Goal: Transaction & Acquisition: Subscribe to service/newsletter

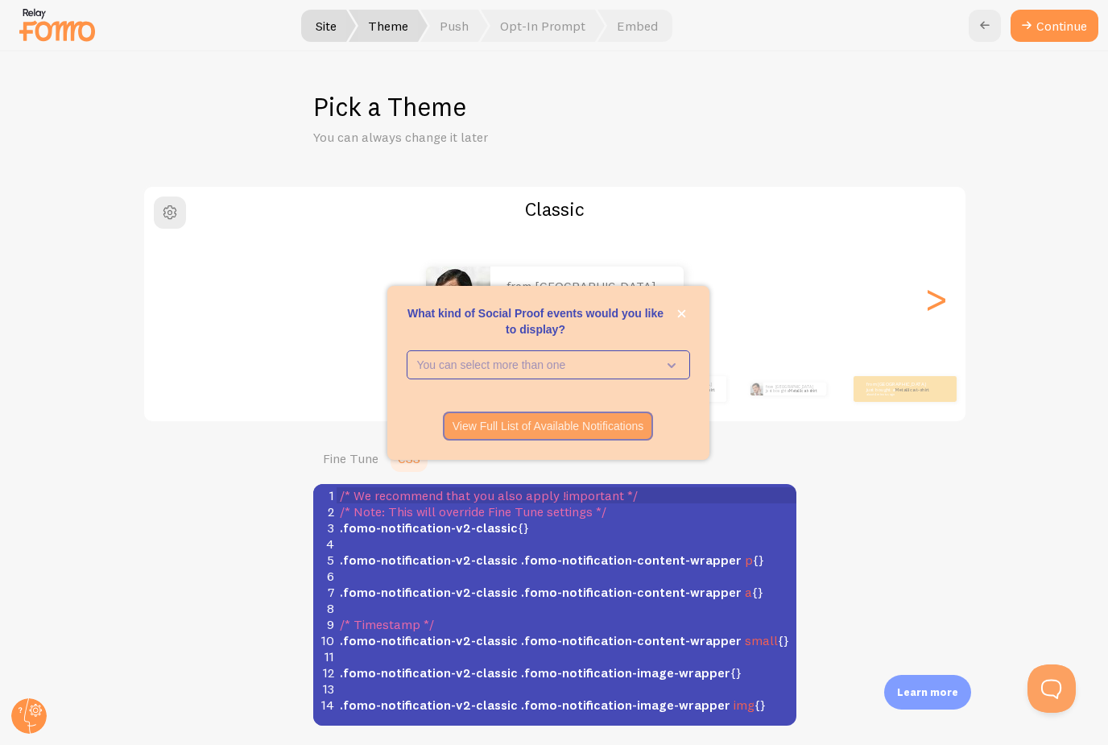
scroll to position [101, 0]
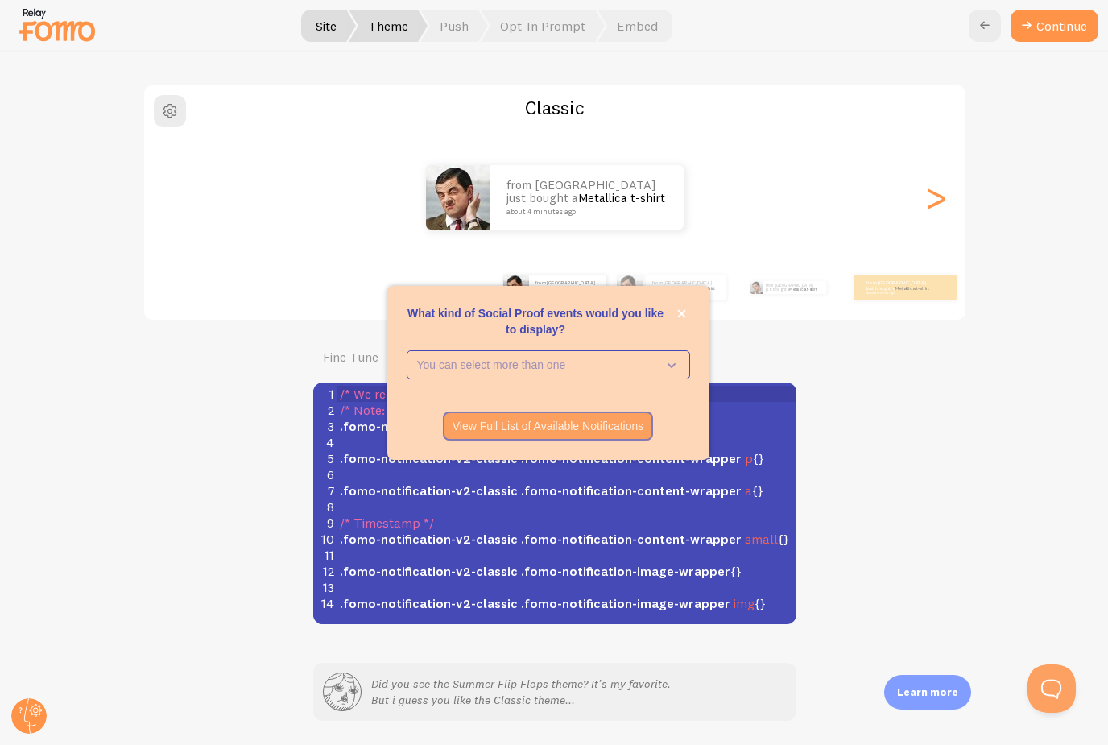
click at [937, 476] on div "Classic from [GEOGRAPHIC_DATA] just bought a Metallica t-shirt about 4 minutes …" at bounding box center [554, 354] width 1030 height 540
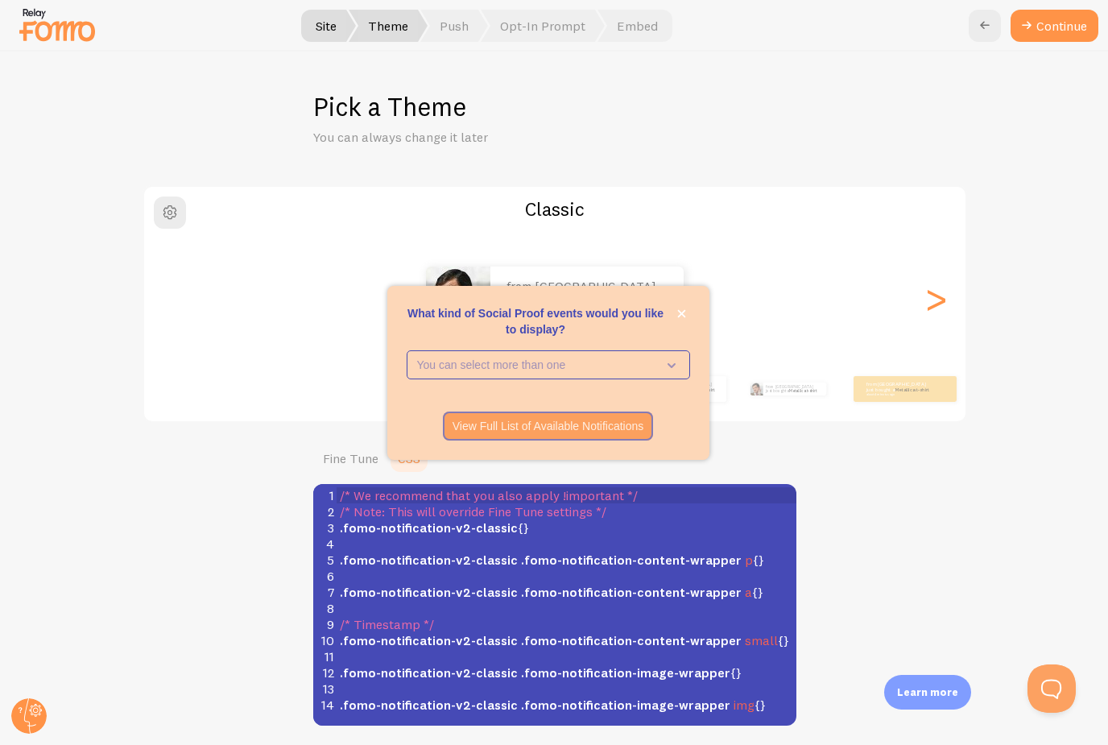
scroll to position [0, 0]
click at [678, 318] on icon "close," at bounding box center [681, 313] width 9 height 9
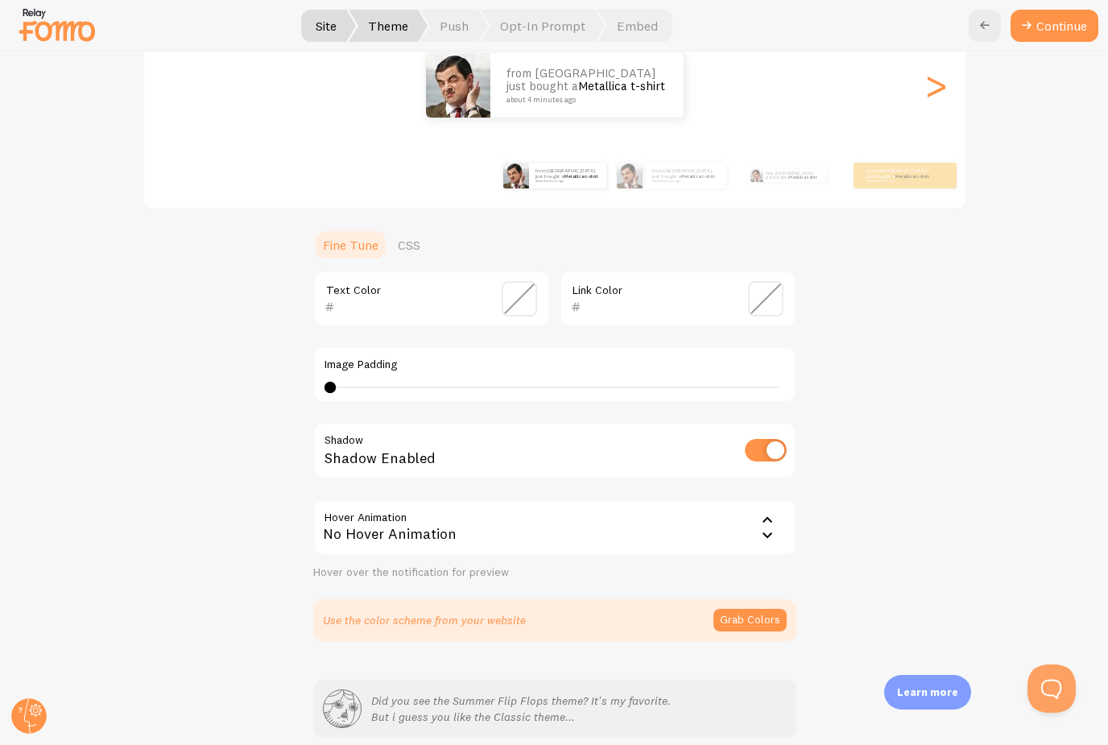
scroll to position [213, 0]
click at [563, 711] on p "Did you see the Summer Flip Flops theme? It's my favorite. But i guess you like…" at bounding box center [520, 709] width 299 height 32
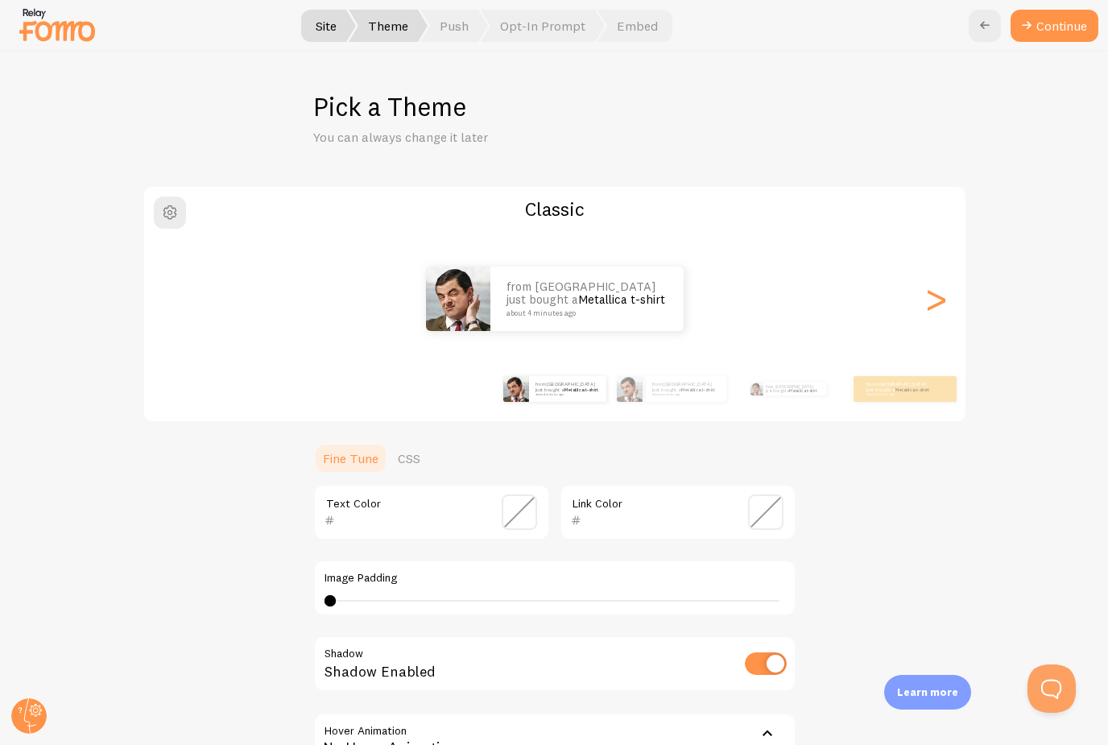
scroll to position [0, 0]
click at [665, 396] on div "from United States just bought a Metallica t-shirt about 4 minutes ago" at bounding box center [686, 389] width 81 height 26
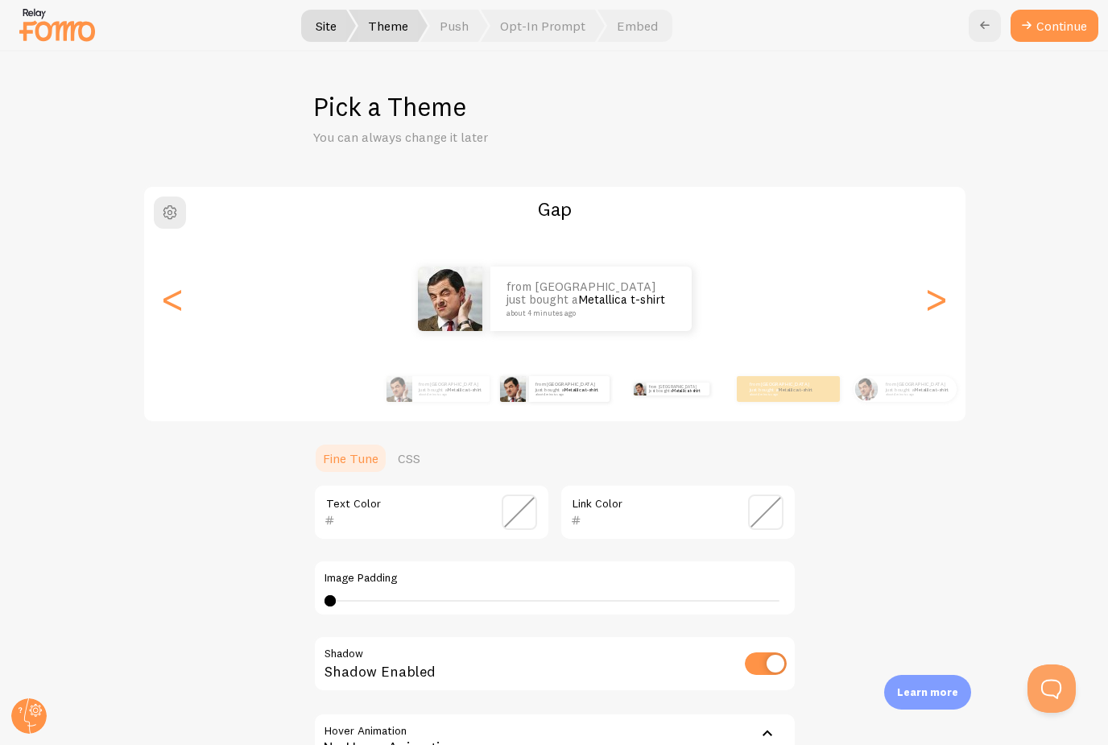
click at [665, 396] on div "from United States just bought a Metallica t-shirt about 4 minutes ago" at bounding box center [672, 388] width 104 height 45
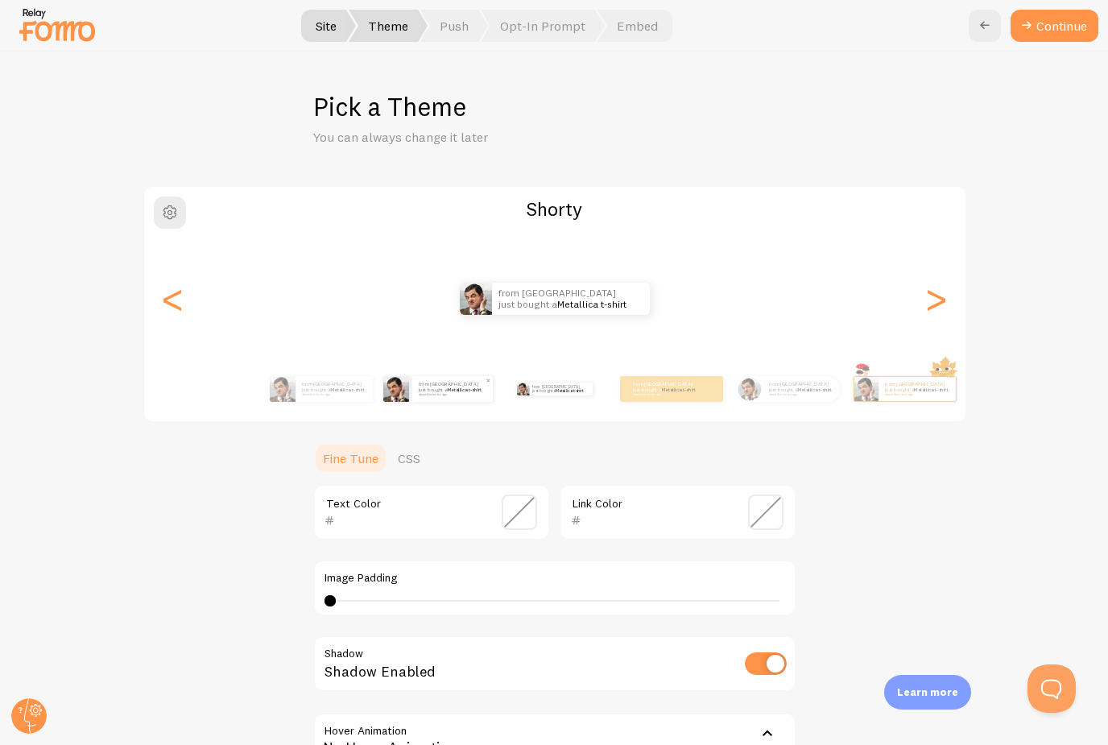
click at [470, 388] on p "from United States just bought a Metallica t-shirt about 4 minutes ago" at bounding box center [453, 389] width 68 height 14
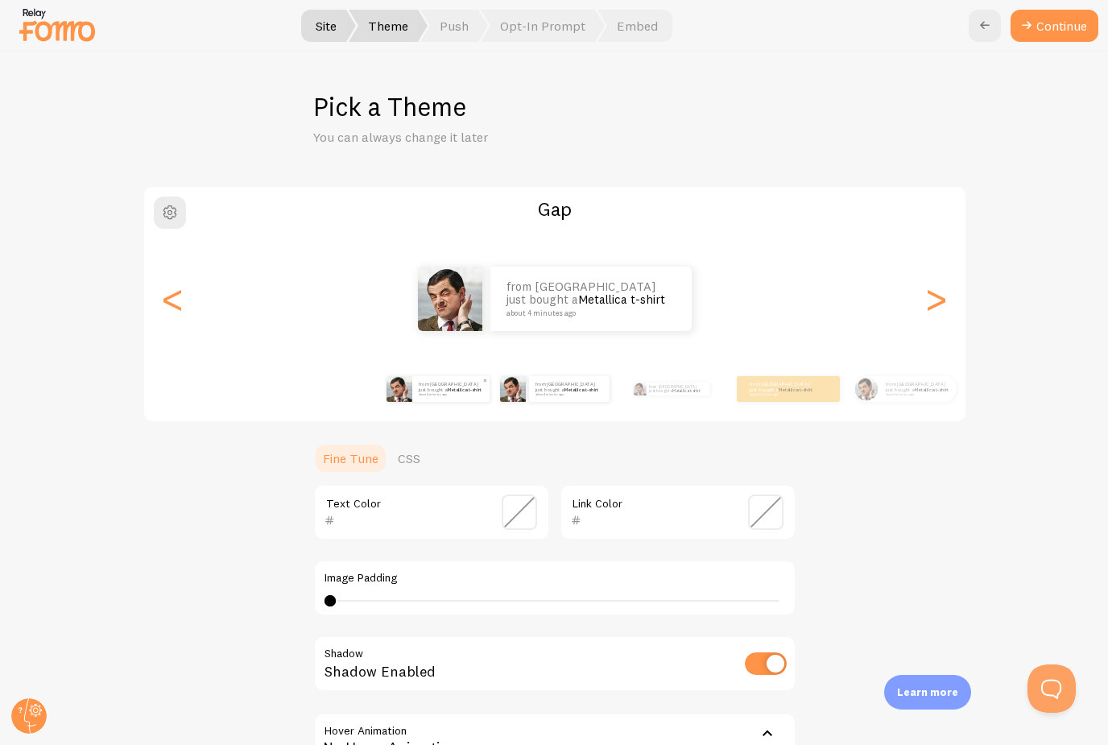
click at [445, 393] on small "about 4 minutes ago" at bounding box center [450, 394] width 63 height 3
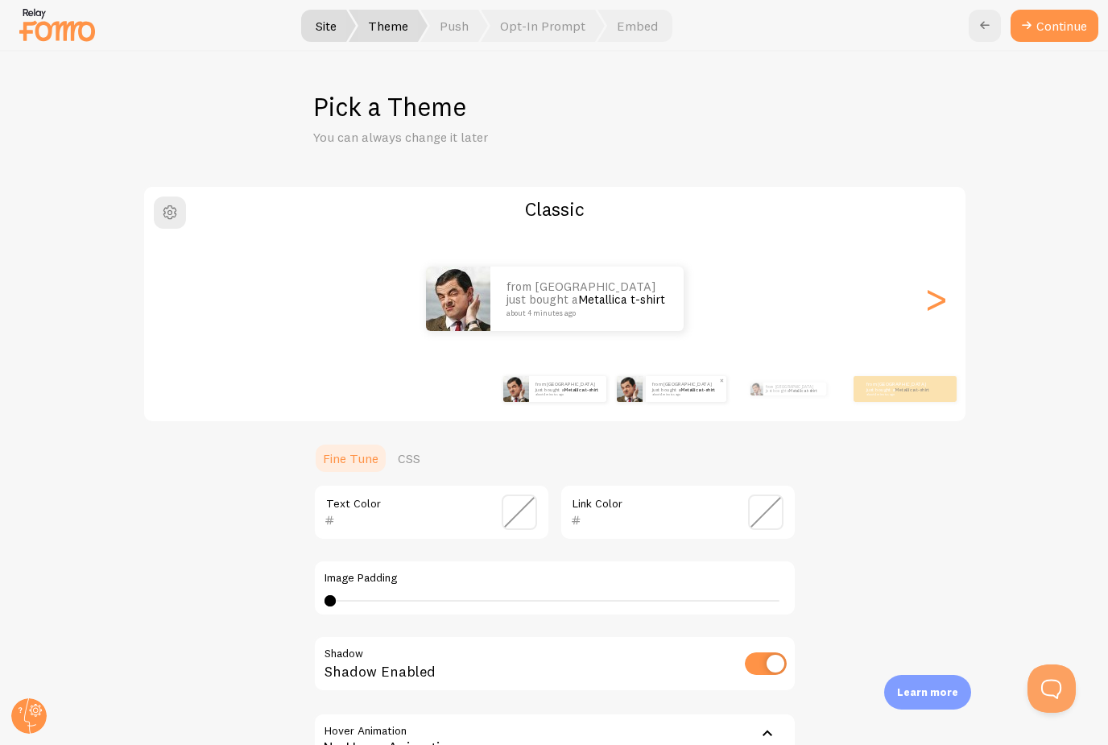
click at [681, 390] on link "Metallica t-shirt" at bounding box center [698, 389] width 35 height 6
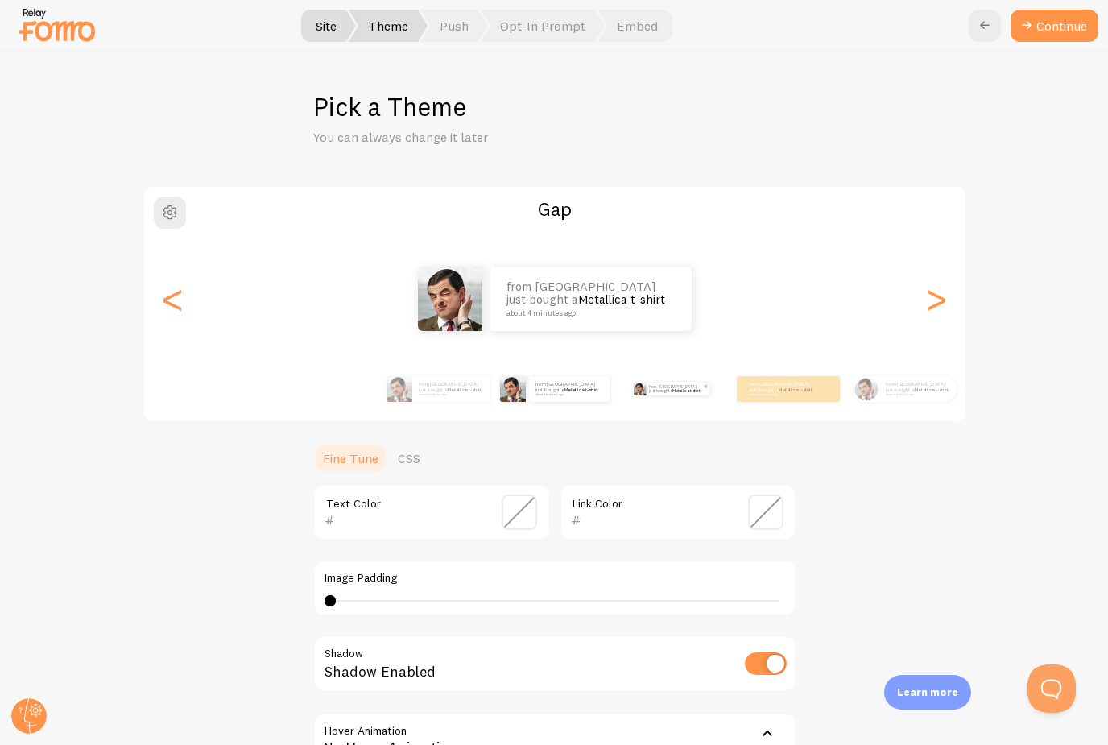
click at [676, 388] on link "Metallica t-shirt" at bounding box center [685, 390] width 27 height 5
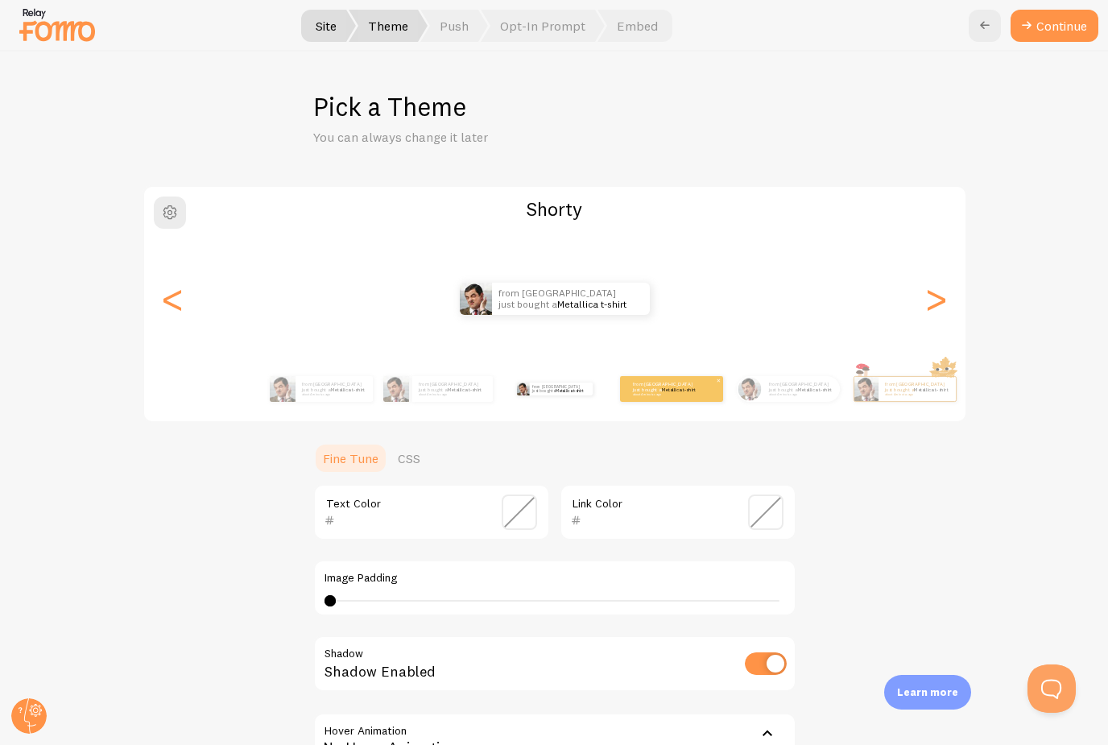
click at [676, 388] on link "Metallica t-shirt" at bounding box center [679, 389] width 35 height 6
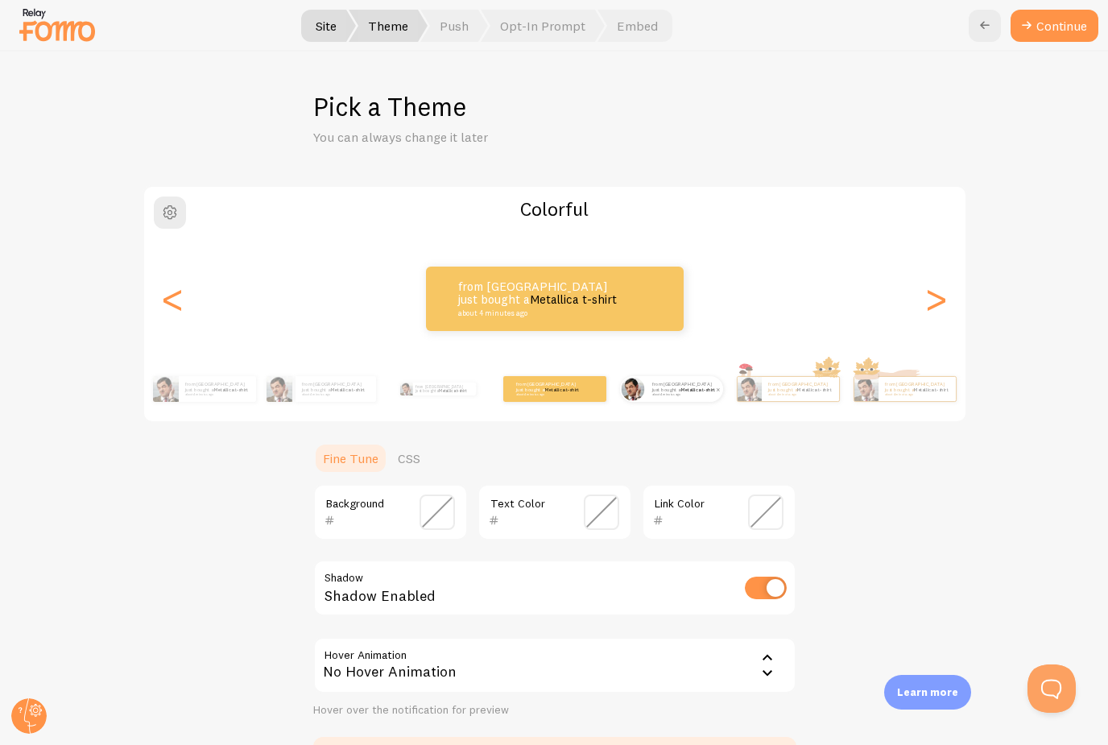
click at [681, 388] on link "Metallica t-shirt" at bounding box center [698, 389] width 35 height 6
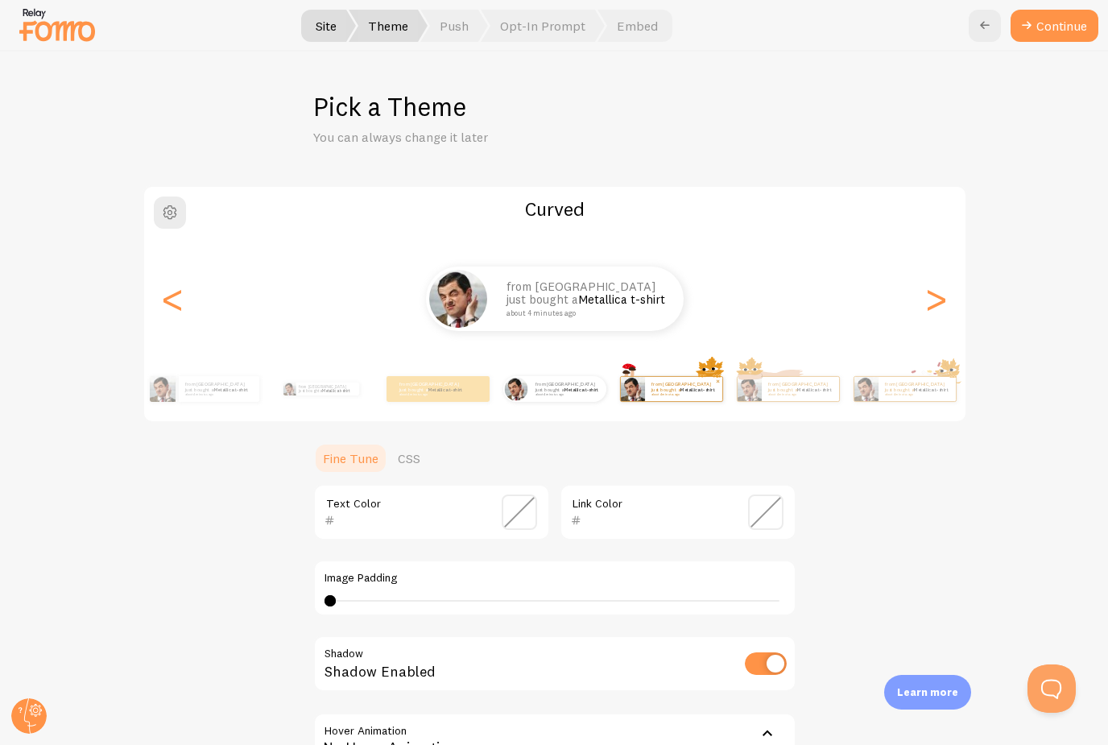
click at [698, 386] on link "Metallica t-shirt" at bounding box center [697, 389] width 35 height 6
type input "0"
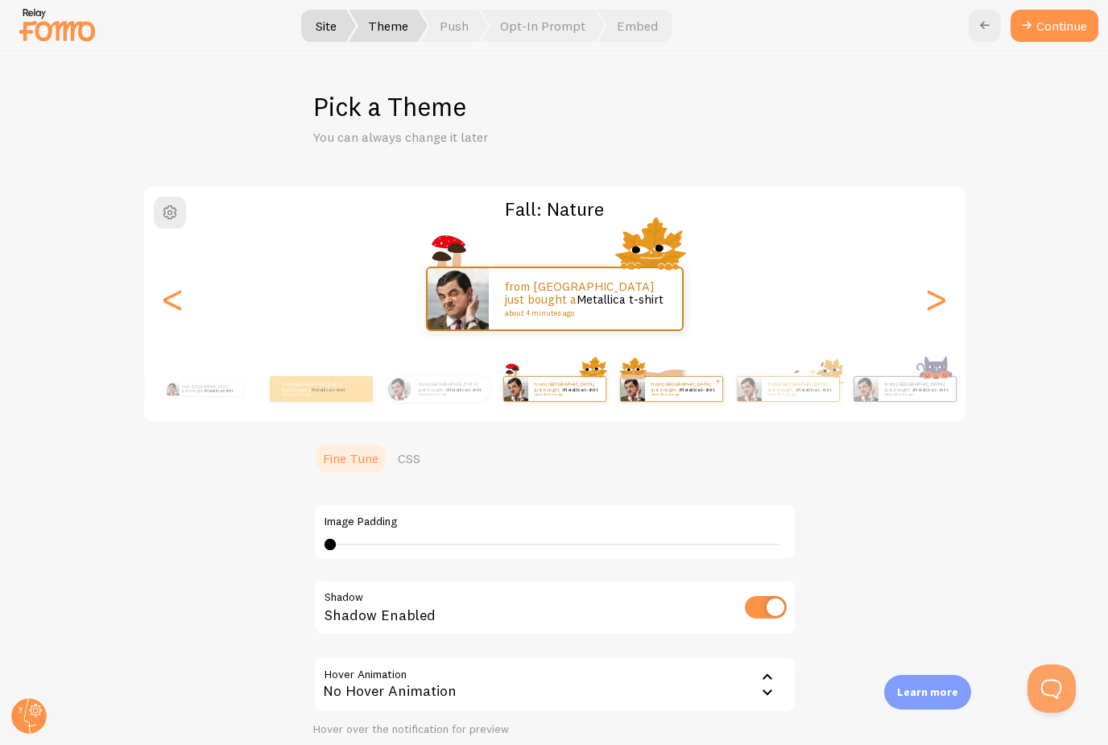
click at [689, 387] on link "Metallica t-shirt" at bounding box center [697, 389] width 35 height 6
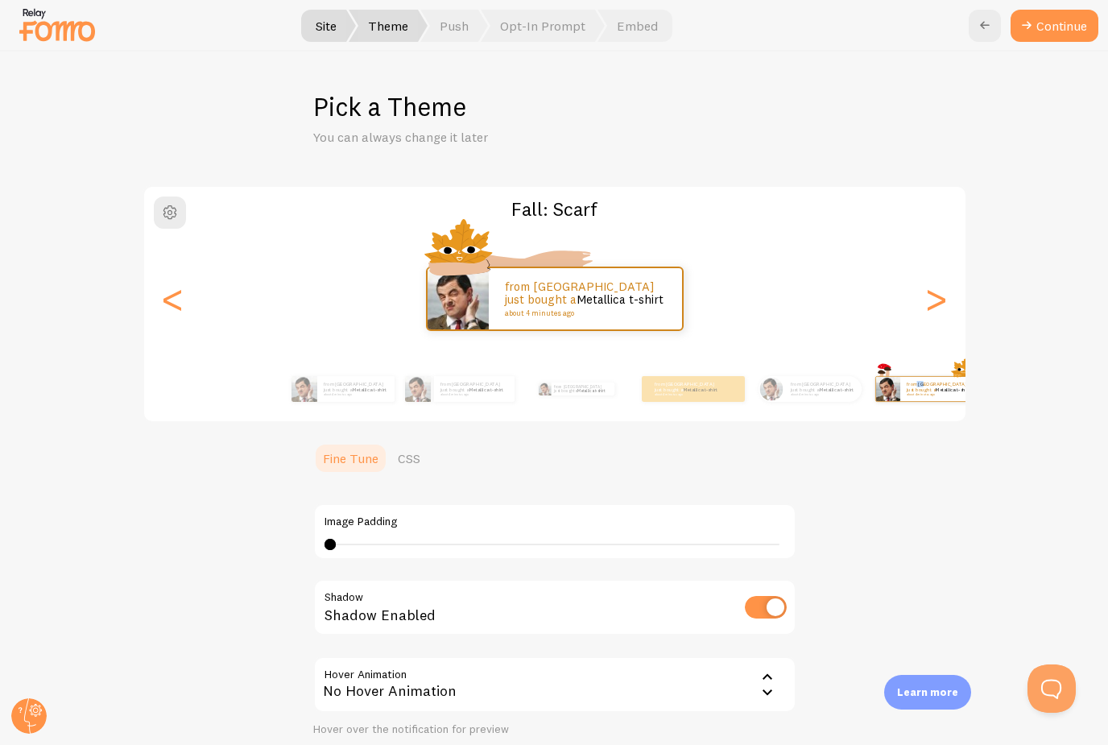
drag, startPoint x: 433, startPoint y: 383, endPoint x: 920, endPoint y: 384, distance: 487.1
click at [920, 384] on p "from United States just bought a Metallica t-shirt about 4 minutes ago" at bounding box center [939, 389] width 64 height 14
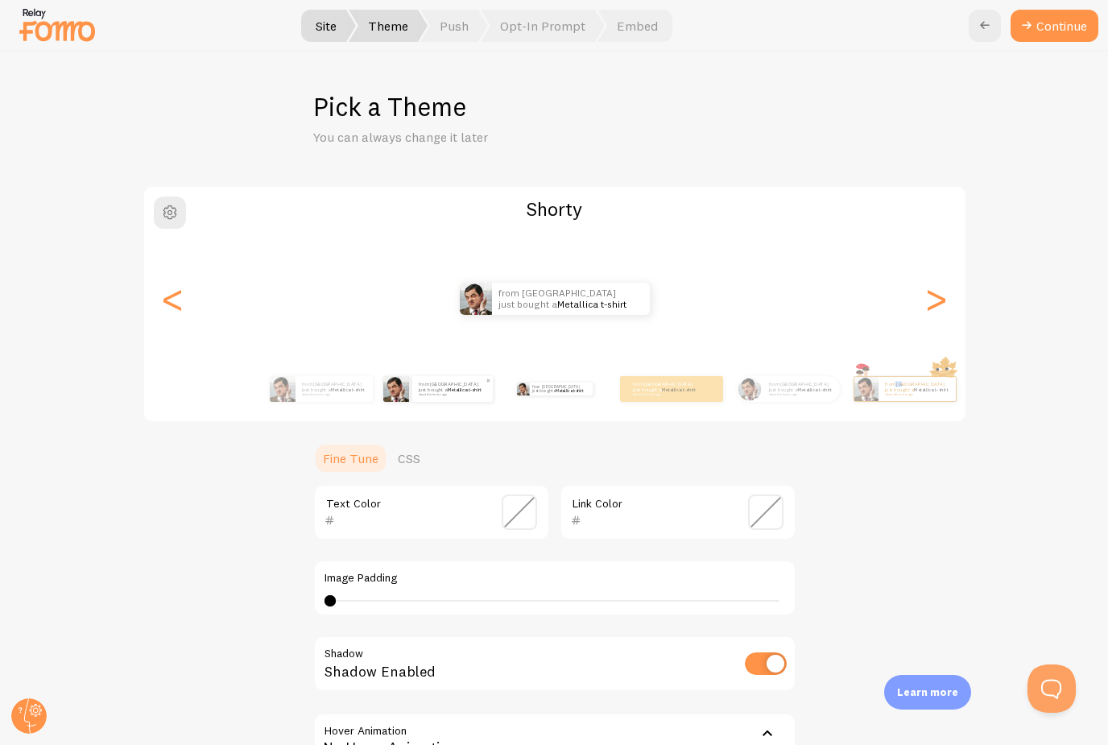
click at [440, 393] on small "about 4 minutes ago" at bounding box center [452, 394] width 66 height 3
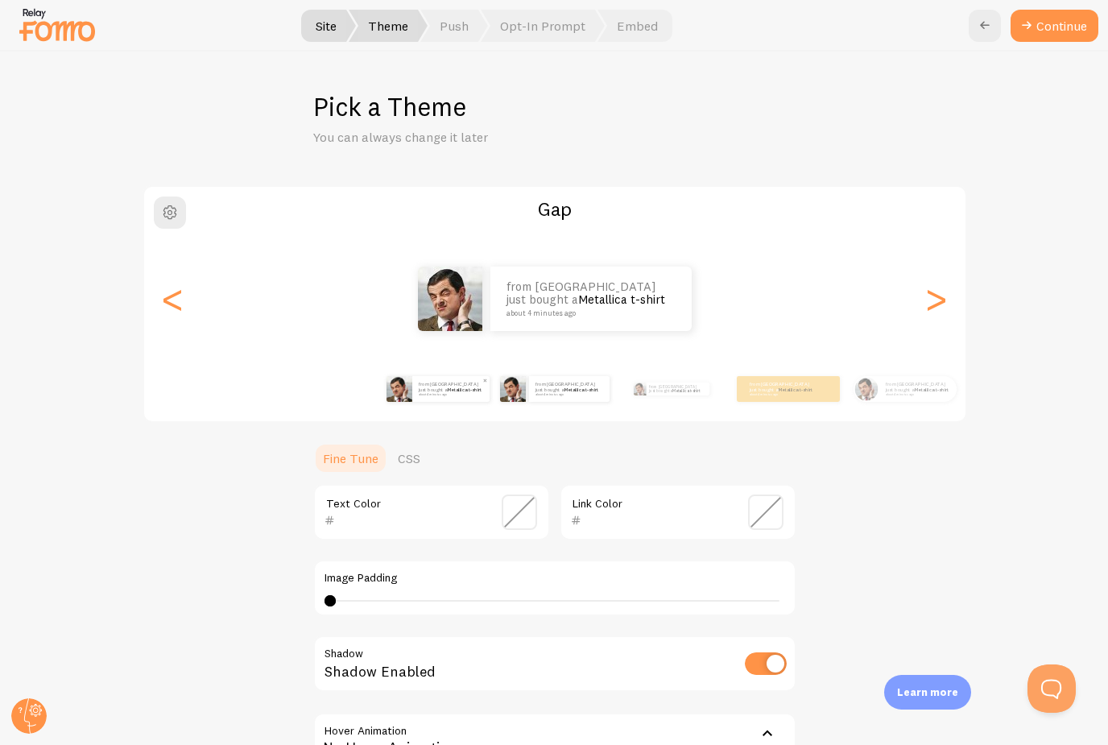
click at [443, 393] on small "about 4 minutes ago" at bounding box center [450, 394] width 63 height 3
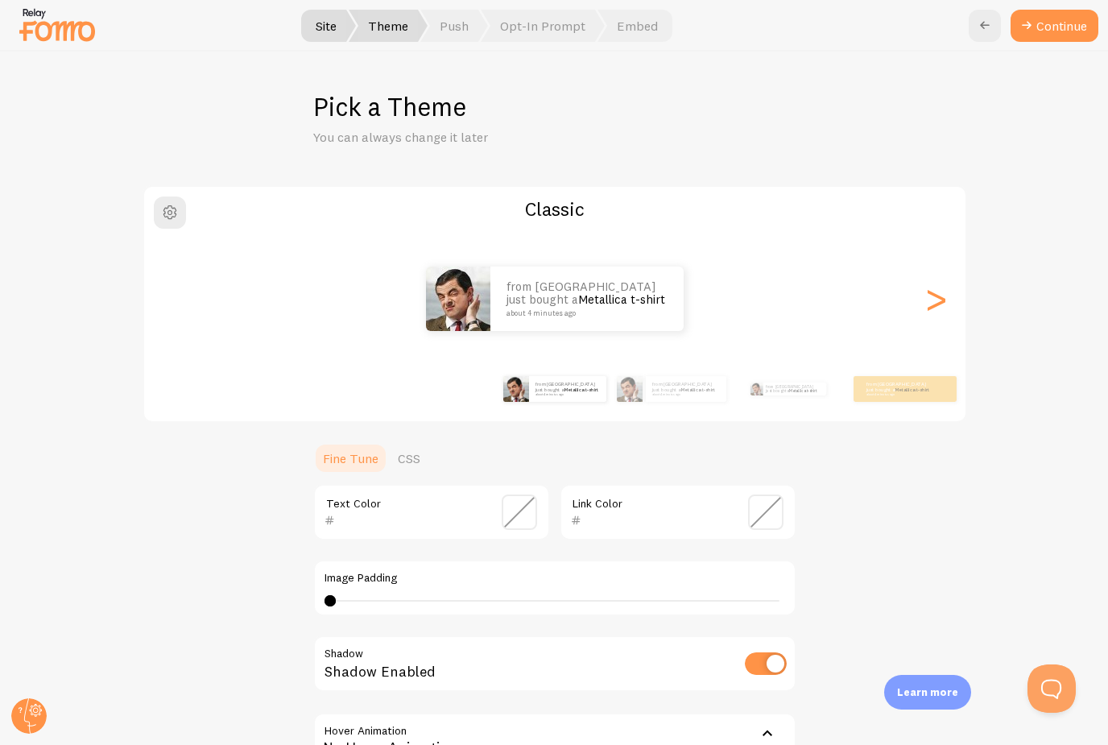
click at [890, 561] on div "Classic from United States just bought a Metallica t-shirt about 4 minutes ago …" at bounding box center [554, 519] width 1030 height 669
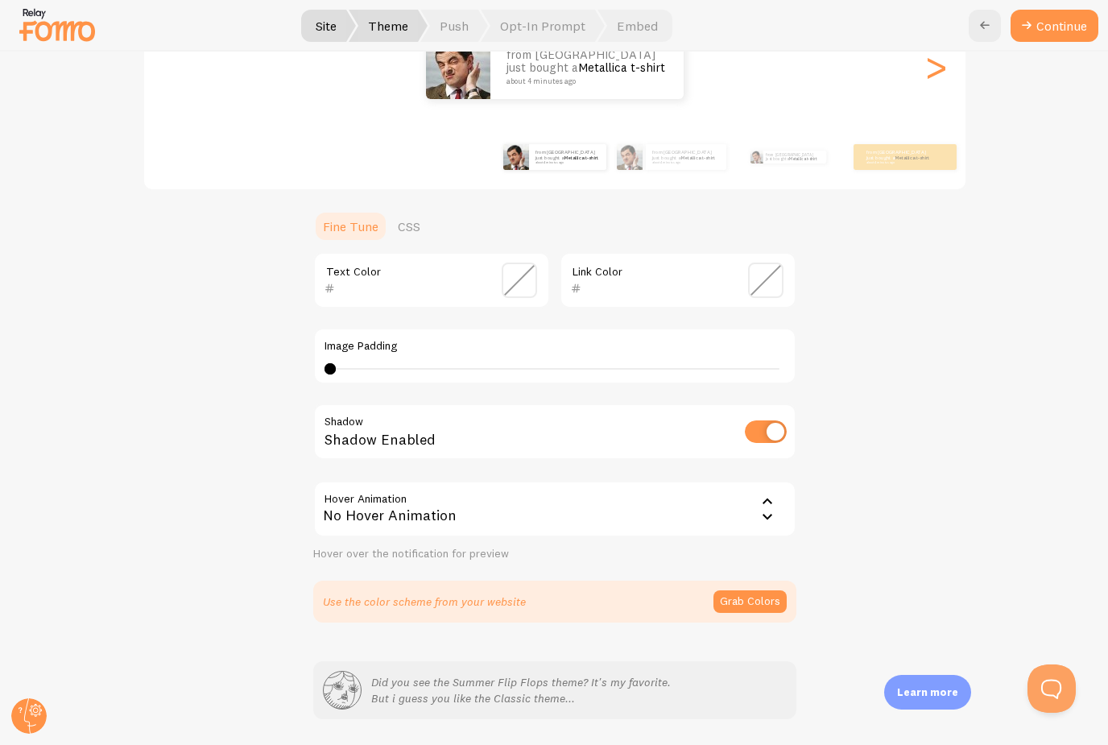
scroll to position [229, 0]
click at [737, 605] on button "Grab Colors" at bounding box center [749, 604] width 73 height 23
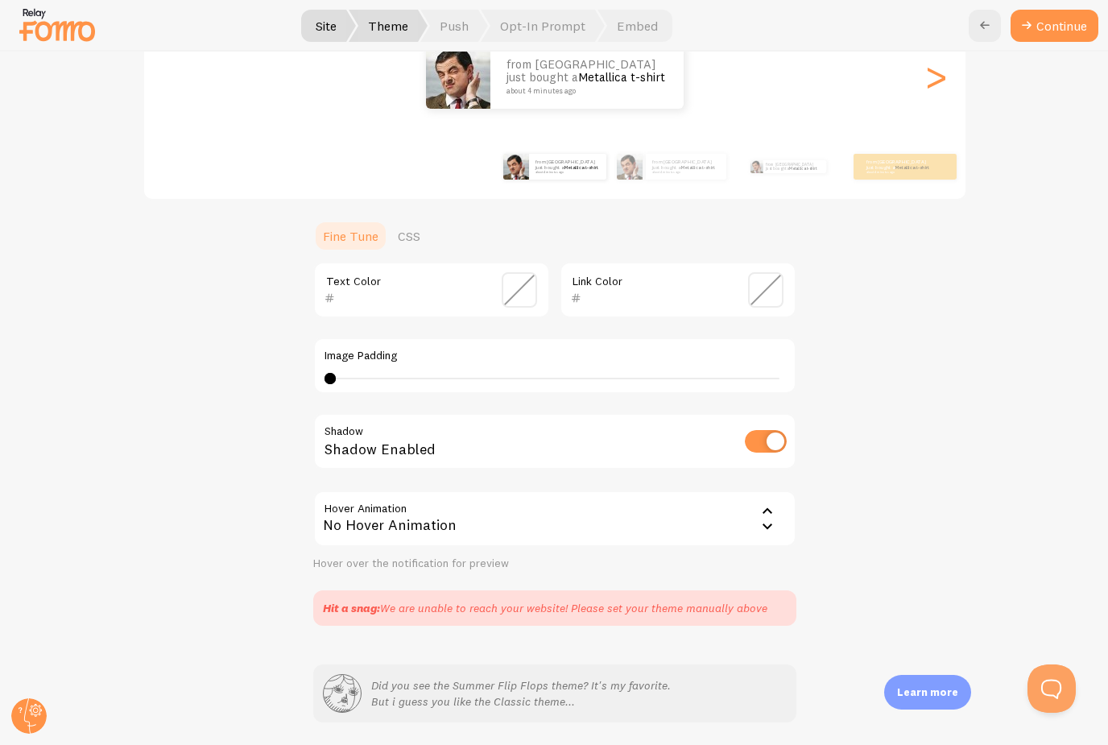
scroll to position [0, 0]
click at [1050, 28] on button "Continue" at bounding box center [1054, 26] width 88 height 32
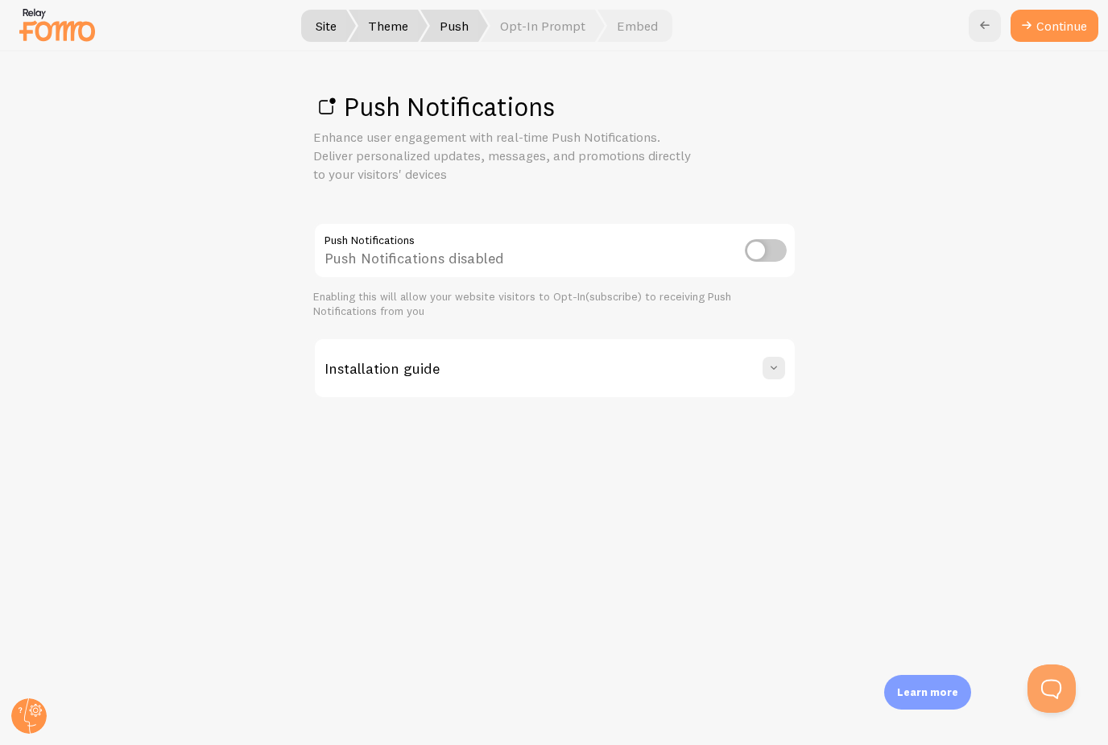
click at [758, 246] on input "checkbox" at bounding box center [766, 250] width 42 height 23
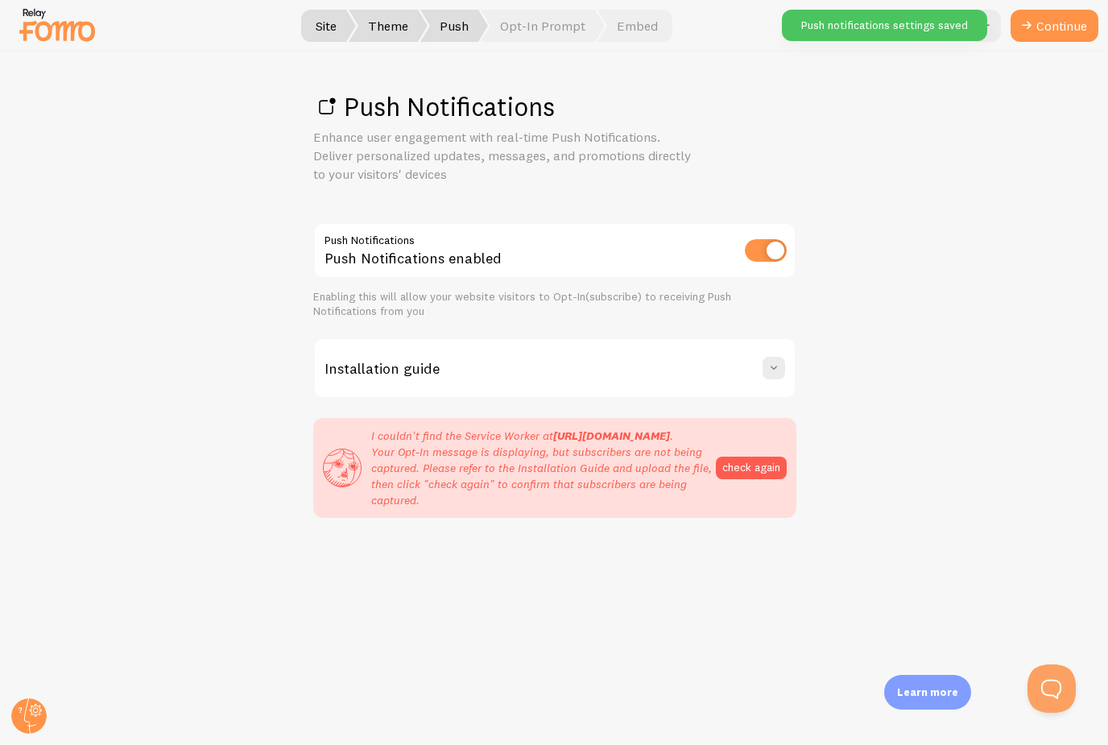
click at [778, 248] on input "checkbox" at bounding box center [766, 250] width 42 height 23
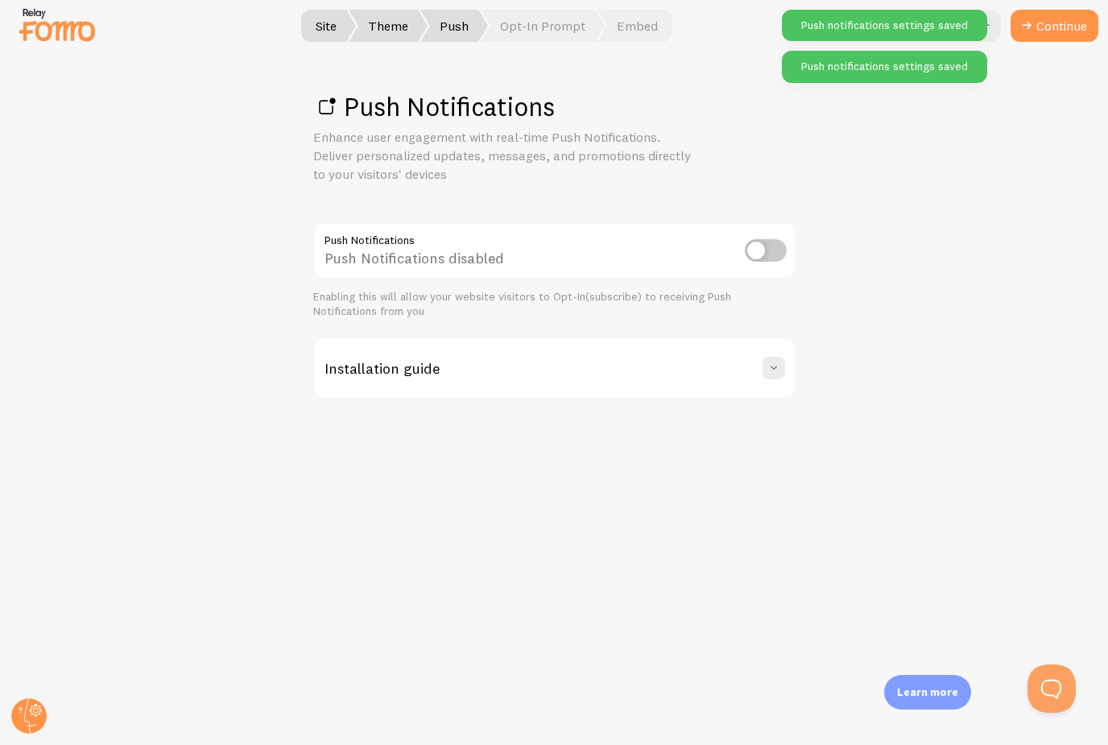
click at [778, 248] on input "checkbox" at bounding box center [766, 250] width 42 height 23
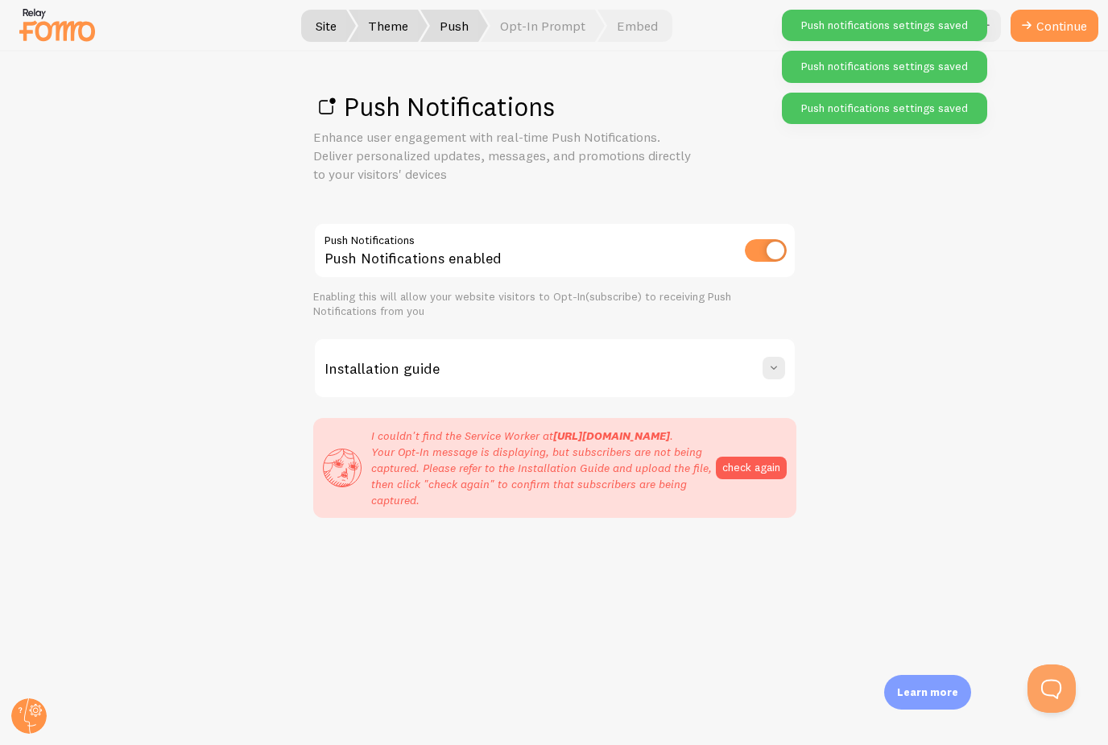
click at [778, 248] on input "checkbox" at bounding box center [766, 250] width 42 height 23
checkbox input "false"
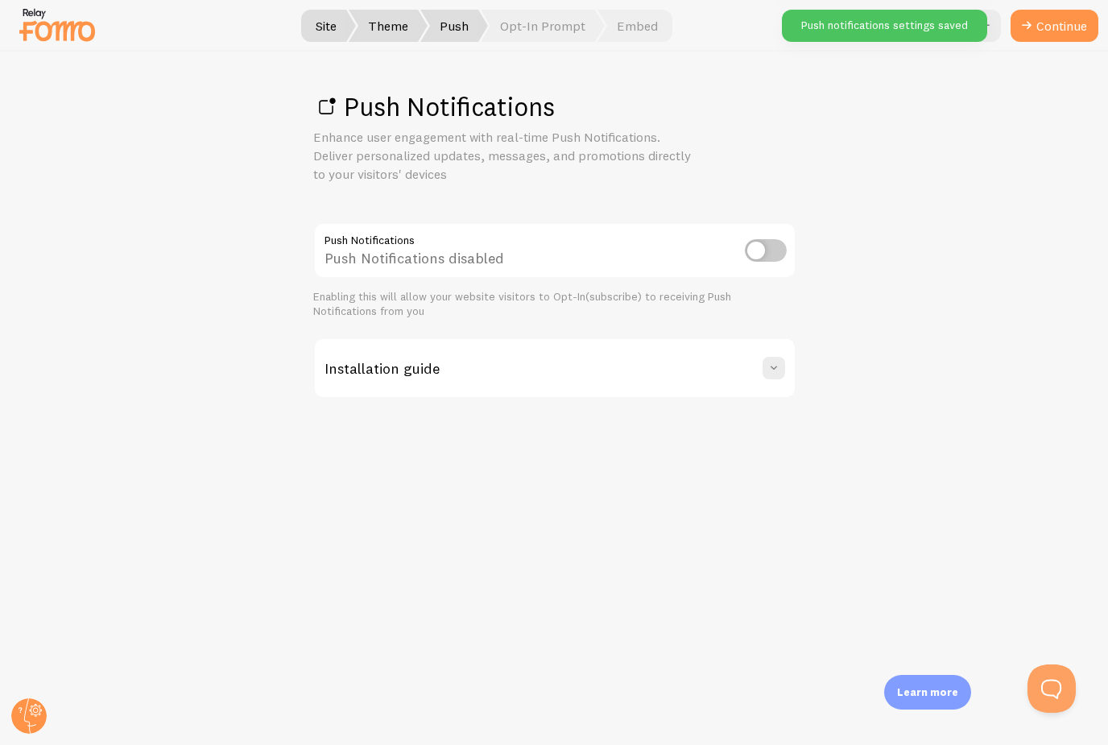
click at [737, 369] on div "Installation guide" at bounding box center [555, 368] width 480 height 58
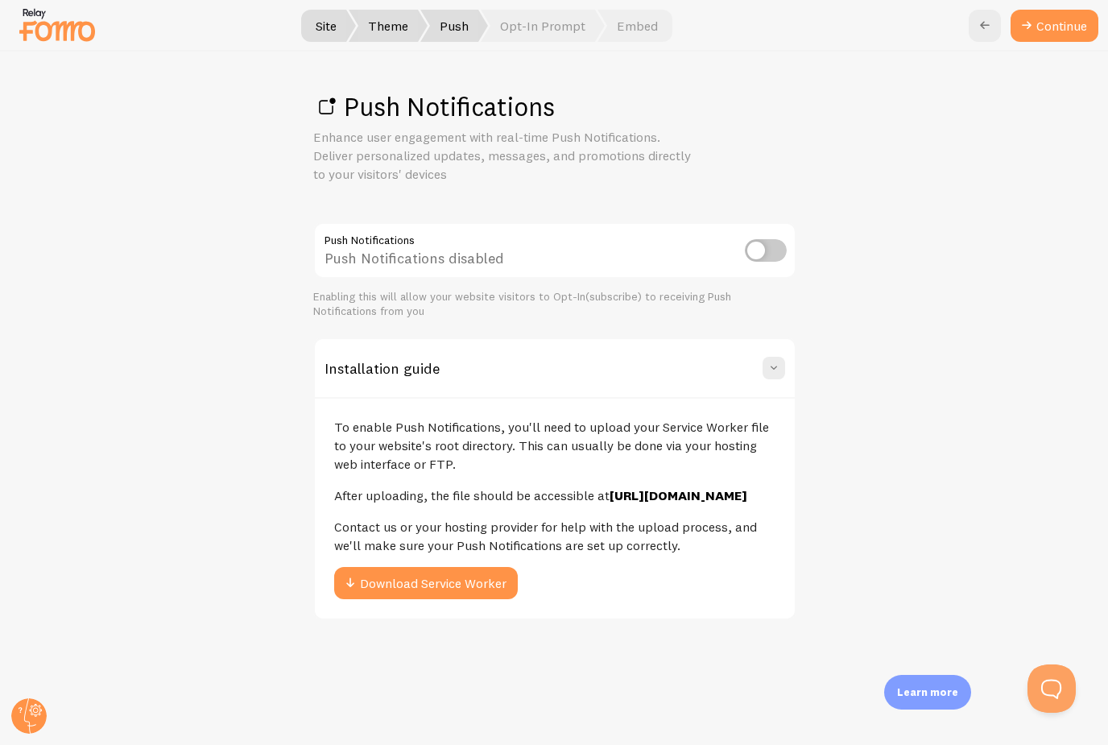
click at [737, 370] on div "Installation guide" at bounding box center [555, 368] width 480 height 58
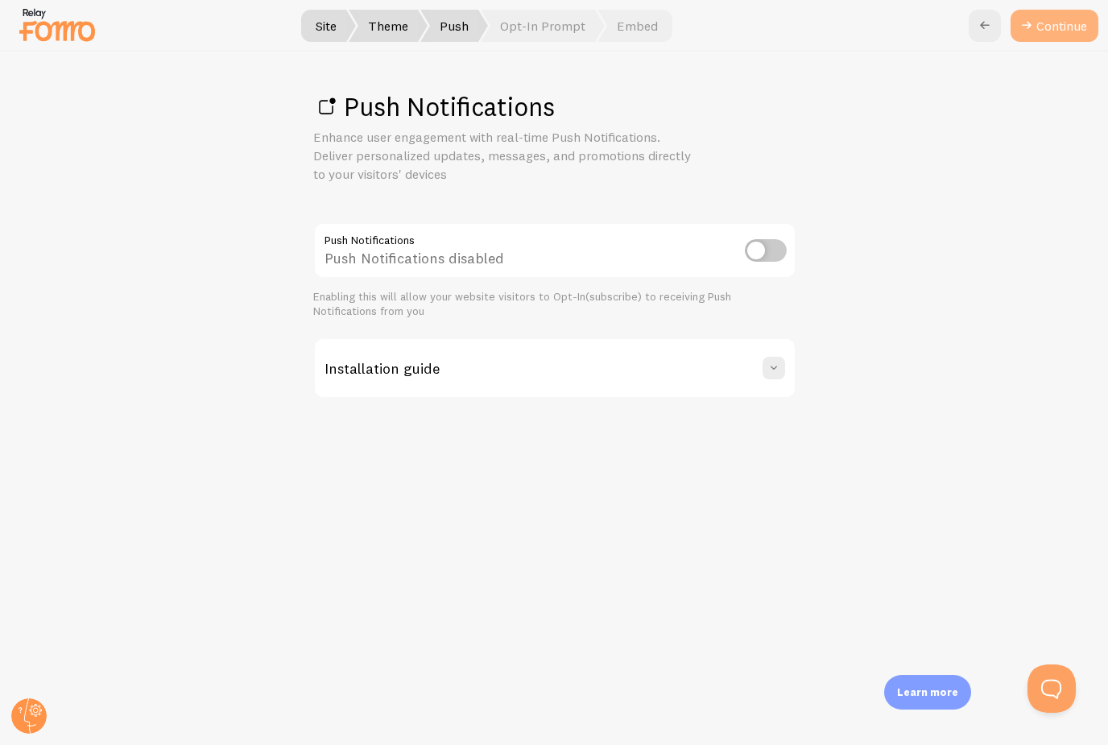
click at [1076, 27] on link "Continue" at bounding box center [1054, 26] width 88 height 32
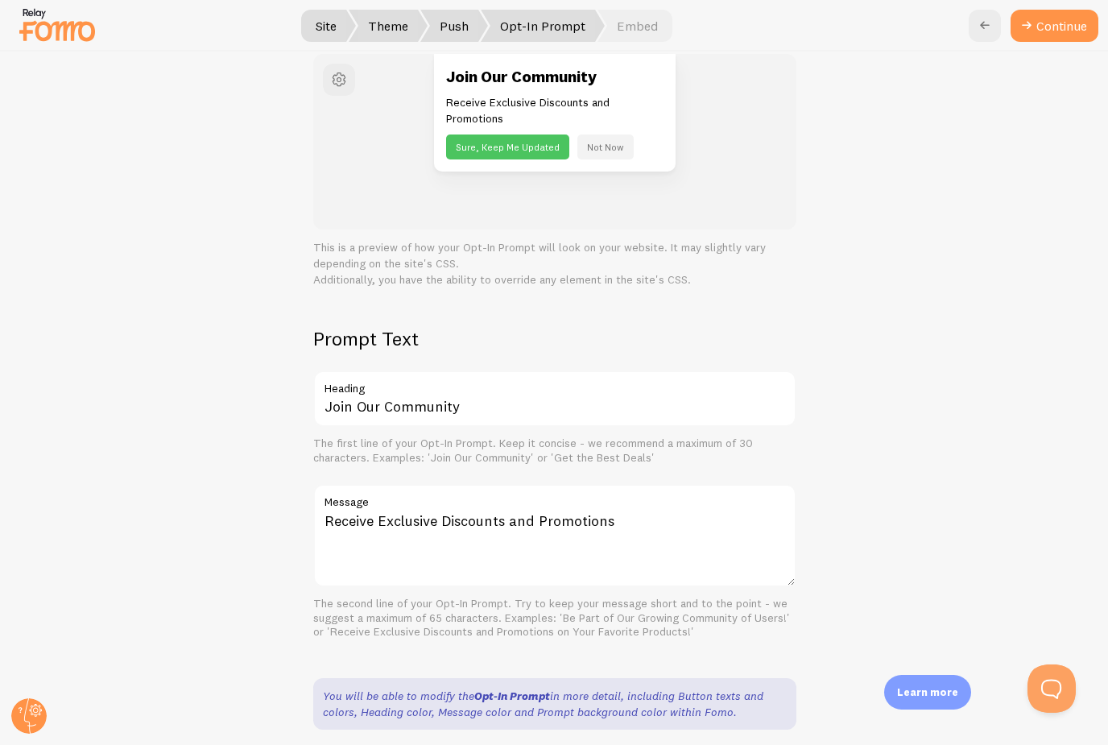
scroll to position [167, 0]
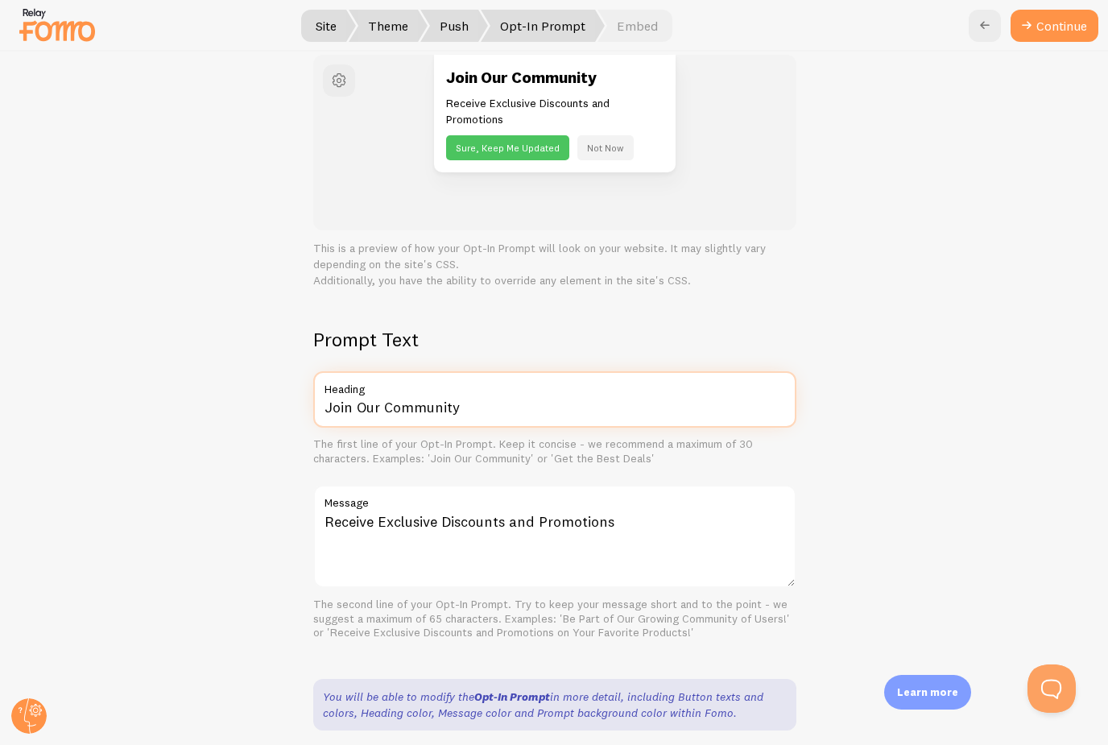
click at [466, 403] on input "Join Our Community" at bounding box center [554, 399] width 483 height 56
click at [382, 396] on input "Join Our Community" at bounding box center [554, 399] width 483 height 56
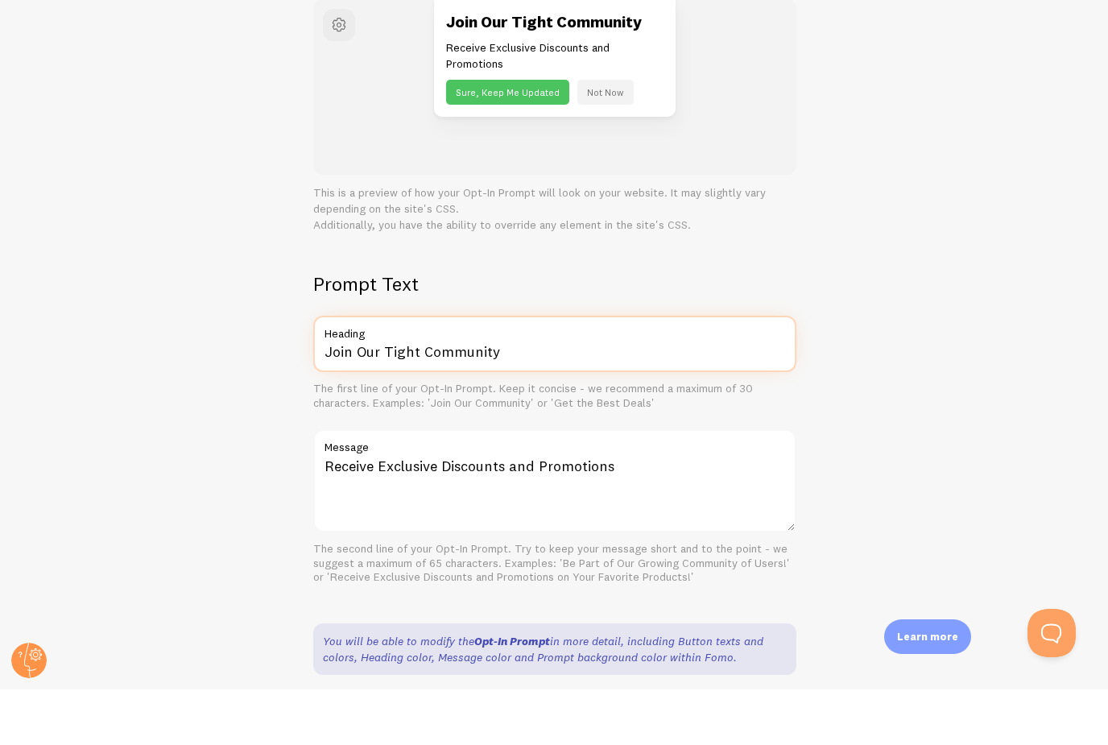
type input "Join Our Tight Community"
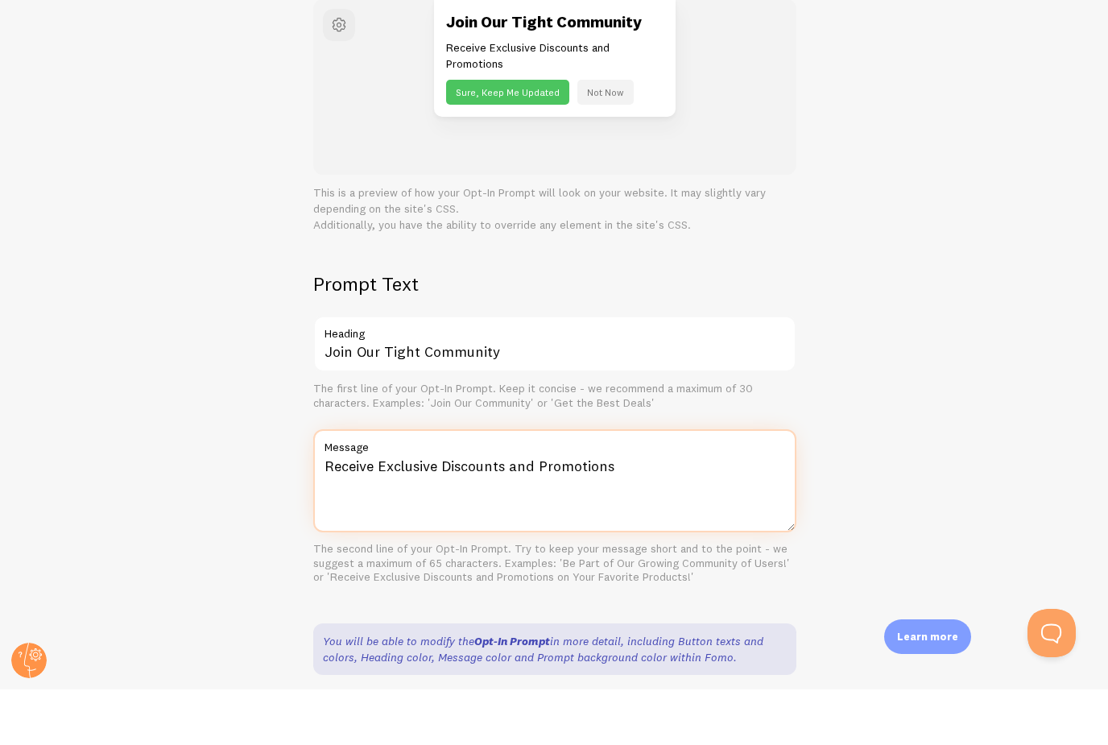
click at [377, 485] on textarea "Receive Exclusive Discounts and Promotions" at bounding box center [554, 536] width 483 height 103
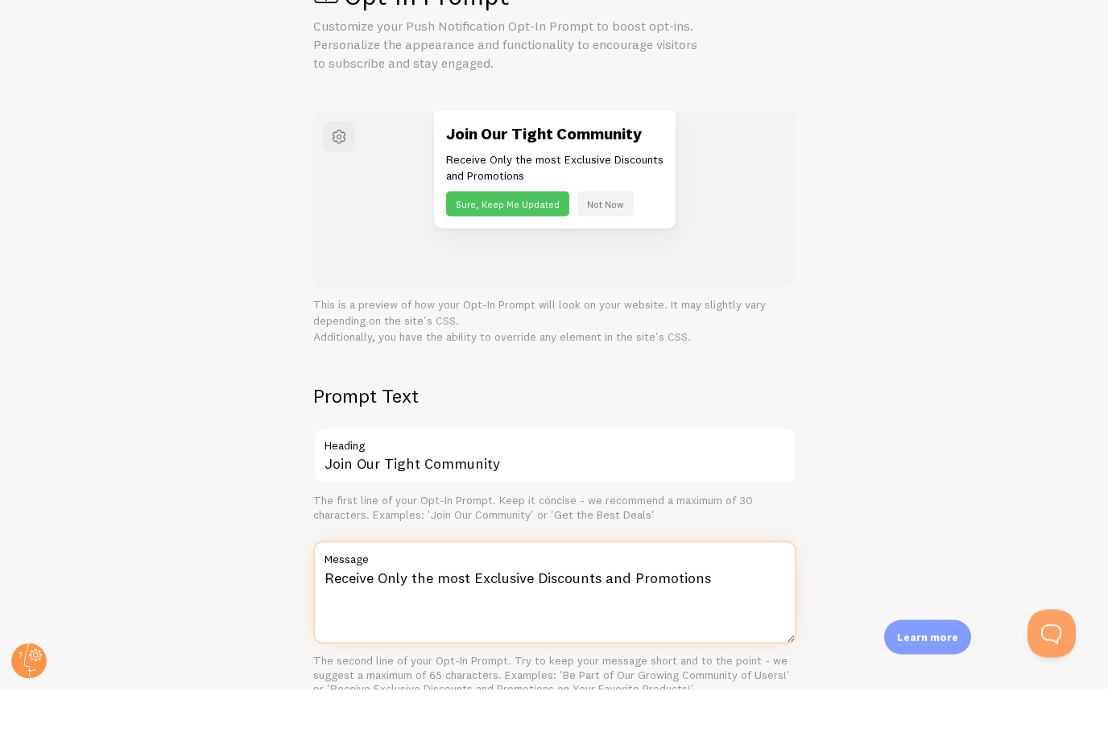
scroll to position [88, 0]
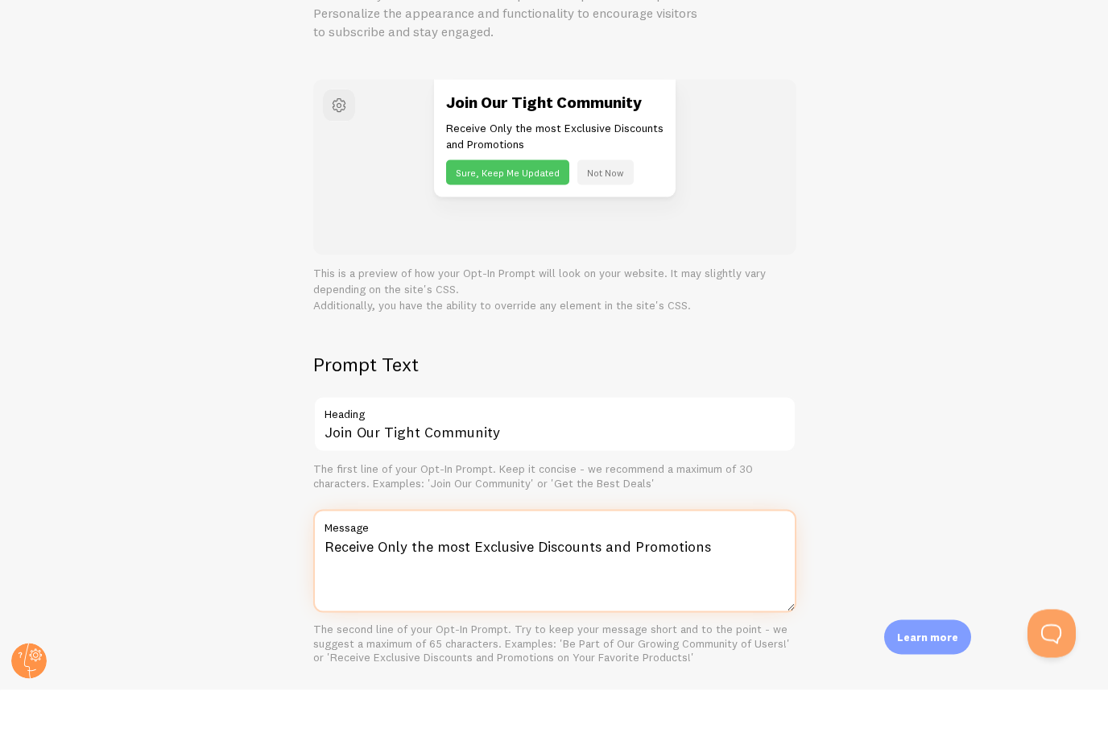
click at [384, 564] on textarea "Receive Only the most Exclusive Discounts and Promotions" at bounding box center [554, 615] width 483 height 103
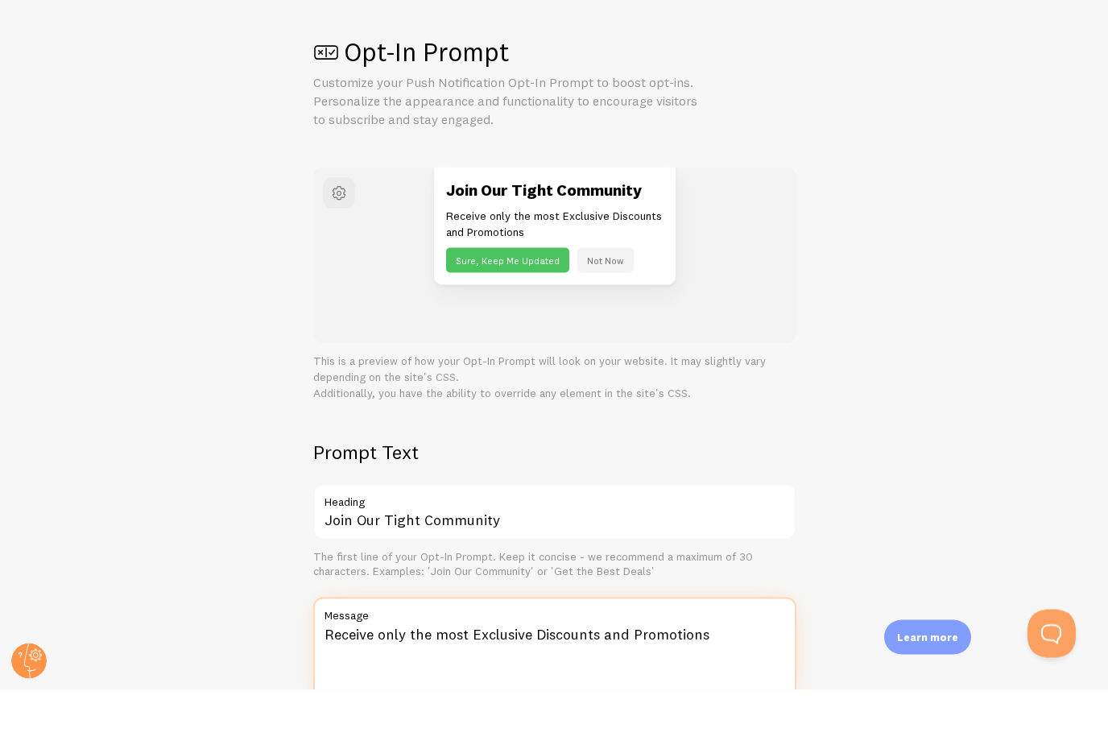
scroll to position [0, 0]
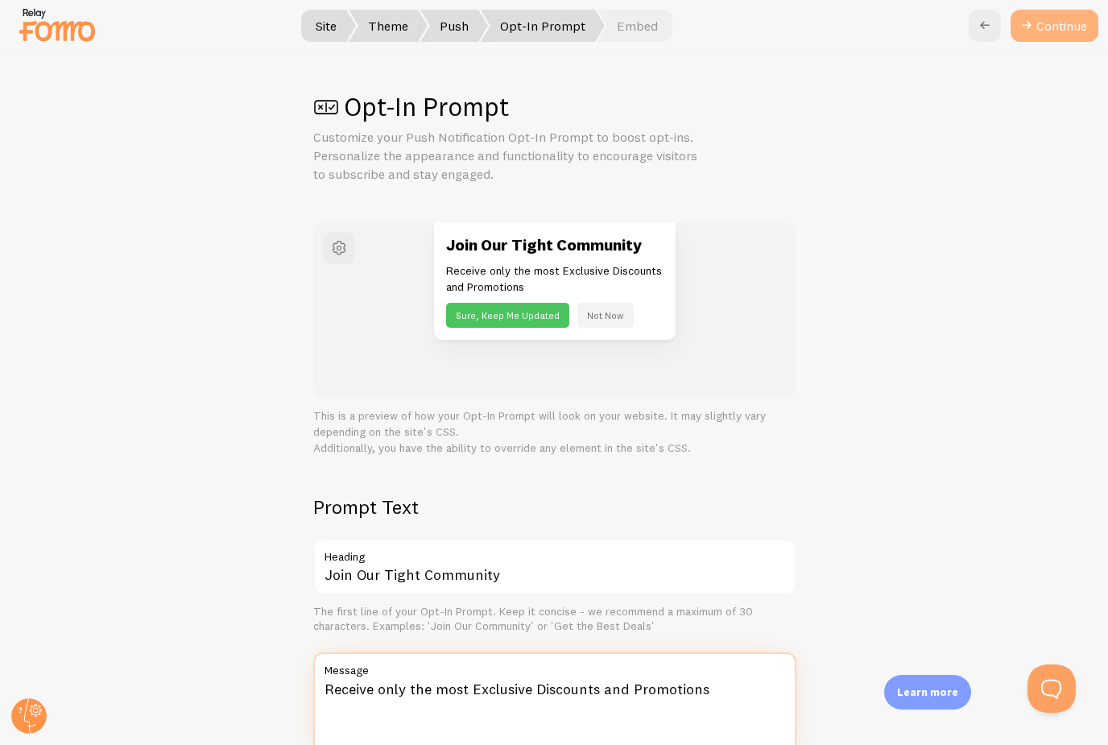
type textarea "Receive only the most Exclusive Discounts and Promotions"
click at [1060, 30] on button "Continue" at bounding box center [1054, 26] width 88 height 32
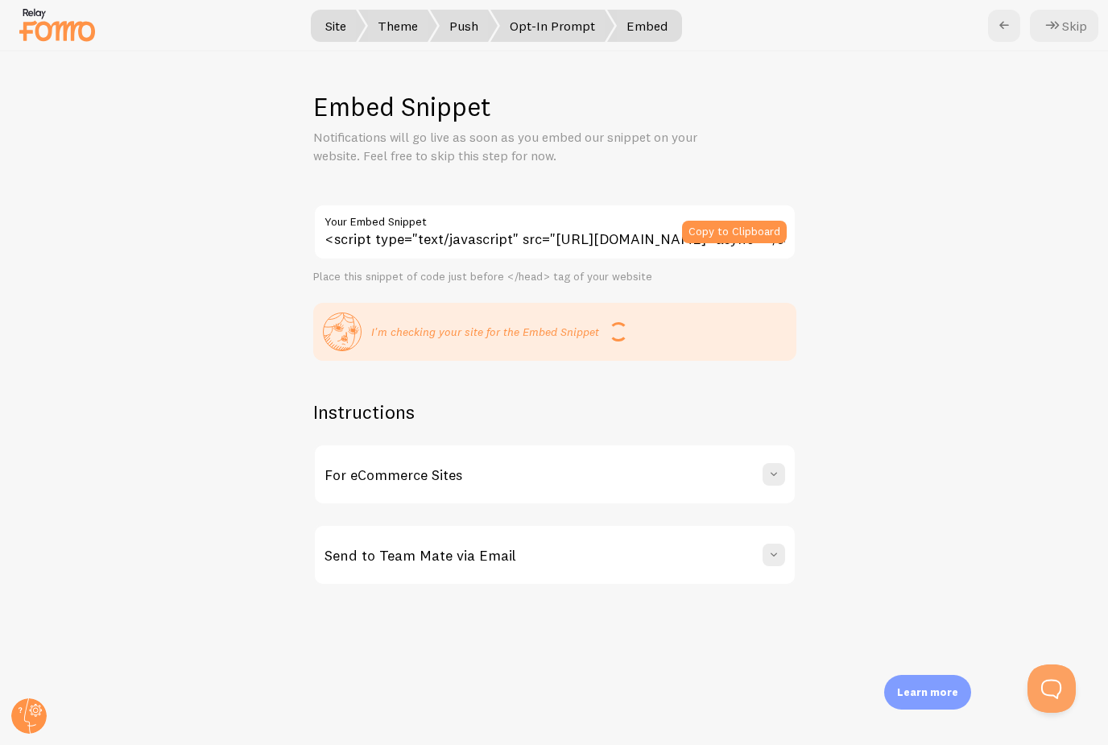
click at [392, 24] on span "Theme" at bounding box center [397, 26] width 79 height 32
click at [396, 27] on span "Theme" at bounding box center [397, 26] width 79 height 32
click at [400, 25] on span "Theme" at bounding box center [397, 26] width 79 height 32
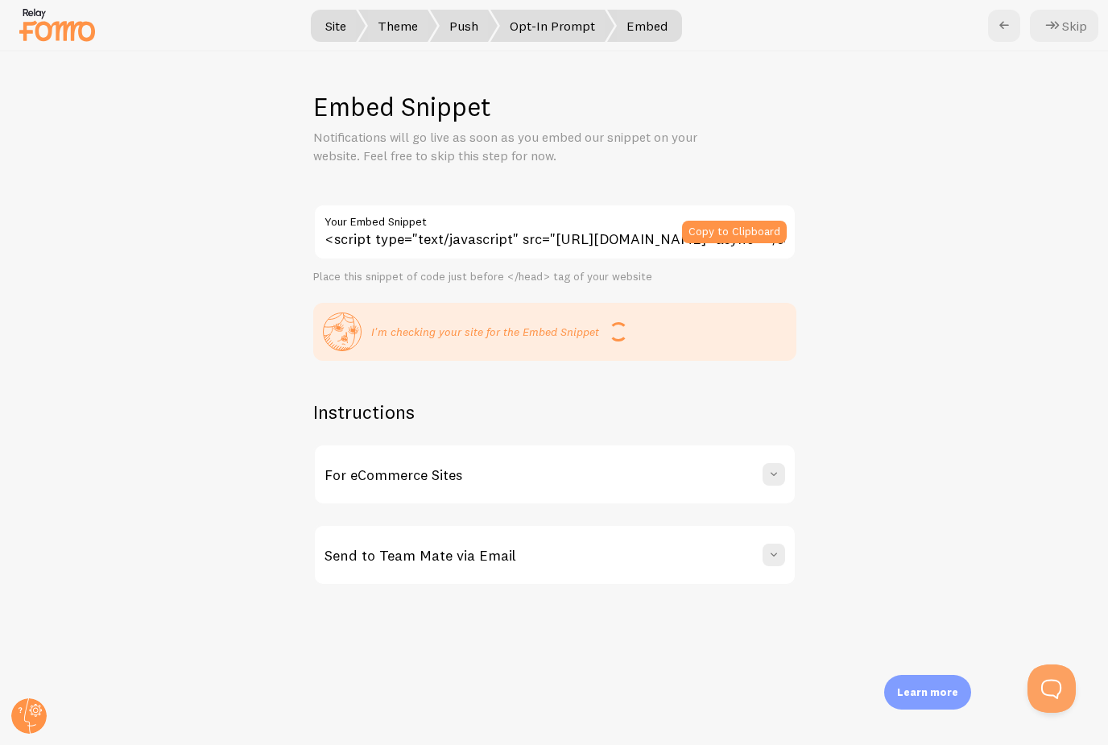
click at [866, 129] on div "Embed Snippet Notifications will go live as soon as you embed our snippet on yo…" at bounding box center [554, 398] width 1107 height 693
click at [407, 36] on span "Theme" at bounding box center [397, 26] width 79 height 32
click at [407, 26] on span "Theme" at bounding box center [397, 26] width 79 height 32
click at [644, 33] on span "Embed" at bounding box center [644, 26] width 75 height 32
click at [998, 25] on icon at bounding box center [1003, 25] width 19 height 19
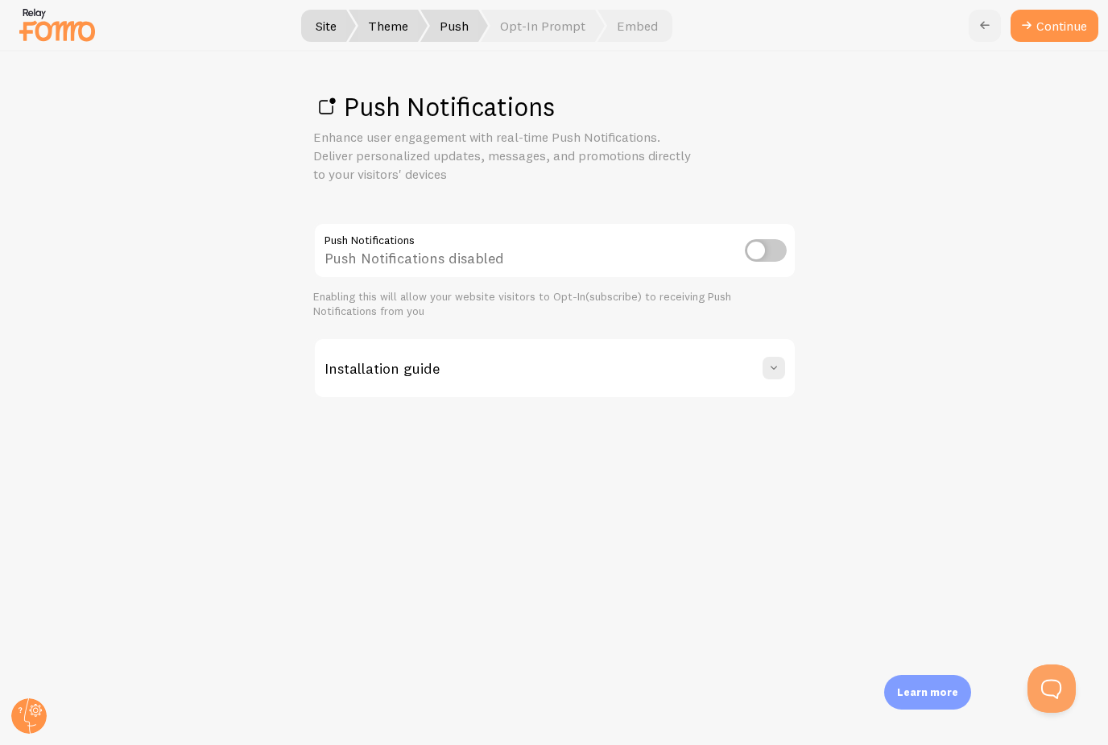
click at [979, 30] on icon at bounding box center [984, 25] width 19 height 19
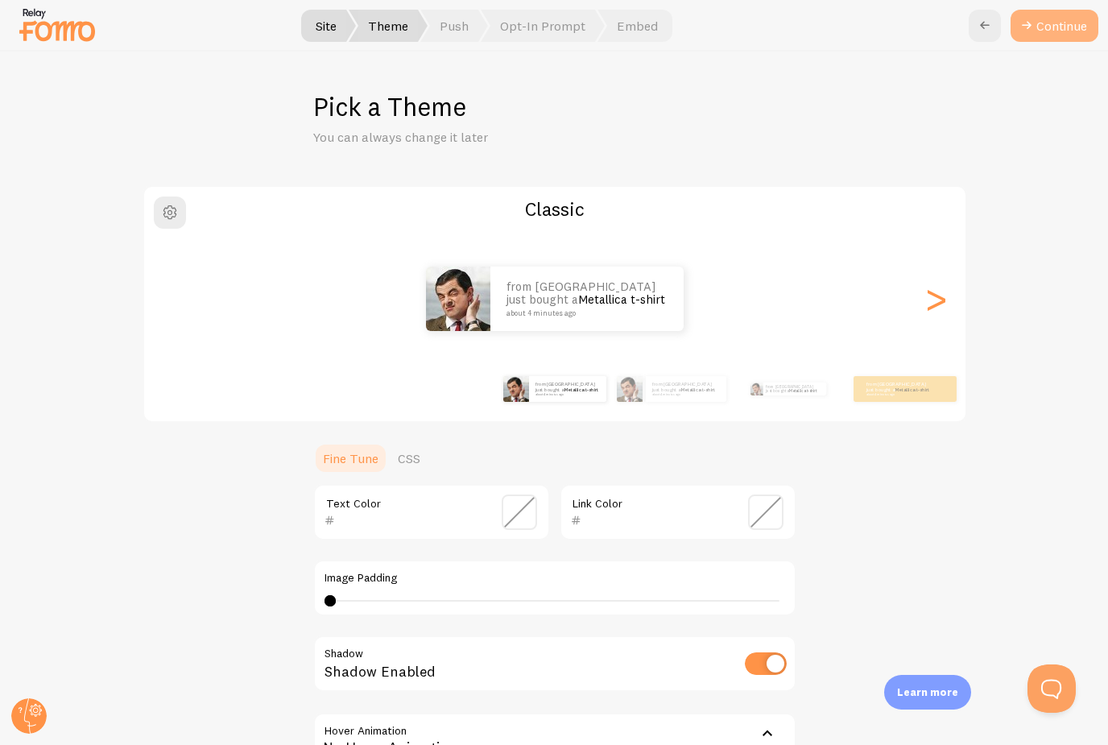
click at [1047, 38] on button "Continue" at bounding box center [1054, 26] width 88 height 32
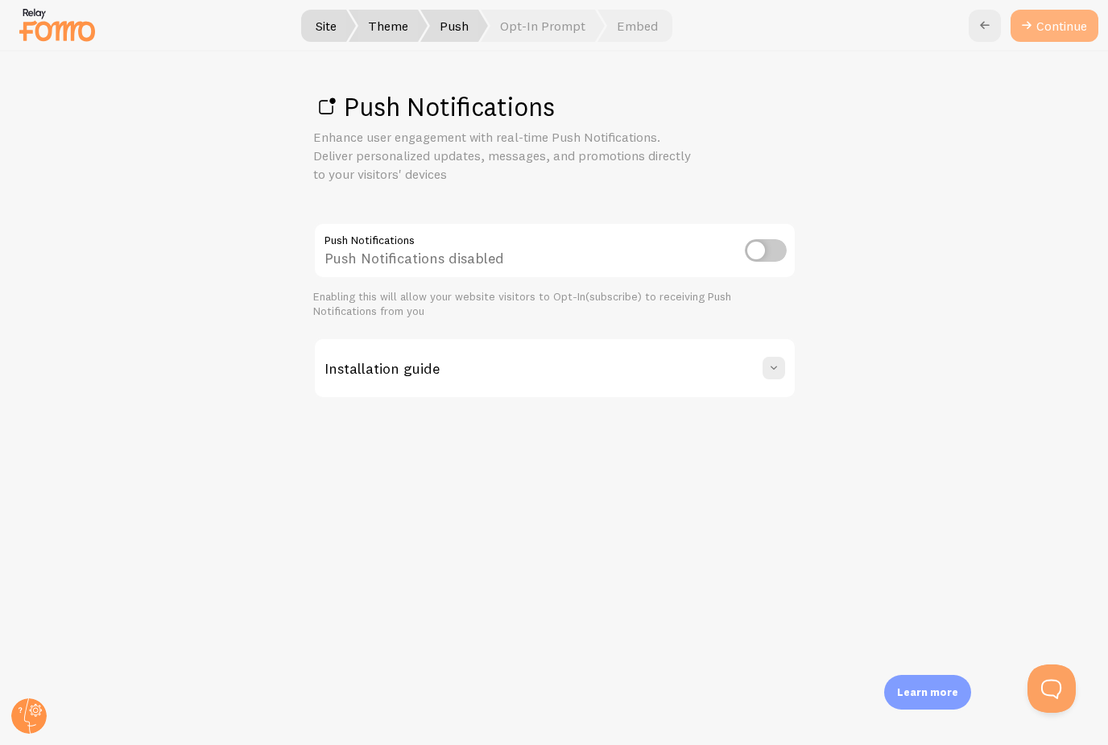
click at [1047, 38] on link "Continue" at bounding box center [1054, 26] width 88 height 32
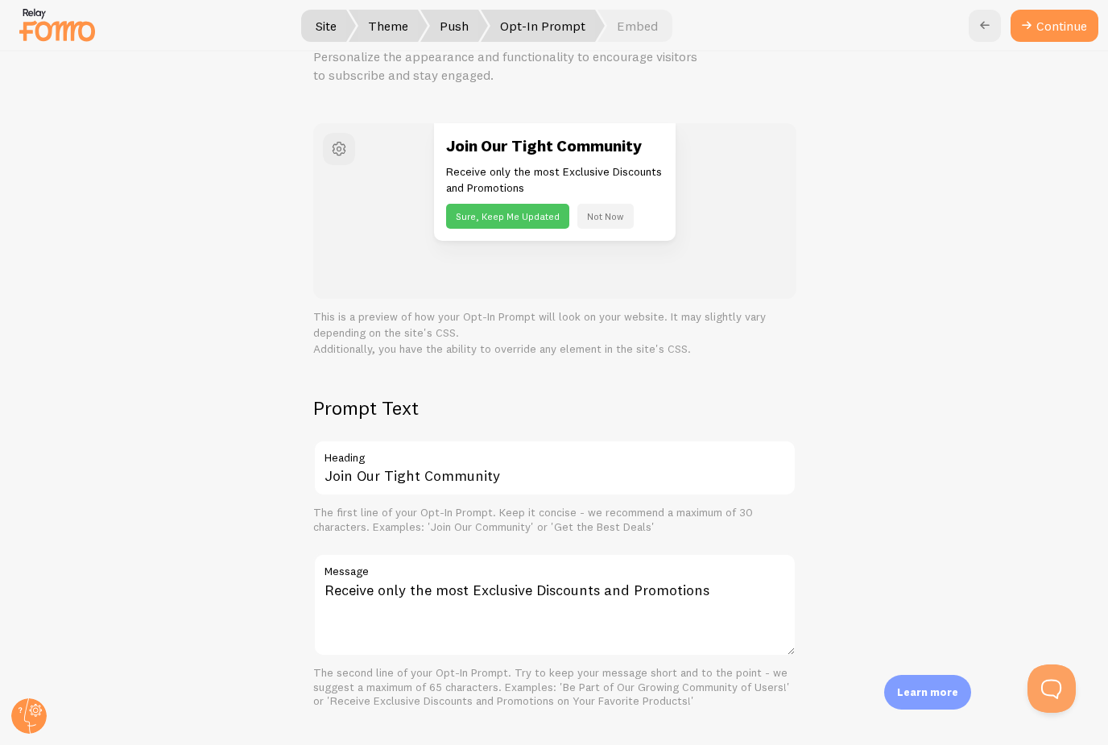
scroll to position [100, 0]
click at [1057, 22] on button "Continue" at bounding box center [1054, 26] width 88 height 32
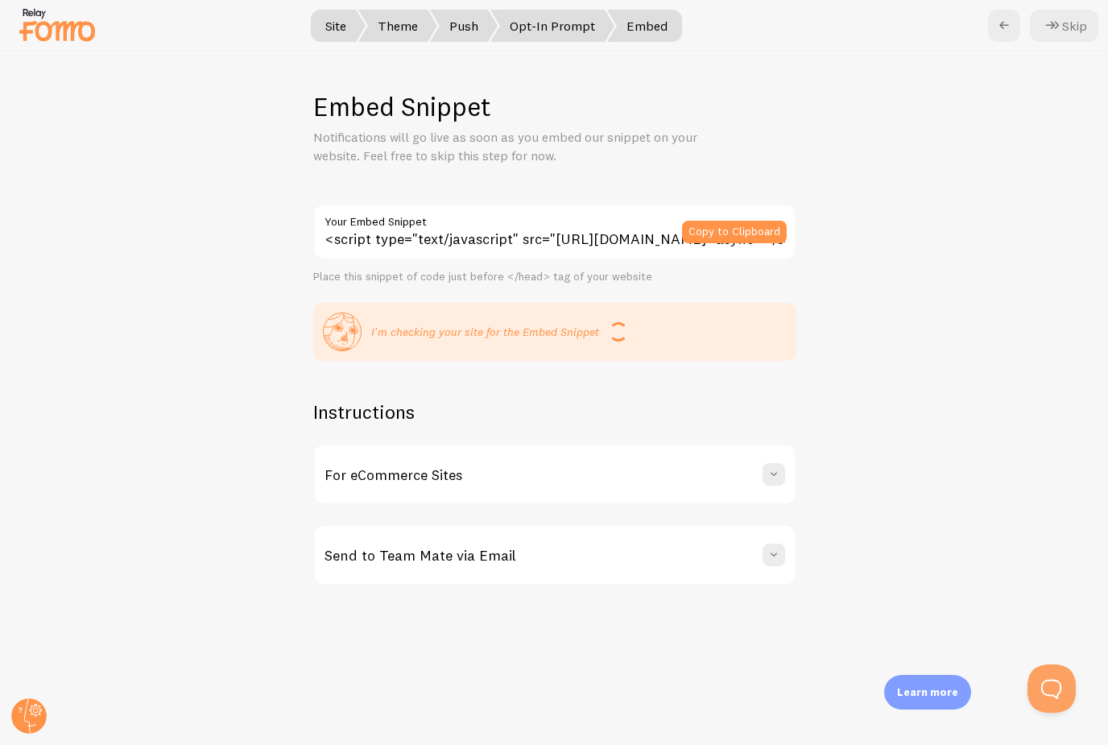
click at [1066, 24] on button "Skip" at bounding box center [1064, 26] width 68 height 32
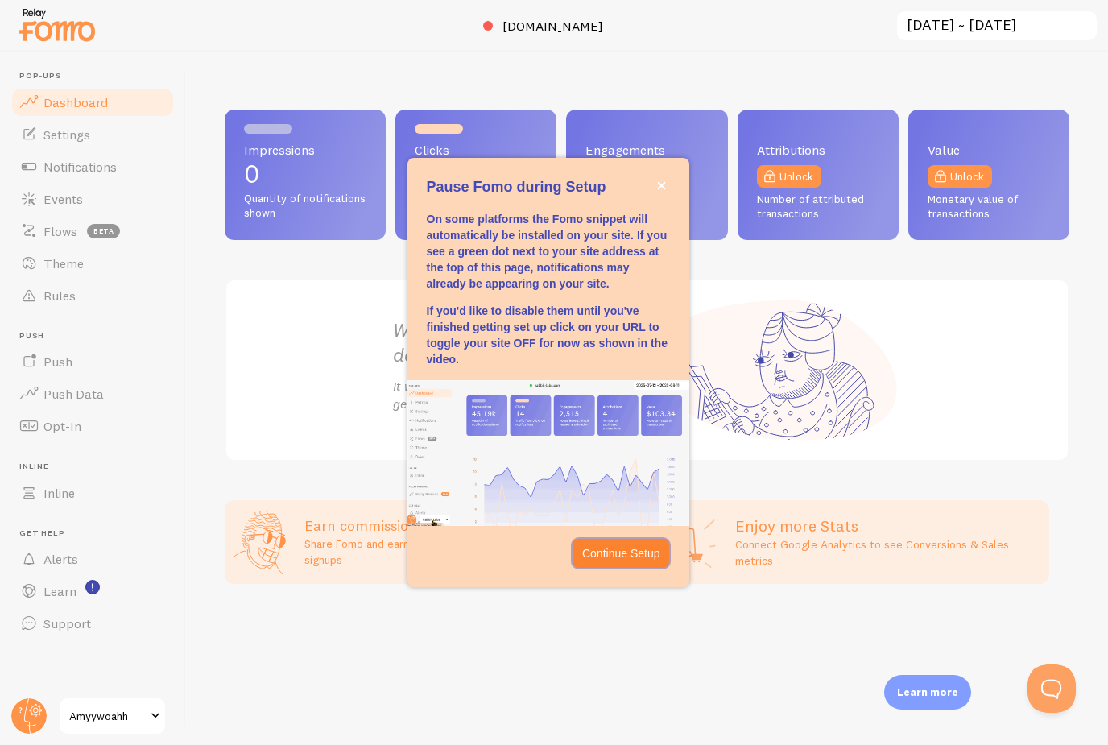
click at [645, 561] on p "Continue Setup" at bounding box center [621, 553] width 78 height 16
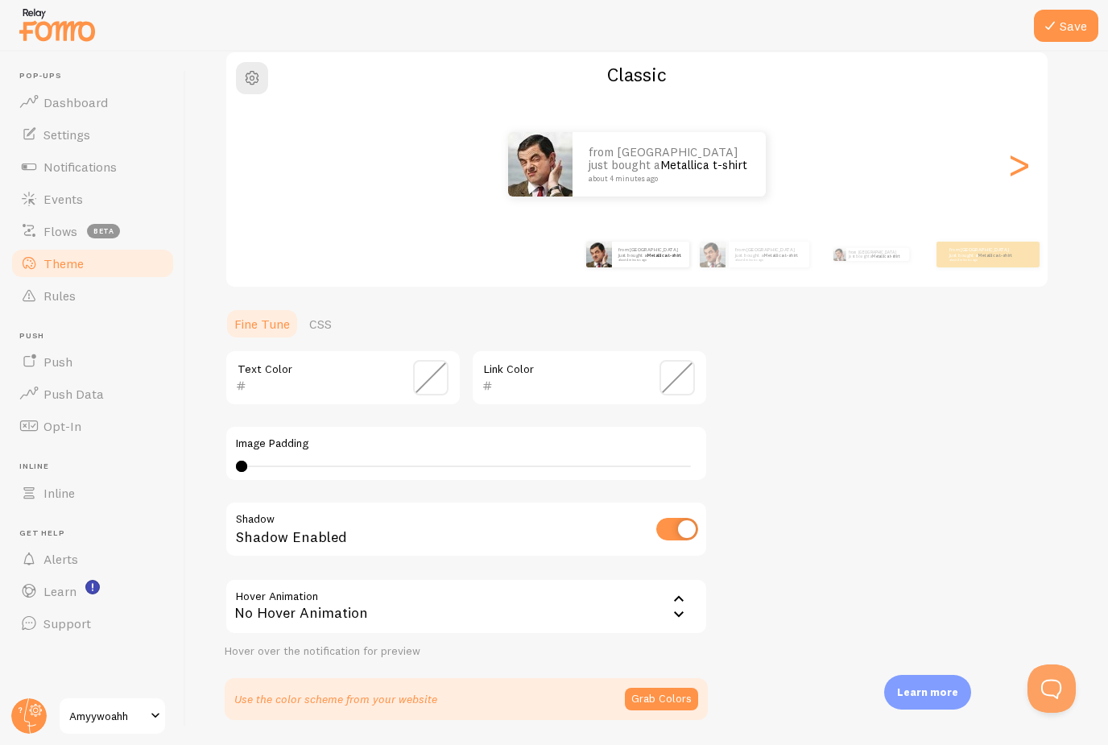
scroll to position [133, 0]
drag, startPoint x: 242, startPoint y: 465, endPoint x: 426, endPoint y: 468, distance: 184.4
click at [336, 468] on div at bounding box center [329, 467] width 11 height 11
drag, startPoint x: 423, startPoint y: 466, endPoint x: 291, endPoint y: 472, distance: 131.4
click at [291, 472] on div "4" at bounding box center [466, 467] width 461 height 13
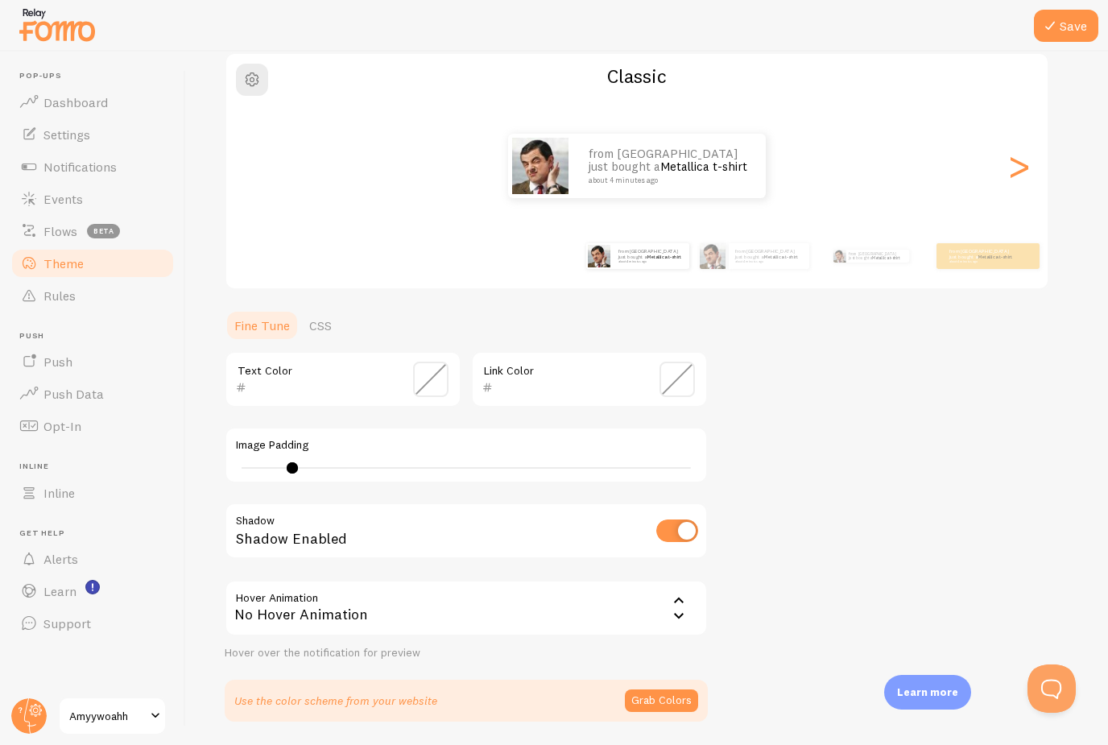
type input "5"
click at [293, 469] on div at bounding box center [292, 467] width 11 height 11
click at [677, 384] on span at bounding box center [676, 378] width 35 height 35
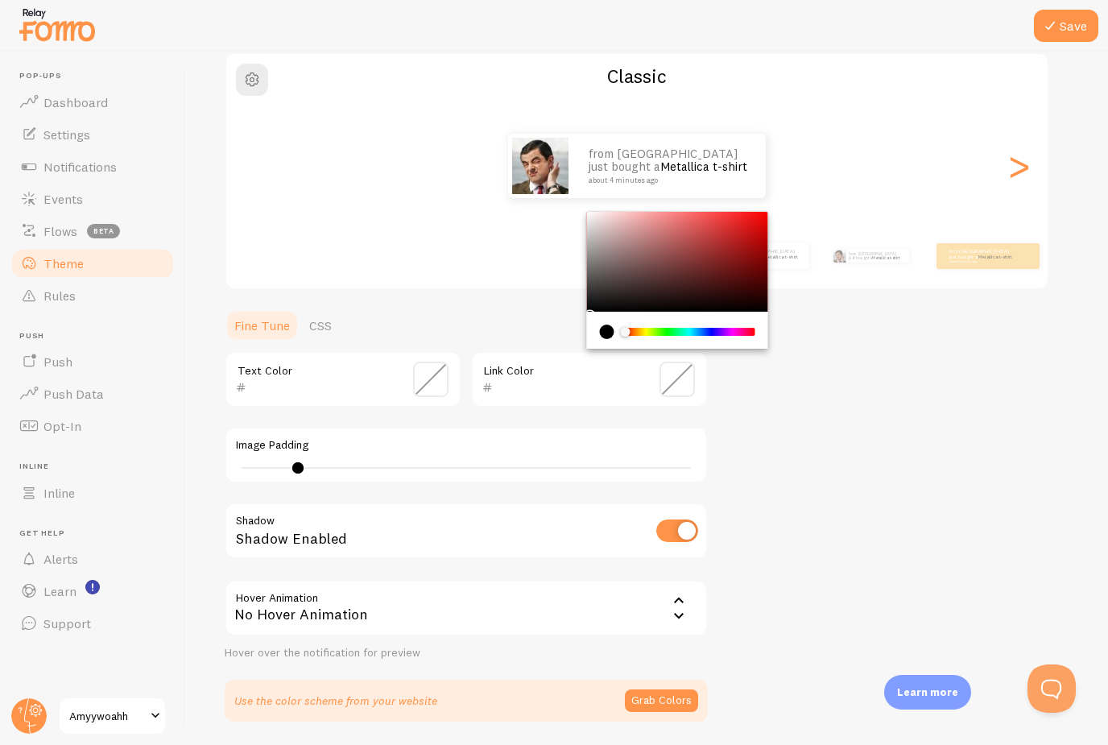
click at [432, 378] on span at bounding box center [430, 378] width 35 height 35
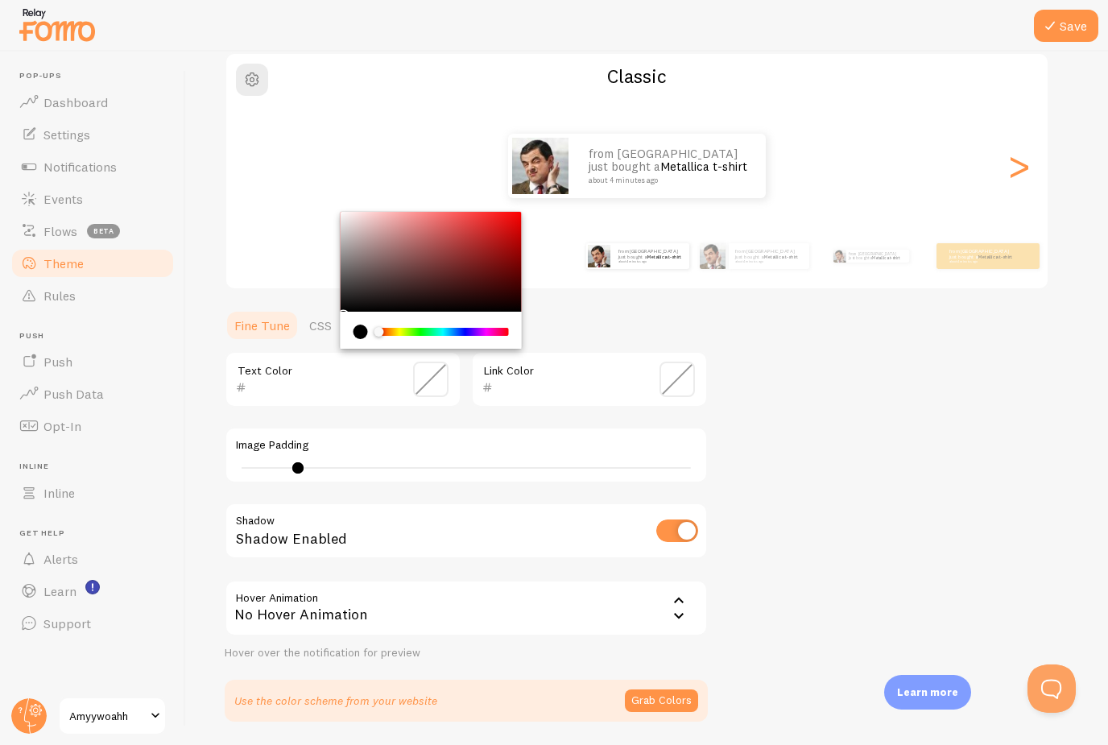
click at [432, 378] on span at bounding box center [430, 378] width 35 height 35
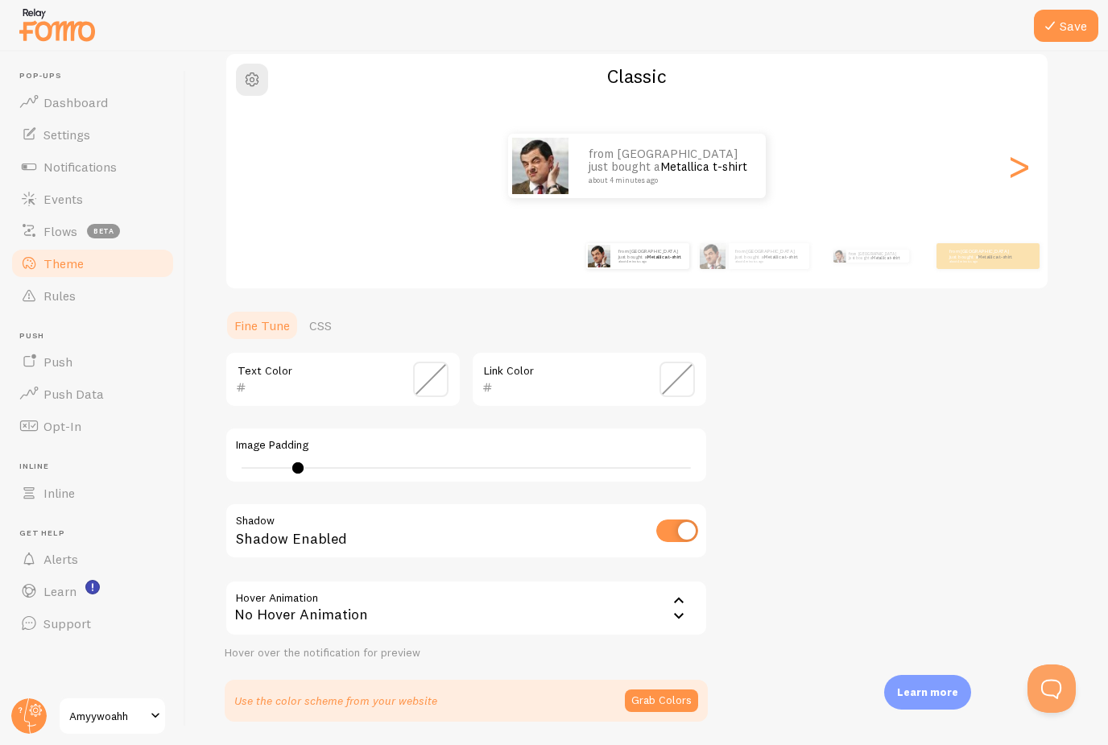
click at [675, 371] on span at bounding box center [676, 378] width 35 height 35
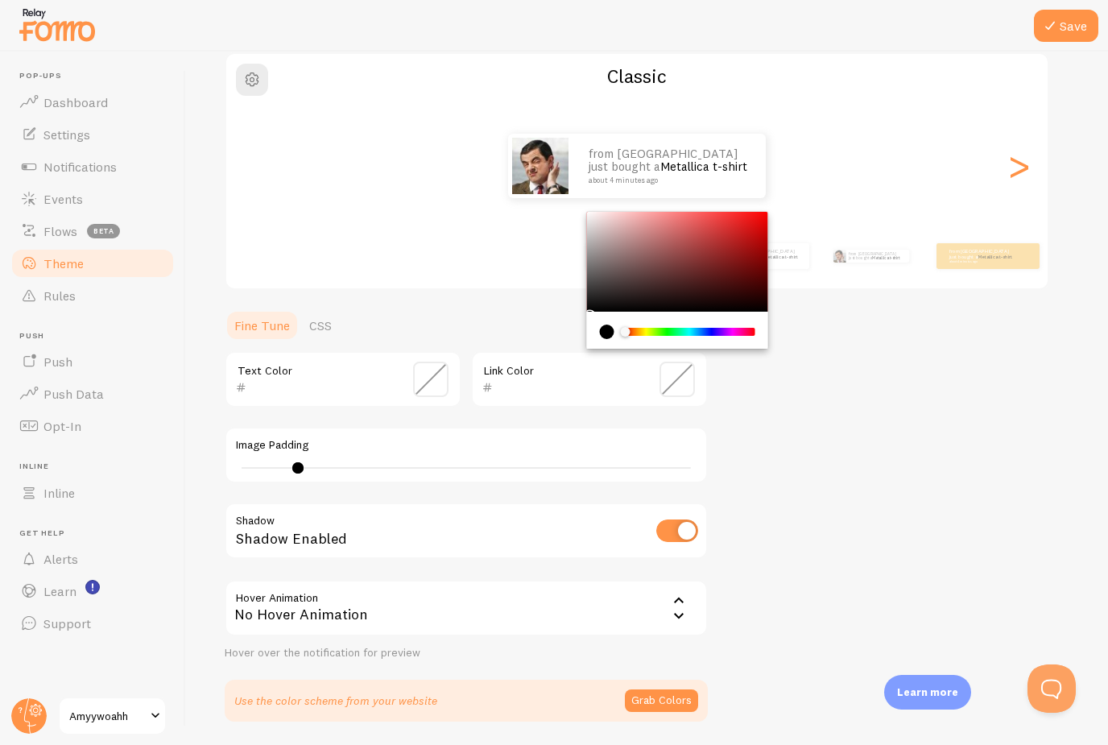
click at [732, 418] on div "Theme Choose a theme for your notifications Classic from United States just bou…" at bounding box center [647, 339] width 845 height 764
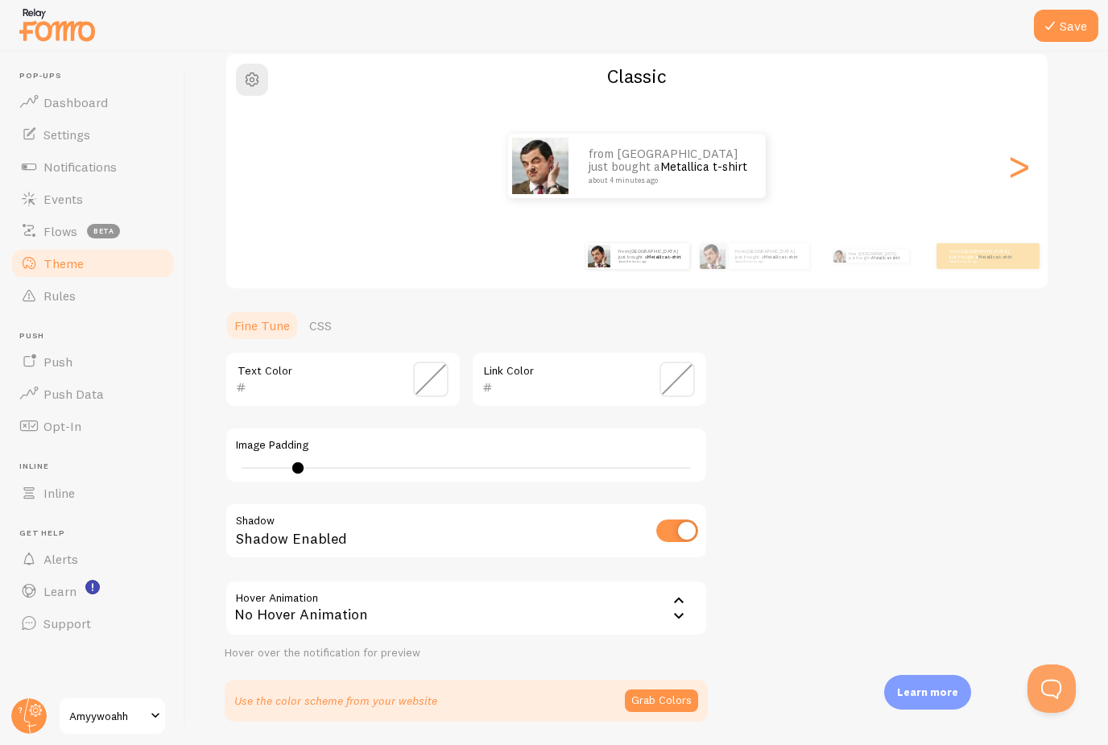
click at [429, 382] on span at bounding box center [430, 378] width 35 height 35
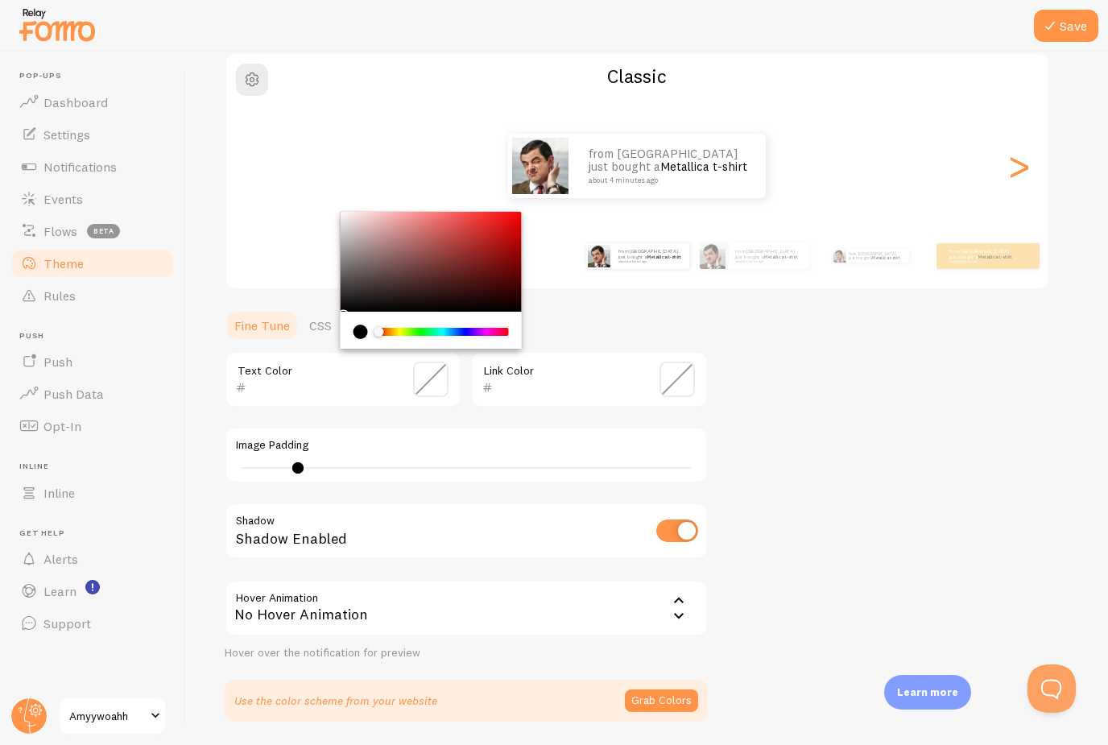
click at [429, 382] on span at bounding box center [430, 378] width 35 height 35
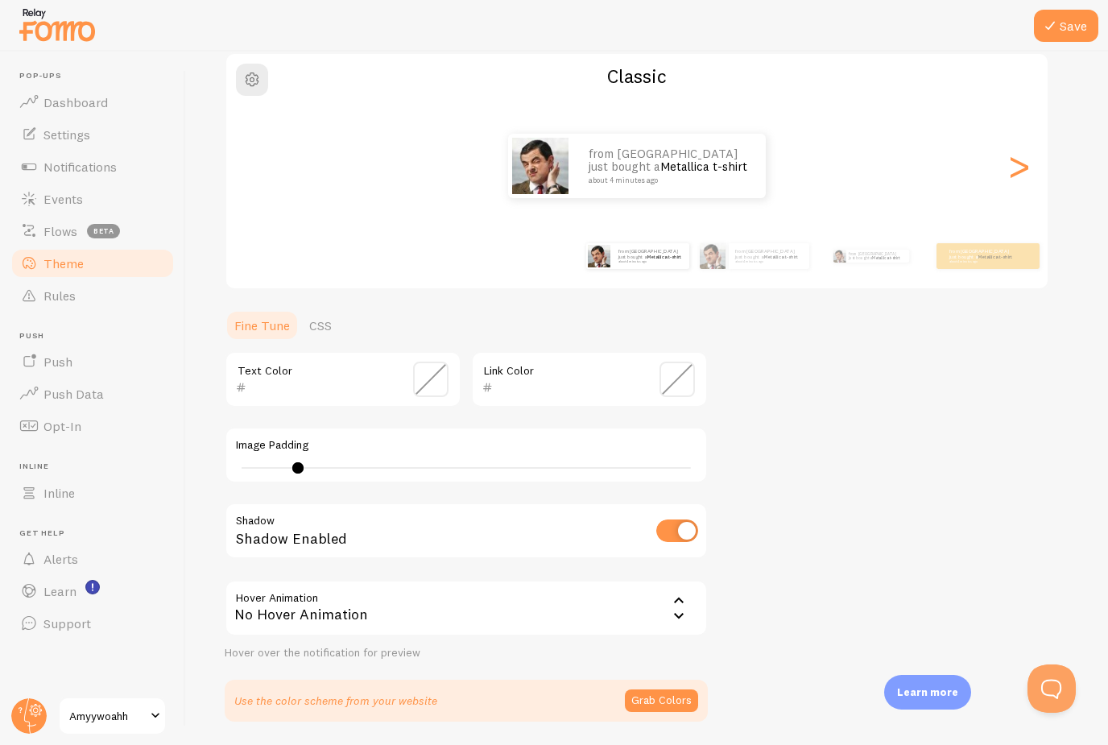
click at [420, 377] on span at bounding box center [430, 378] width 35 height 35
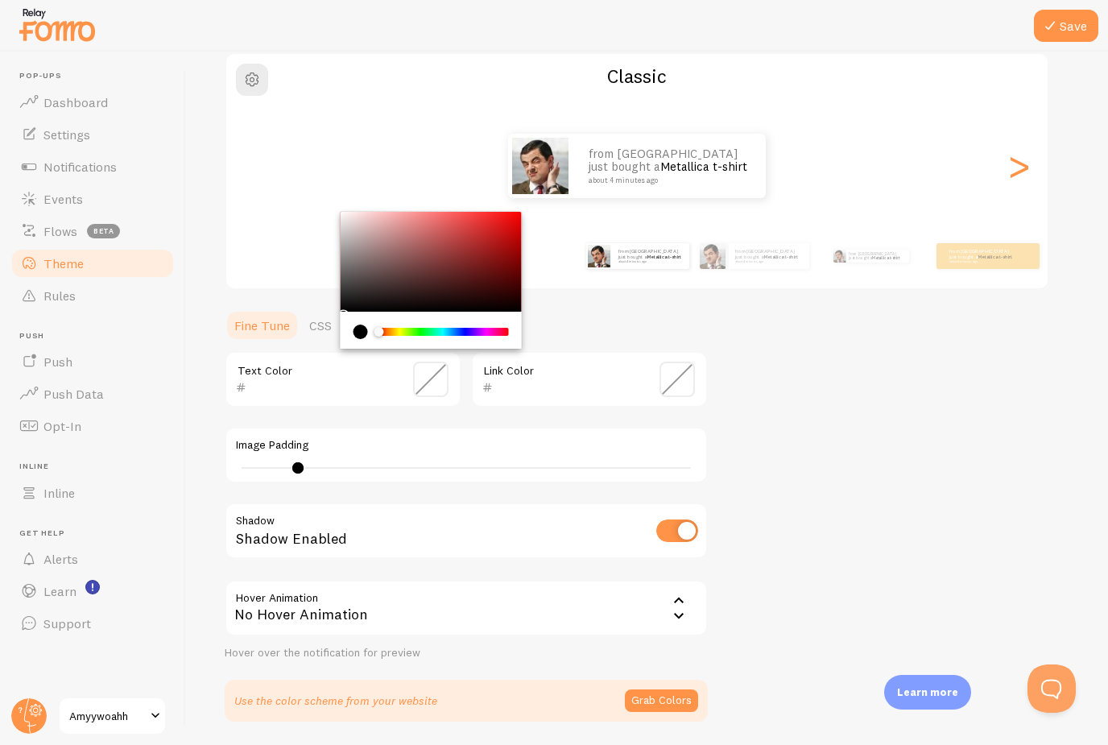
click at [652, 392] on div "Link Color" at bounding box center [589, 379] width 237 height 56
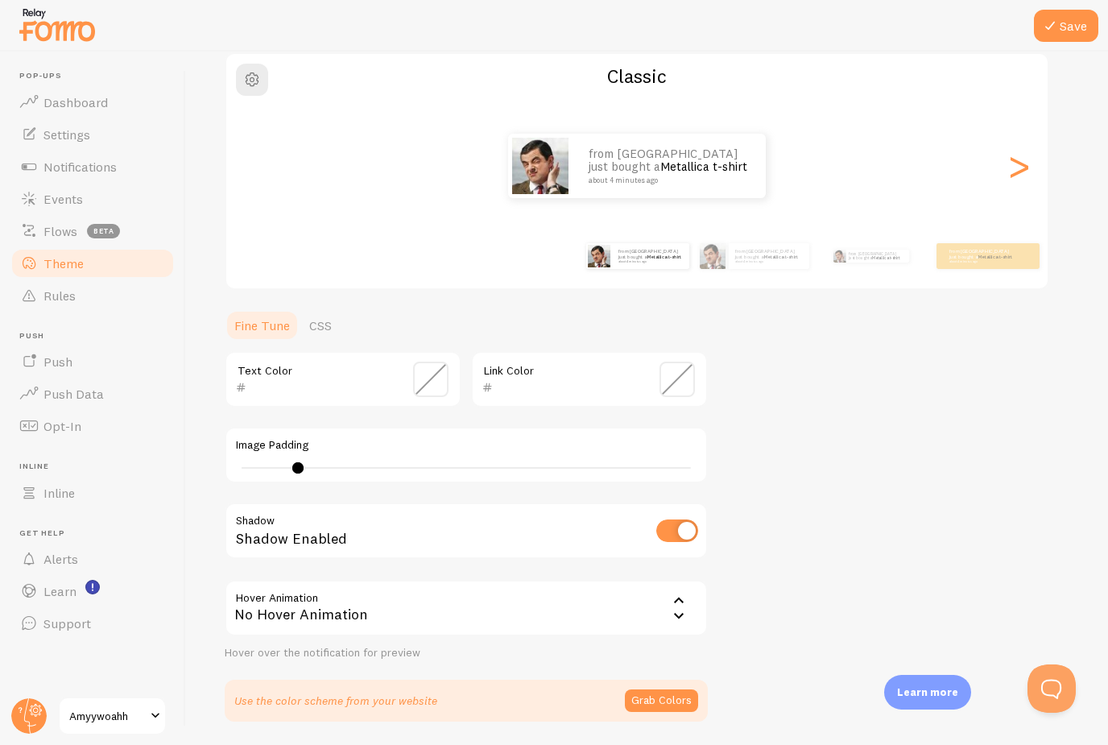
click at [427, 388] on span at bounding box center [430, 378] width 35 height 35
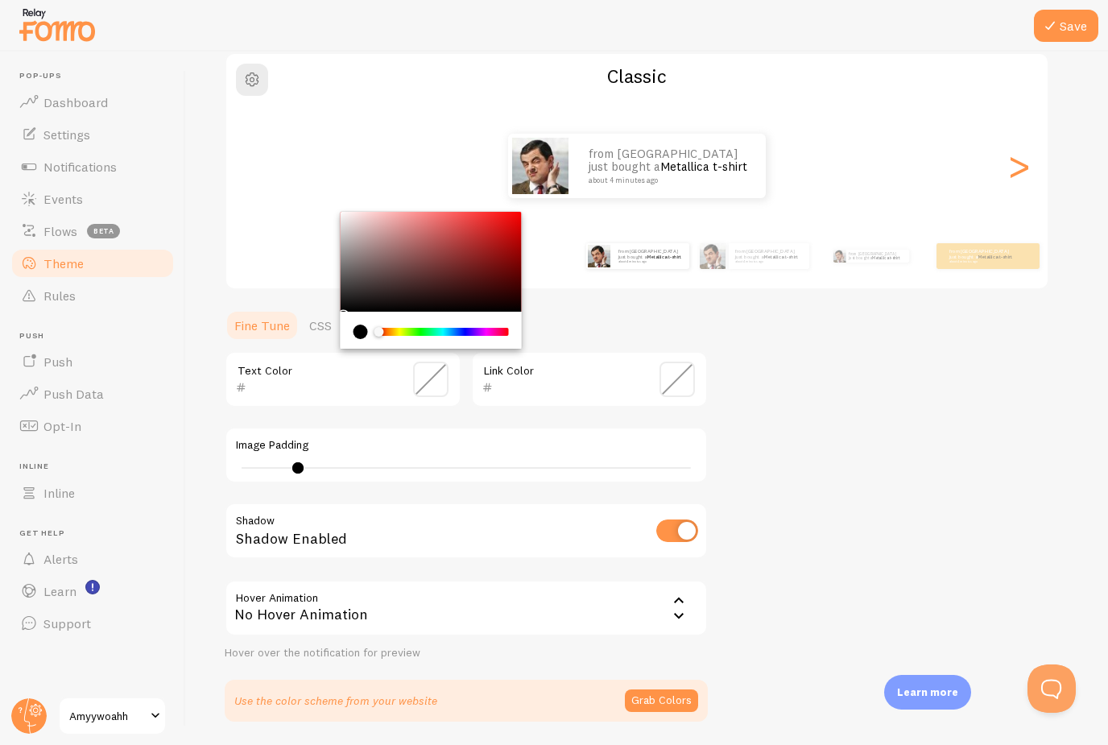
click at [427, 388] on span at bounding box center [430, 378] width 35 height 35
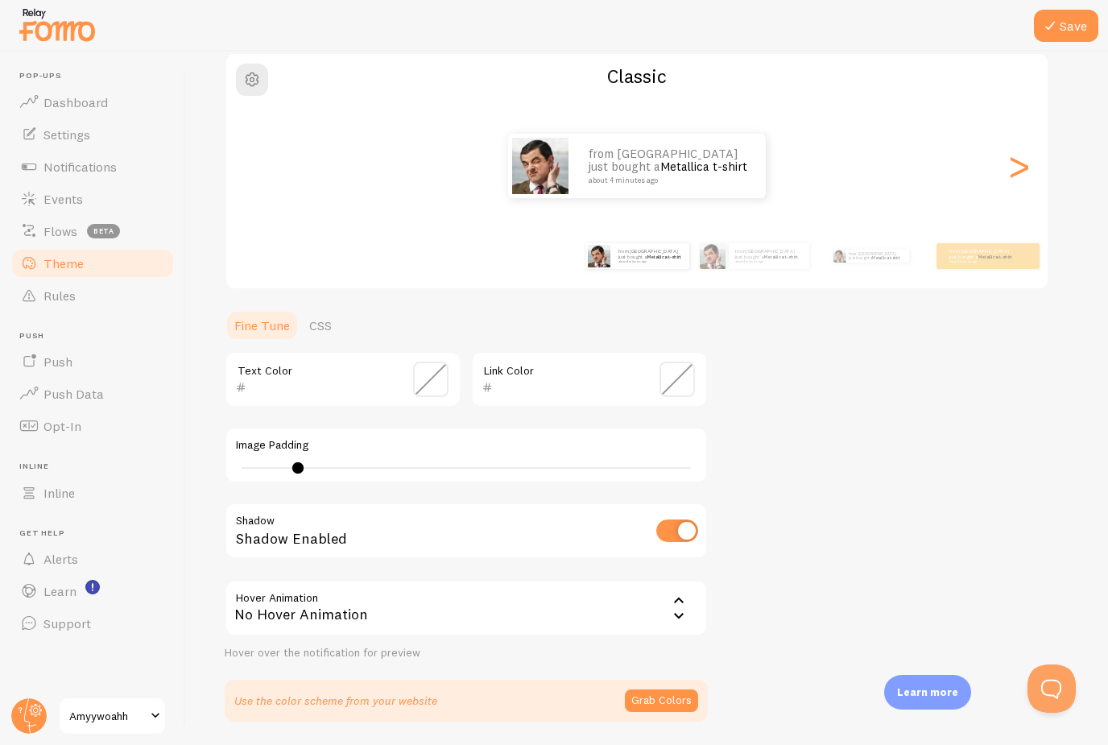
click at [437, 395] on div "Text Color" at bounding box center [343, 379] width 237 height 56
click at [432, 370] on span at bounding box center [430, 378] width 35 height 35
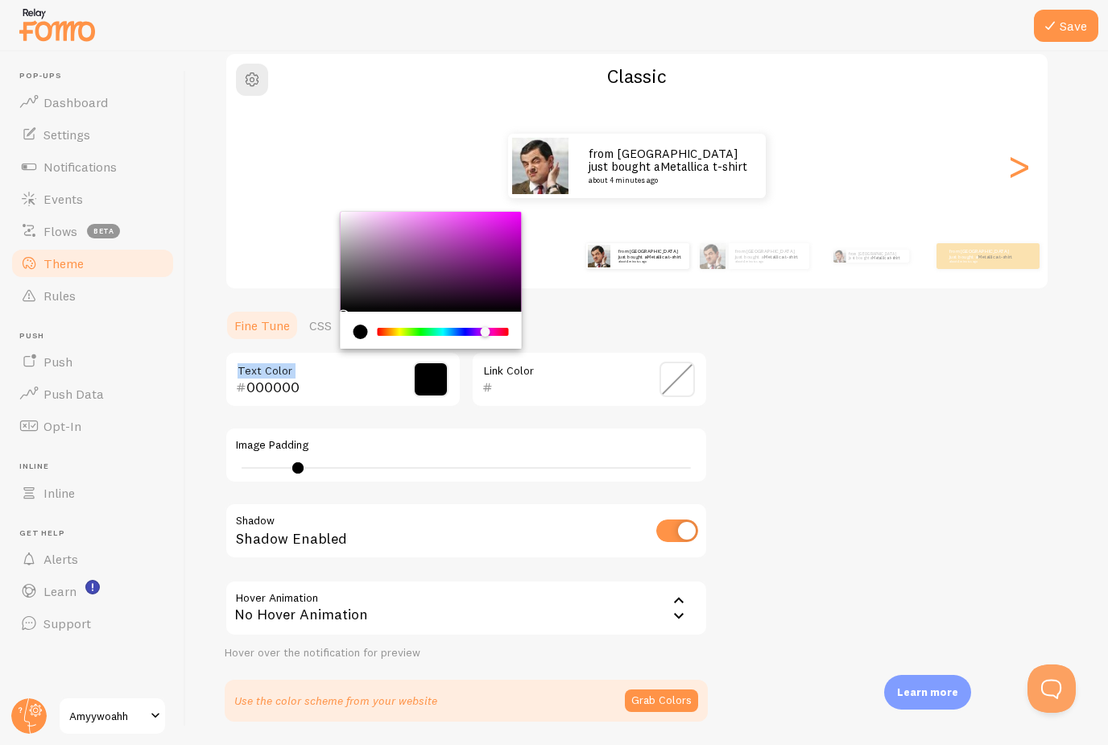
drag, startPoint x: 378, startPoint y: 332, endPoint x: 485, endPoint y: 348, distance: 107.5
click at [485, 348] on section "Fine Tune CSS 000000 Text Color Link Color Image Padding 5 Shadow Shadow Enable…" at bounding box center [466, 515] width 483 height 412
click at [332, 383] on input "000000" at bounding box center [319, 387] width 147 height 19
click at [444, 373] on span at bounding box center [430, 378] width 35 height 35
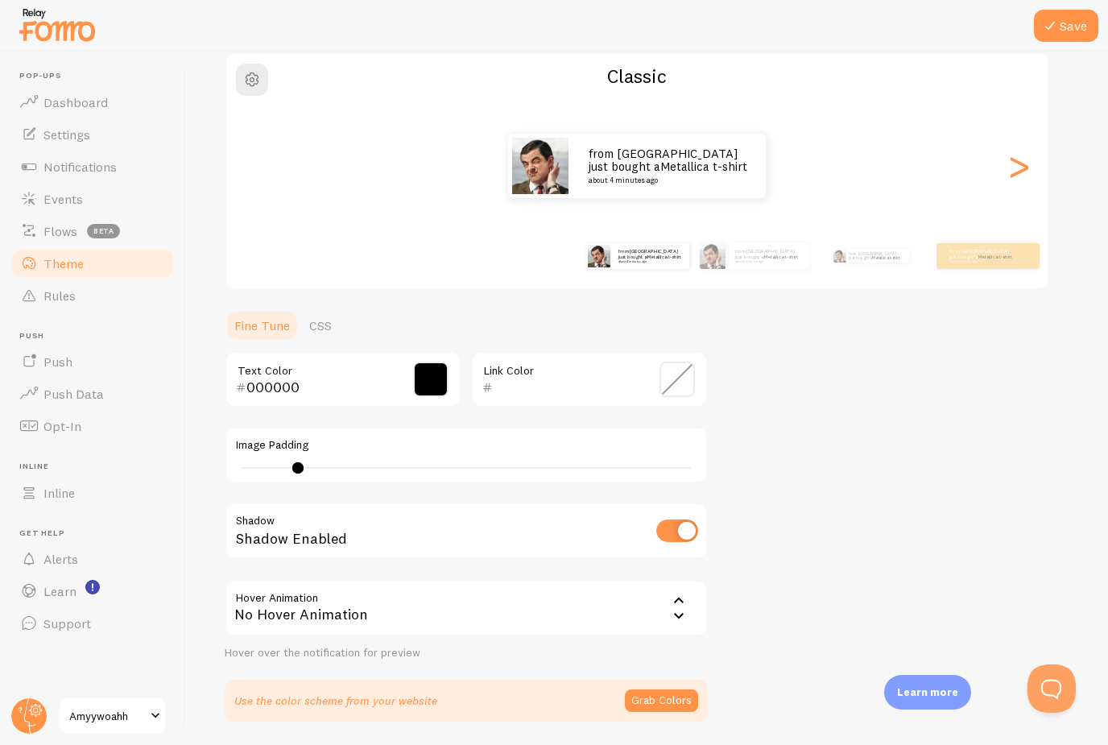
click at [432, 378] on span at bounding box center [430, 378] width 35 height 35
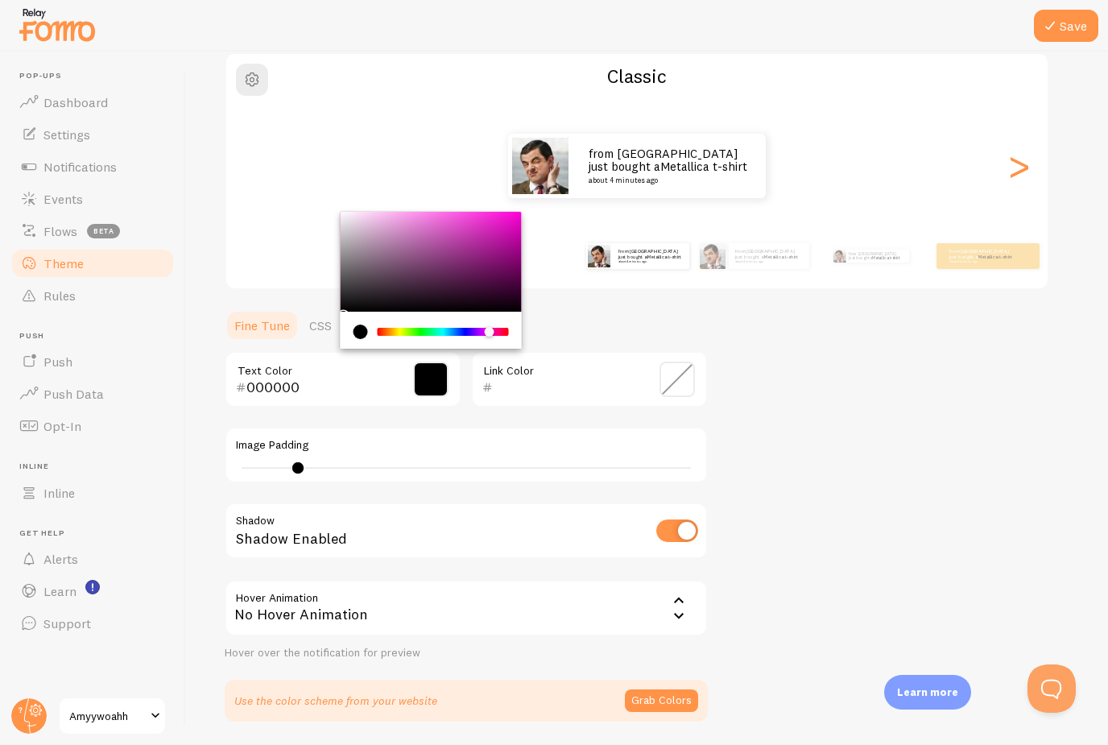
click at [489, 324] on div "Chrome color picker" at bounding box center [443, 331] width 131 height 14
click at [496, 212] on div "Chrome color picker" at bounding box center [431, 262] width 181 height 100
type input "FF19DC"
drag, startPoint x: 498, startPoint y: 215, endPoint x: 503, endPoint y: 204, distance: 11.9
click at [503, 204] on div "Theme Choose a theme for your notifications Classic from United States just bou…" at bounding box center [647, 339] width 845 height 764
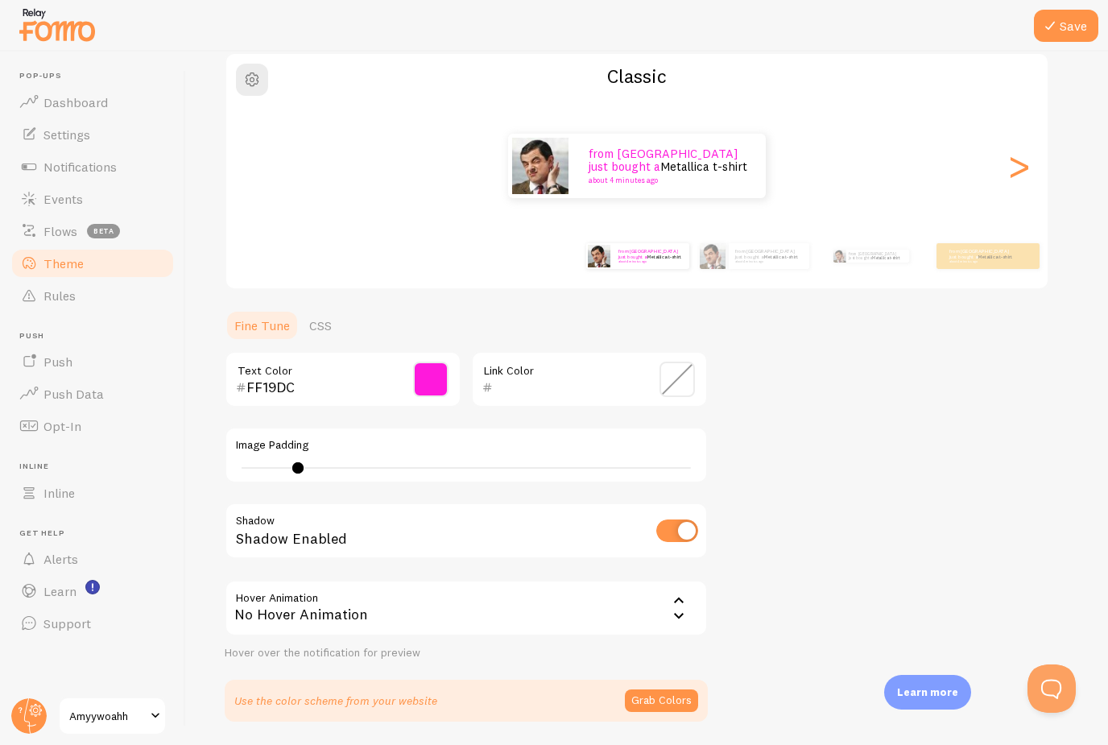
click at [625, 344] on section "Fine Tune CSS FF19DC Text Color Link Color Image Padding 5 Shadow Shadow Enable…" at bounding box center [466, 515] width 483 height 412
click at [670, 375] on span at bounding box center [676, 378] width 35 height 35
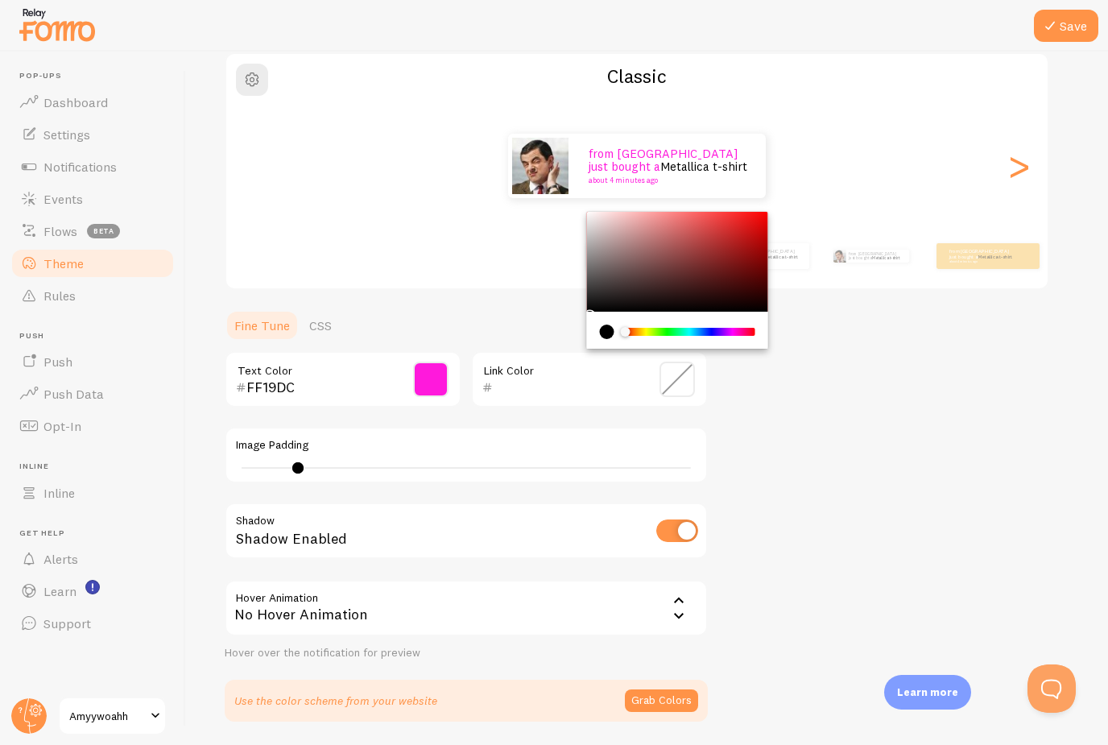
click at [475, 342] on section "Fine Tune CSS FF19DC Text Color Link Color Image Padding 5 Shadow Shadow Enable…" at bounding box center [466, 515] width 483 height 412
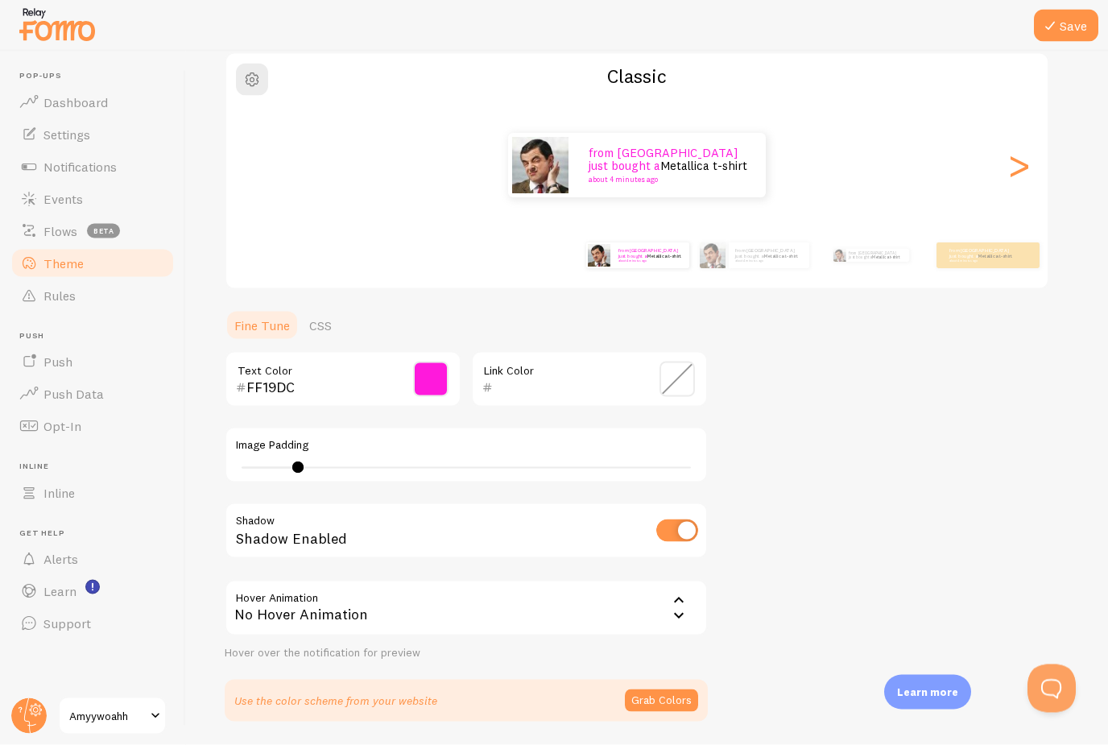
scroll to position [0, 0]
click at [684, 131] on div "from United States just bought a Metallica t-shirt about 4 minutes ago from Uni…" at bounding box center [636, 166] width 821 height 116
click at [692, 136] on div "from United States just bought a Metallica t-shirt about 4 minutes ago" at bounding box center [668, 166] width 193 height 64
click at [319, 323] on link "CSS" at bounding box center [320, 325] width 42 height 32
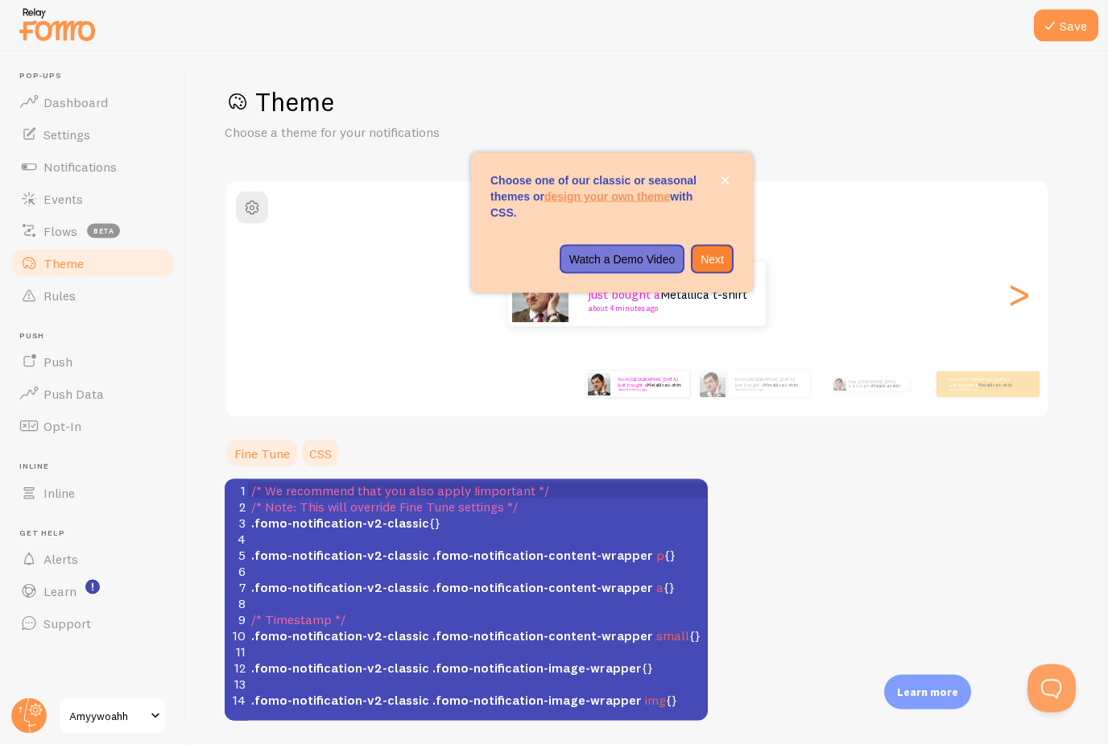
scroll to position [48, 0]
click at [271, 437] on link "Fine Tune" at bounding box center [262, 453] width 75 height 32
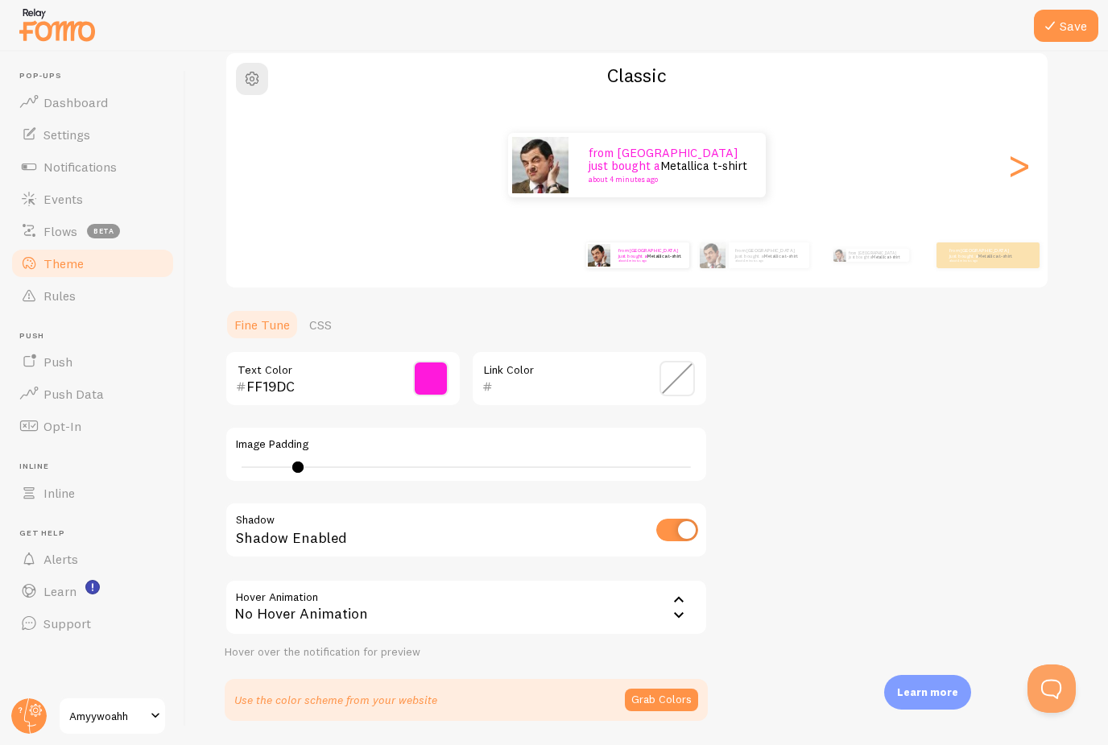
scroll to position [133, 0]
click at [684, 519] on input "checkbox" at bounding box center [677, 530] width 42 height 23
checkbox input "true"
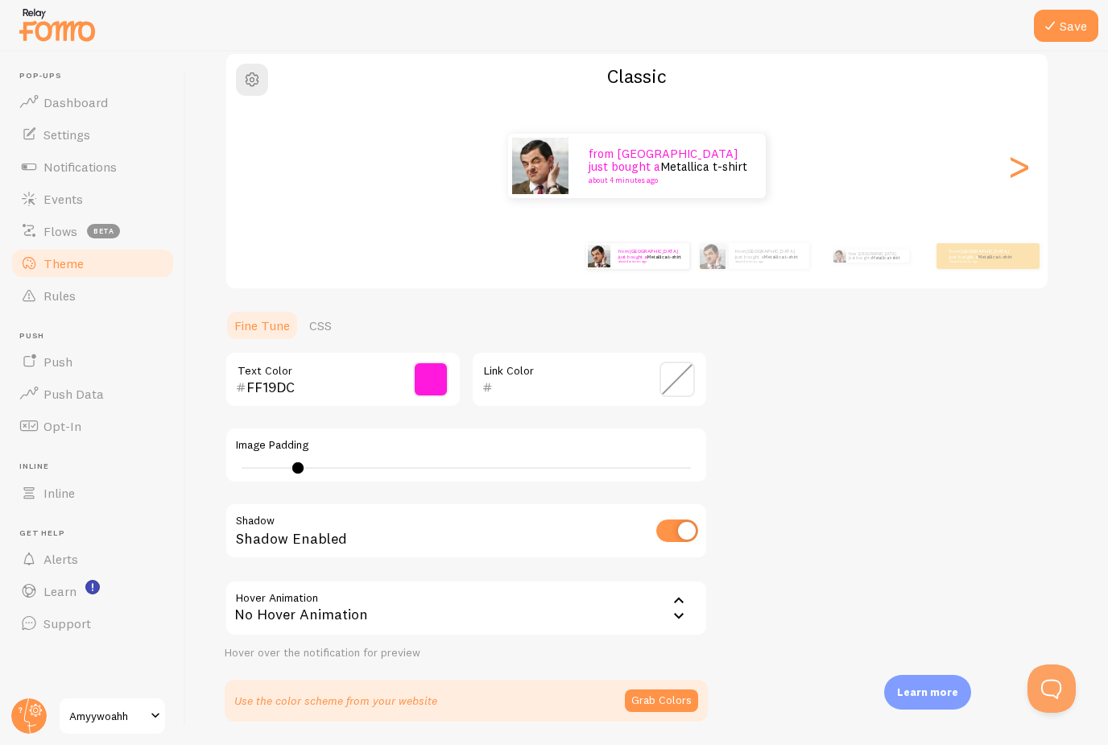
click at [662, 689] on button "Grab Colors" at bounding box center [661, 700] width 73 height 23
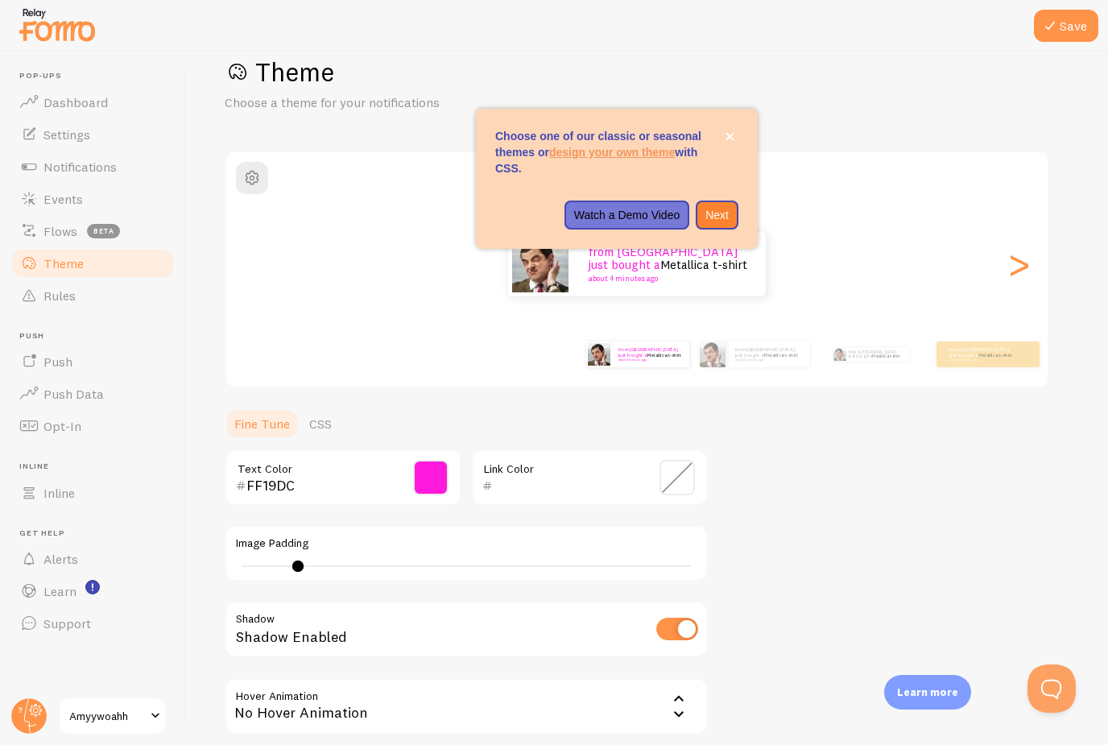
scroll to position [34, 0]
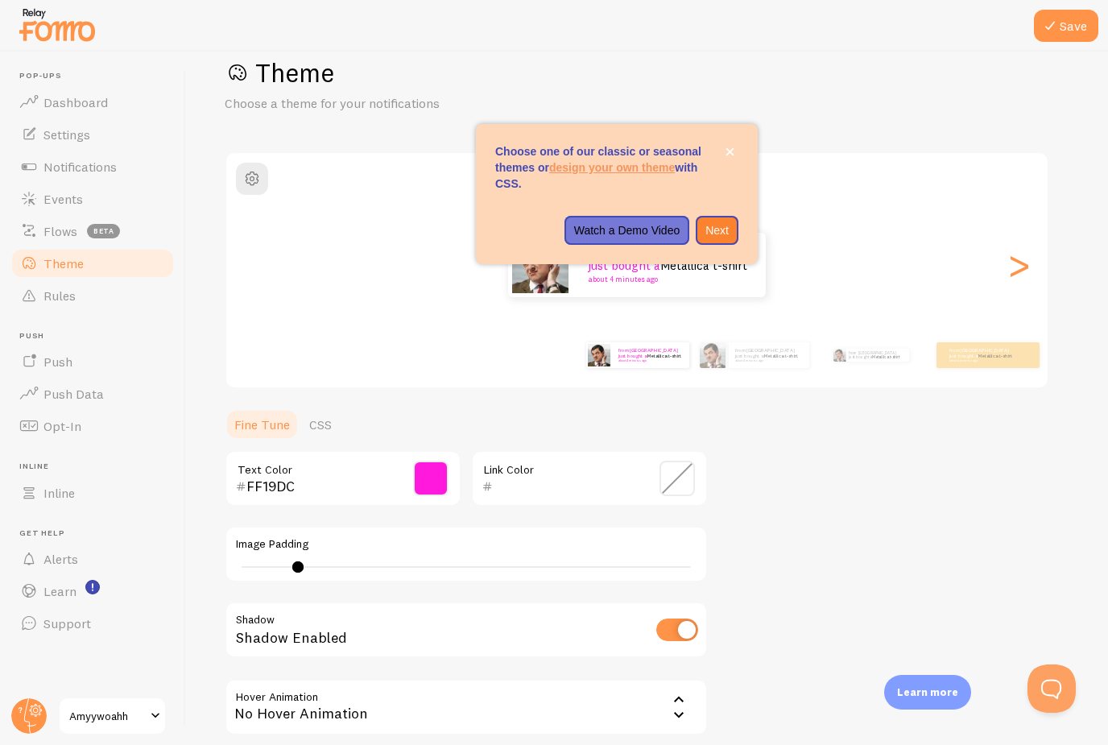
click at [837, 531] on div "Theme Choose a theme for your notifications Classic from United States just bou…" at bounding box center [647, 435] width 845 height 758
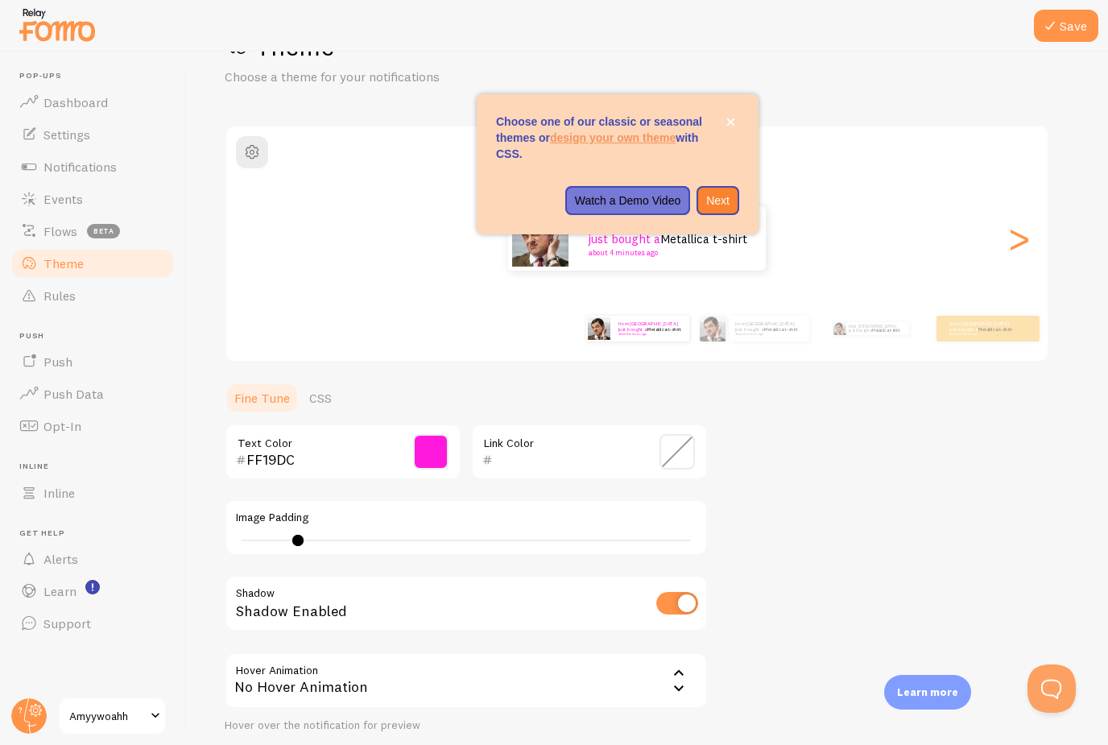
scroll to position [68, 0]
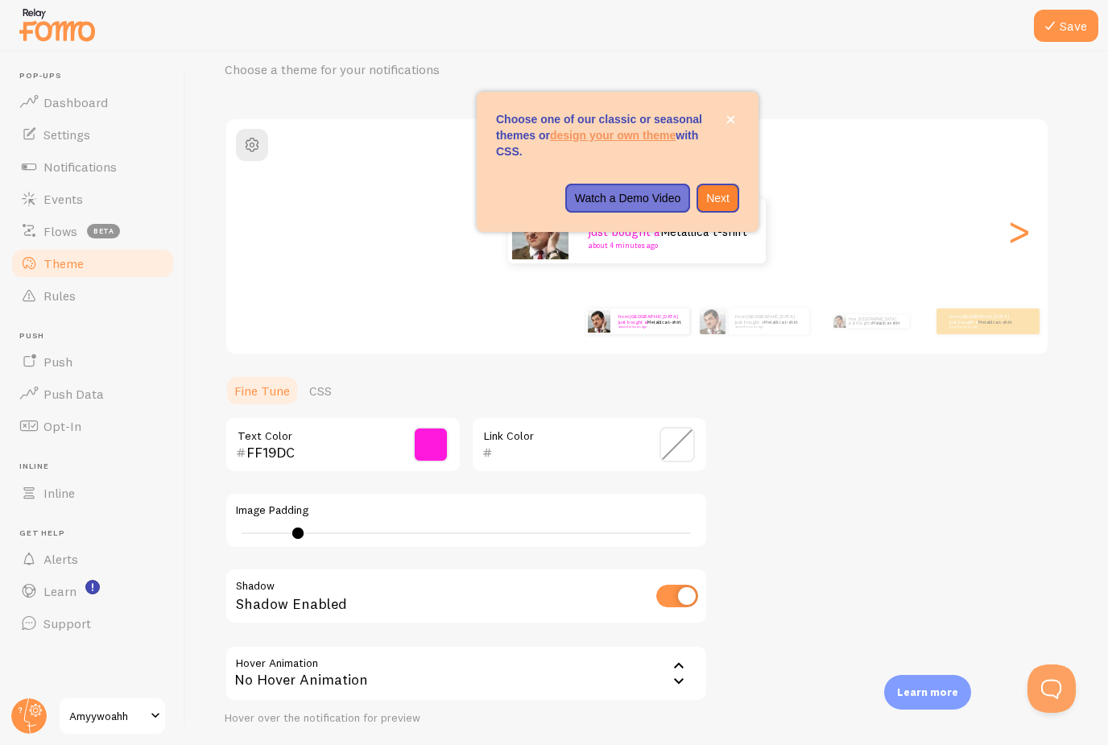
click at [427, 427] on span at bounding box center [430, 444] width 35 height 35
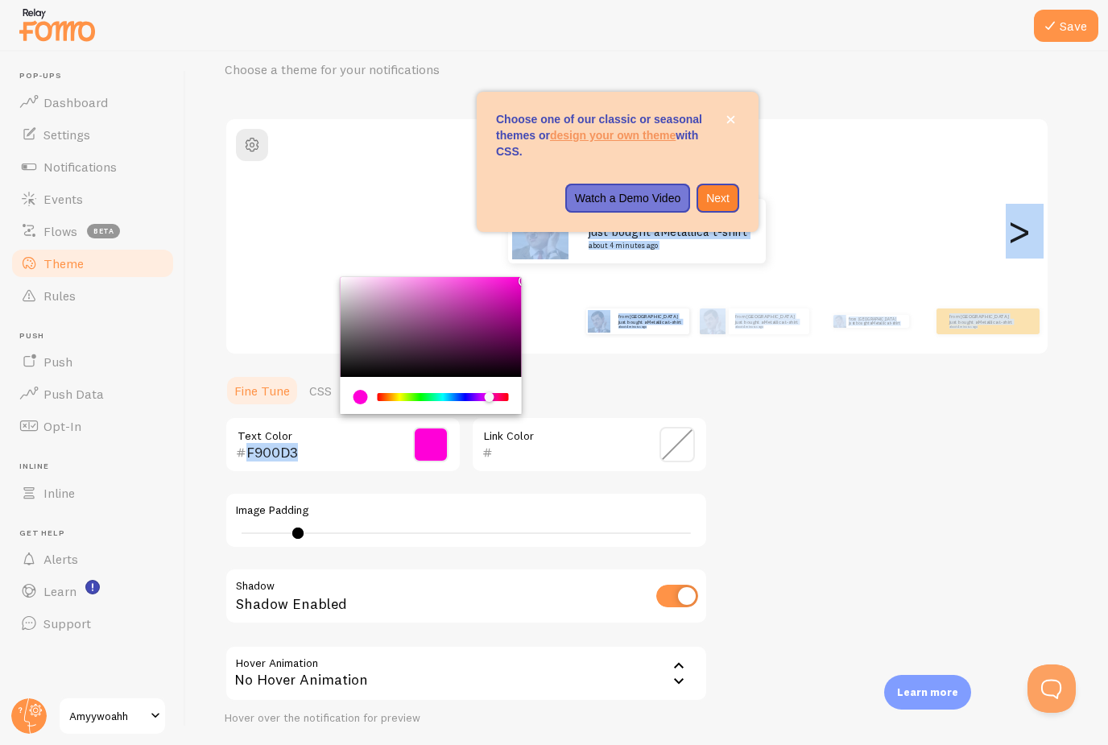
type input "FF00D8"
drag, startPoint x: 506, startPoint y: 229, endPoint x: 570, endPoint y: 196, distance: 71.3
click at [570, 196] on div "Theme Choose a theme for your notifications Classic from United States just bou…" at bounding box center [647, 402] width 845 height 758
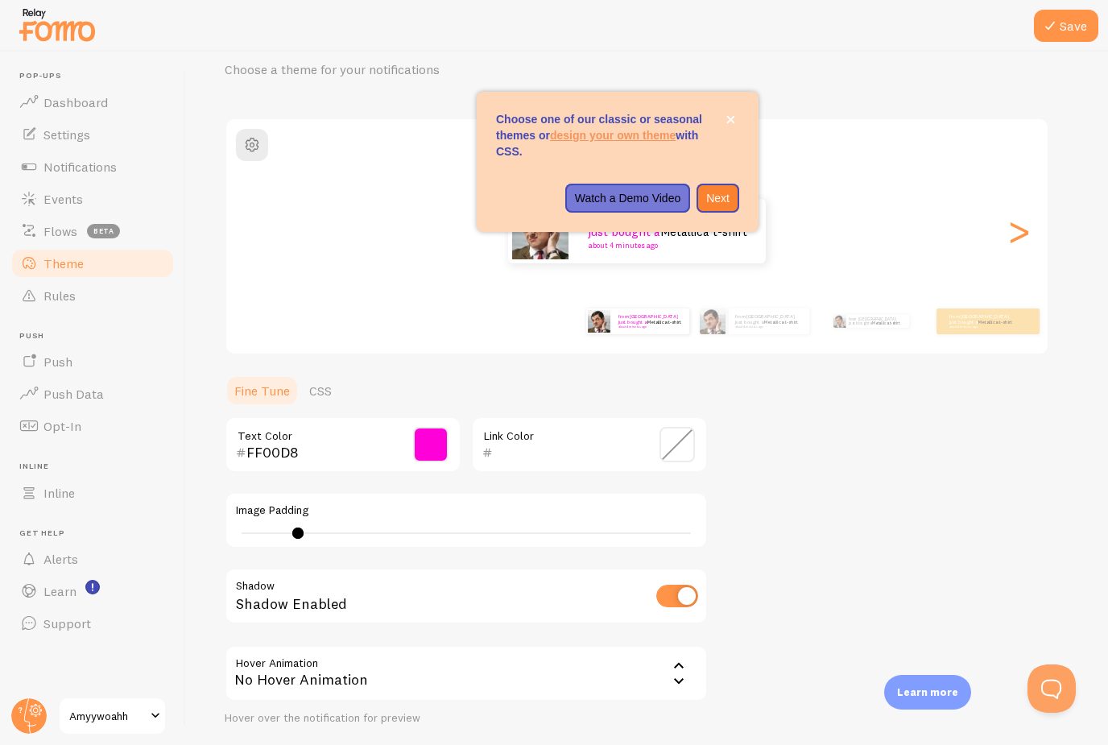
click at [849, 421] on div "Theme Choose a theme for your notifications Classic from United States just bou…" at bounding box center [647, 402] width 845 height 758
click at [846, 424] on div "Theme Choose a theme for your notifications Classic from United States just bou…" at bounding box center [647, 402] width 845 height 758
click at [730, 115] on icon "close," at bounding box center [730, 119] width 9 height 9
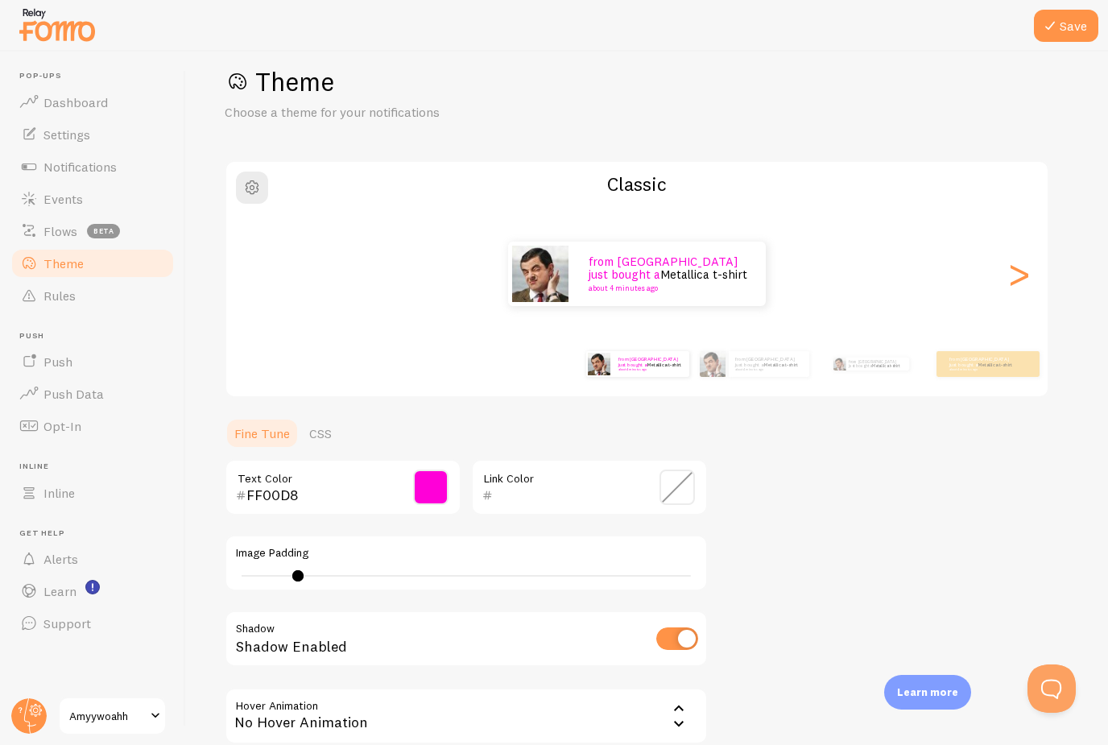
scroll to position [0, 0]
click at [118, 262] on link "Theme" at bounding box center [93, 263] width 166 height 32
click at [257, 189] on span "button" at bounding box center [251, 187] width 19 height 19
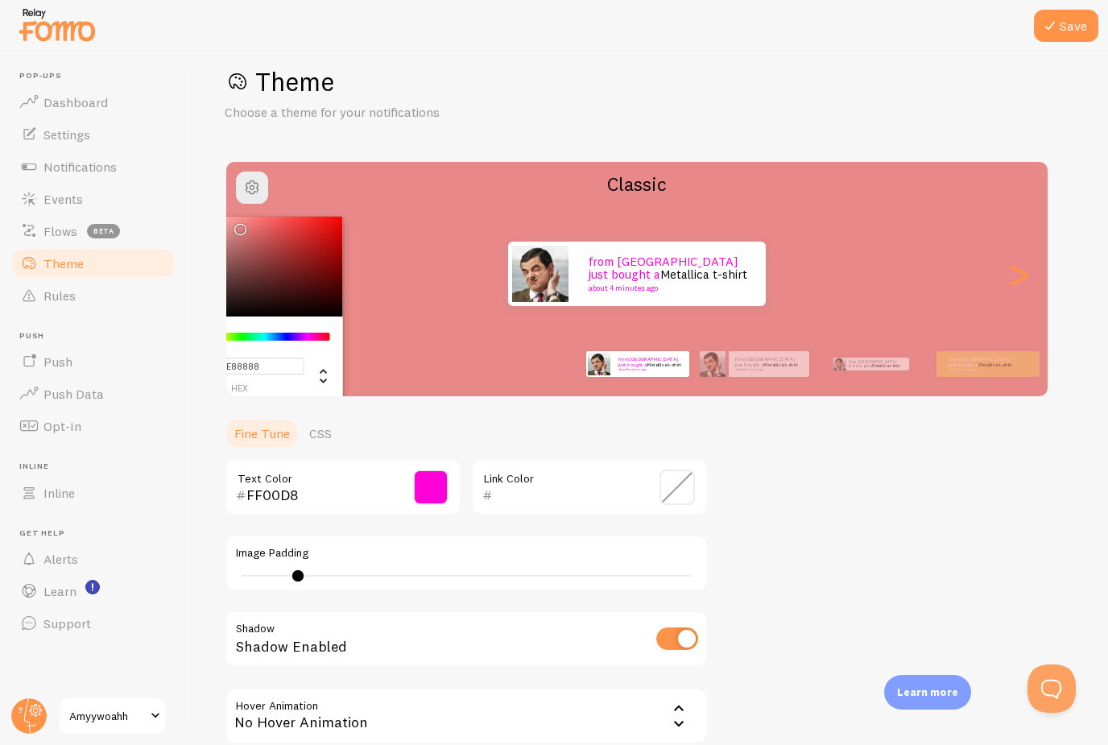
drag, startPoint x: 321, startPoint y: 221, endPoint x: 237, endPoint y: 225, distance: 84.6
click at [237, 225] on div "Chrome color picker" at bounding box center [252, 267] width 181 height 100
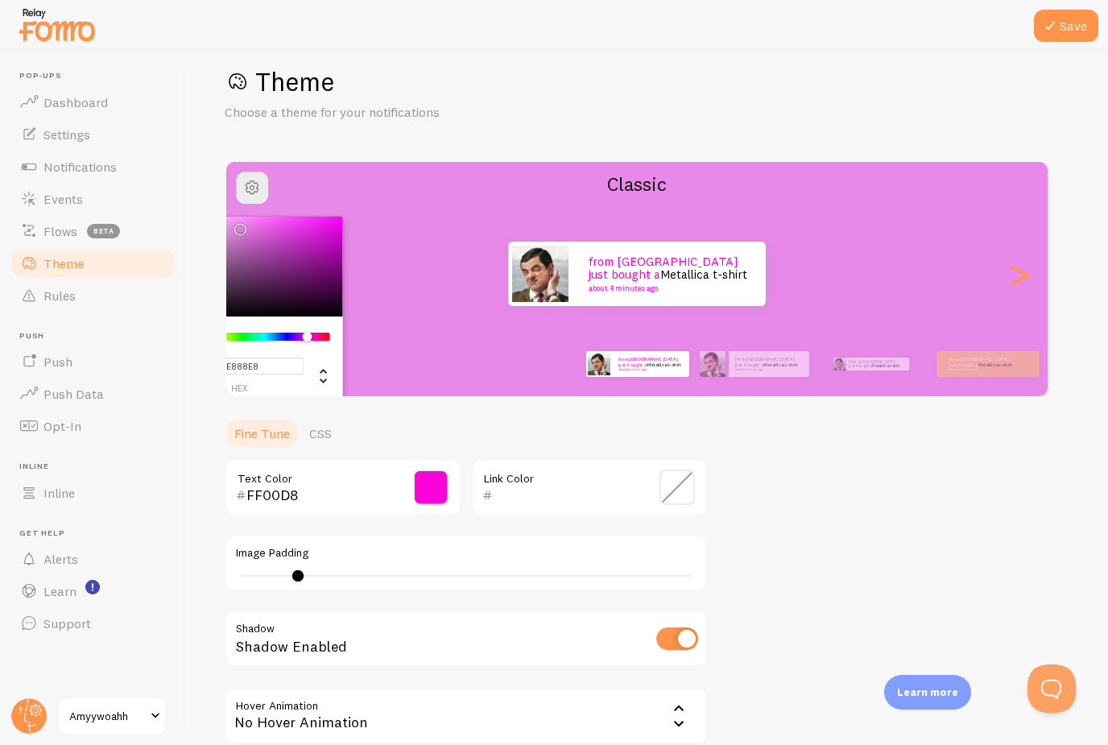
click at [307, 333] on div "Chrome color picker" at bounding box center [264, 337] width 128 height 8
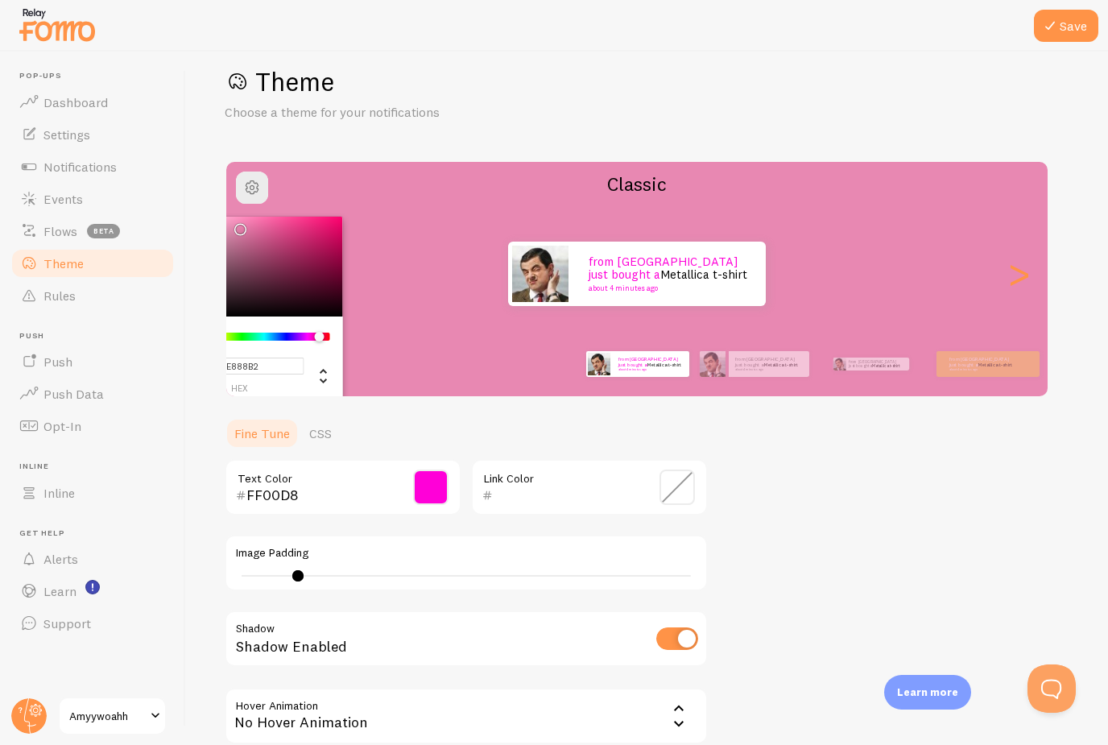
type input "#E888AE"
drag, startPoint x: 307, startPoint y: 333, endPoint x: 320, endPoint y: 335, distance: 13.0
click at [320, 335] on div "Chrome color picker" at bounding box center [320, 337] width 10 height 10
click at [506, 134] on div "Theme Choose a theme for your notifications #E888AE hex 232 r 136 g 174 b 336 h…" at bounding box center [647, 444] width 845 height 758
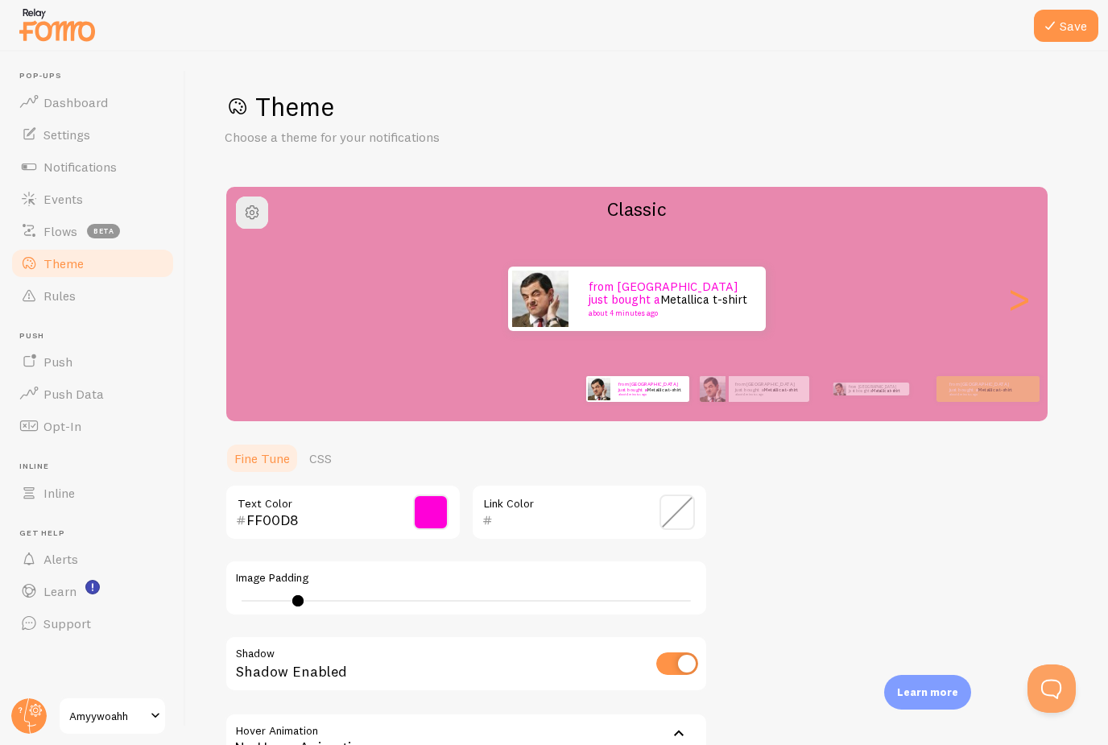
click at [437, 517] on span at bounding box center [430, 511] width 35 height 35
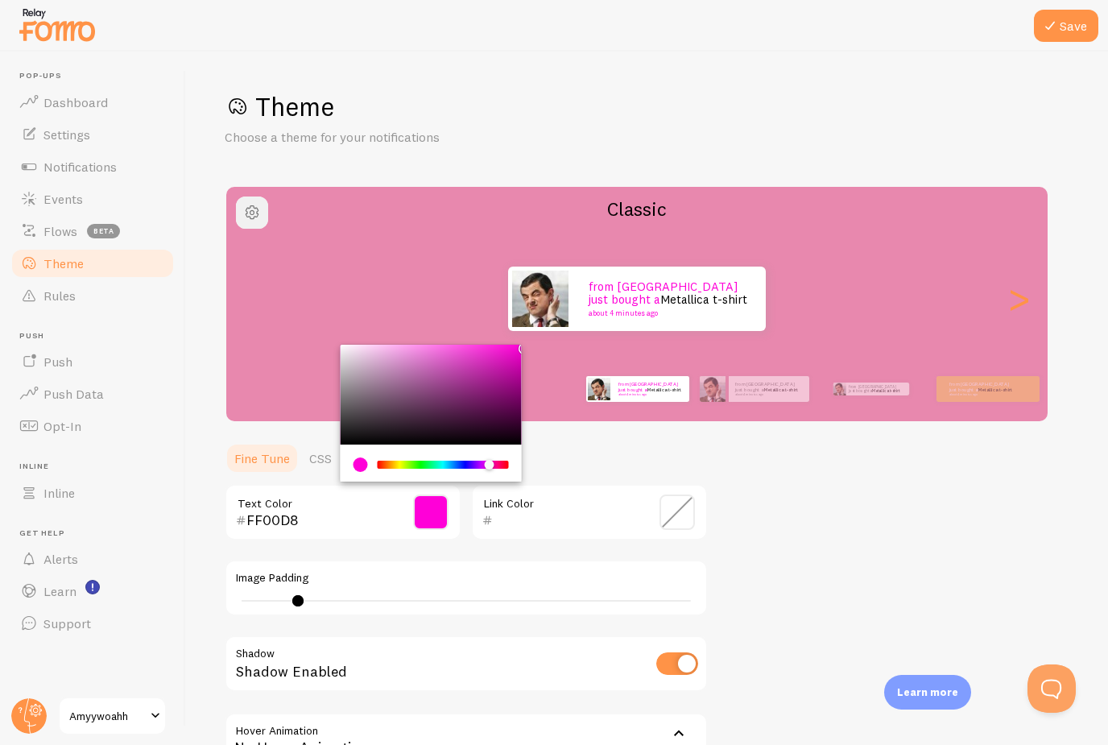
click at [245, 222] on button "button" at bounding box center [252, 212] width 32 height 32
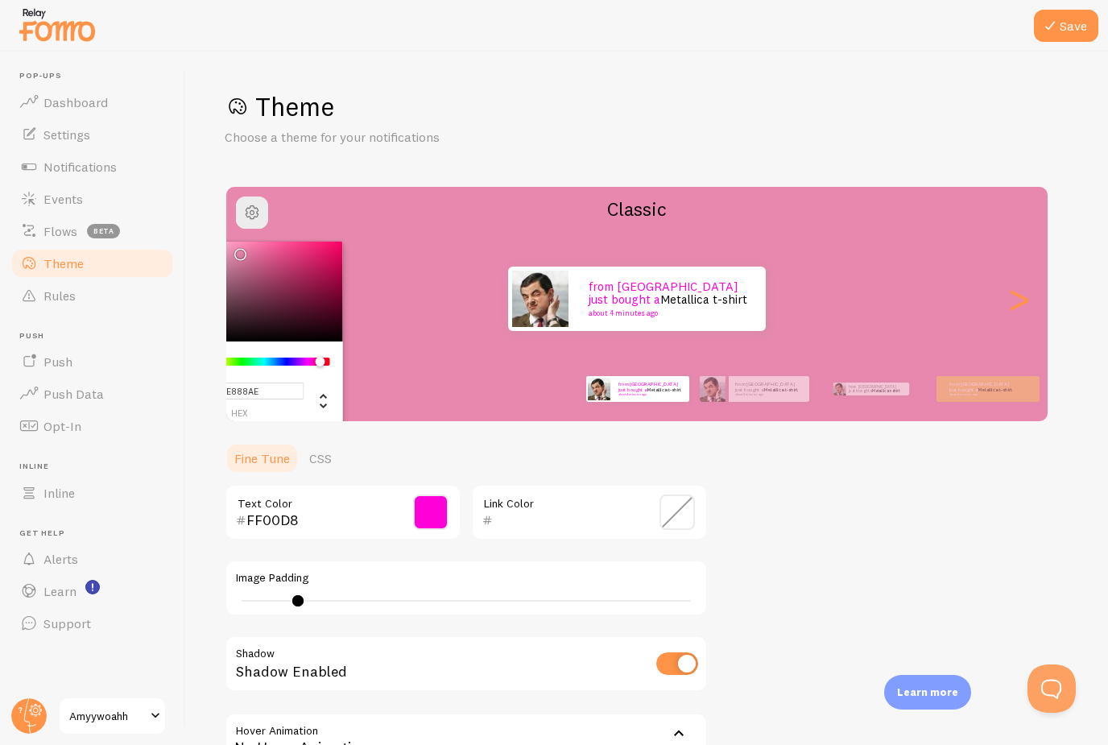
click at [255, 394] on input "#E888AE" at bounding box center [240, 390] width 130 height 17
drag, startPoint x: 264, startPoint y: 392, endPoint x: 229, endPoint y: 385, distance: 36.2
click at [229, 385] on input "#E888AE" at bounding box center [240, 390] width 130 height 17
click at [447, 461] on ul "Fine Tune CSS" at bounding box center [466, 458] width 483 height 32
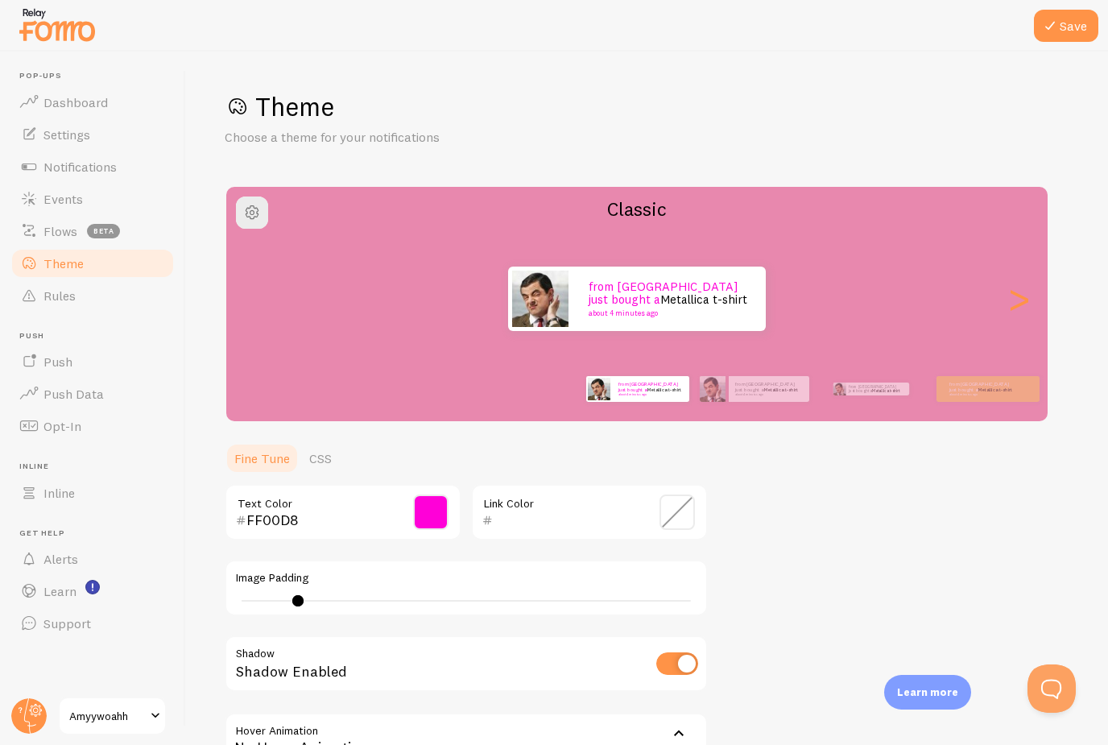
click at [425, 523] on span at bounding box center [430, 511] width 35 height 35
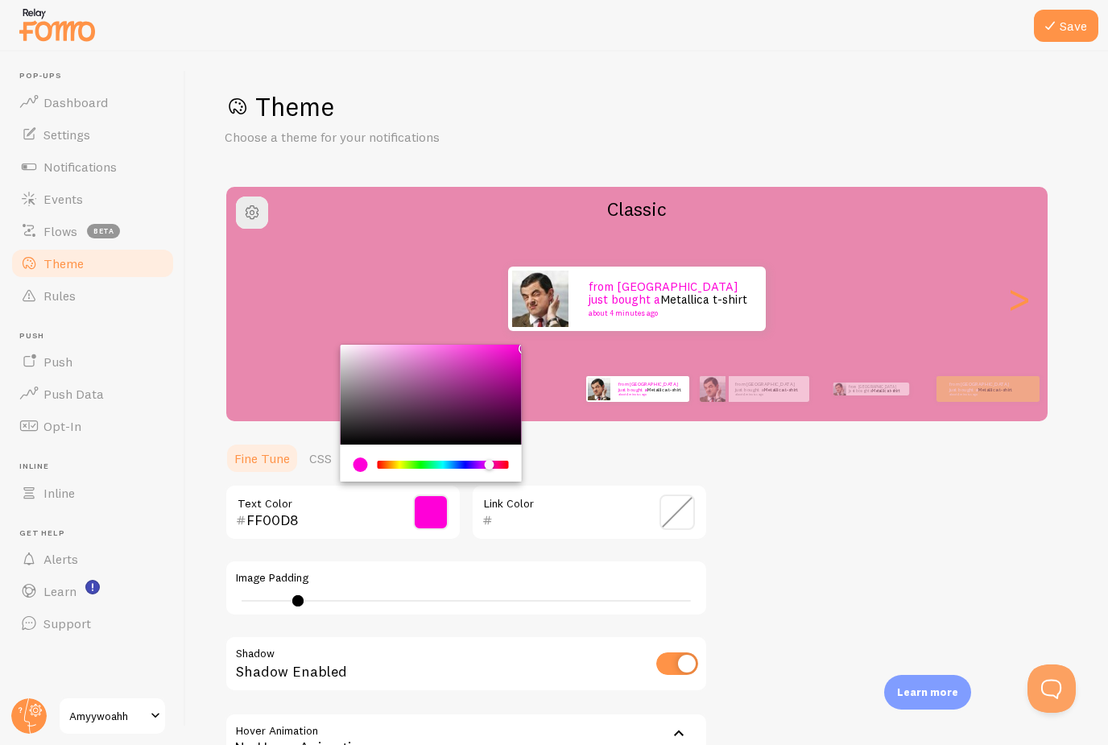
click at [275, 511] on input "FF00D8" at bounding box center [319, 519] width 147 height 19
click at [293, 511] on input "FF00D8" at bounding box center [319, 519] width 147 height 19
drag, startPoint x: 300, startPoint y: 514, endPoint x: 240, endPoint y: 517, distance: 60.5
click at [240, 517] on div "FF00D8" at bounding box center [315, 519] width 158 height 19
paste input "E888AE"
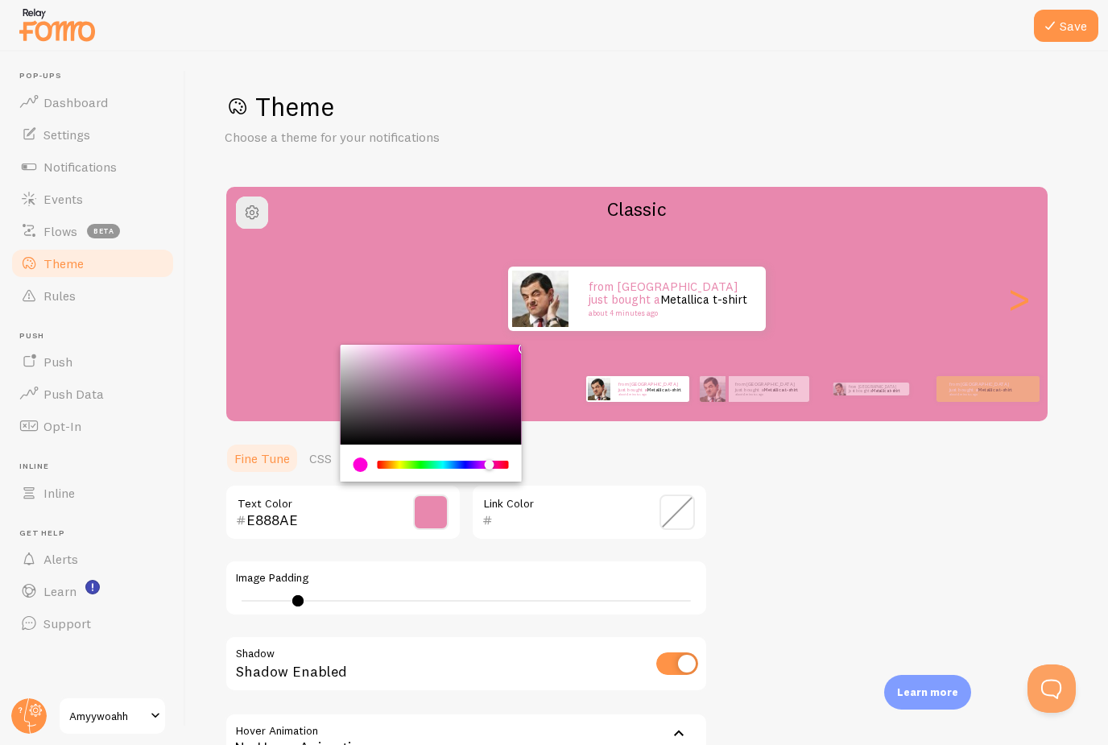
type input "E888AE"
click at [622, 453] on ul "Fine Tune CSS" at bounding box center [466, 458] width 483 height 32
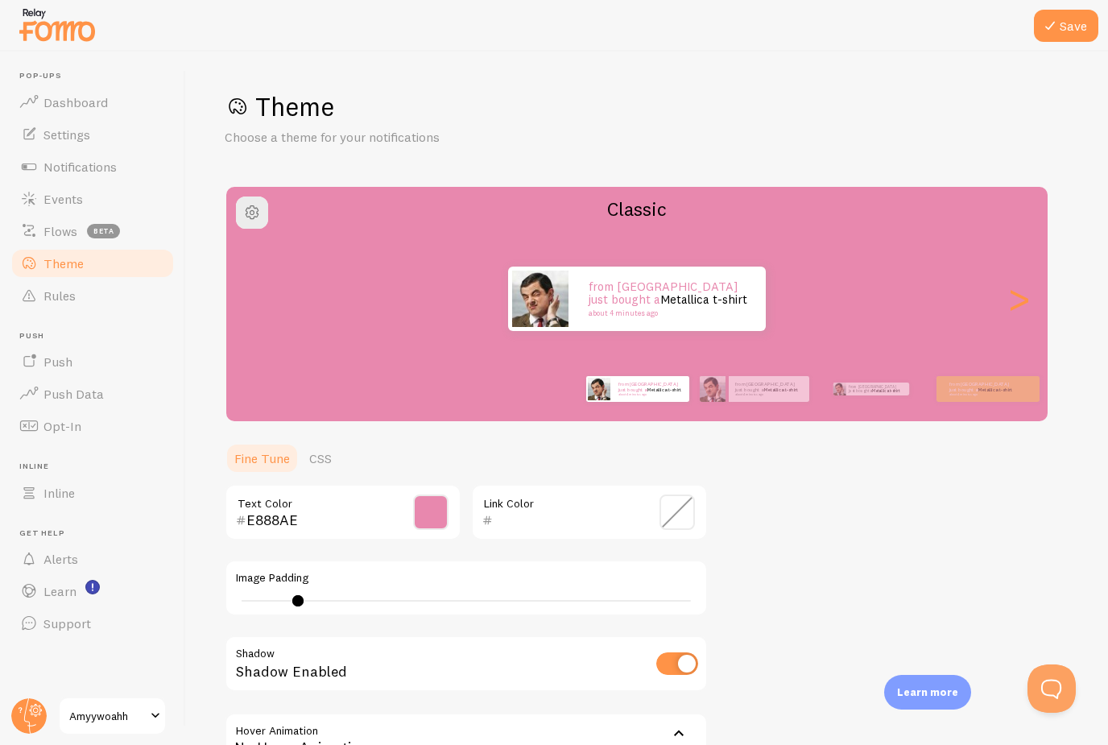
click at [432, 511] on span at bounding box center [430, 511] width 35 height 35
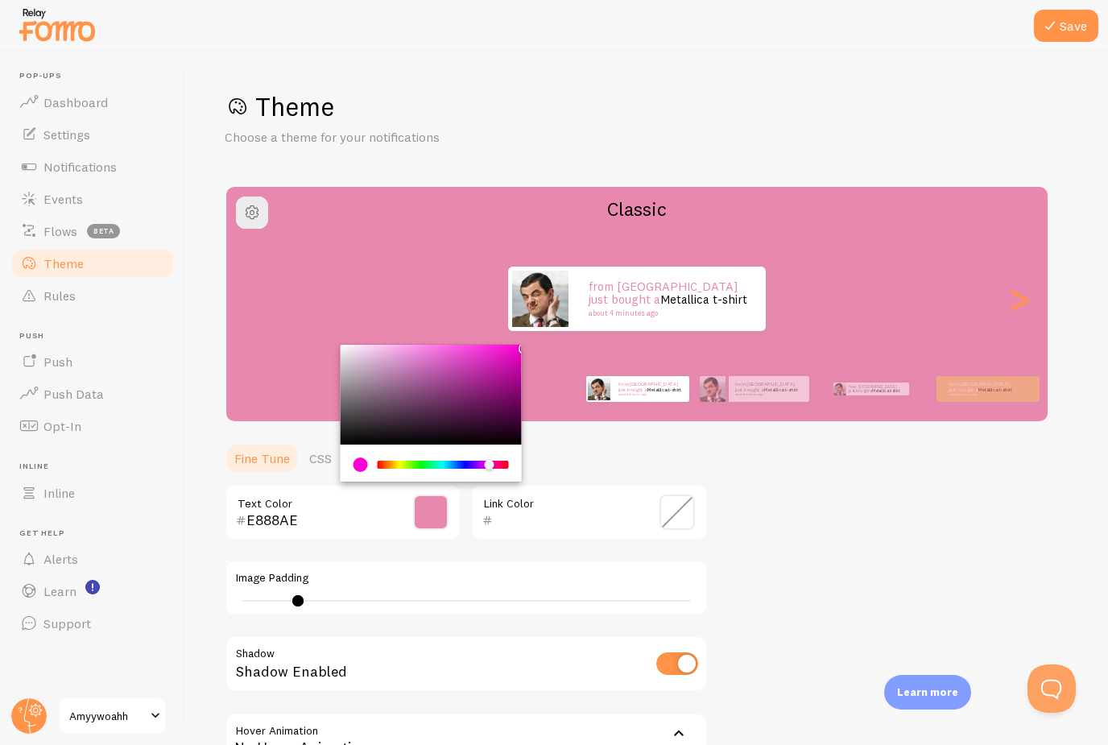
click at [597, 428] on div "Theme Choose a theme for your notifications Classic from United States just bou…" at bounding box center [647, 469] width 845 height 758
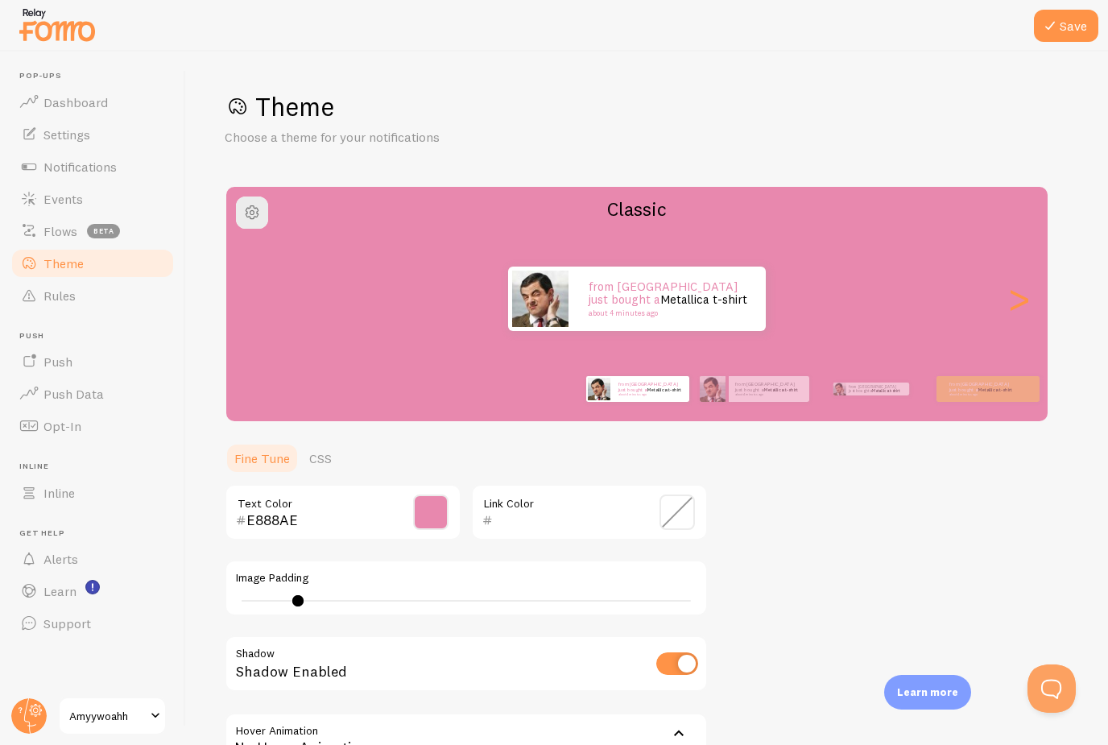
scroll to position [2, 0]
click at [629, 520] on input "text" at bounding box center [566, 519] width 147 height 19
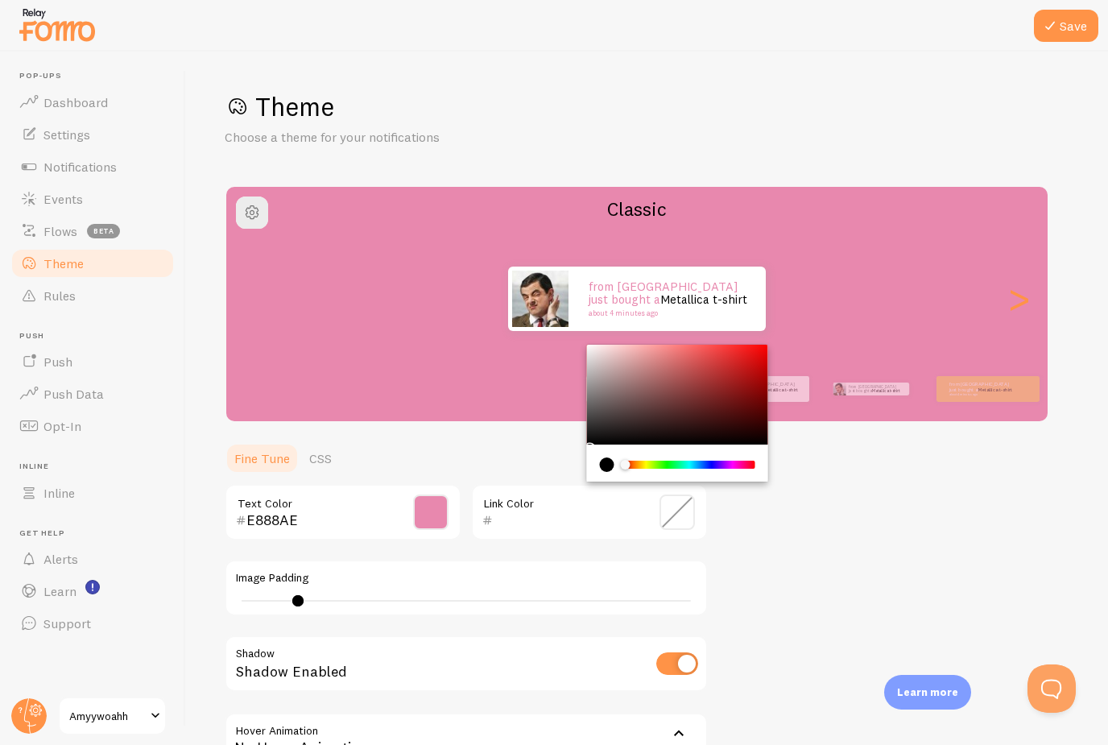
type input "000000"
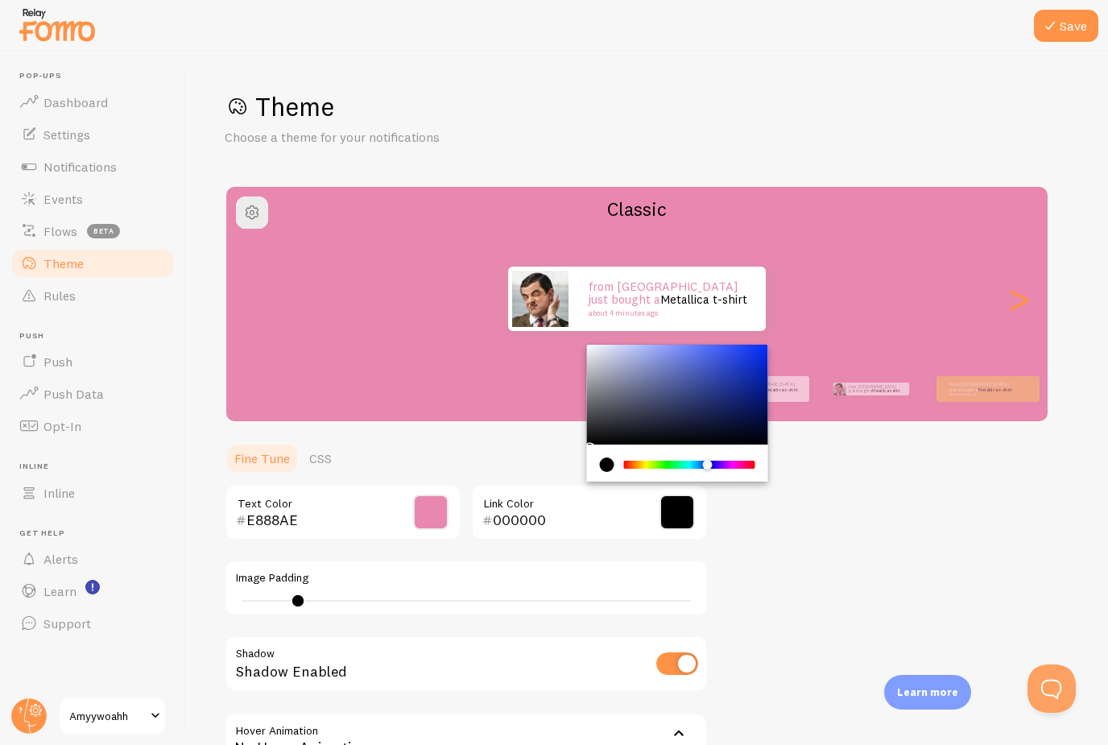
scroll to position [3, 0]
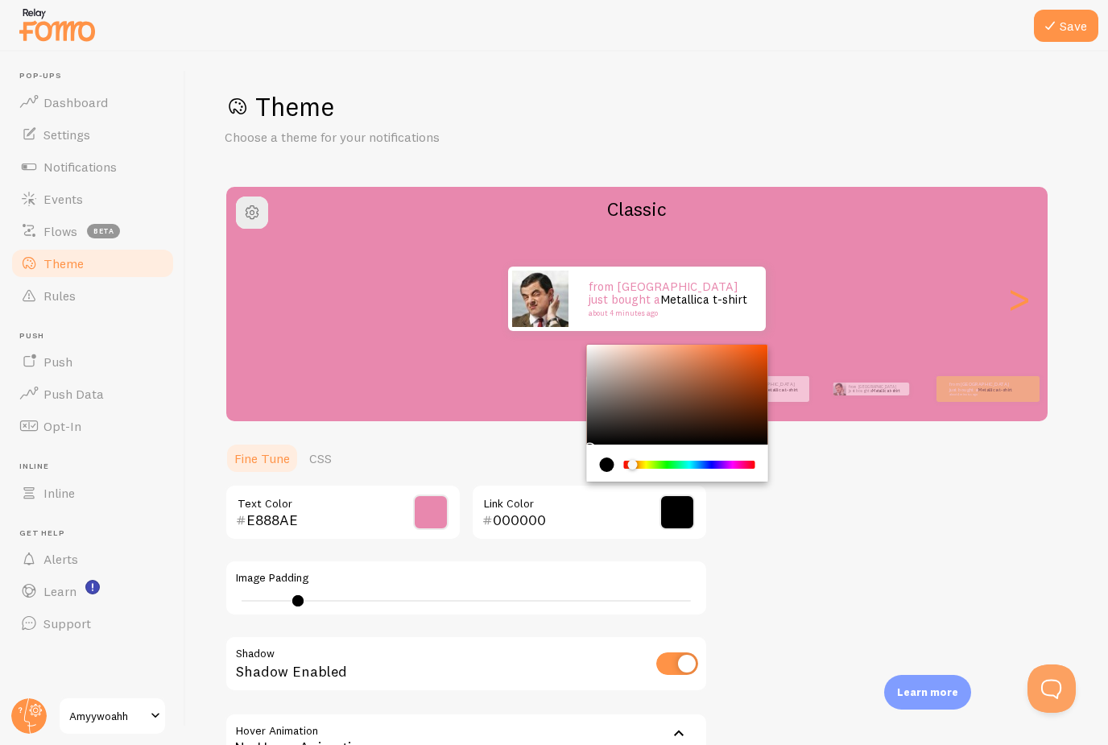
drag, startPoint x: 626, startPoint y: 459, endPoint x: 503, endPoint y: 434, distance: 125.7
click at [502, 434] on div "Theme Choose a theme for your notifications Classic from United States just bou…" at bounding box center [647, 469] width 845 height 758
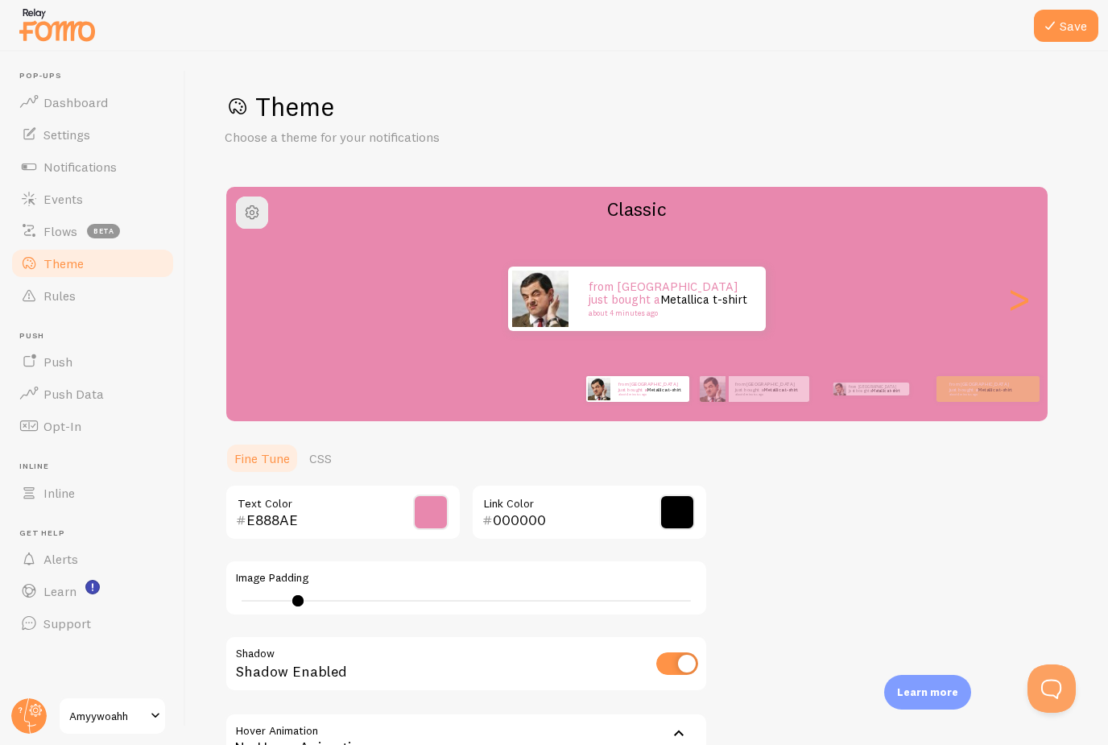
click at [531, 457] on ul "Fine Tune CSS" at bounding box center [466, 458] width 483 height 32
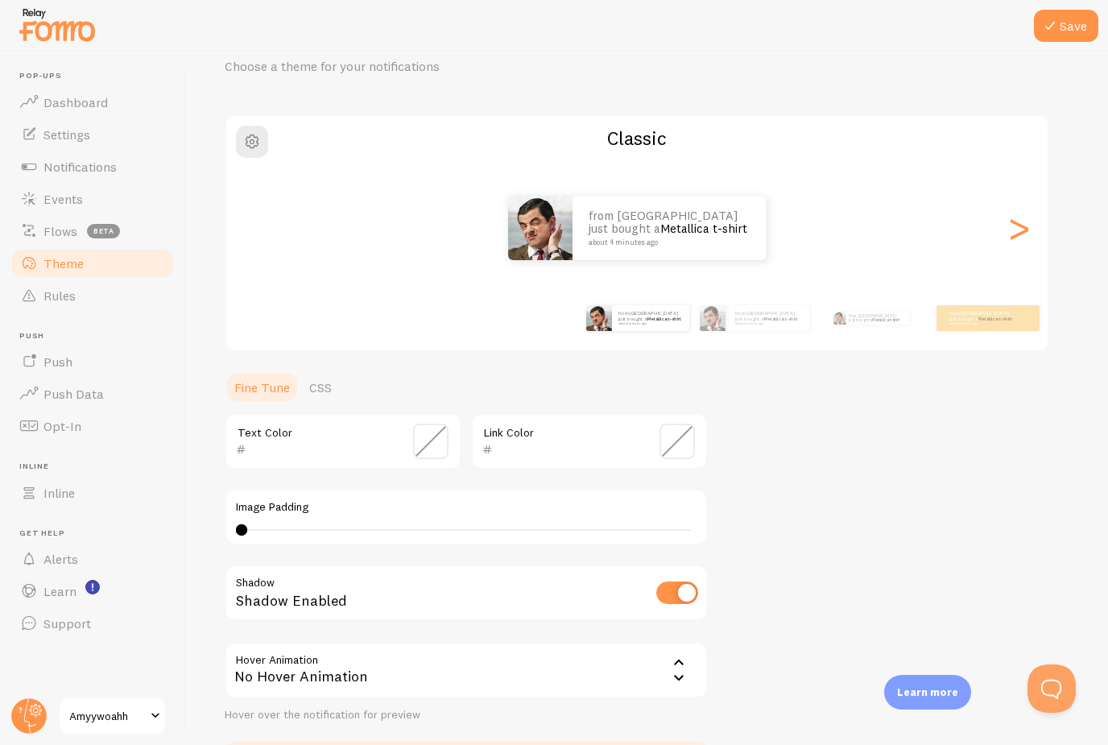
scroll to position [73, 0]
click at [256, 136] on span "button" at bounding box center [251, 139] width 19 height 19
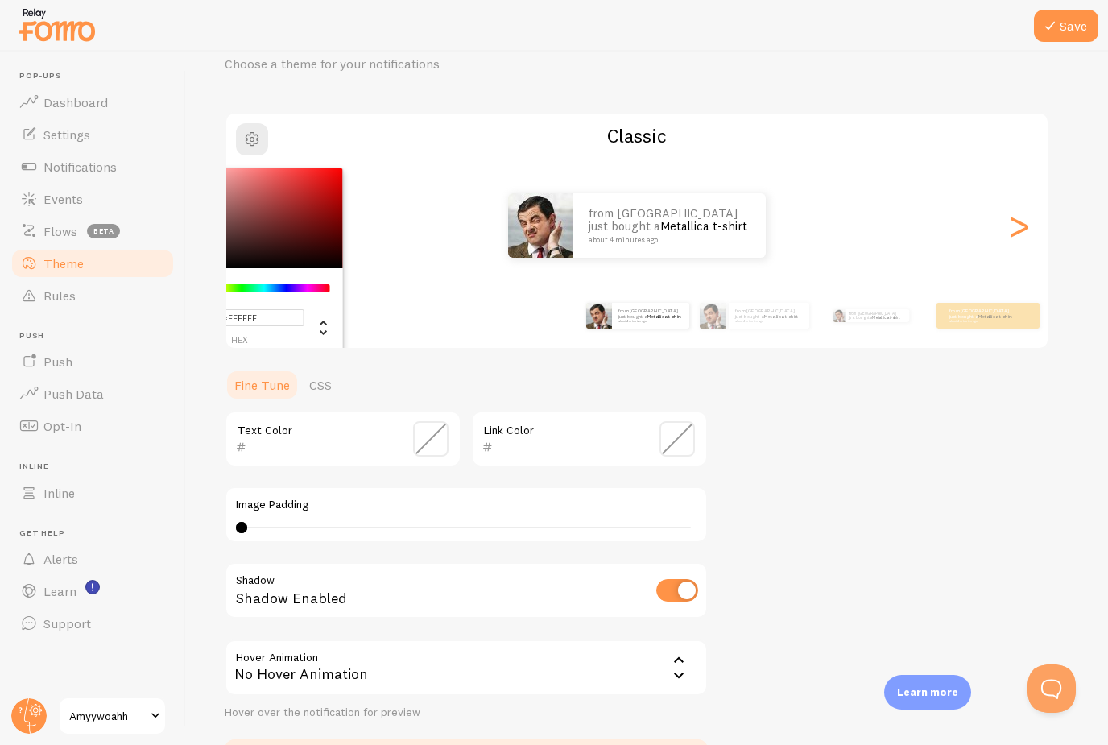
click at [269, 320] on input "#FFFFFF" at bounding box center [240, 317] width 130 height 17
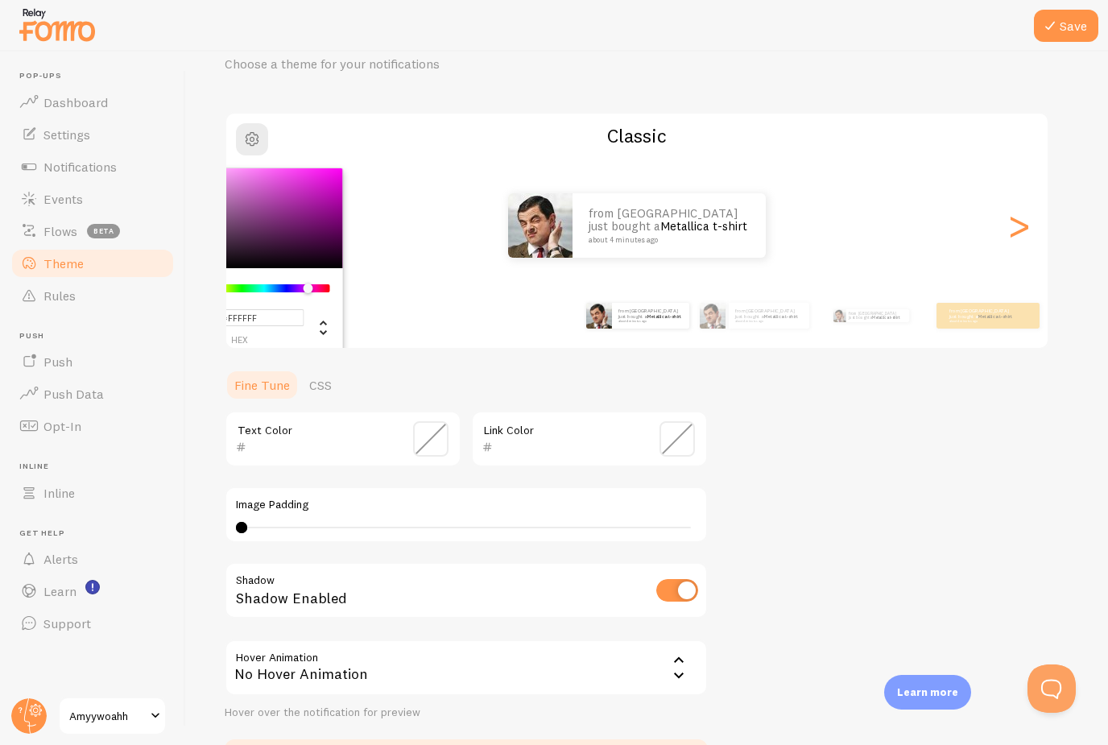
click at [308, 287] on div "Chrome color picker" at bounding box center [264, 288] width 128 height 8
click at [308, 287] on div "Chrome color picker" at bounding box center [308, 288] width 10 height 10
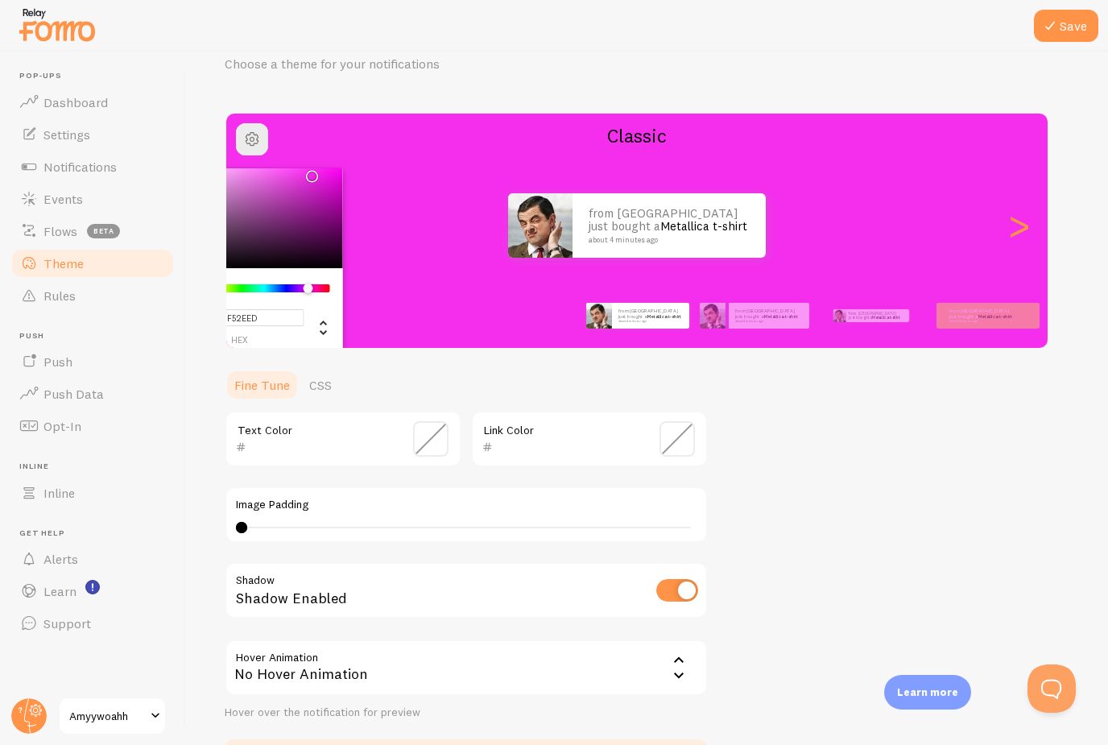
click at [308, 171] on div "Chrome color picker" at bounding box center [252, 218] width 181 height 100
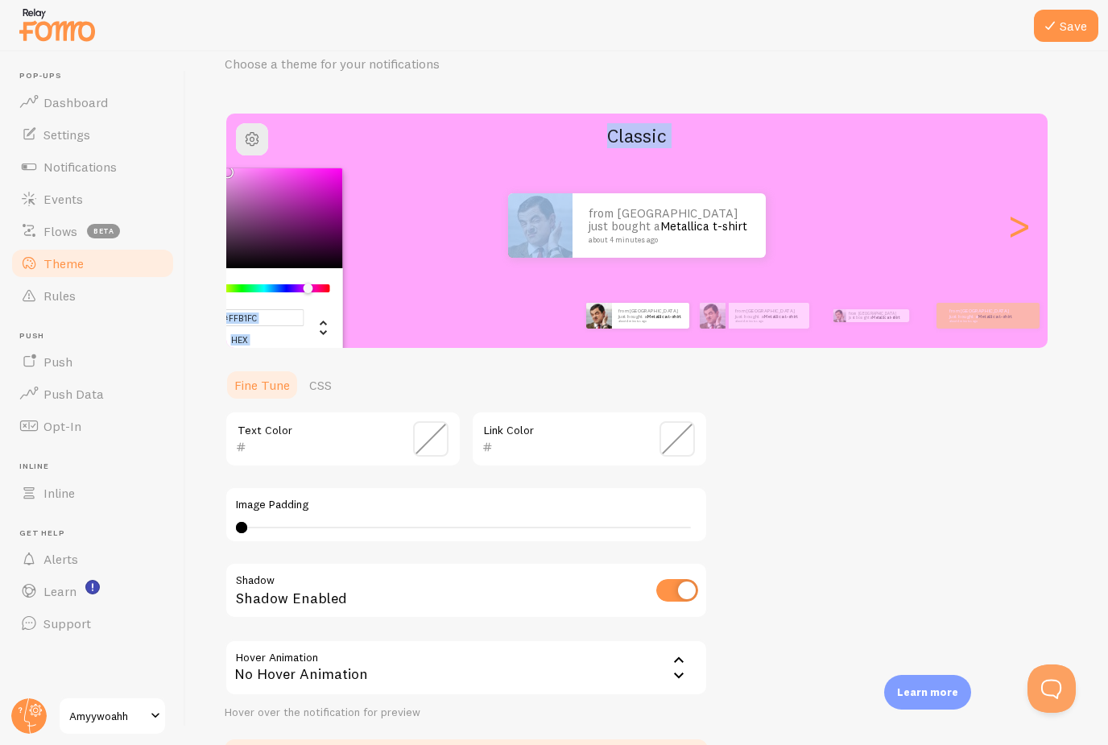
type input "#FFB4FC"
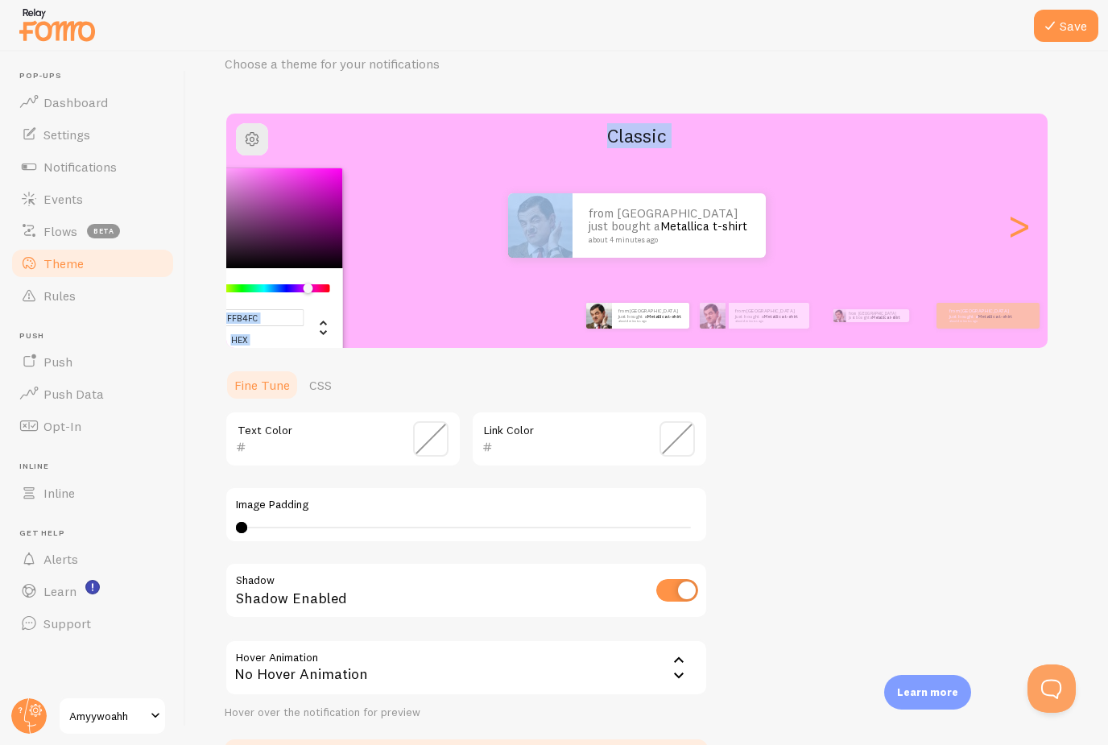
drag, startPoint x: 288, startPoint y: 171, endPoint x: 215, endPoint y: 166, distance: 73.4
click at [215, 166] on div "Save Theme Choose a theme for your notifications #FFB4FC hex 255 r 180 g 252 b …" at bounding box center [647, 398] width 922 height 693
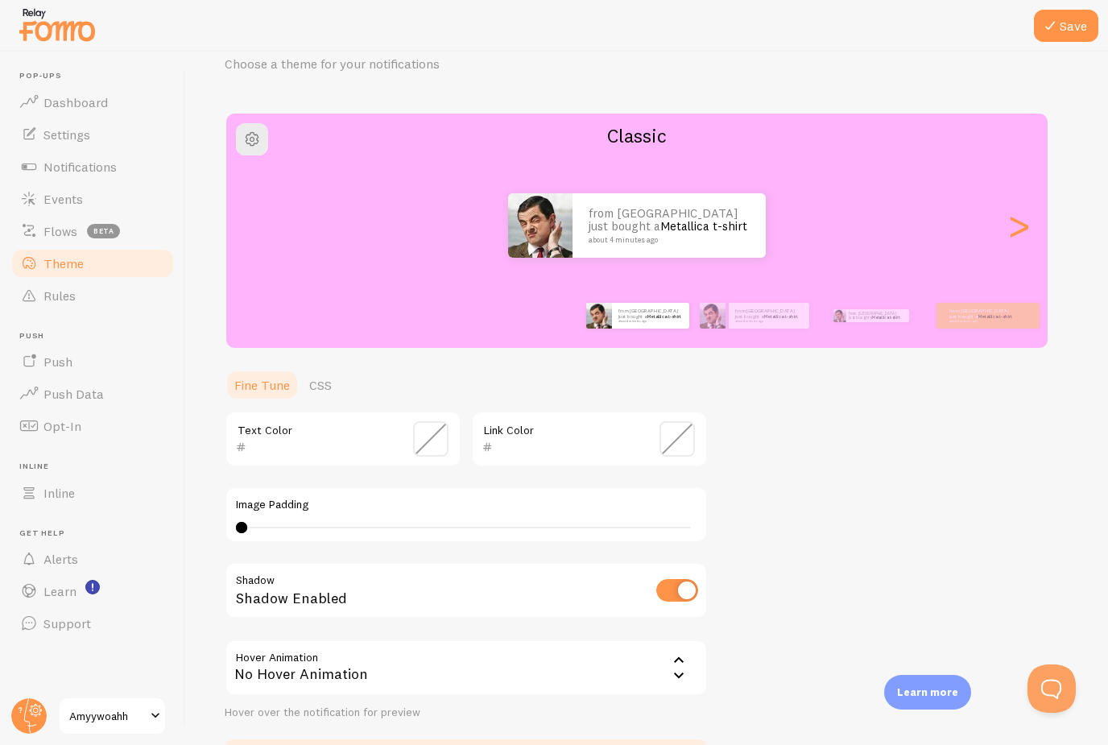
click at [799, 407] on div "Theme Choose a theme for your notifications Classic from United States just bou…" at bounding box center [647, 399] width 845 height 764
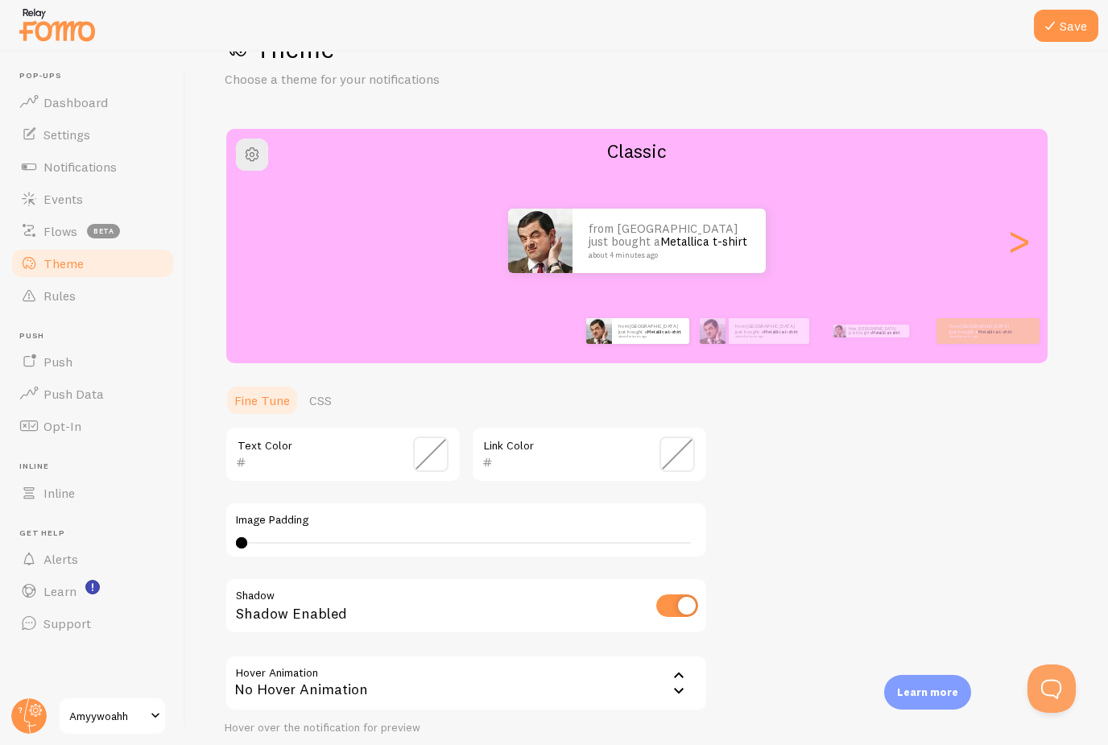
scroll to position [66, 0]
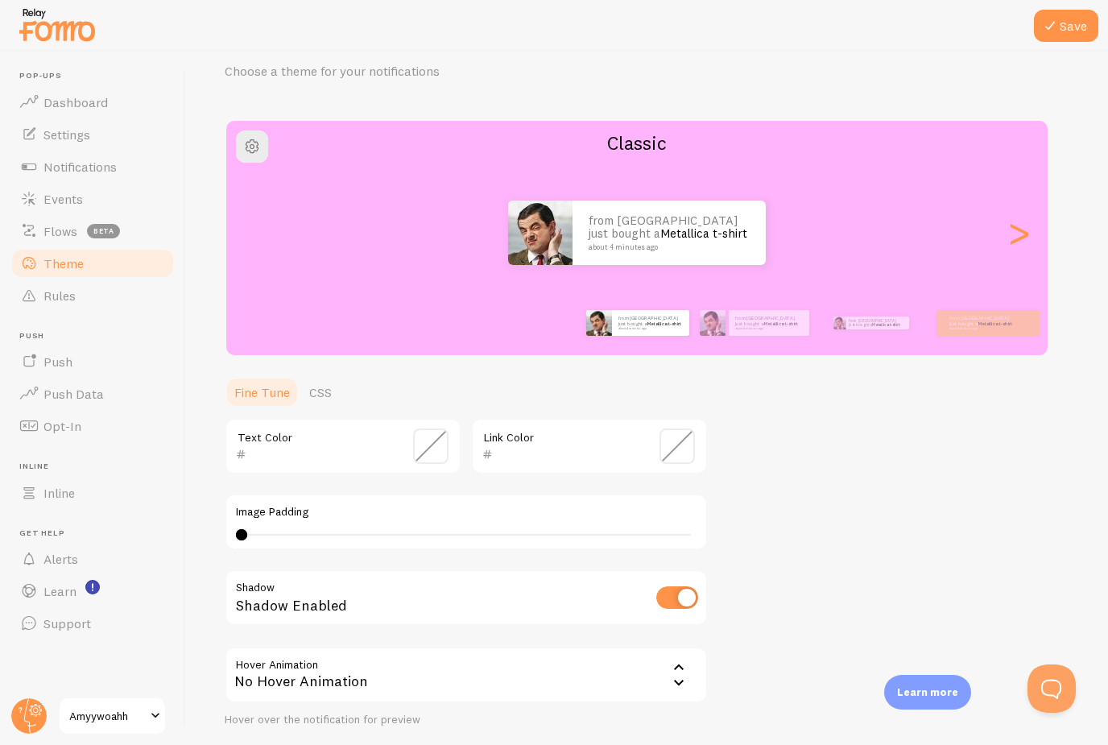
click at [564, 456] on input "text" at bounding box center [566, 453] width 147 height 19
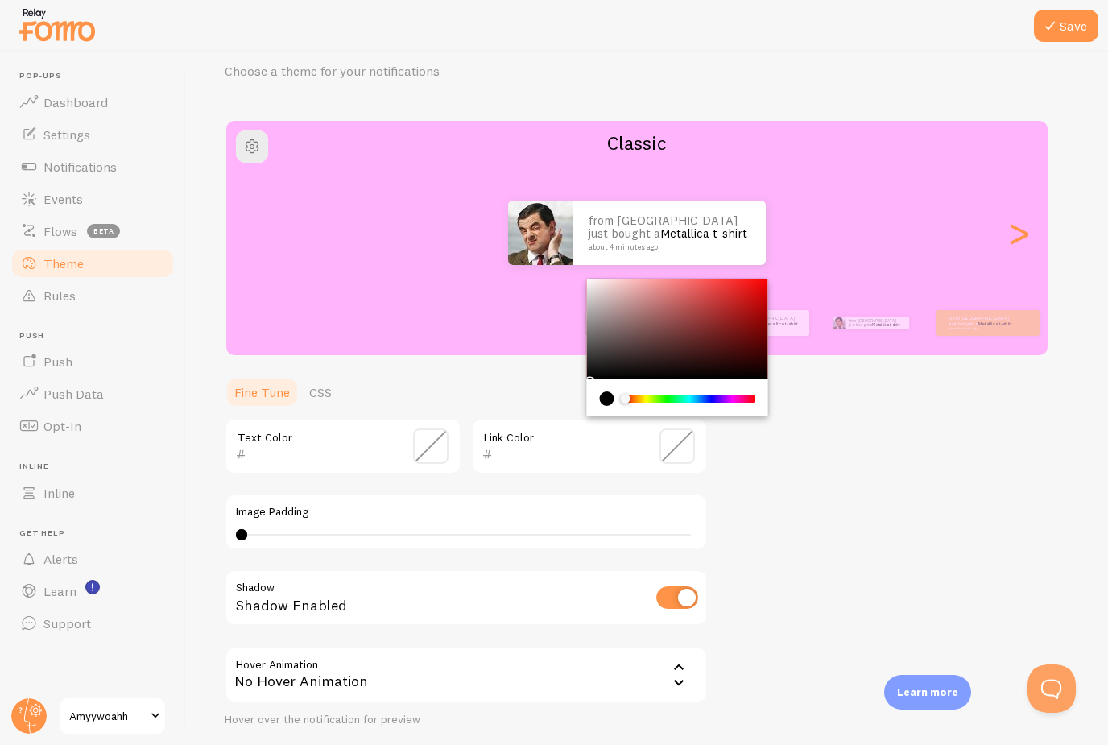
click at [394, 458] on div "Text Color" at bounding box center [343, 446] width 237 height 56
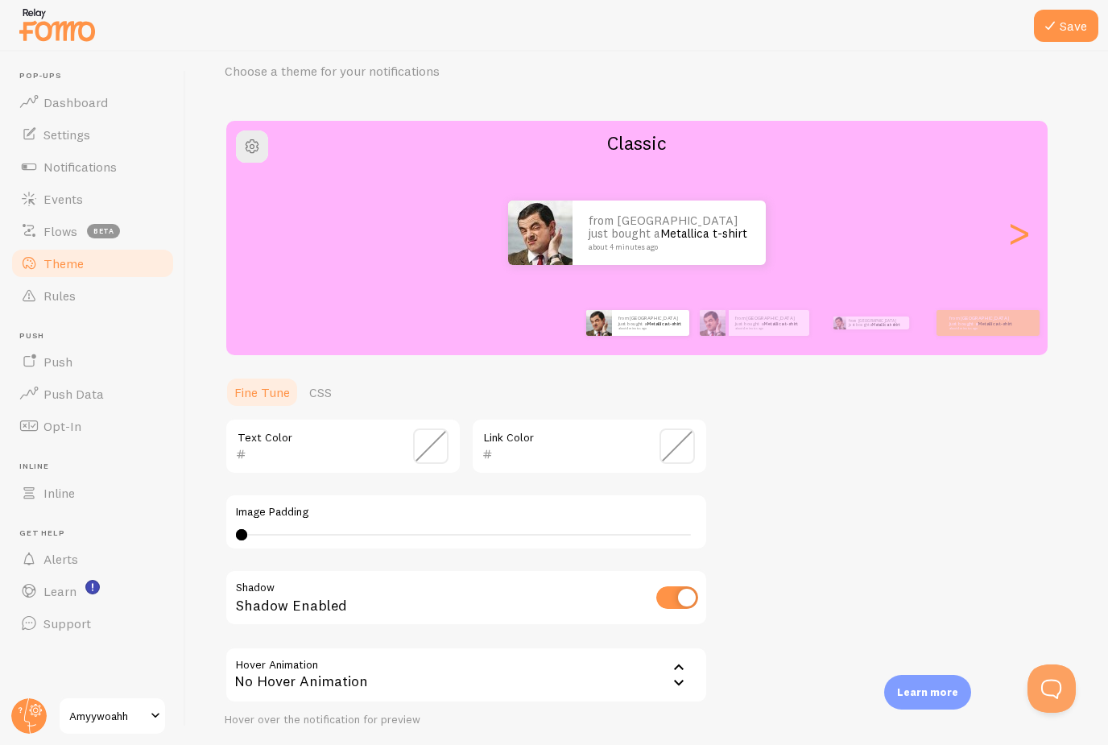
click at [436, 444] on span at bounding box center [430, 445] width 35 height 35
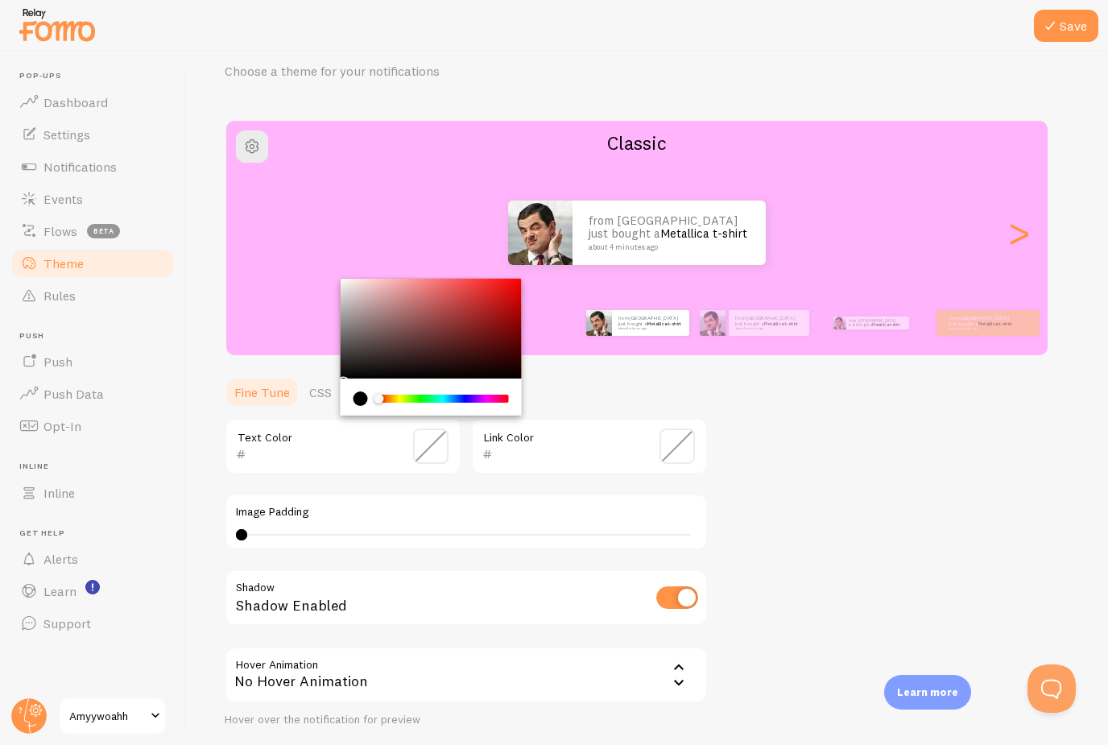
type input "000000"
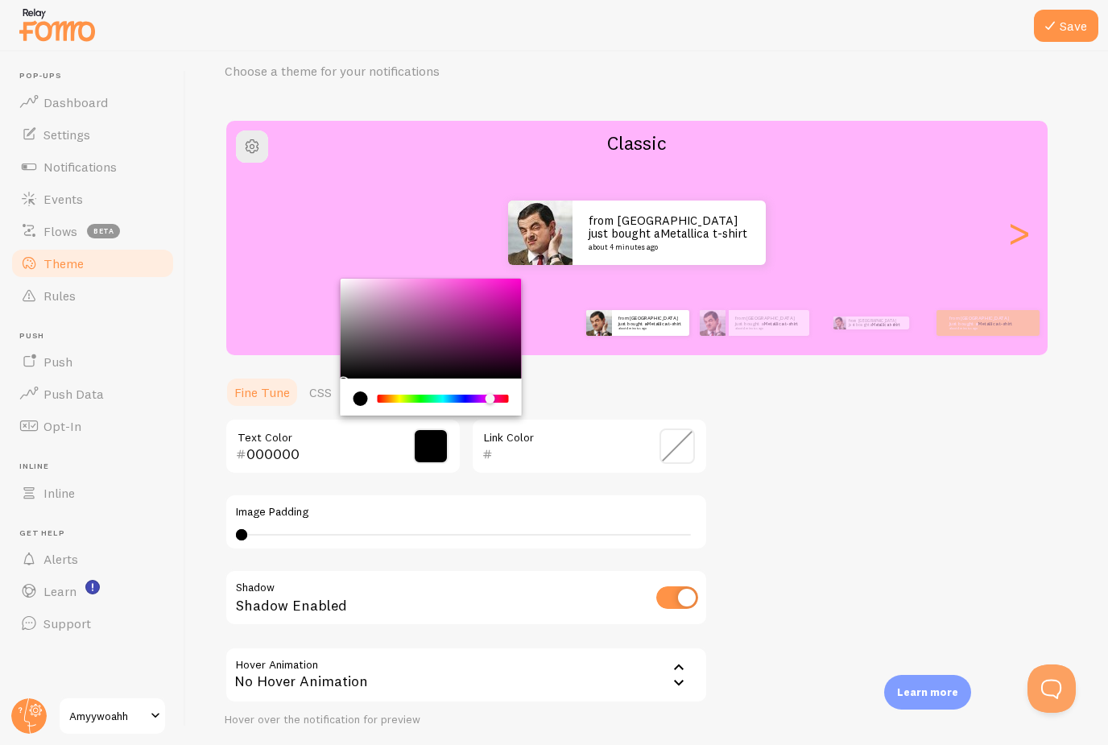
drag, startPoint x: 379, startPoint y: 396, endPoint x: 490, endPoint y: 377, distance: 112.0
click at [490, 377] on div "Chrome color picker" at bounding box center [431, 347] width 181 height 137
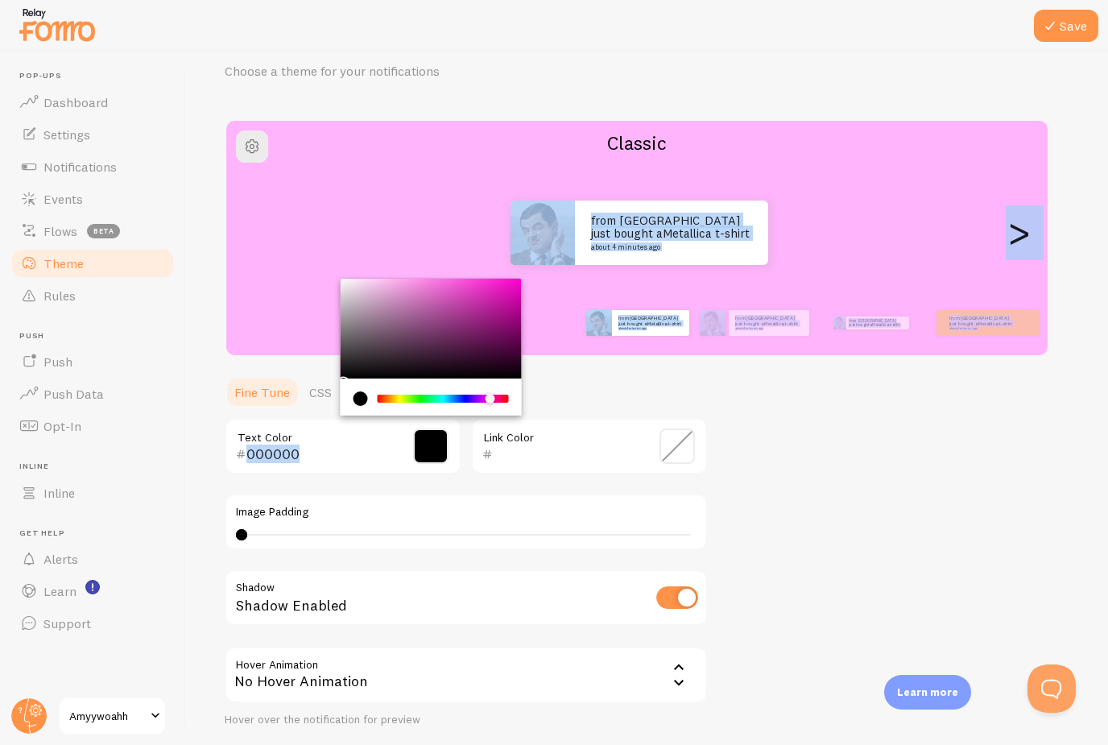
drag, startPoint x: 490, startPoint y: 274, endPoint x: 495, endPoint y: 284, distance: 11.9
click at [495, 284] on div "Theme Choose a theme for your notifications Classic from United States just bou…" at bounding box center [647, 406] width 845 height 764
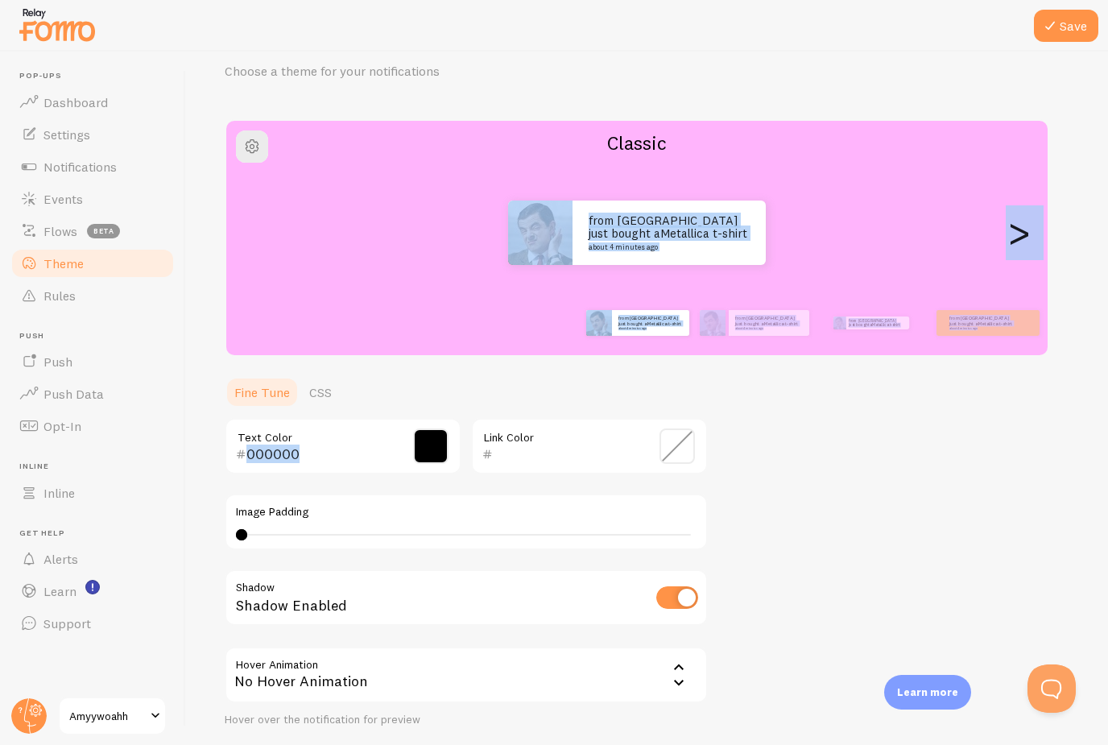
click at [495, 284] on div "Chrome color picker" at bounding box center [431, 329] width 181 height 100
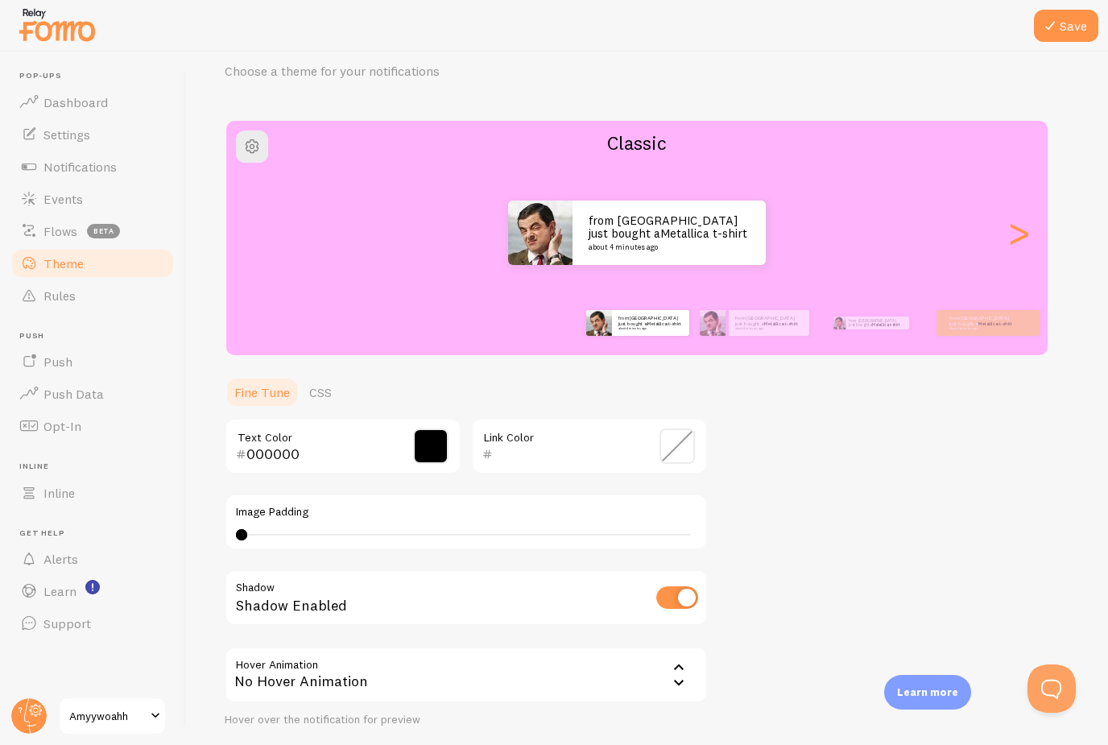
click at [495, 284] on div "from United States just bought a Metallica t-shirt about 4 minutes ago from Uni…" at bounding box center [636, 233] width 821 height 116
click at [672, 387] on ul "Fine Tune CSS" at bounding box center [466, 392] width 483 height 32
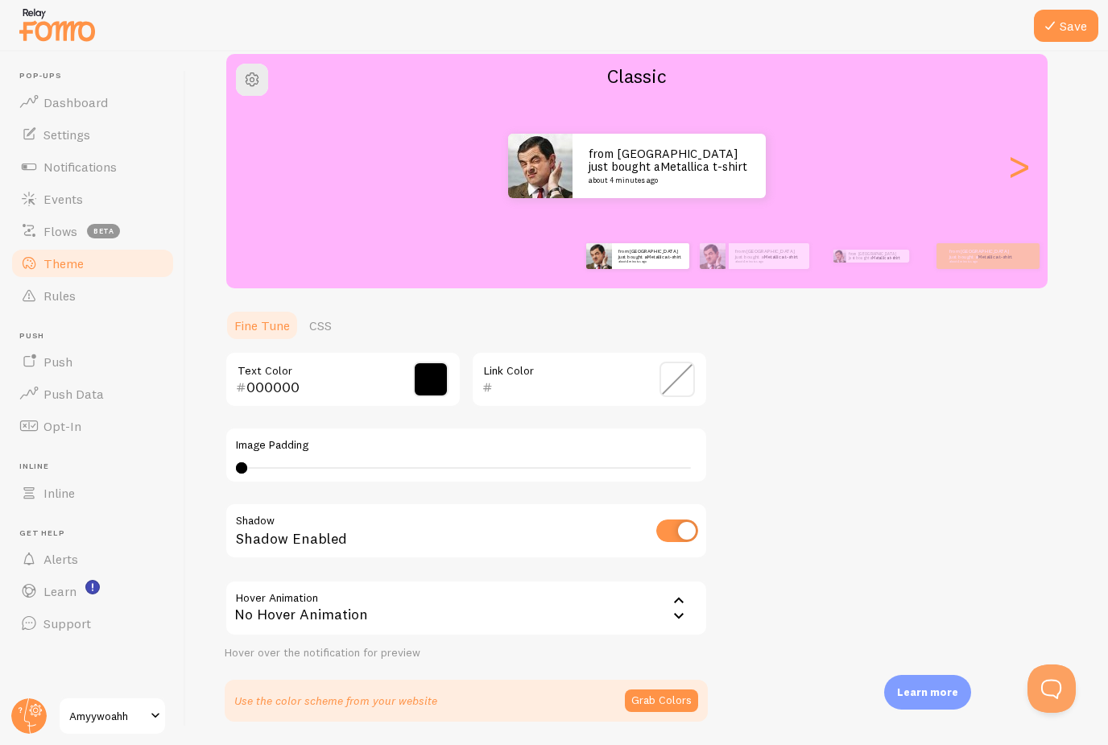
scroll to position [52, 0]
click at [678, 689] on button "Grab Colors" at bounding box center [661, 700] width 73 height 23
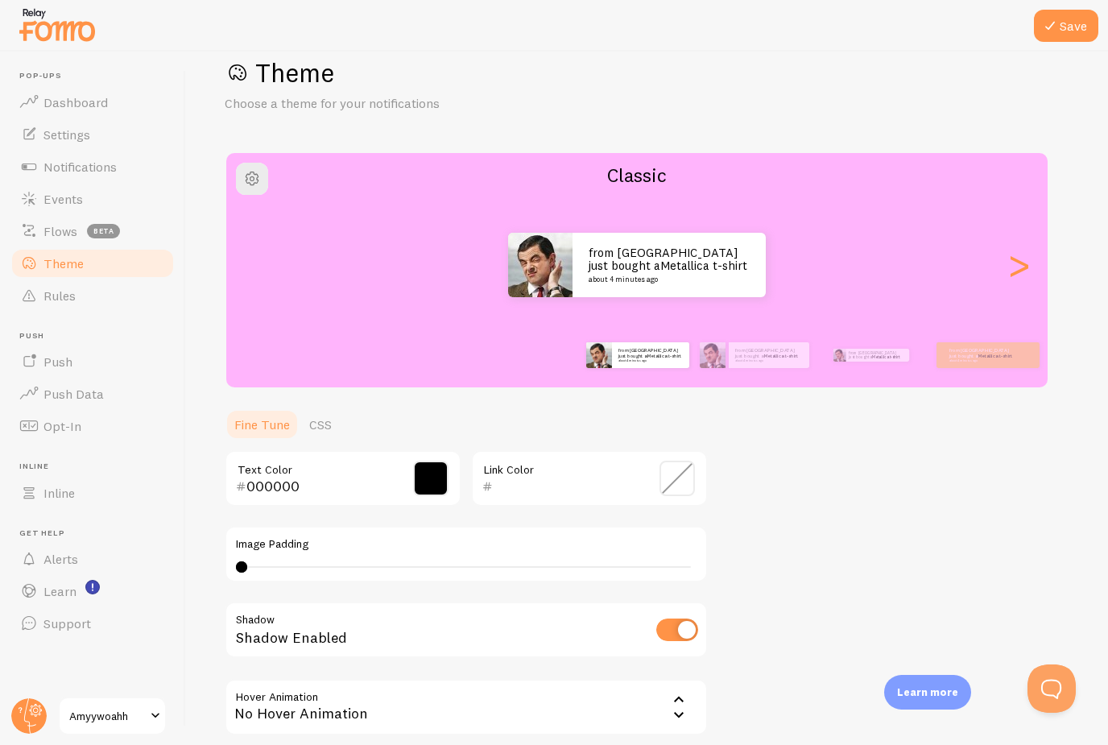
scroll to position [60, 0]
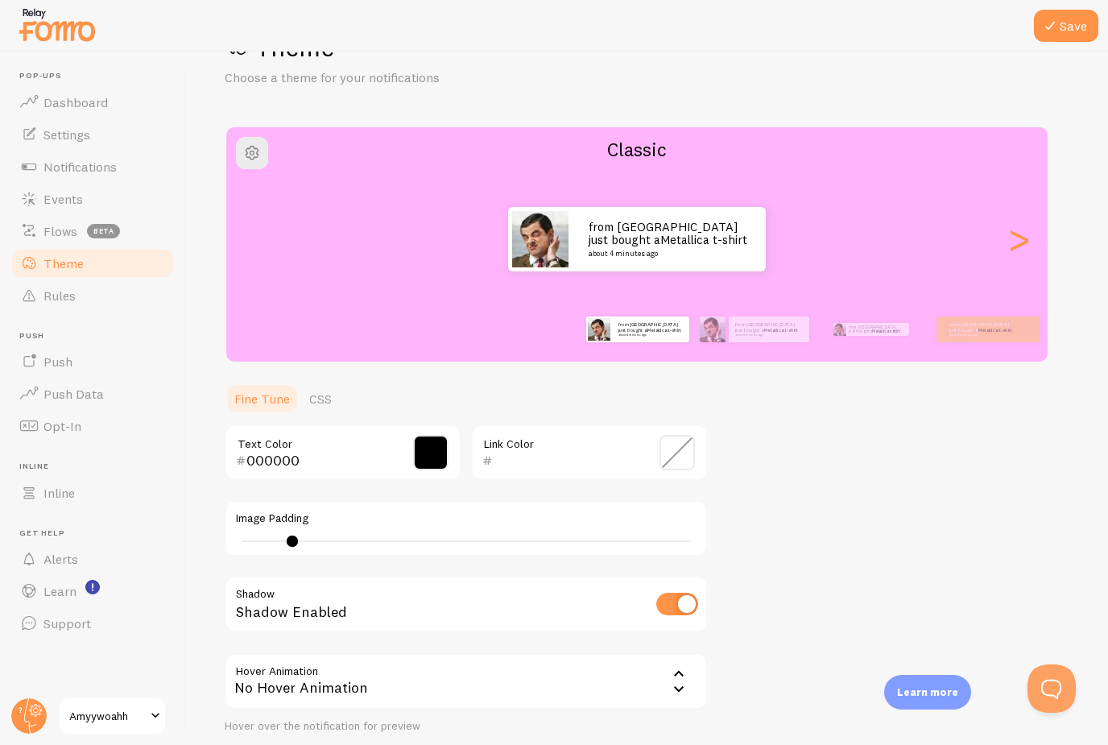
type input "5"
drag, startPoint x: 242, startPoint y: 487, endPoint x: 294, endPoint y: 486, distance: 52.3
click at [294, 535] on div at bounding box center [293, 540] width 11 height 11
click at [794, 467] on div "Theme Choose a theme for your notifications Classic from United States just bou…" at bounding box center [647, 410] width 845 height 758
click at [1070, 30] on button "Save" at bounding box center [1066, 26] width 64 height 32
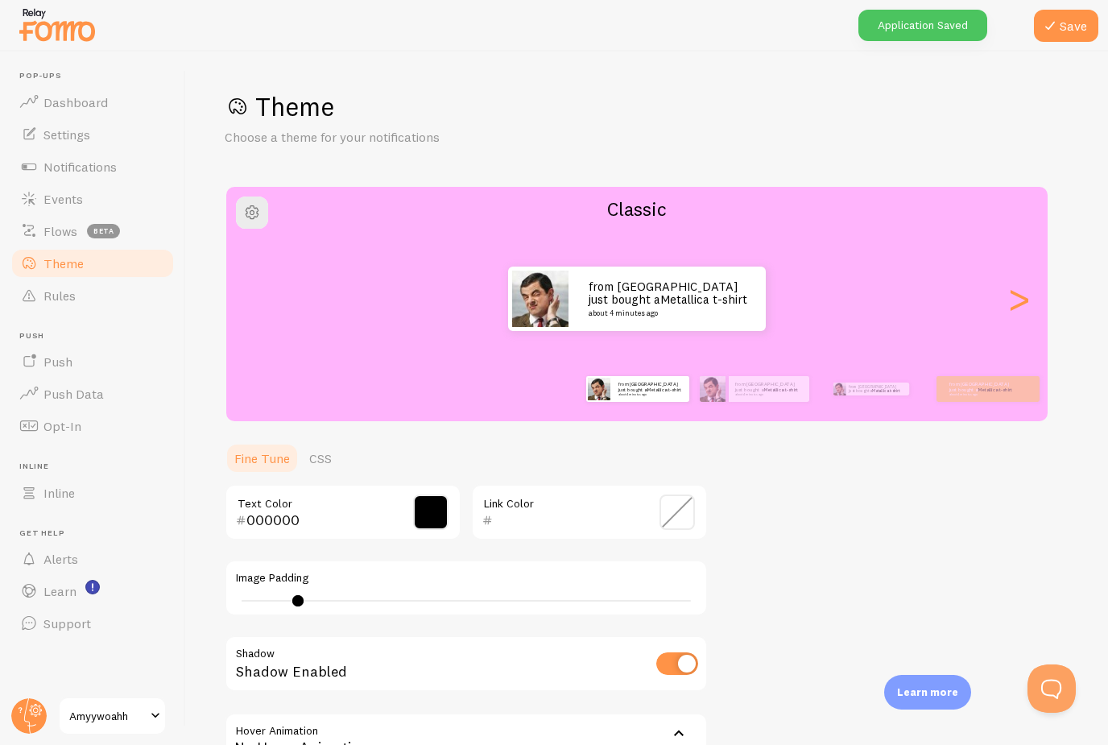
scroll to position [0, 0]
click at [1063, 30] on button "Save" at bounding box center [1066, 26] width 64 height 32
drag, startPoint x: 89, startPoint y: 121, endPoint x: 89, endPoint y: 172, distance: 51.5
click at [89, 159] on span "Notifications" at bounding box center [79, 167] width 73 height 16
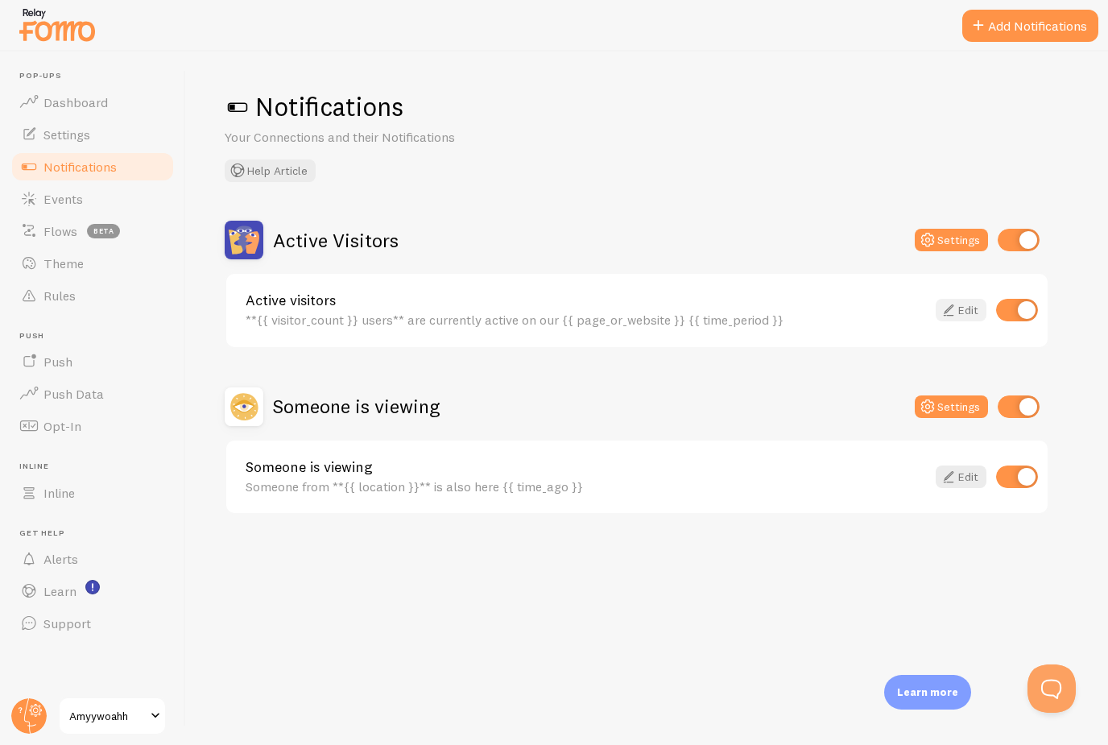
click at [962, 313] on link "Edit" at bounding box center [961, 310] width 51 height 23
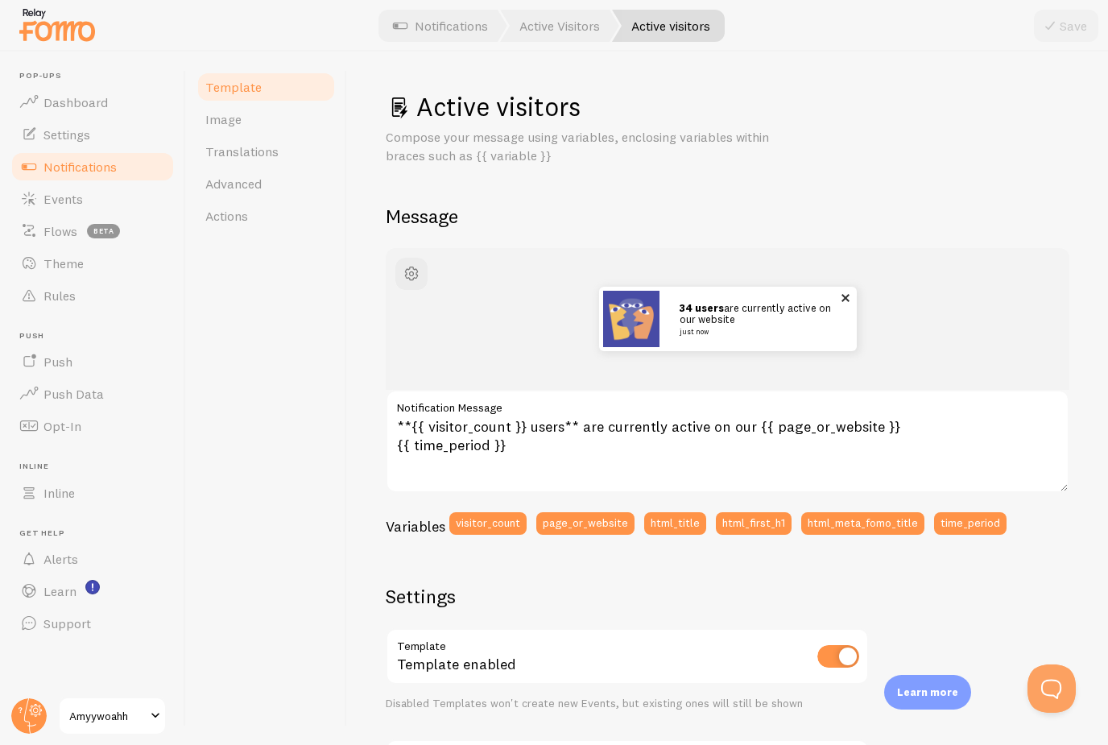
click at [610, 308] on img at bounding box center [631, 319] width 56 height 56
click at [625, 319] on img at bounding box center [631, 319] width 56 height 56
click at [412, 275] on span "button" at bounding box center [411, 273] width 19 height 19
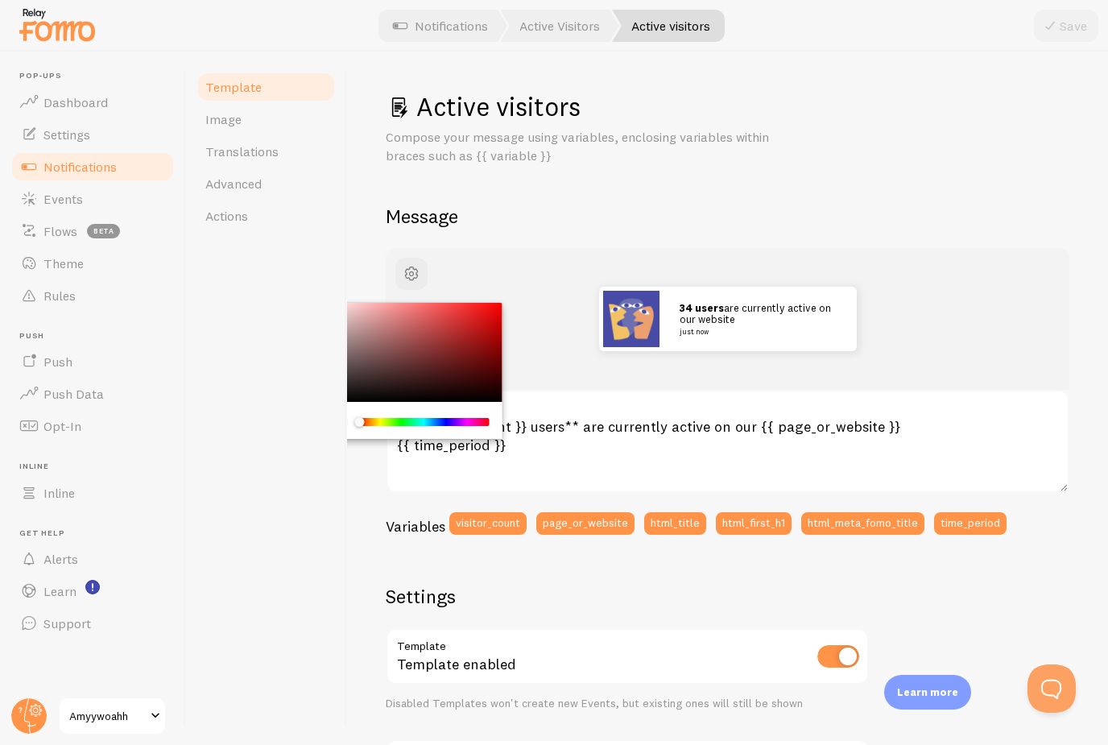
click at [618, 212] on h2 "Message" at bounding box center [728, 216] width 684 height 25
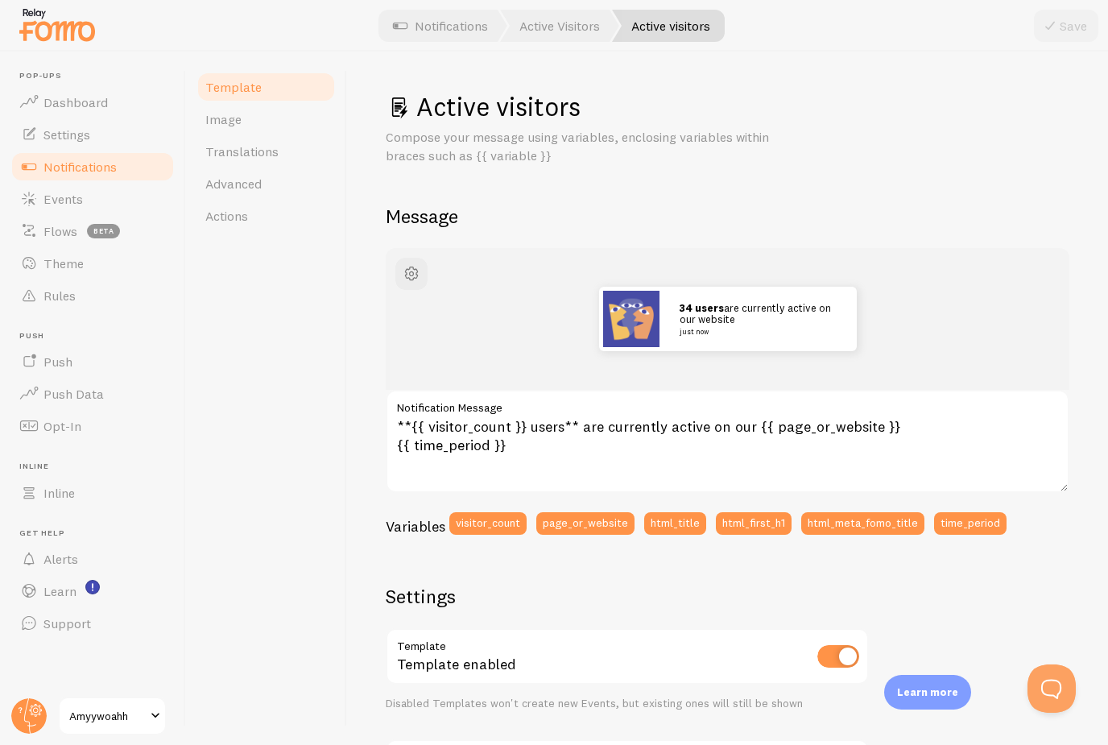
scroll to position [38, 0]
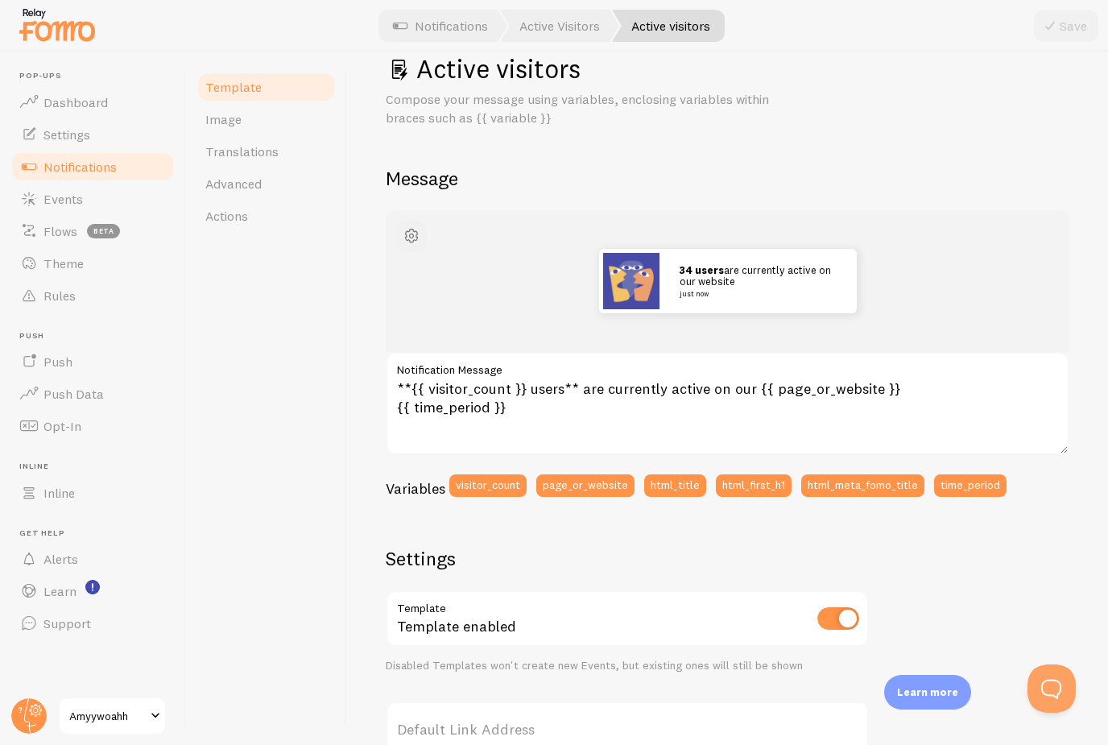
click at [417, 238] on span "button" at bounding box center [411, 235] width 19 height 19
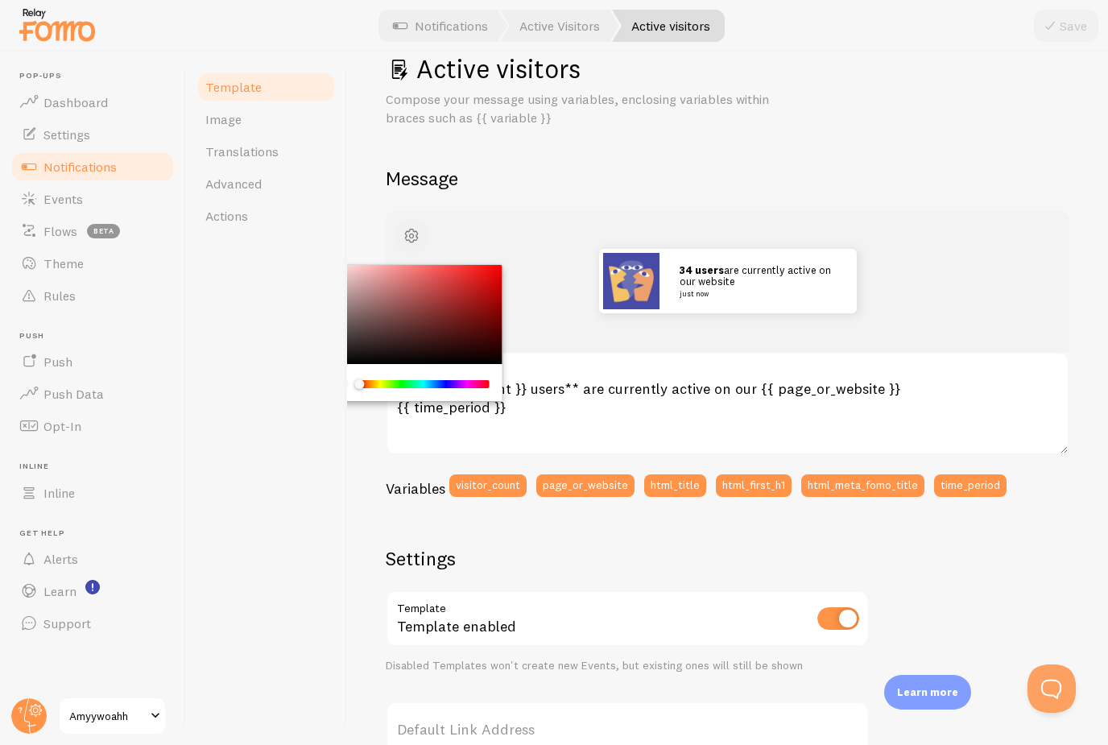
click at [417, 238] on span "button" at bounding box center [411, 235] width 19 height 19
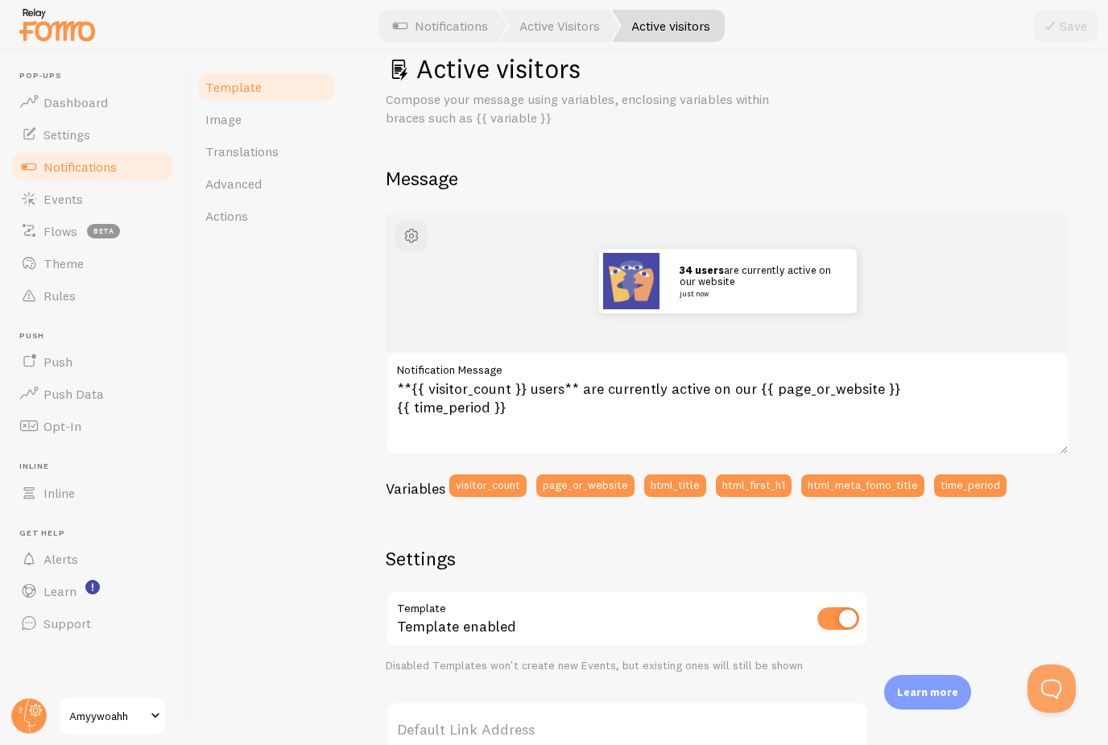
scroll to position [56, 0]
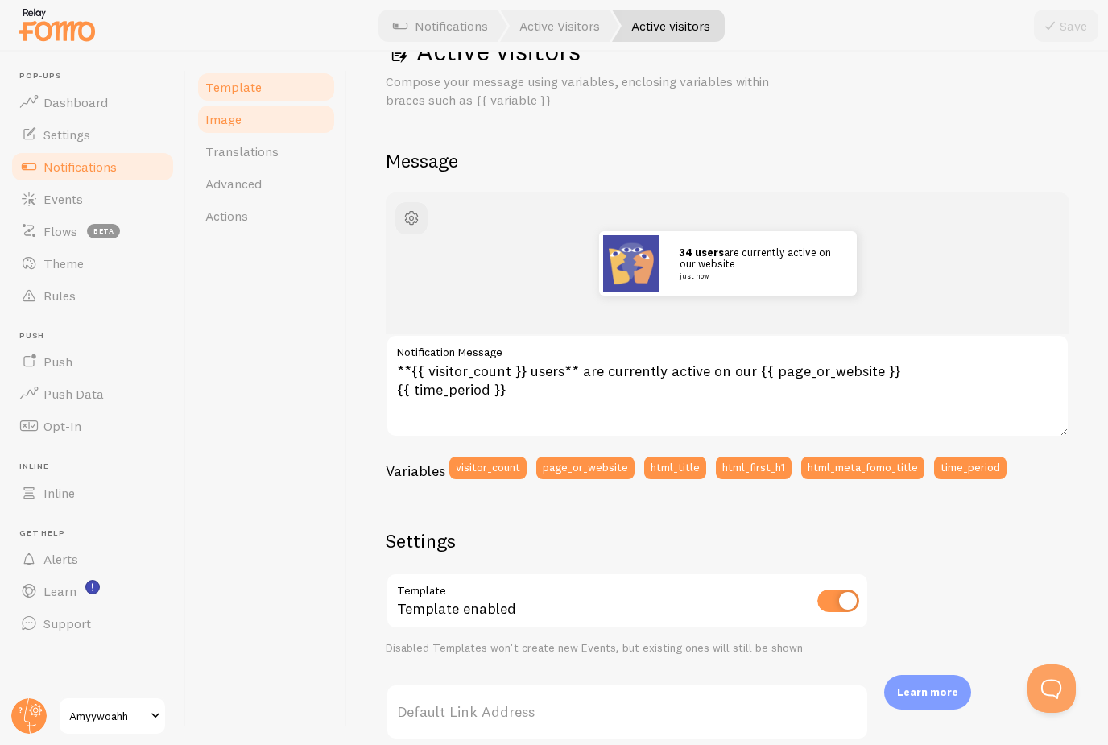
click at [228, 126] on span "Image" at bounding box center [223, 119] width 36 height 16
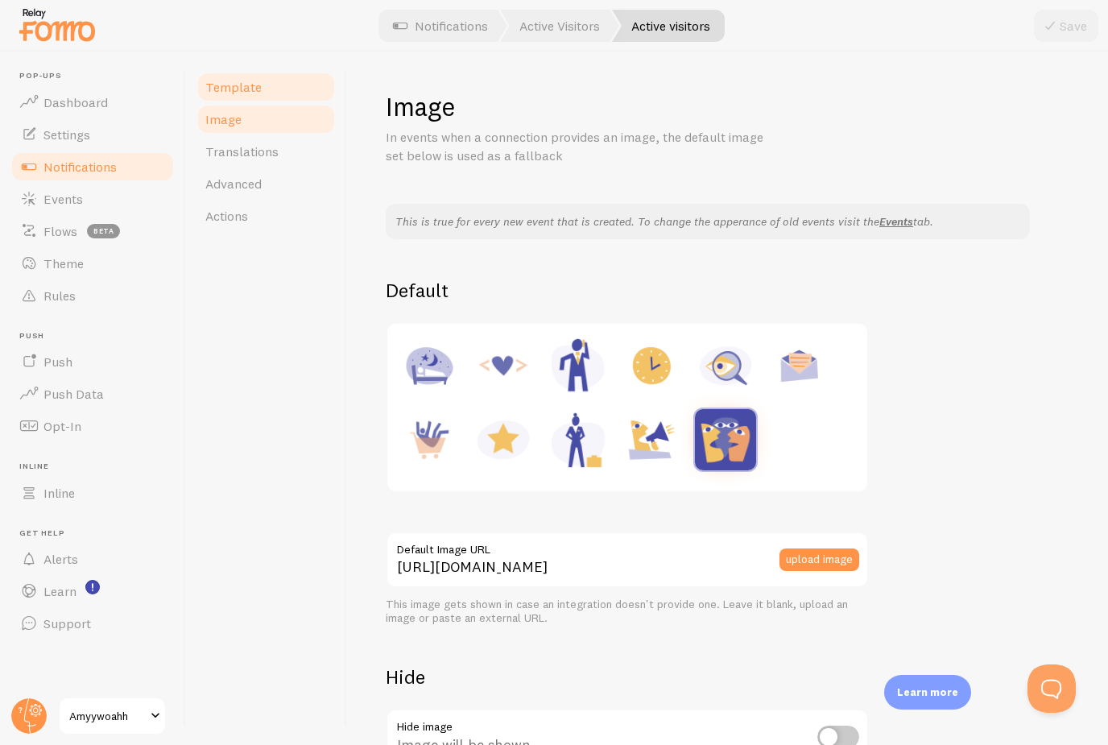
click at [258, 84] on span "Template" at bounding box center [233, 87] width 56 height 16
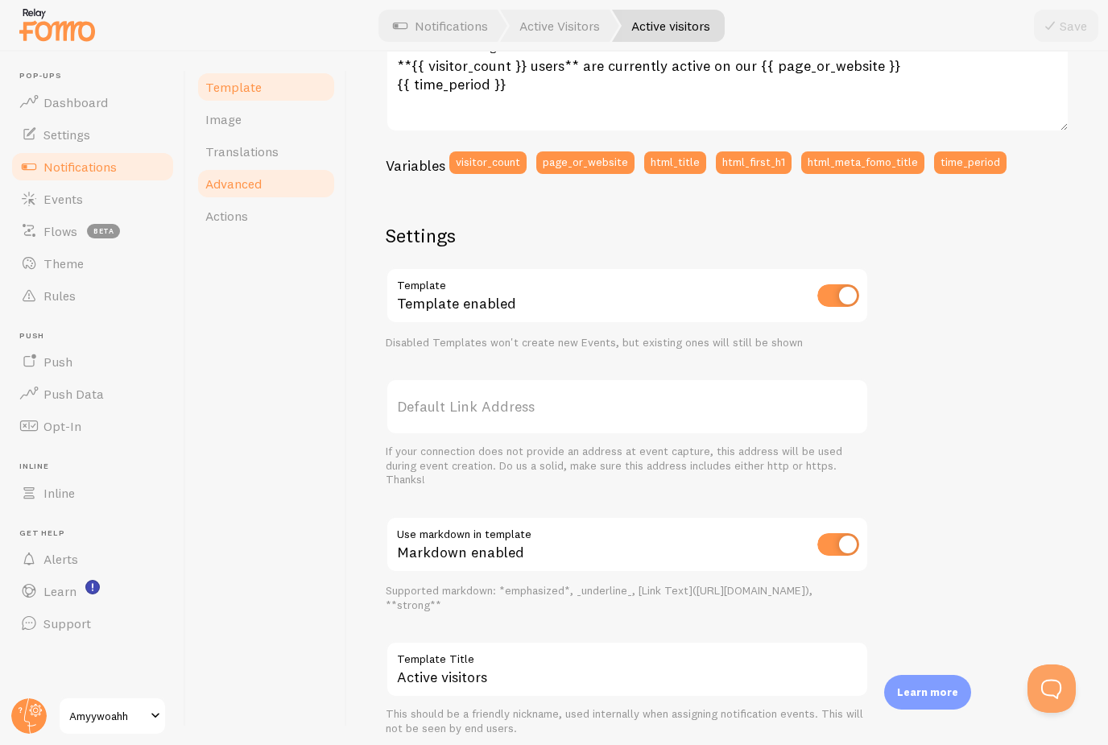
click at [243, 184] on span "Advanced" at bounding box center [233, 184] width 56 height 16
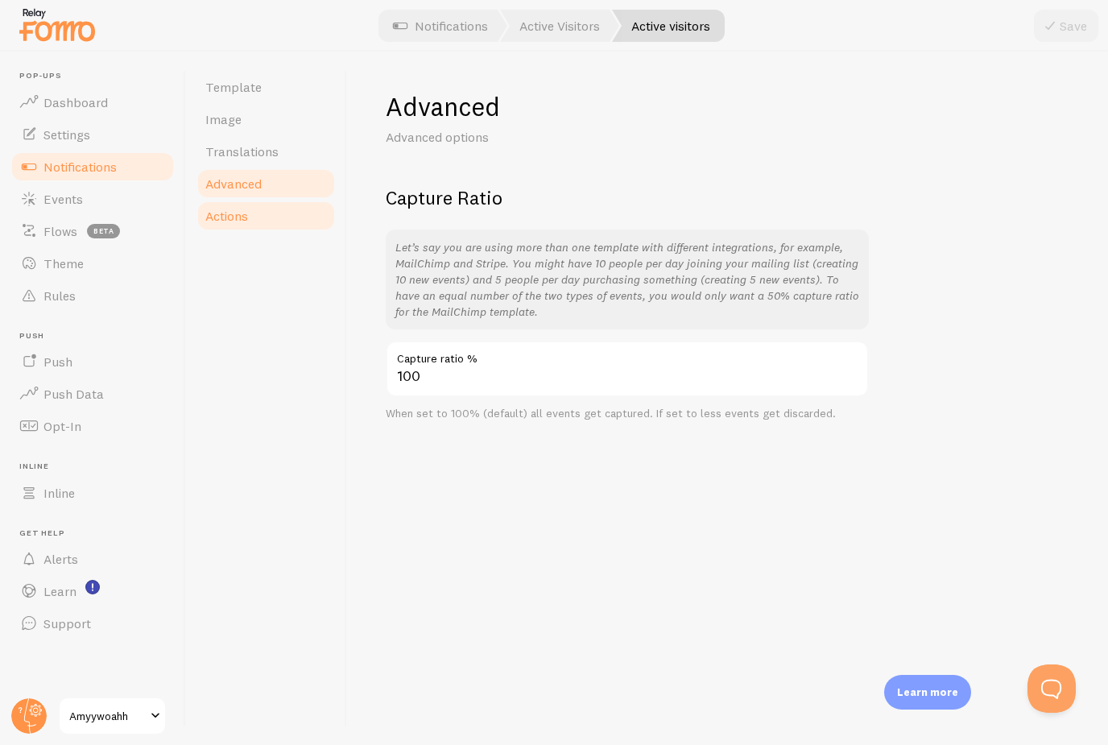
click at [242, 213] on span "Actions" at bounding box center [226, 216] width 43 height 16
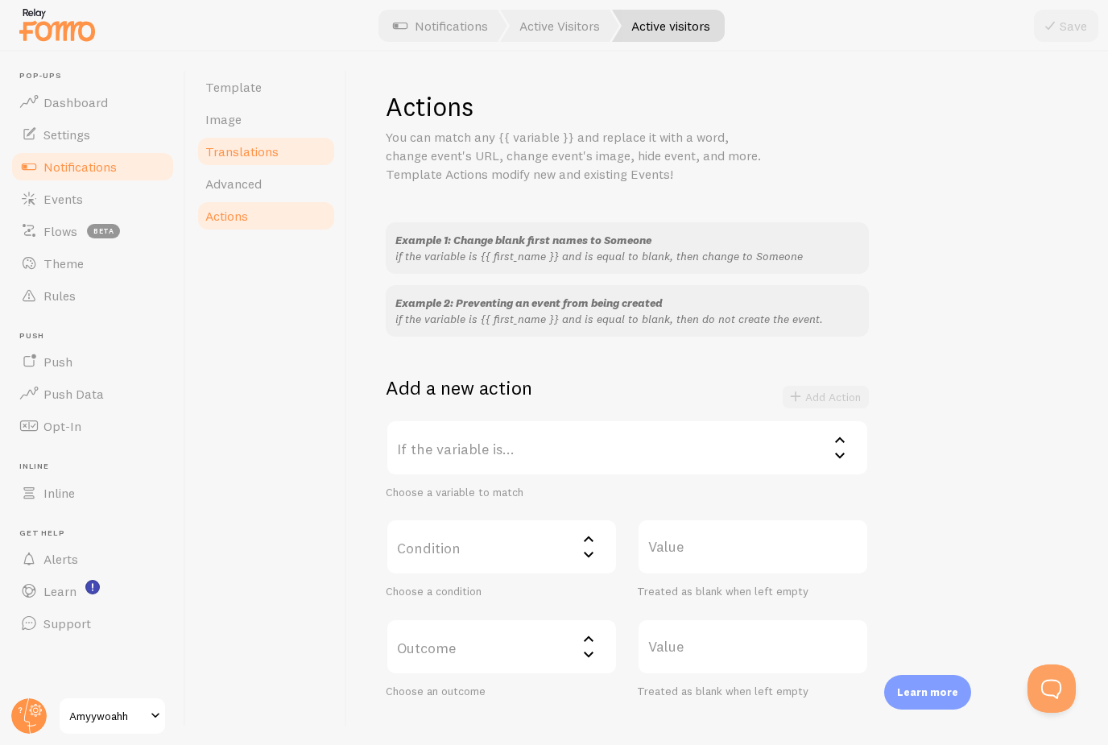
click at [254, 151] on span "Translations" at bounding box center [241, 151] width 73 height 16
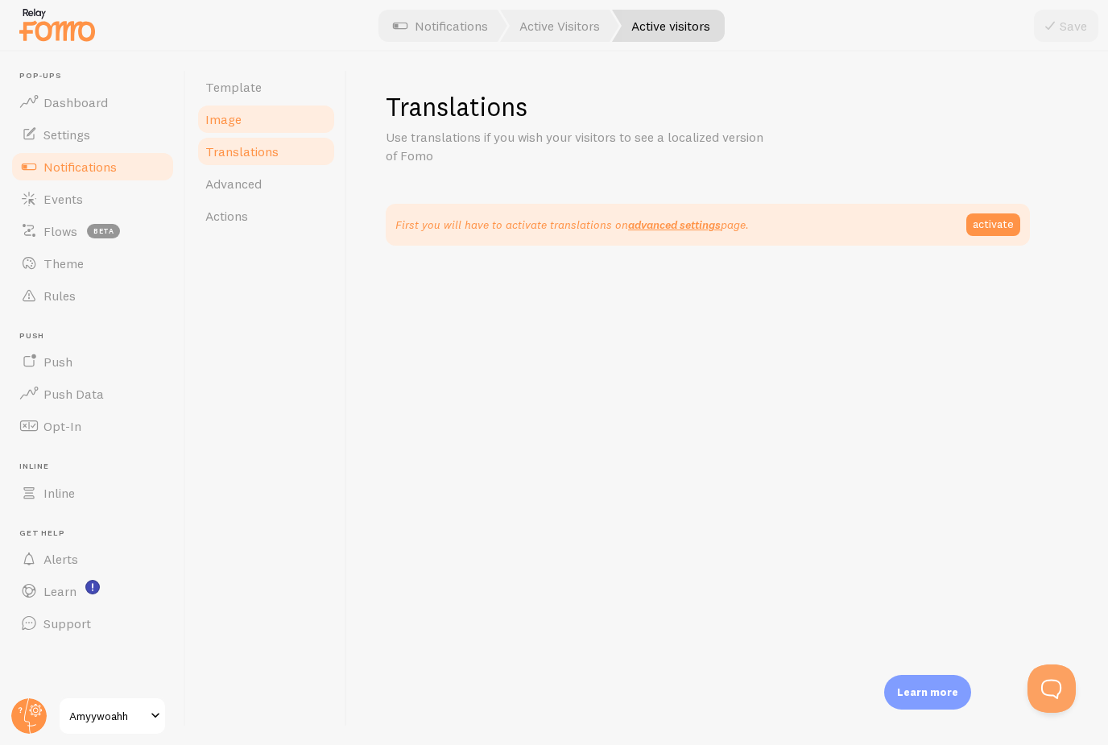
click at [263, 128] on link "Image" at bounding box center [266, 119] width 141 height 32
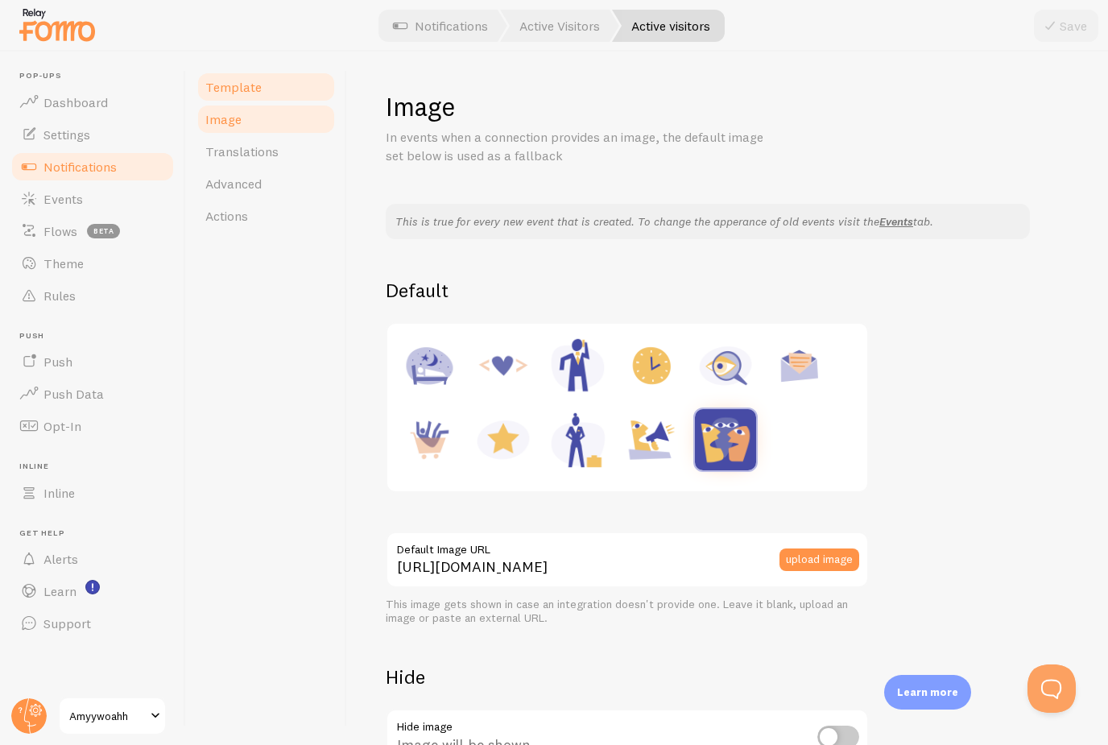
click at [273, 100] on link "Template" at bounding box center [266, 87] width 141 height 32
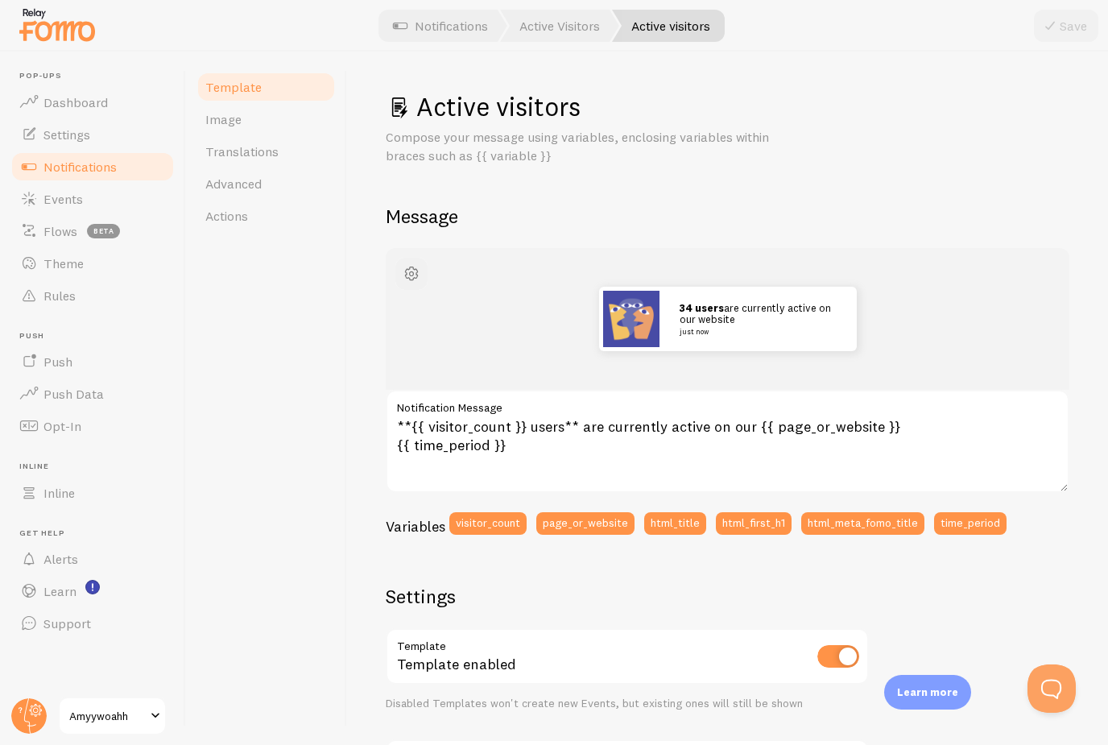
click at [408, 272] on span "button" at bounding box center [411, 273] width 19 height 19
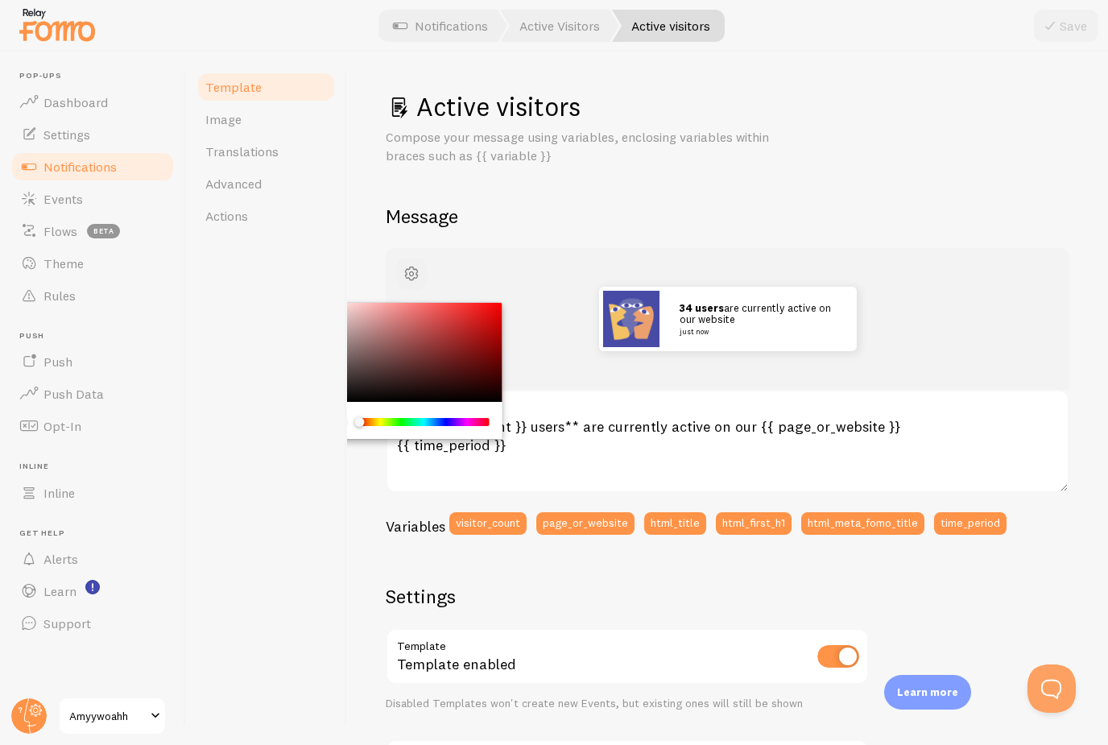
click at [408, 272] on span "button" at bounding box center [411, 273] width 19 height 19
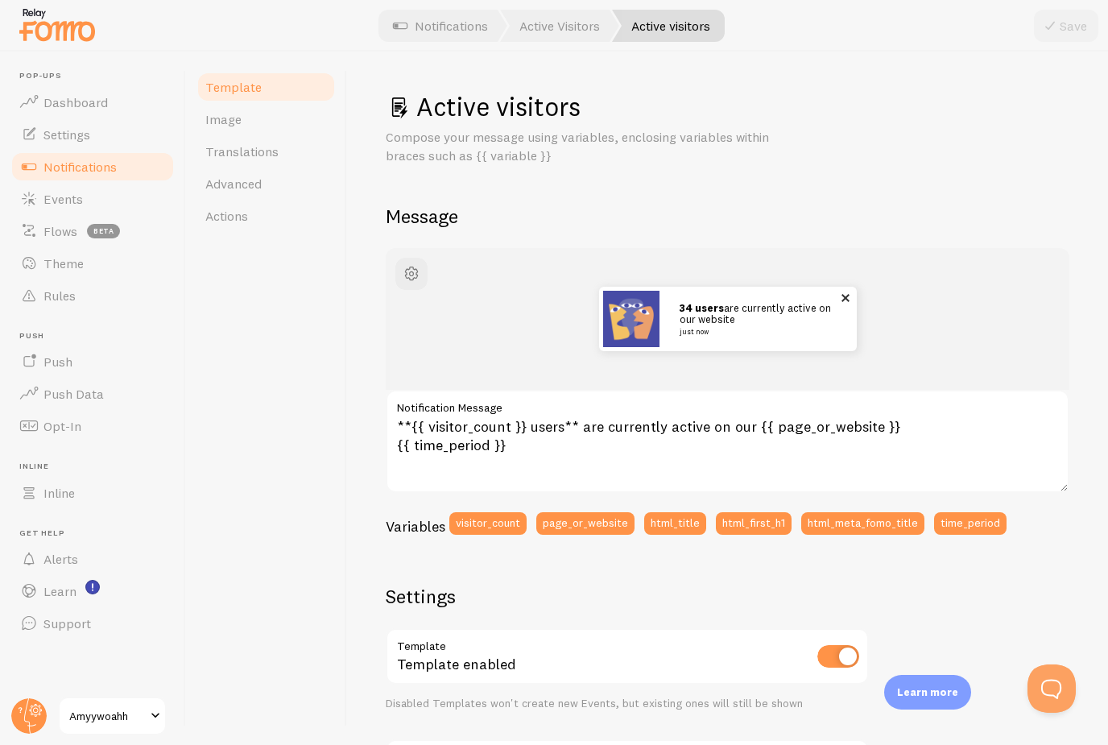
click at [780, 316] on p "34 users are currently active on our website just now" at bounding box center [760, 318] width 161 height 33
click at [622, 315] on img at bounding box center [631, 319] width 56 height 56
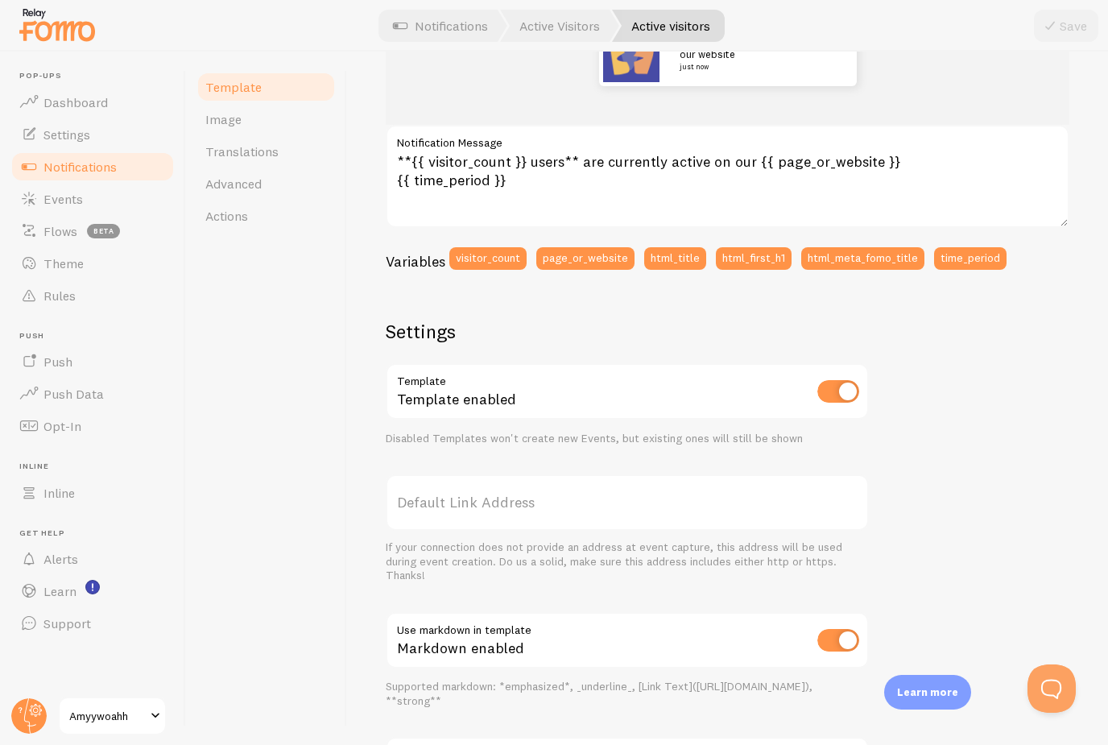
scroll to position [291, 0]
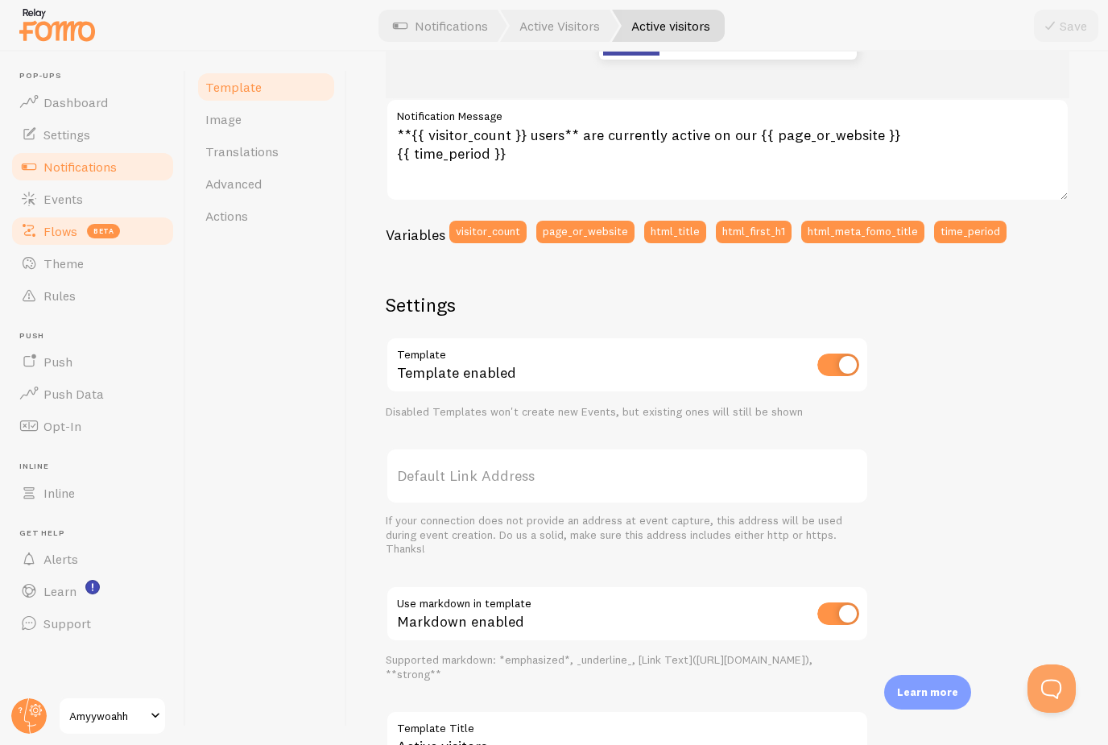
click at [66, 235] on span "Flows" at bounding box center [60, 231] width 34 height 16
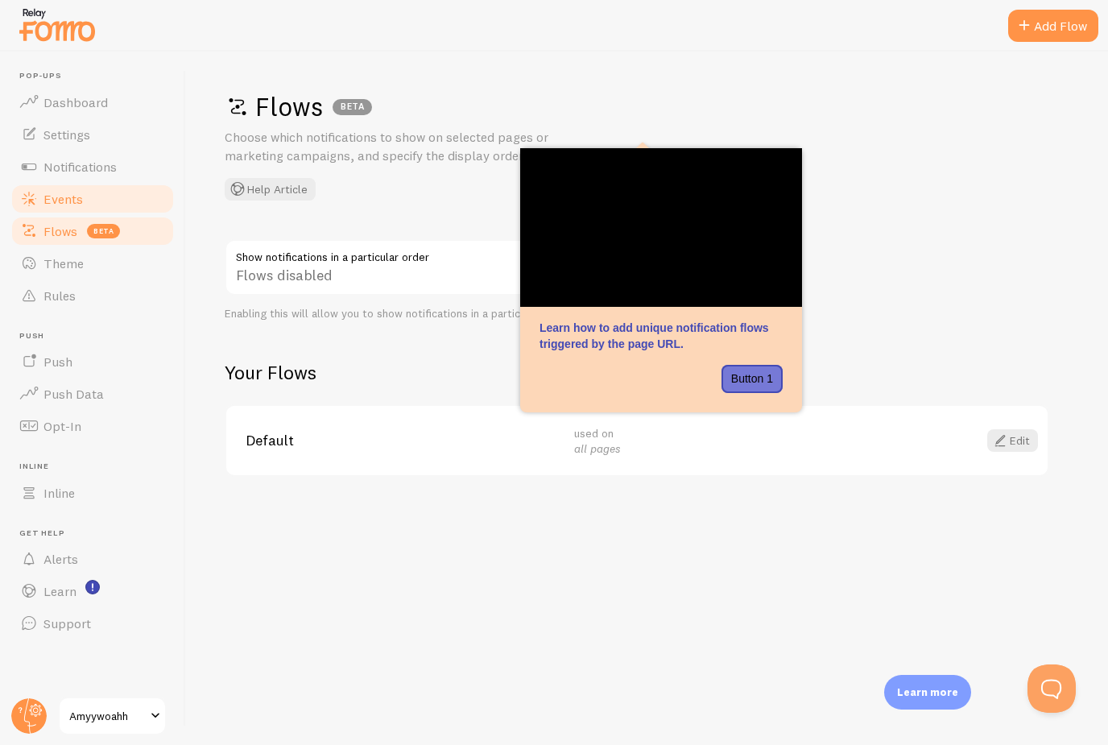
click at [66, 195] on span "Events" at bounding box center [62, 199] width 39 height 16
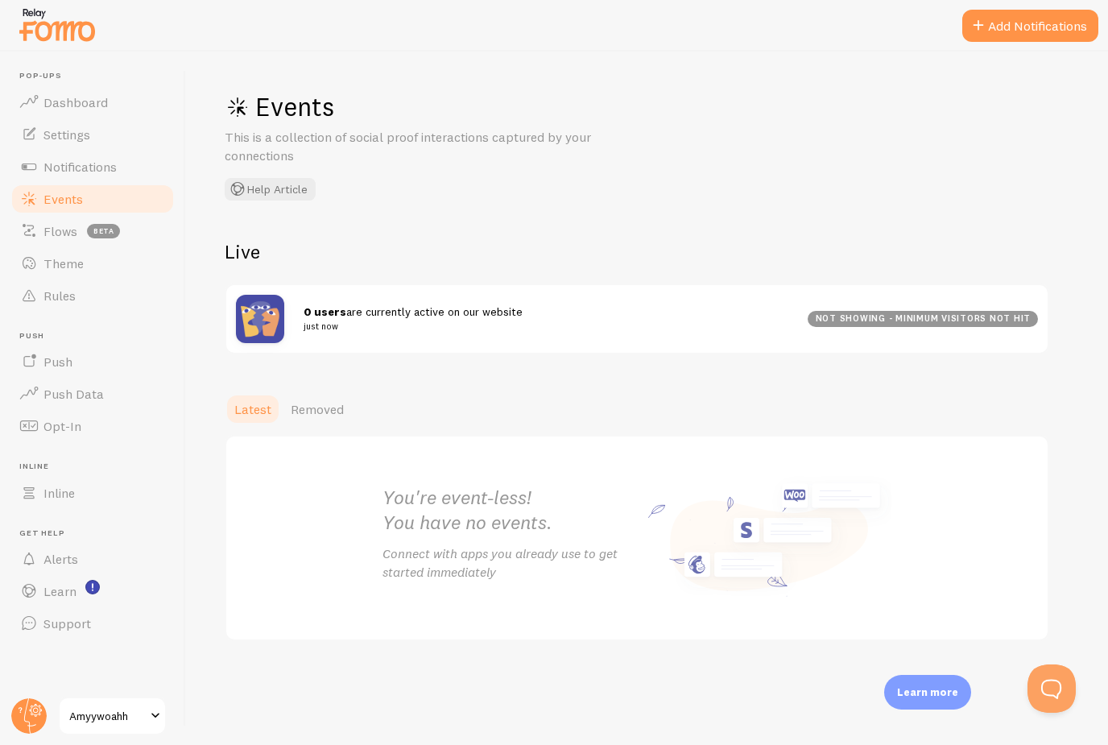
click at [270, 313] on img at bounding box center [260, 319] width 48 height 48
click at [921, 311] on div "not showing - minimum visitors not hit" at bounding box center [923, 319] width 230 height 16
click at [1021, 23] on button "Add Notifications" at bounding box center [1030, 26] width 136 height 32
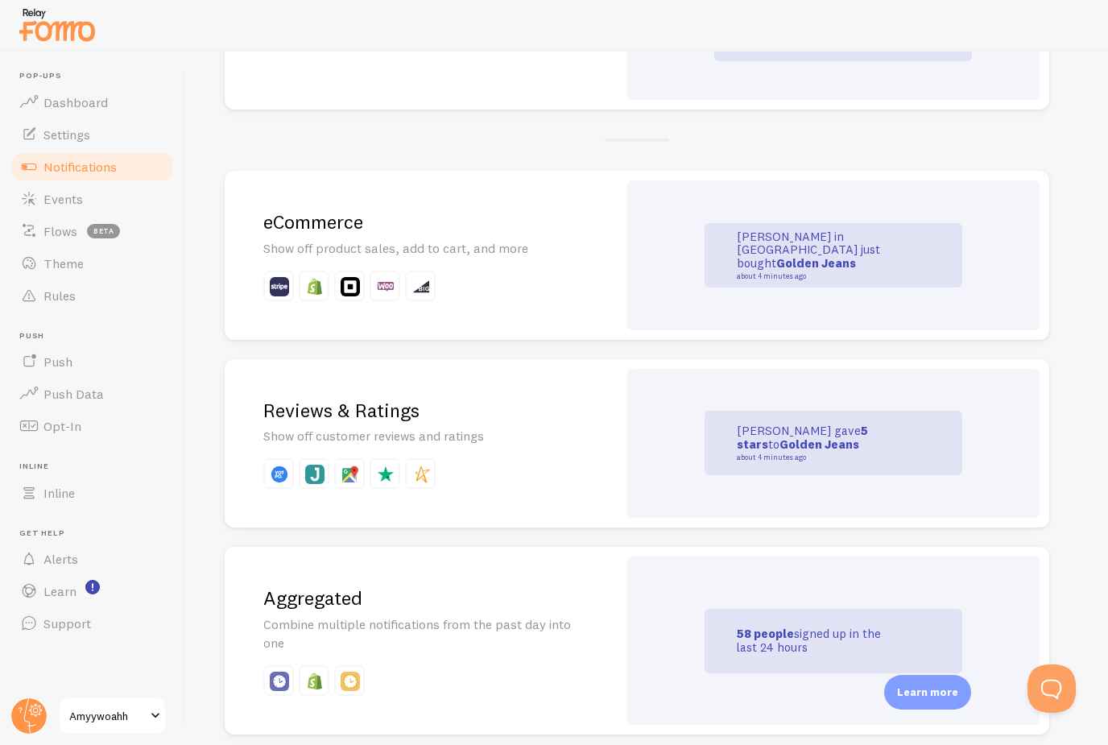
scroll to position [366, 0]
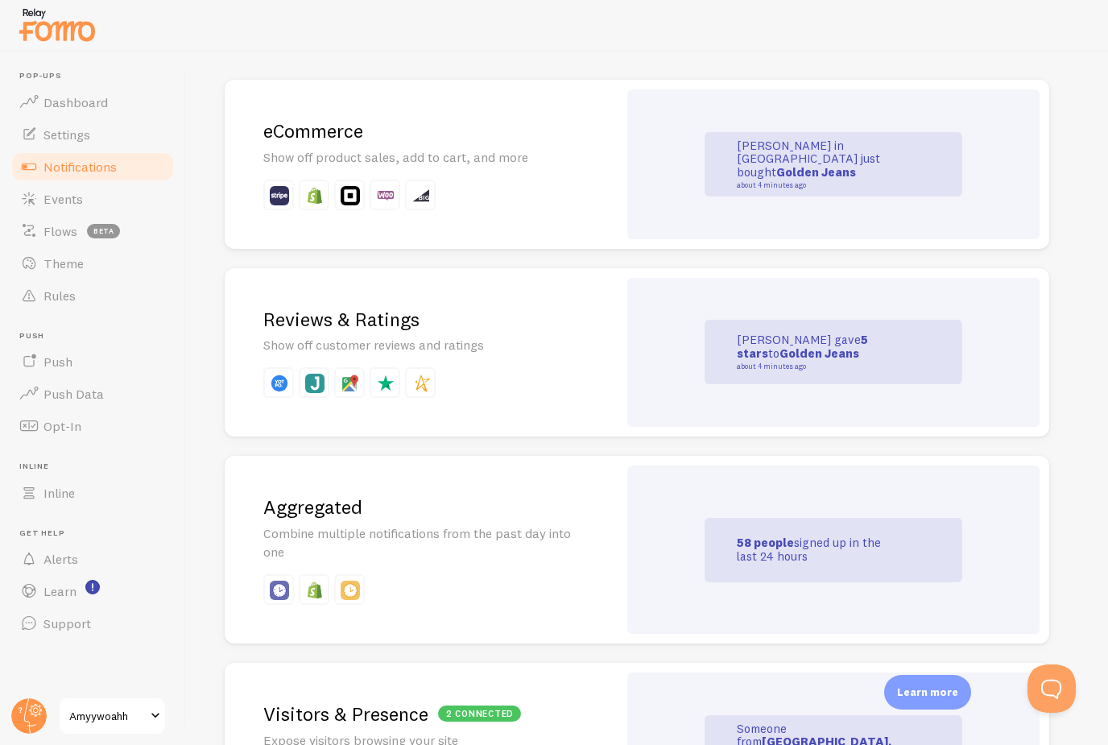
click at [548, 373] on p at bounding box center [421, 382] width 316 height 31
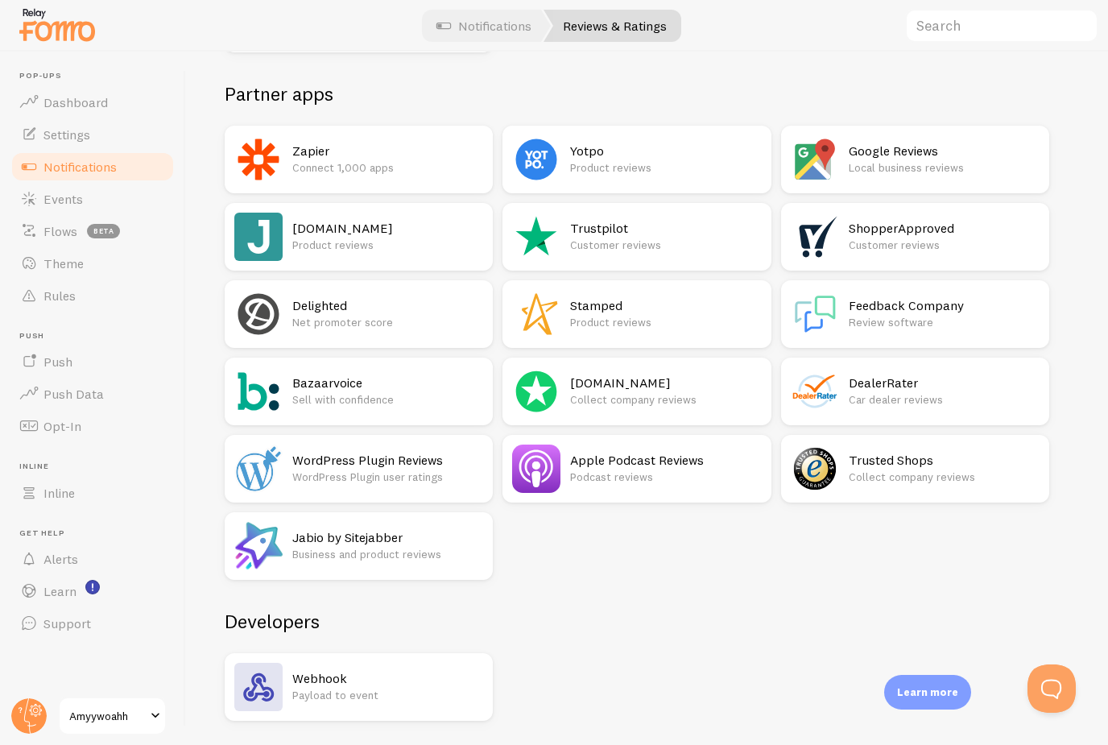
scroll to position [243, 0]
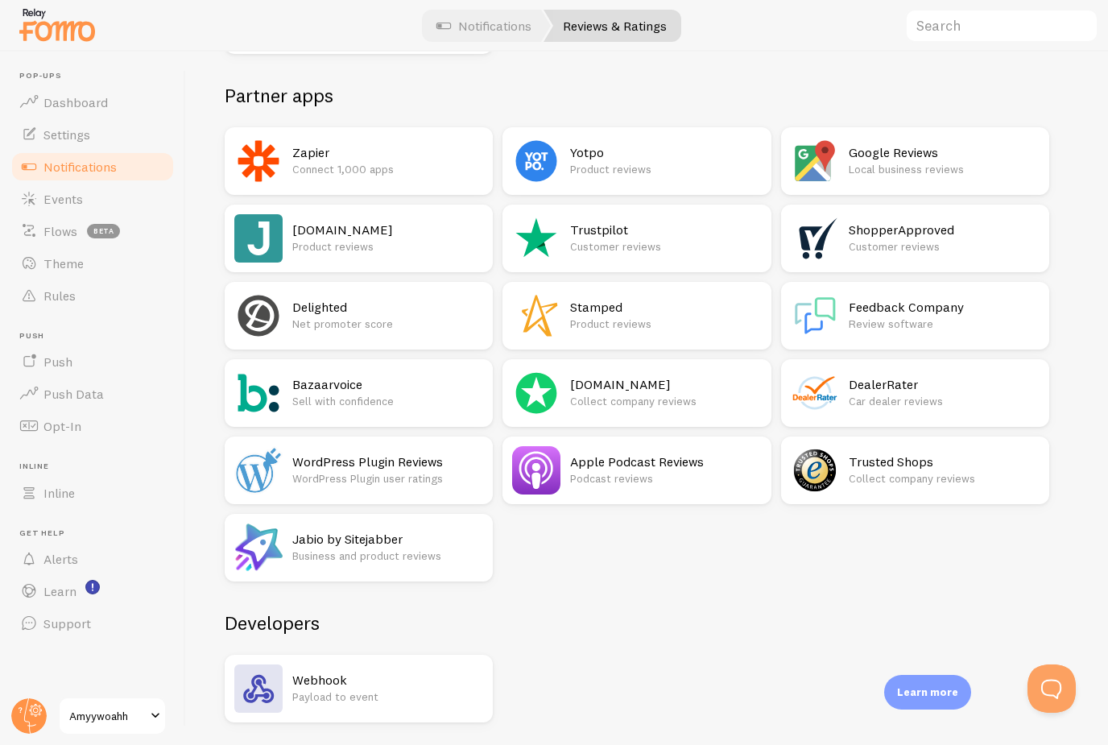
click at [383, 245] on p "Product reviews" at bounding box center [387, 246] width 191 height 16
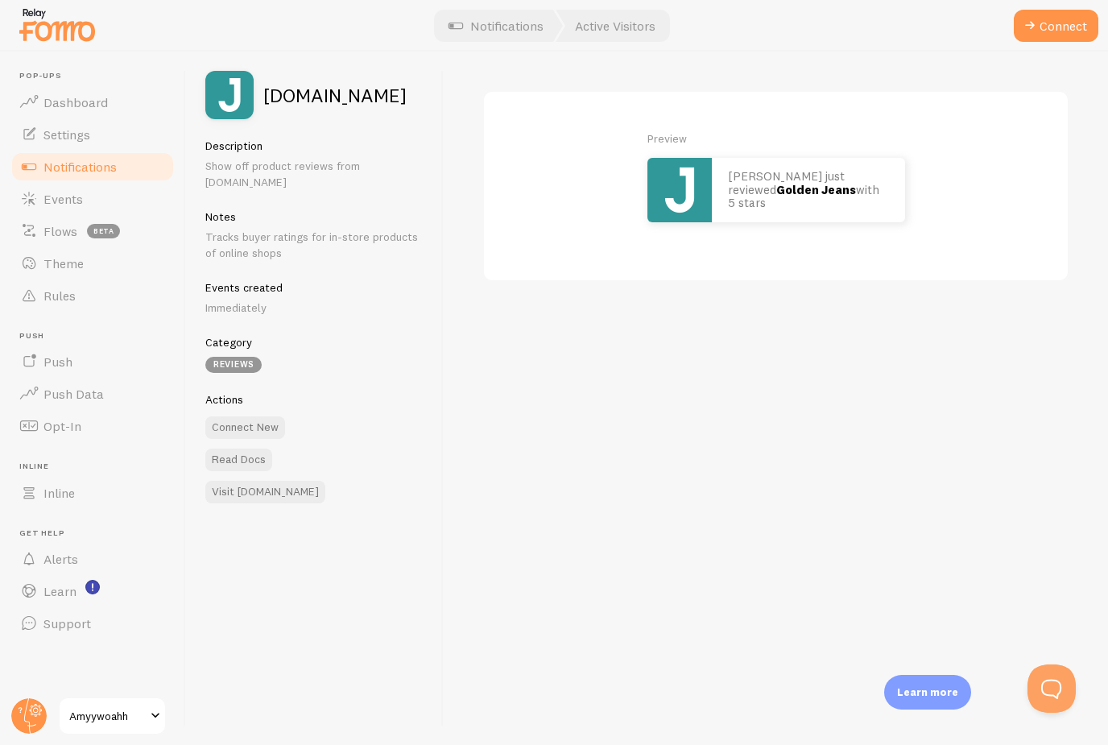
click at [1072, 81] on div "Preview John just reviewed Golden Jeans with 5 stars" at bounding box center [776, 398] width 664 height 693
click at [1047, 84] on div "Preview John just reviewed Golden Jeans with 5 stars" at bounding box center [776, 398] width 664 height 693
click at [1063, 25] on button "Connect" at bounding box center [1056, 26] width 85 height 32
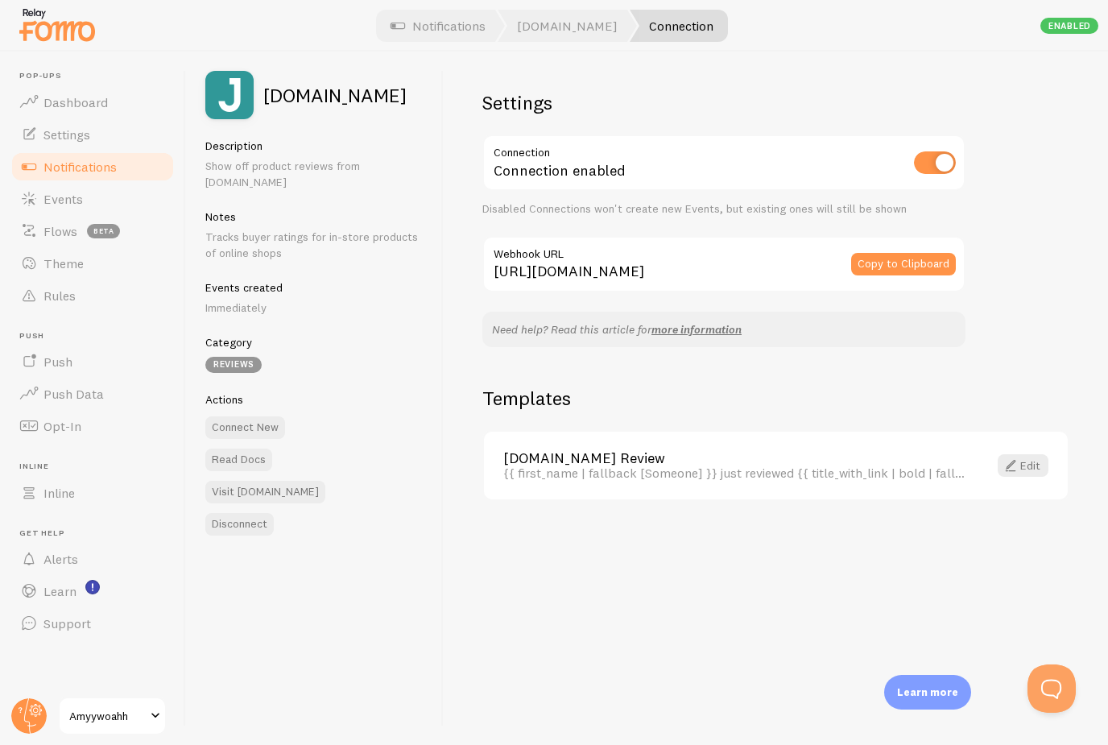
click at [110, 171] on span "Notifications" at bounding box center [79, 167] width 73 height 16
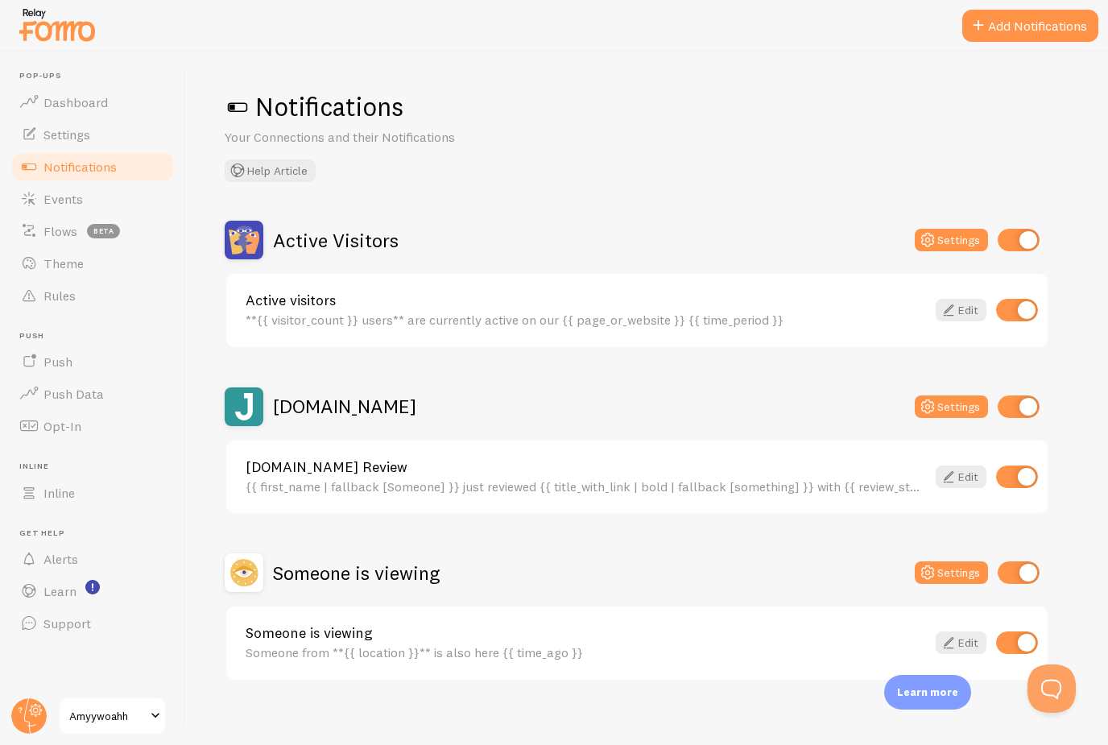
scroll to position [49, 0]
click at [1022, 299] on input "checkbox" at bounding box center [1017, 310] width 42 height 23
checkbox input "false"
click at [1046, 30] on button "Add Notifications" at bounding box center [1030, 26] width 136 height 32
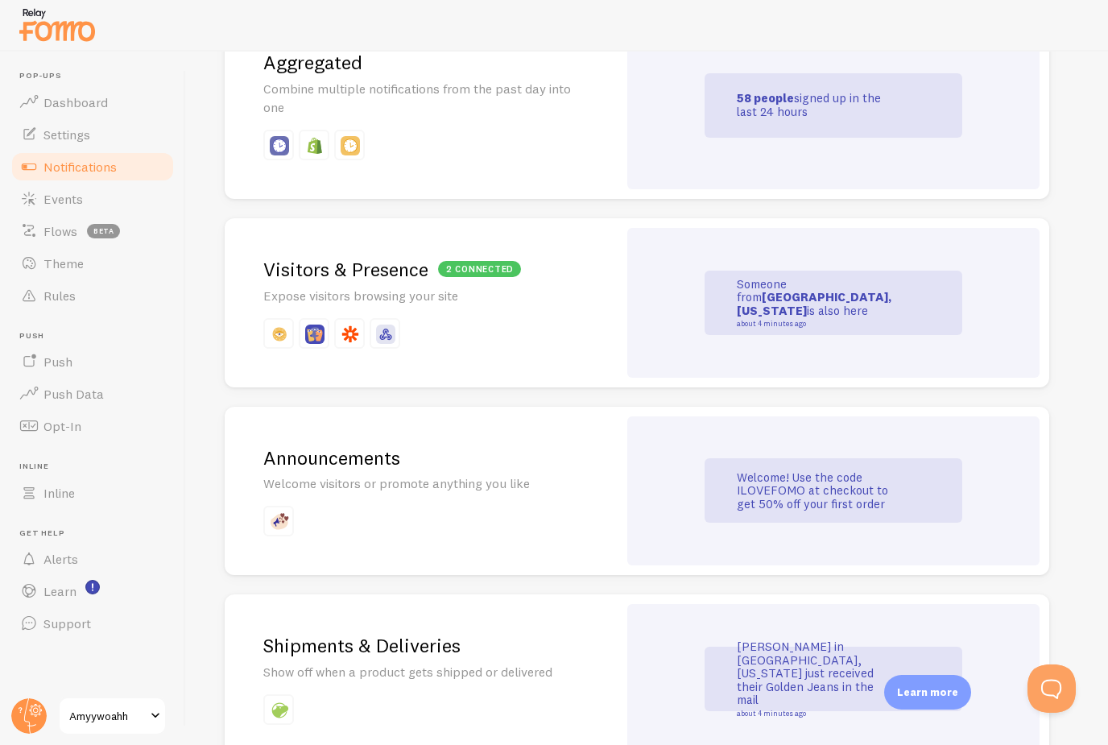
scroll to position [811, 0]
click at [564, 307] on div "2 connected Visitors & Presence Expose visitors browsing your site" at bounding box center [421, 301] width 393 height 169
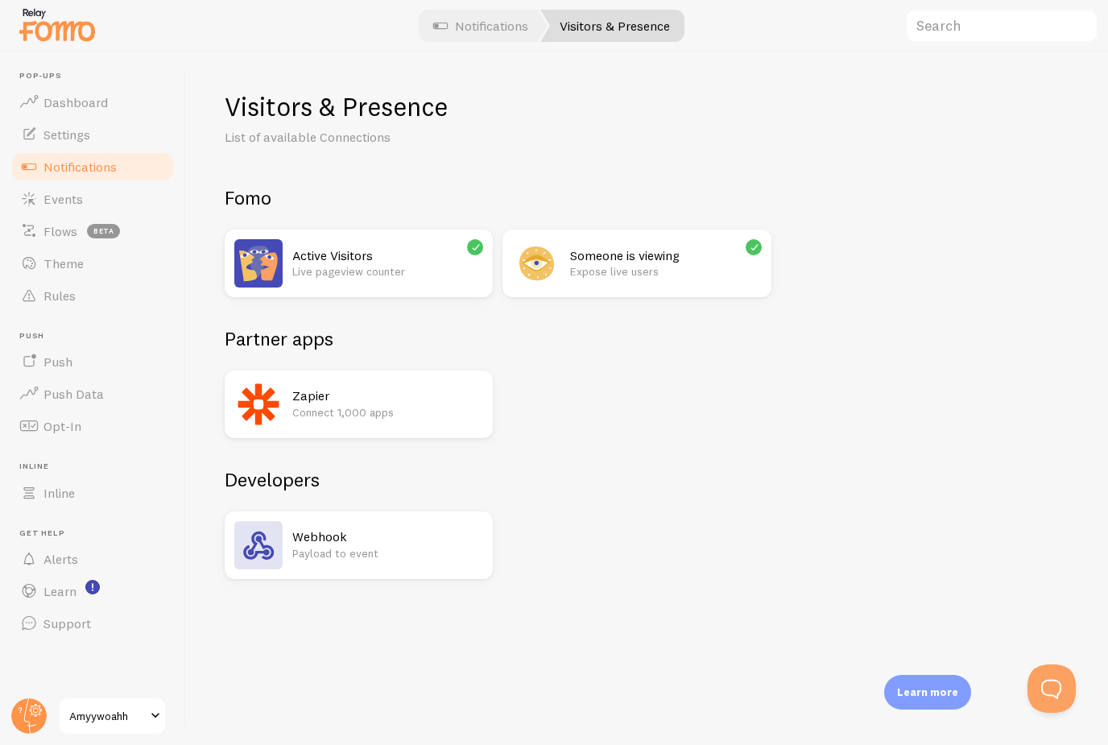
click at [380, 266] on p "Live pageview counter" at bounding box center [387, 271] width 191 height 16
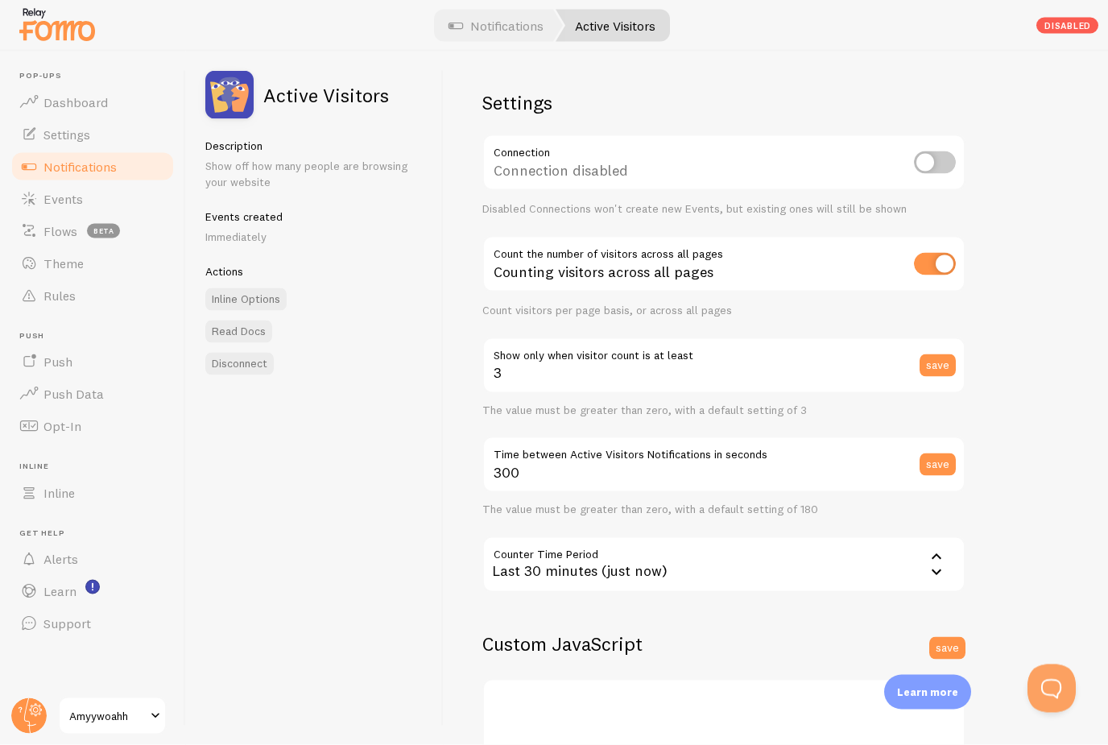
scroll to position [32, 0]
click at [602, 337] on input "3" at bounding box center [723, 365] width 483 height 56
type input "1"
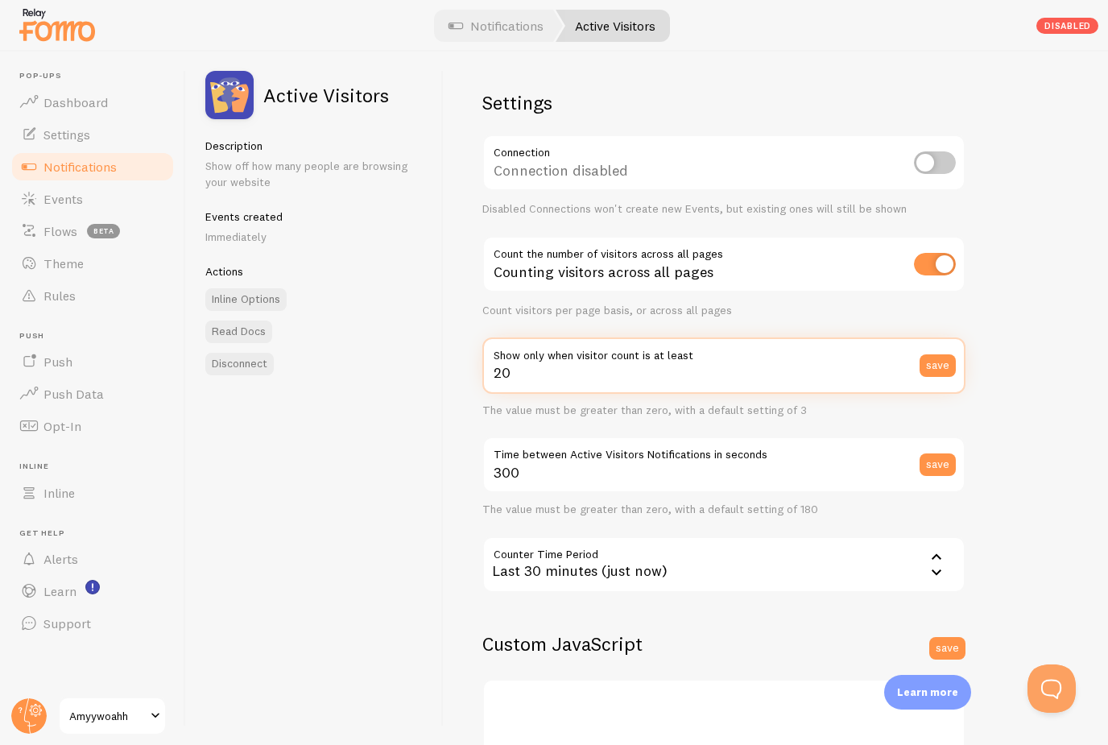
scroll to position [25, 0]
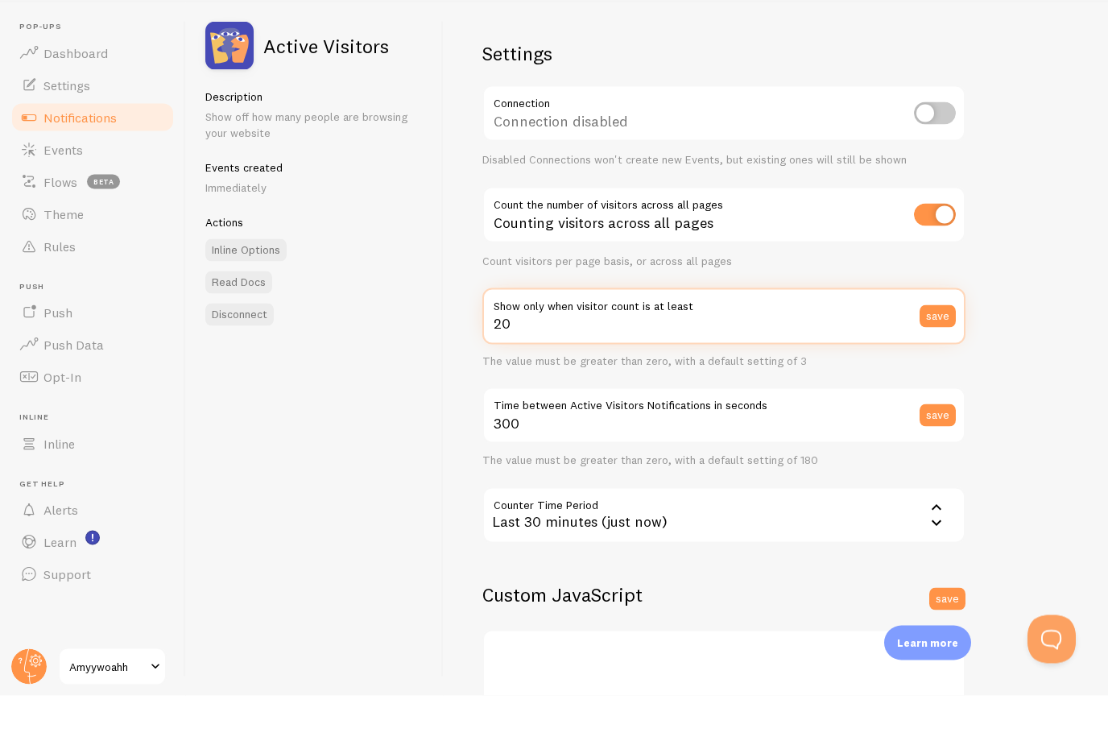
type input "20"
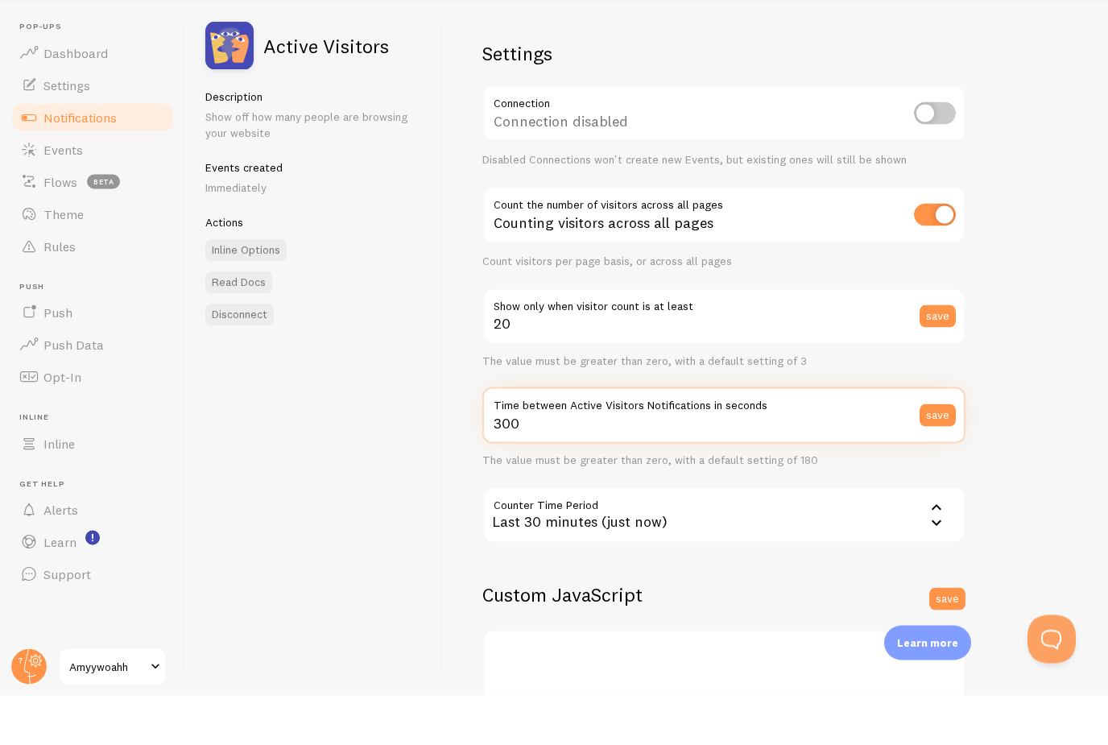
click at [527, 436] on input "300" at bounding box center [723, 464] width 483 height 56
type input "3"
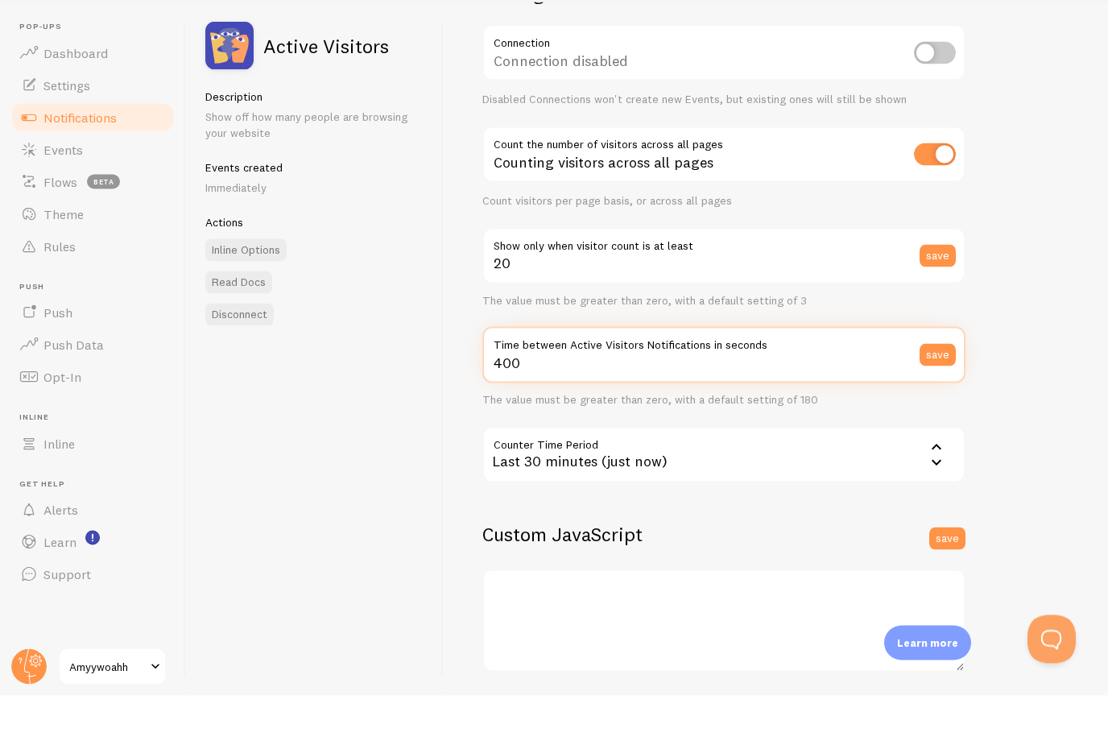
type input "400"
click at [628, 476] on div "Last 30 minutes (just now)" at bounding box center [723, 504] width 483 height 56
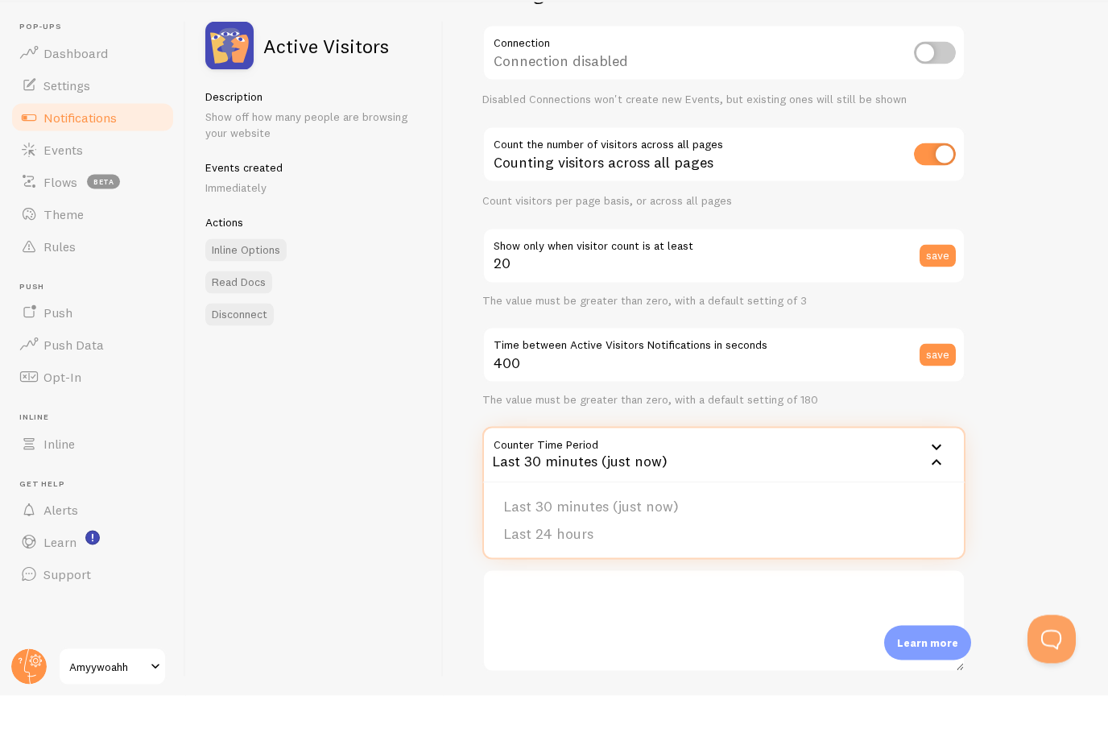
scroll to position [52, 0]
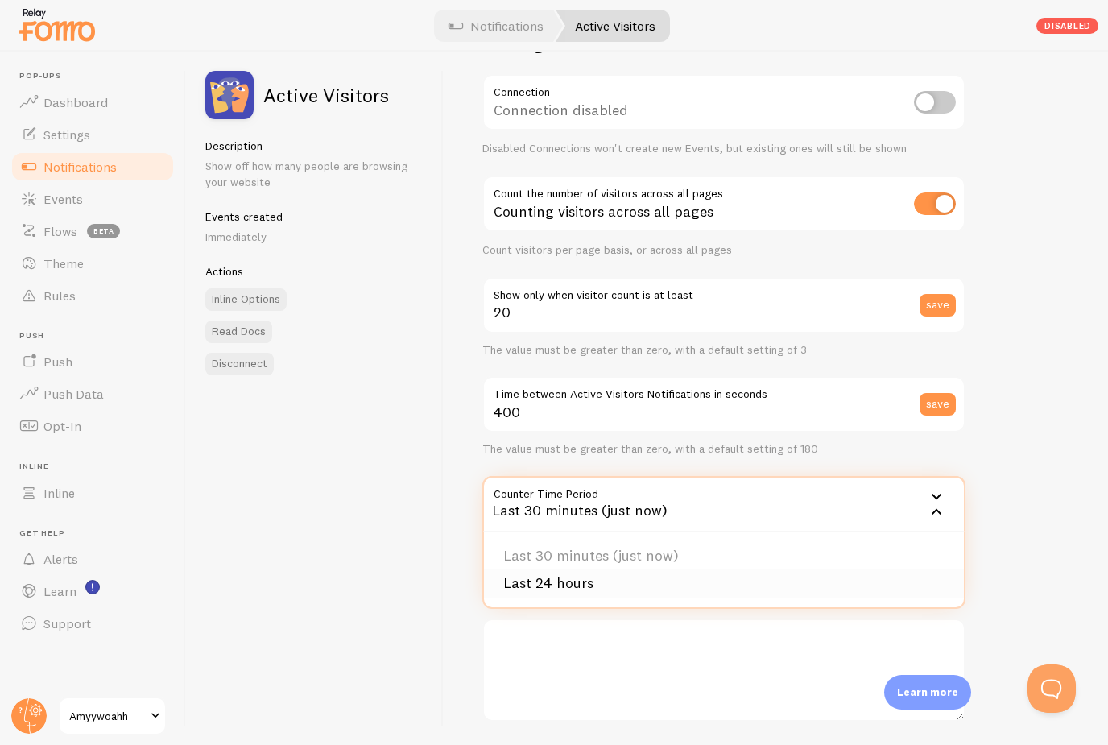
click at [593, 569] on li "Last 24 hours" at bounding box center [724, 583] width 480 height 28
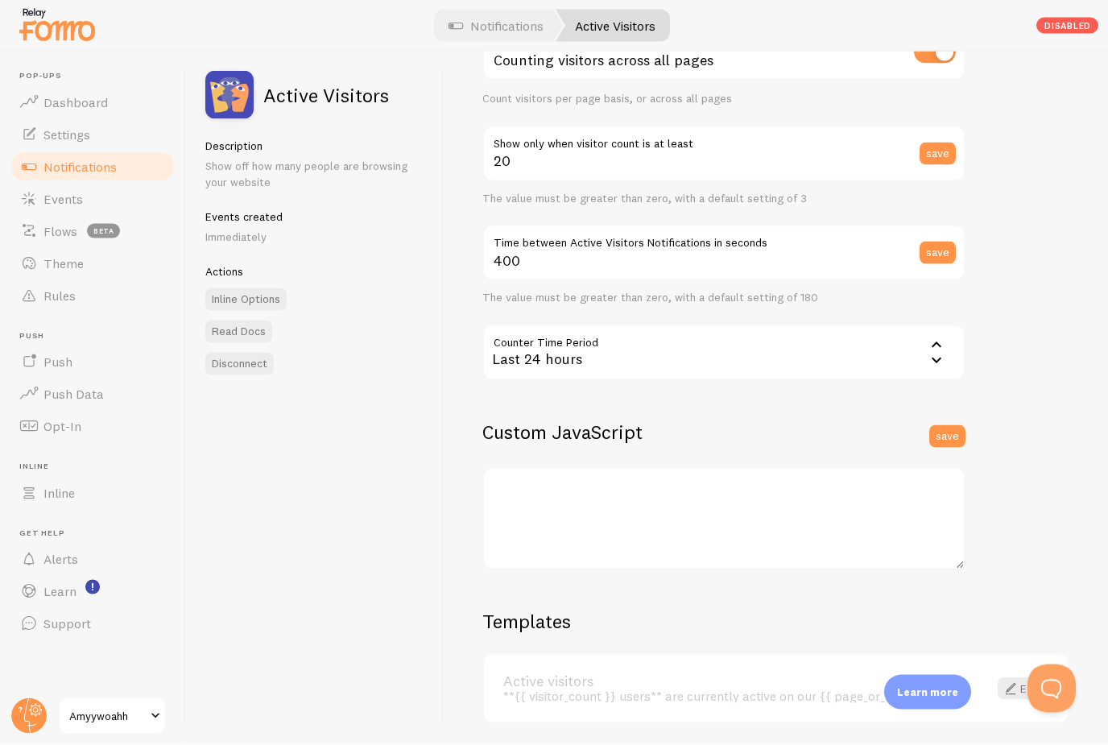
scroll to position [0, 0]
click at [1003, 223] on div "Settings Connection Connection disabled Disabled Connections won't create new E…" at bounding box center [776, 398] width 664 height 693
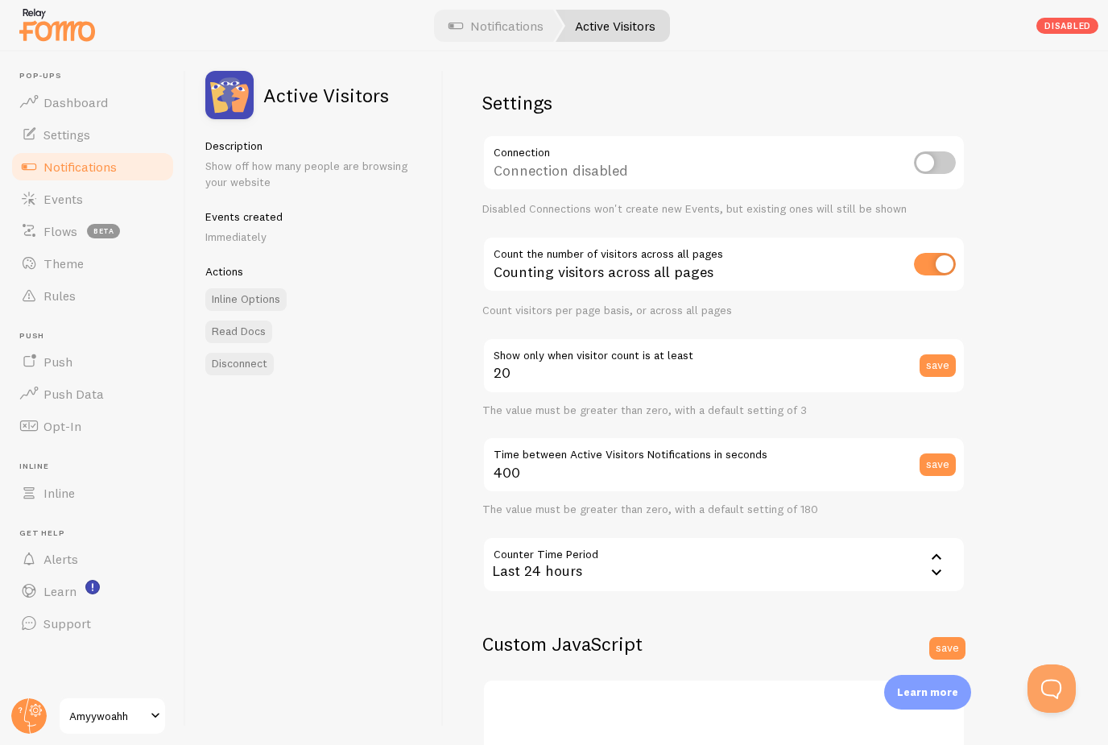
click at [1069, 26] on div "Disabled" at bounding box center [1067, 26] width 62 height 16
click at [127, 166] on link "Notifications" at bounding box center [93, 167] width 166 height 32
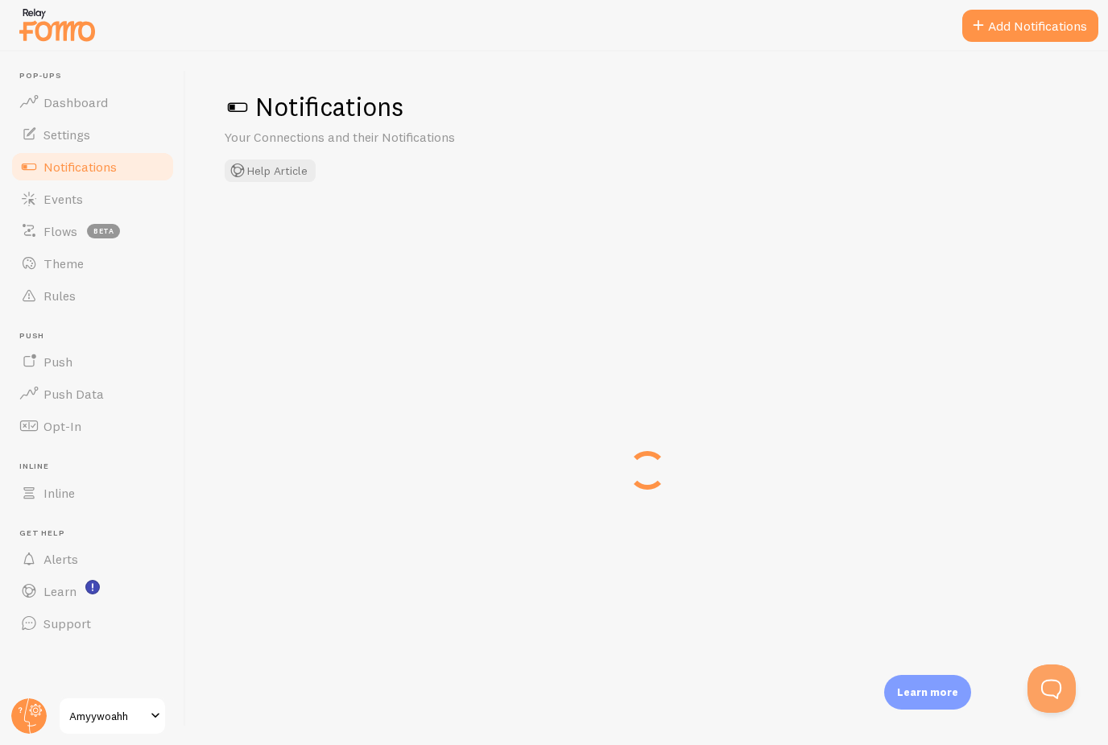
checkbox input "false"
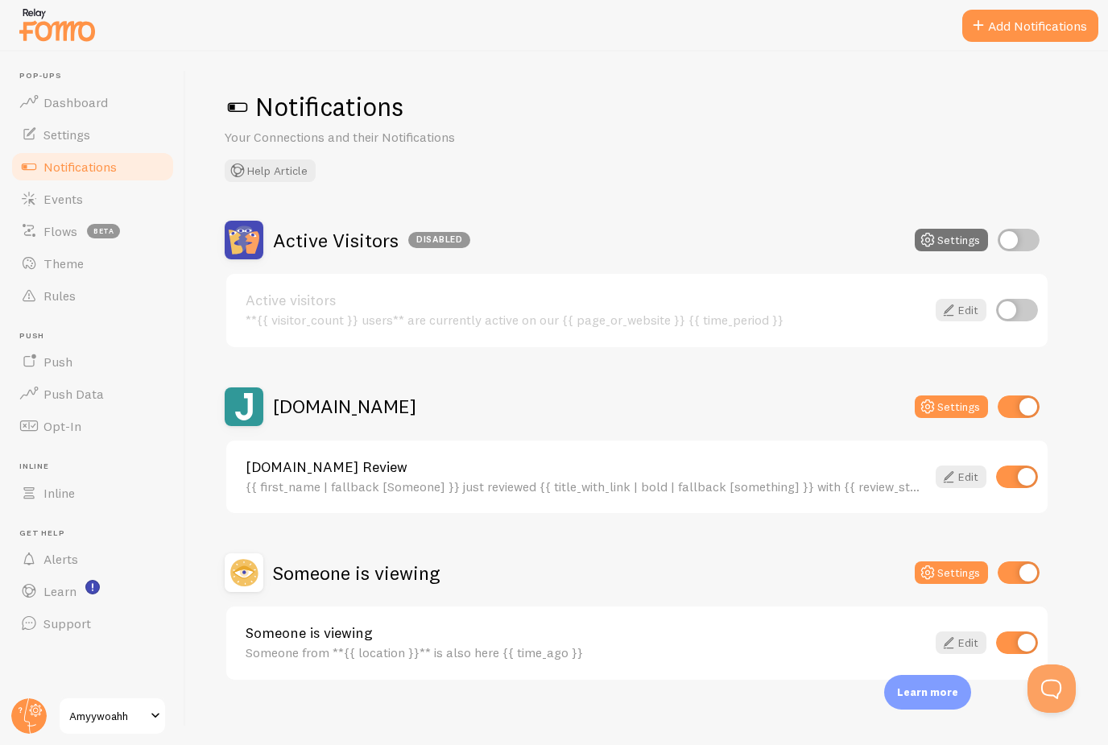
click at [1014, 308] on input "checkbox" at bounding box center [1017, 310] width 42 height 23
checkbox input "true"
click at [833, 291] on div "Active visitors **{{ visitor_count }} users** are currently active on our {{ pa…" at bounding box center [636, 310] width 821 height 73
click at [470, 283] on div "Active visitors **{{ visitor_count }} users** are currently active on our {{ pa…" at bounding box center [636, 310] width 821 height 73
click at [564, 298] on link "Active visitors" at bounding box center [586, 300] width 680 height 14
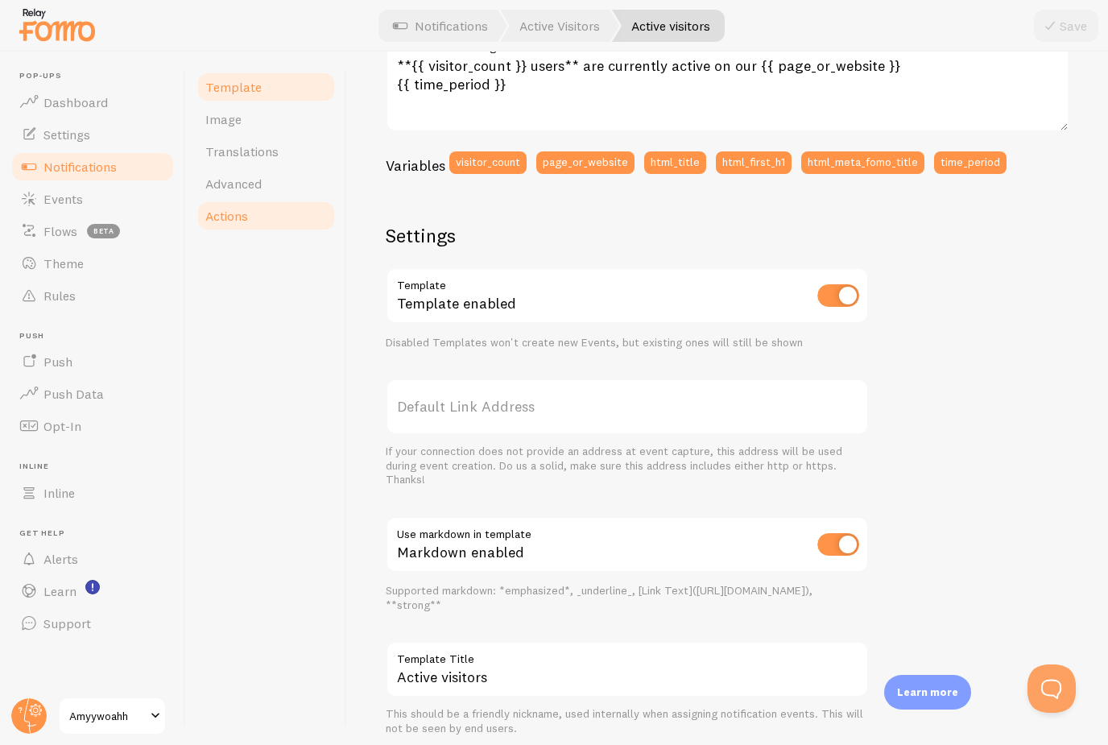
click at [225, 213] on span "Actions" at bounding box center [226, 216] width 43 height 16
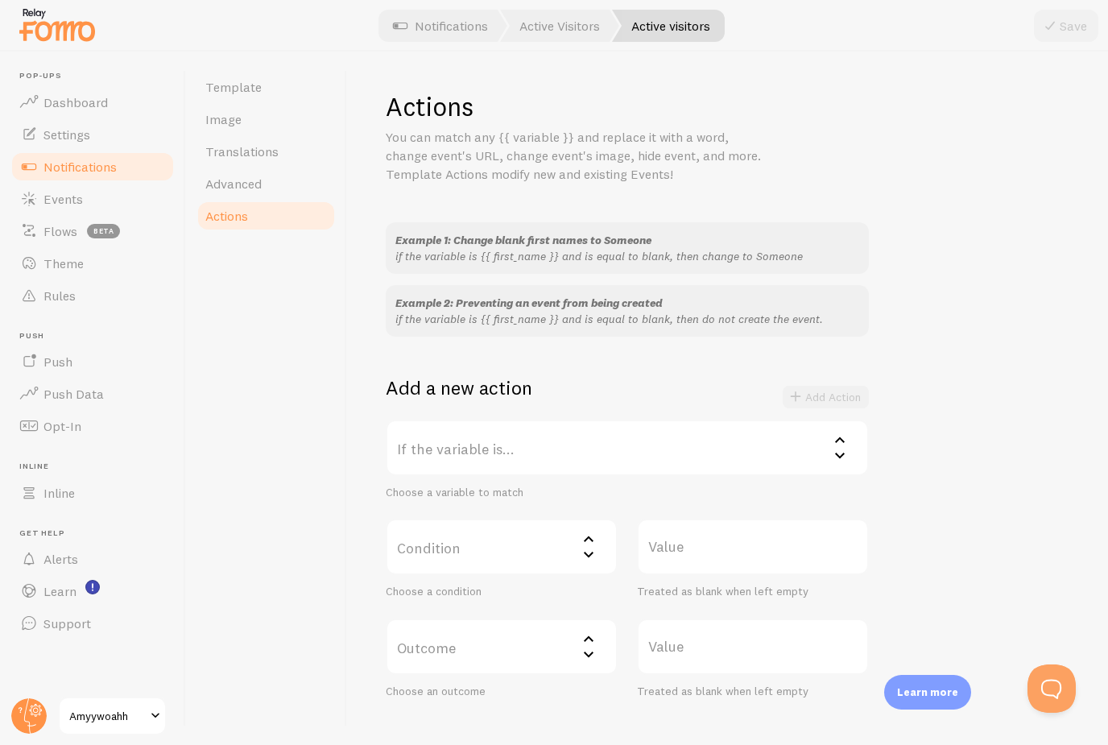
click at [510, 452] on label "If the variable is..." at bounding box center [627, 447] width 483 height 56
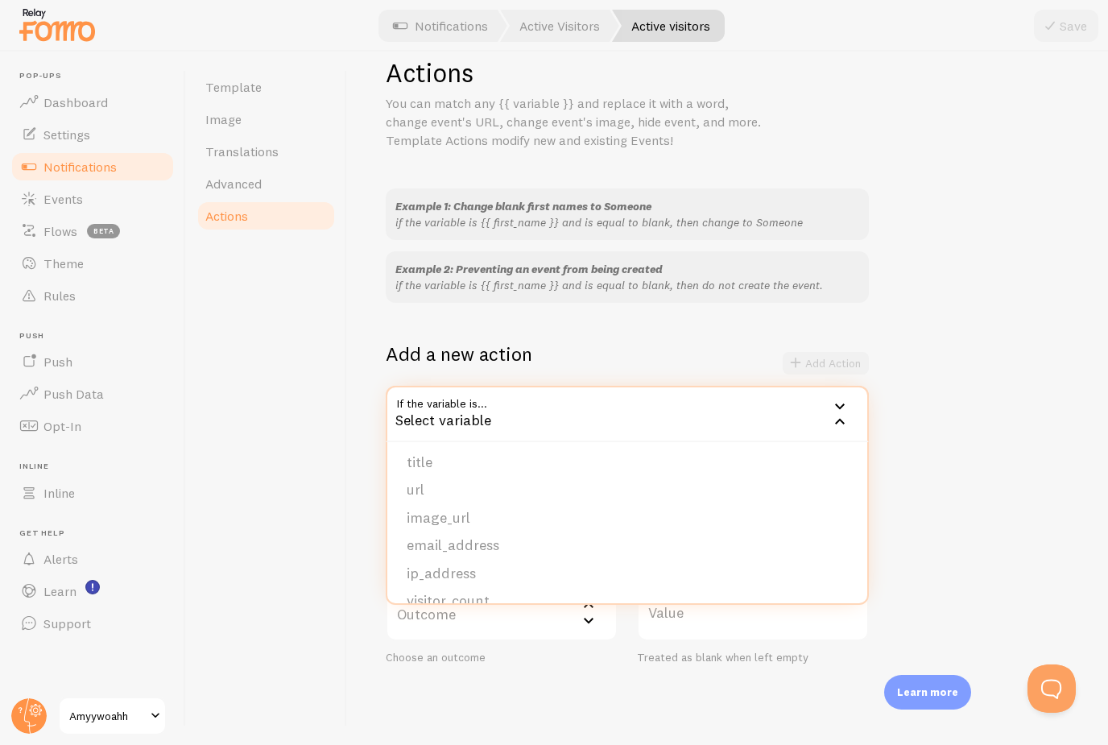
scroll to position [142, 0]
click at [9, 667] on header "Pop-ups Dashboard Settings Notifications Events Flows beta Theme Rules [GEOGRAP…" at bounding box center [92, 398] width 185 height 693
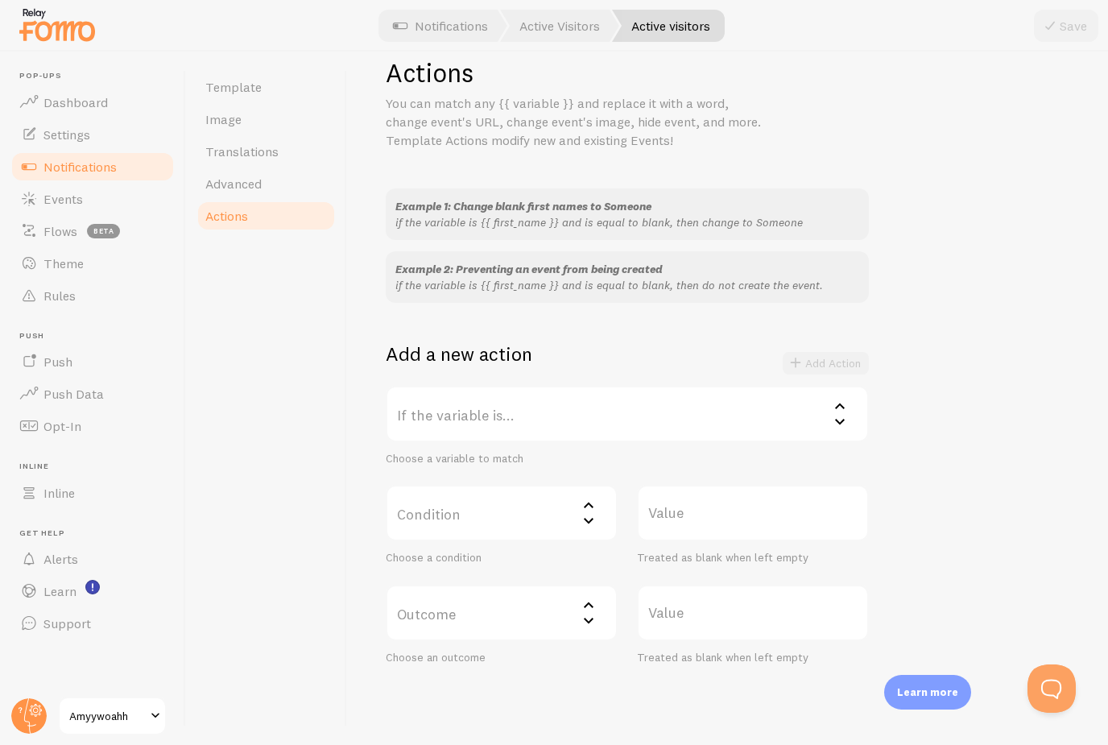
click at [490, 491] on label "Condition" at bounding box center [502, 513] width 232 height 56
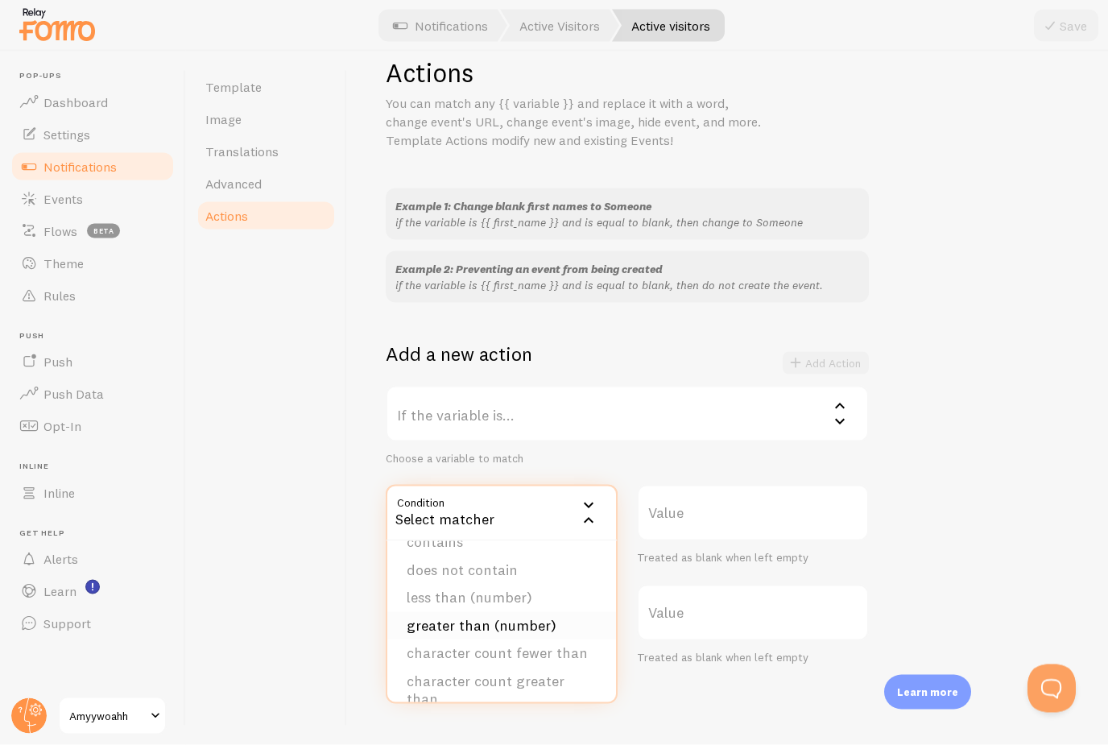
scroll to position [77, 0]
click at [379, 485] on div "Condition Select matcher equals not equal contains does not contain less than (…" at bounding box center [501, 525] width 251 height 81
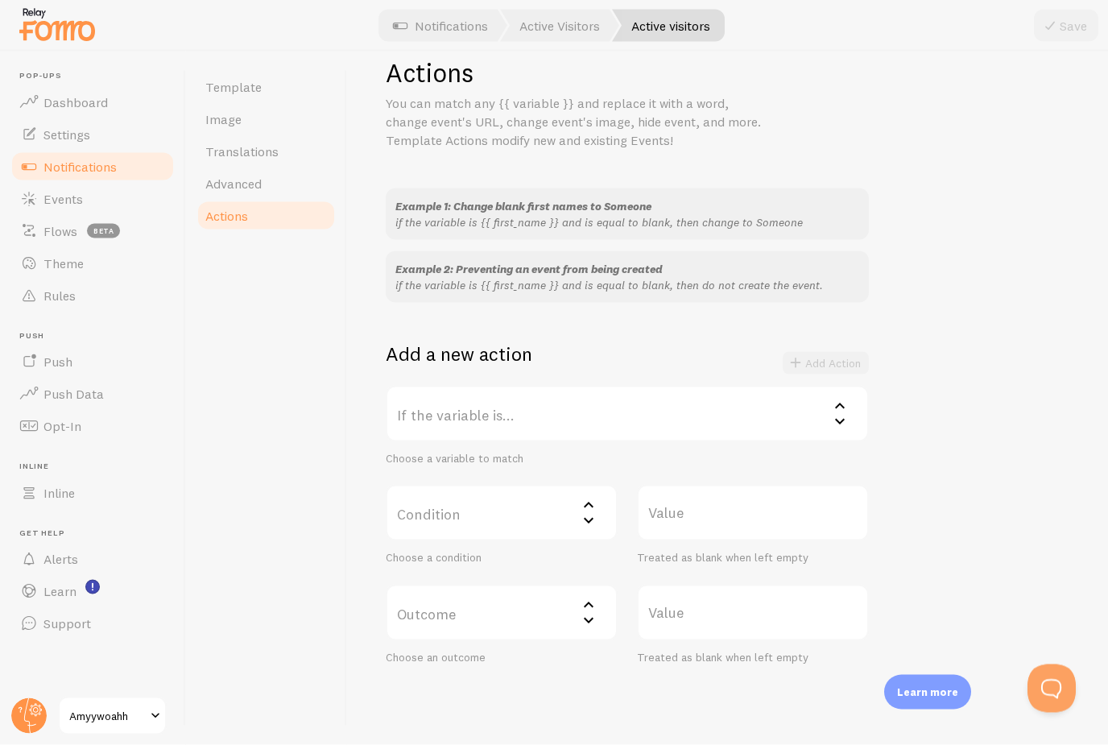
scroll to position [36, 0]
click at [482, 585] on label "Outcome" at bounding box center [502, 613] width 232 height 56
click at [347, 557] on div "Actions You can match any {{ variable }} and replace it with a word, change eve…" at bounding box center [727, 398] width 761 height 693
click at [673, 585] on label "Value" at bounding box center [753, 613] width 232 height 56
click at [673, 585] on input "Value" at bounding box center [753, 613] width 232 height 56
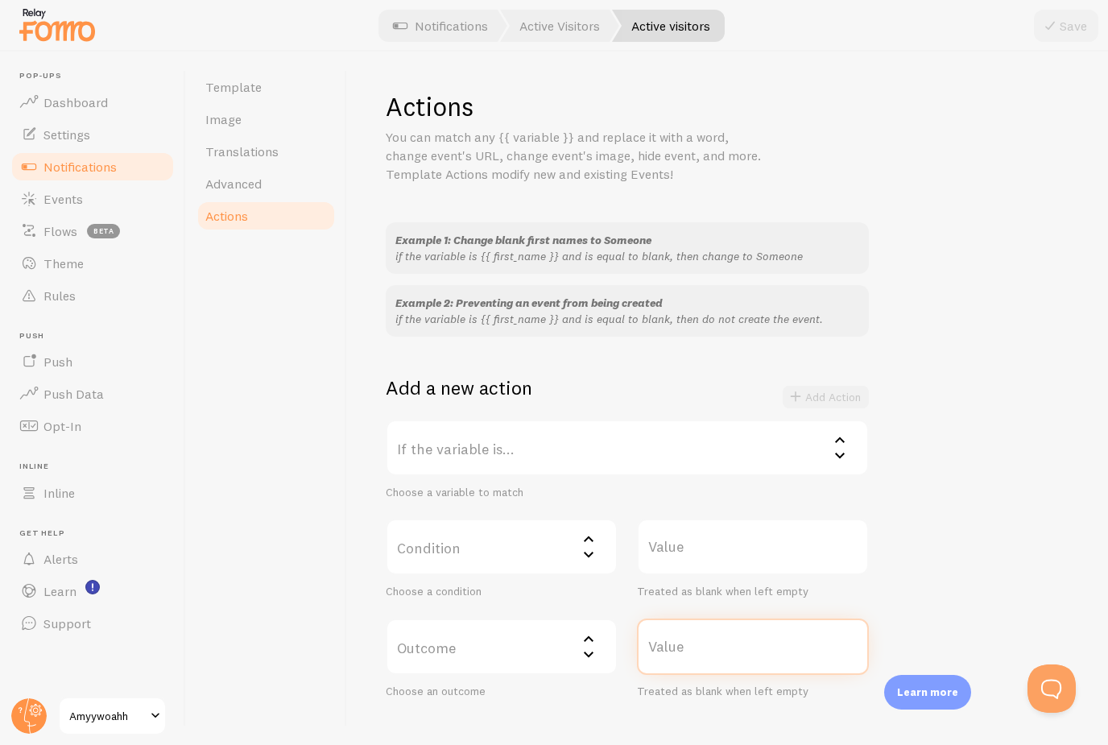
scroll to position [0, 0]
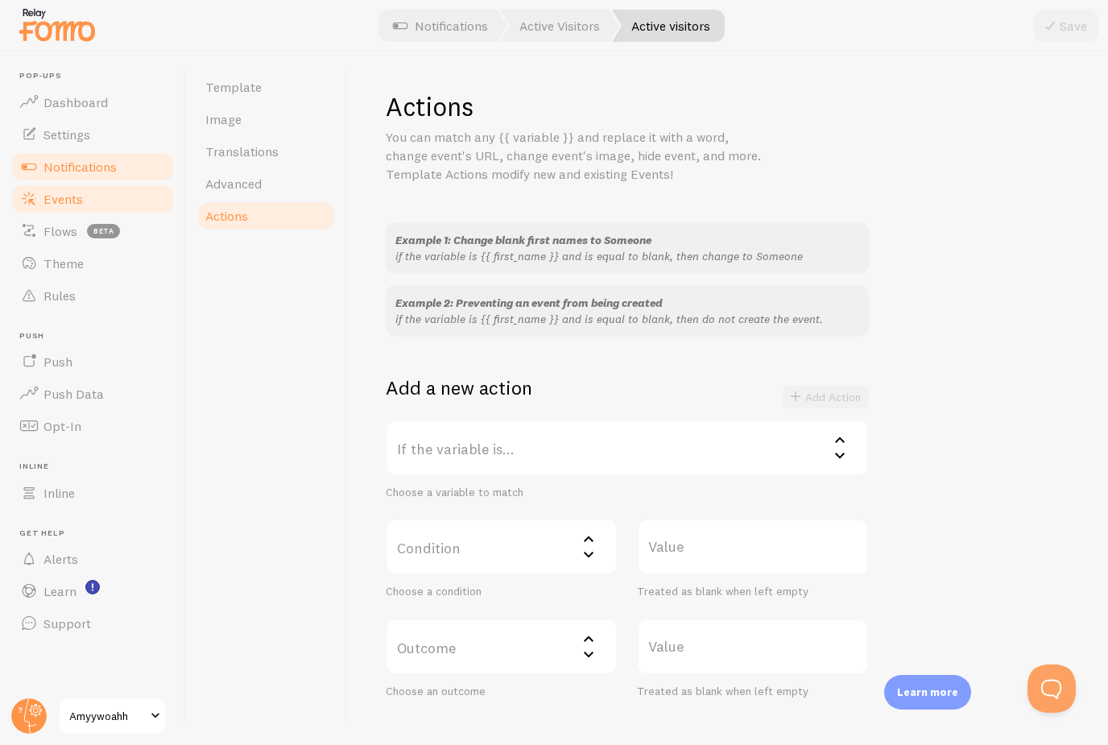
click at [79, 191] on span "Events" at bounding box center [62, 199] width 39 height 16
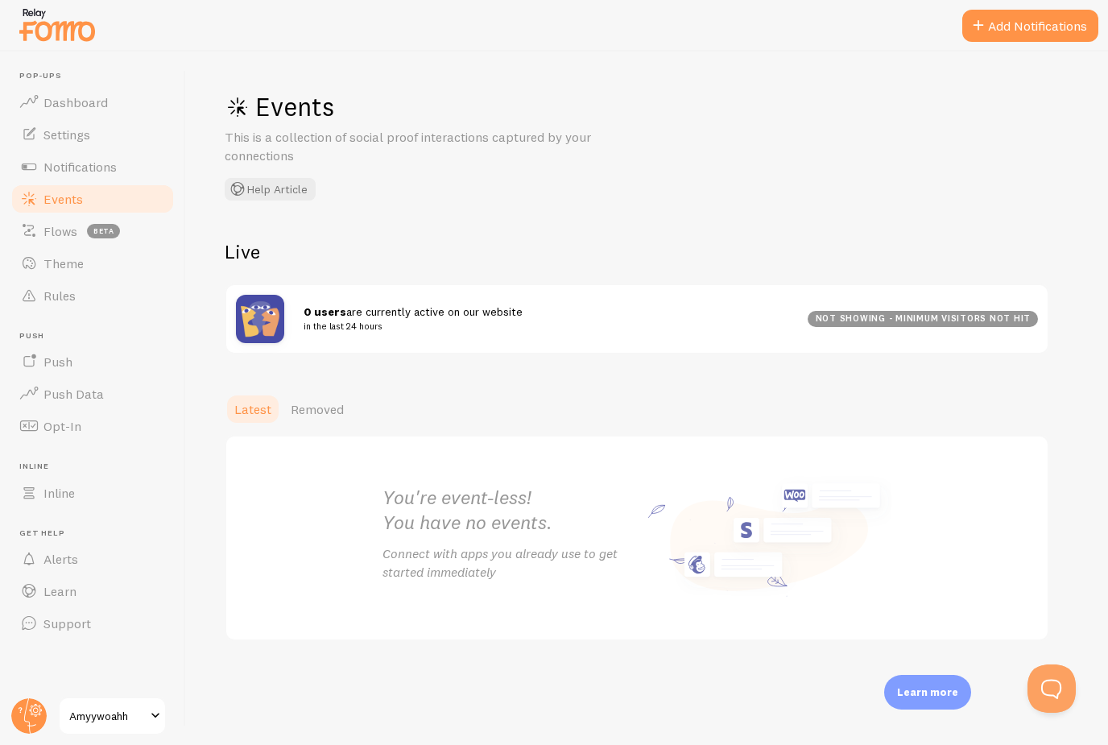
scroll to position [36, 0]
drag, startPoint x: 134, startPoint y: 230, endPoint x: 134, endPoint y: 266, distance: 36.2
click at [134, 247] on link "Theme" at bounding box center [93, 263] width 166 height 32
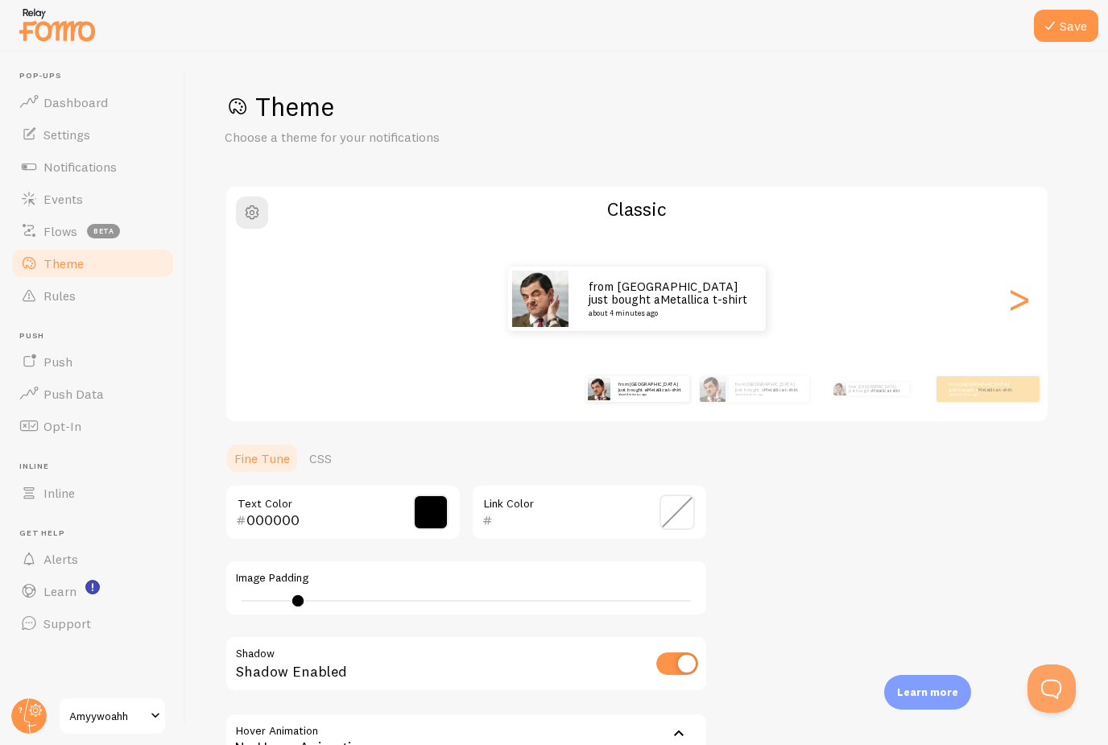
scroll to position [36, 0]
drag, startPoint x: 71, startPoint y: 190, endPoint x: 71, endPoint y: 226, distance: 36.2
click at [71, 223] on span "Flows" at bounding box center [60, 231] width 34 height 16
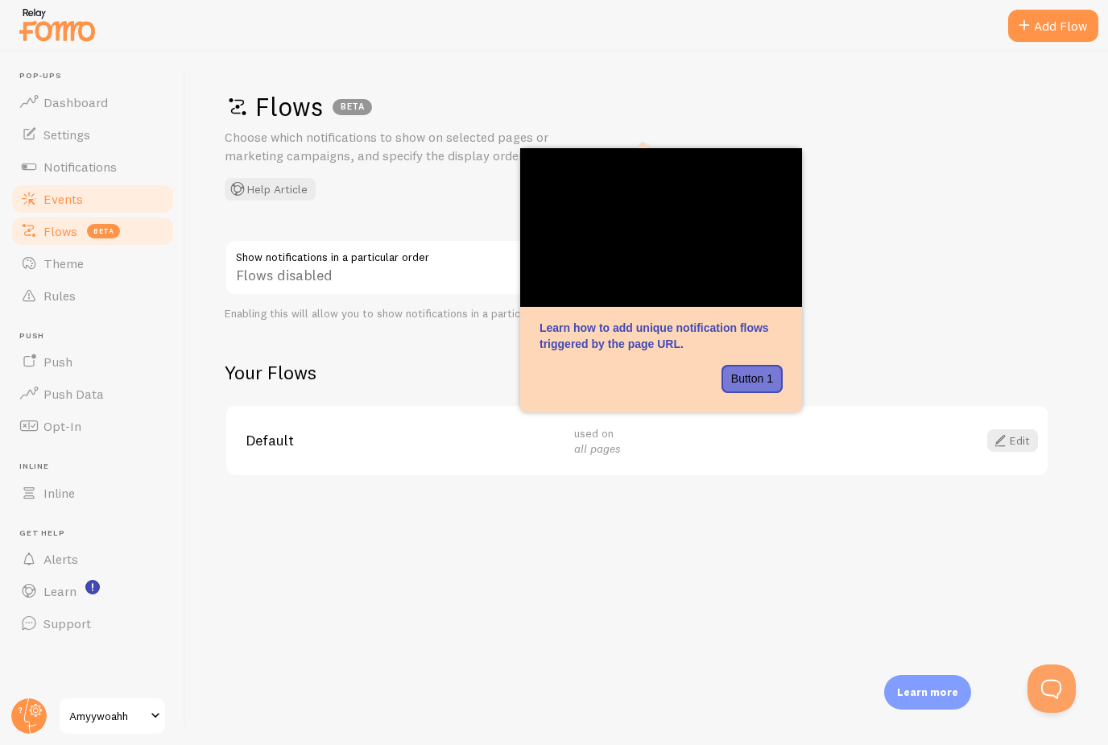
click at [87, 202] on link "Events" at bounding box center [93, 199] width 166 height 32
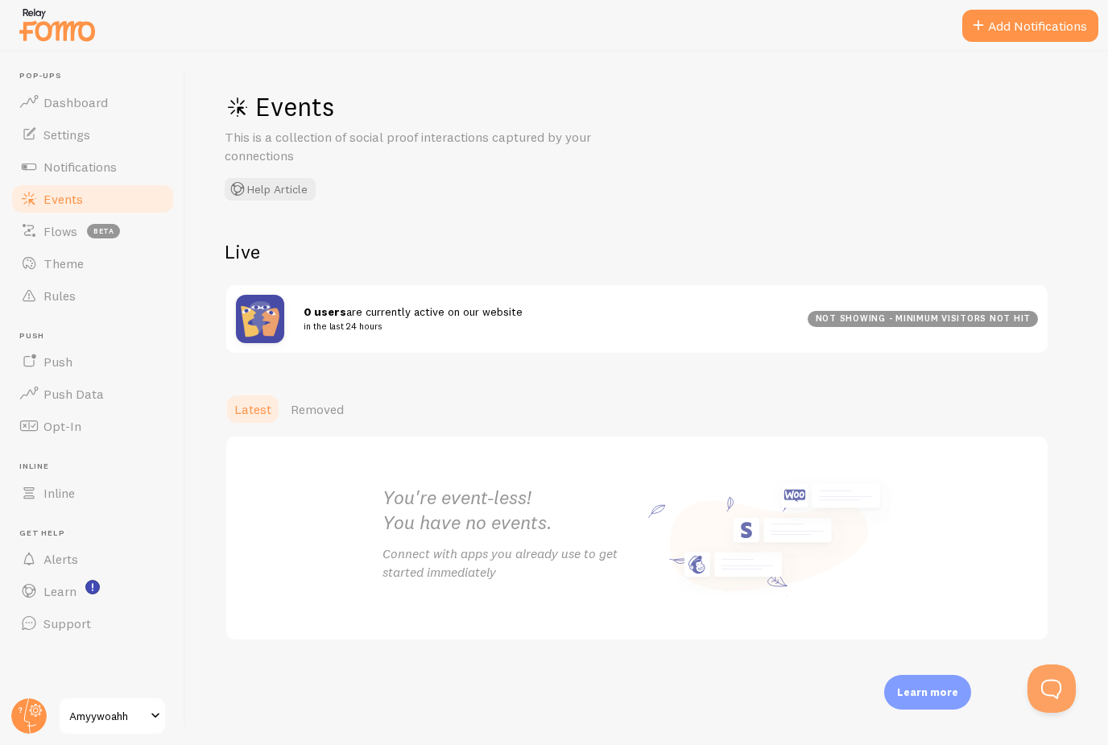
click at [1036, 70] on div "Events This is a collection of social proof interactions captured by your conne…" at bounding box center [647, 398] width 922 height 693
click at [315, 404] on span "Removed" at bounding box center [317, 409] width 53 height 16
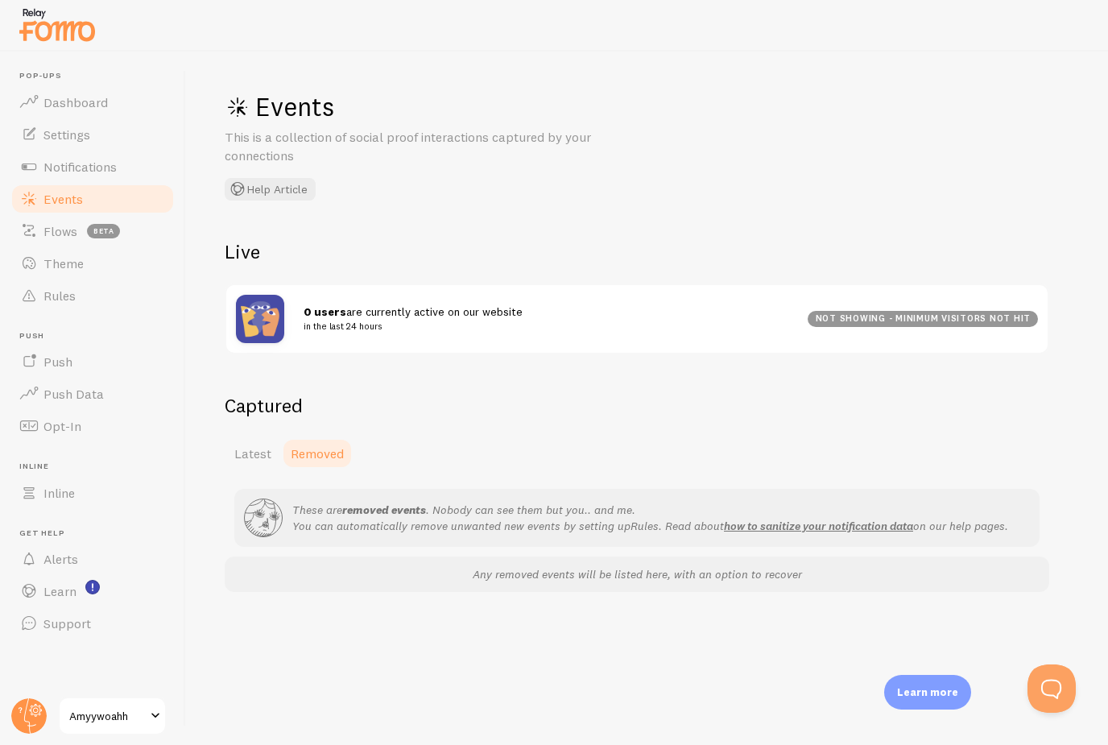
click at [255, 423] on div "Captured Latest Removed These are removed events . Nobody can see them but you.…" at bounding box center [637, 492] width 824 height 199
click at [260, 451] on span "Latest" at bounding box center [252, 453] width 37 height 16
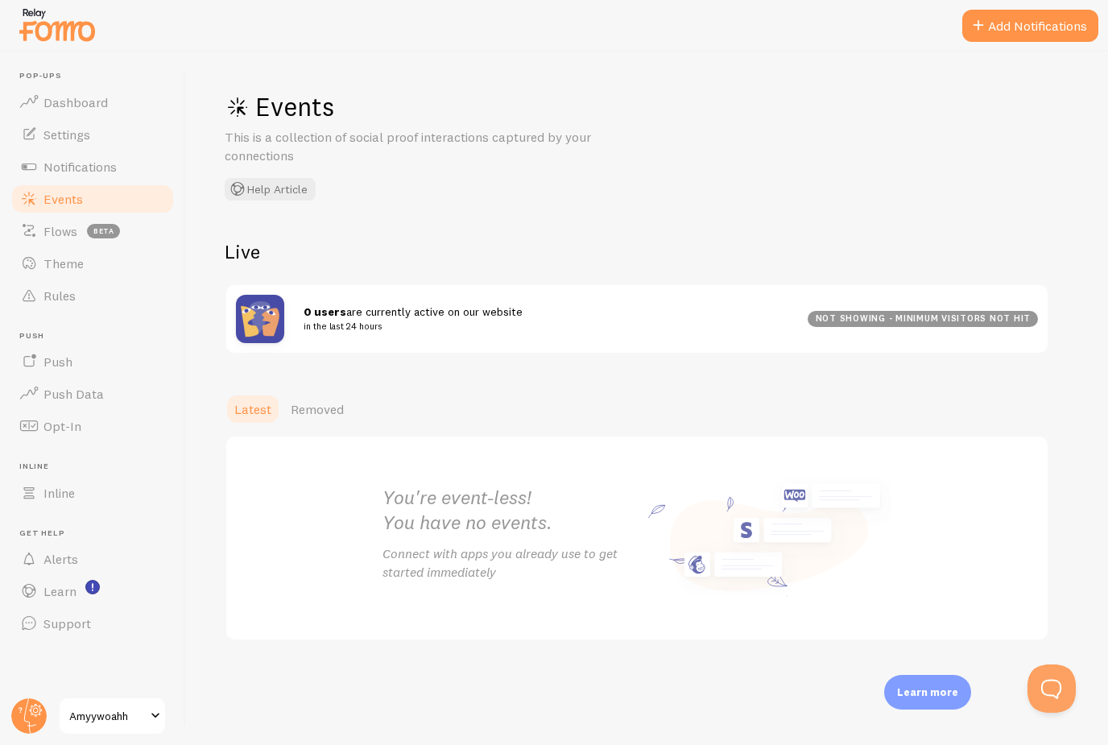
click at [1047, 67] on div "Events This is a collection of social proof interactions captured by your conne…" at bounding box center [647, 398] width 922 height 693
click at [1017, 59] on div "Events This is a collection of social proof interactions captured by your conne…" at bounding box center [647, 398] width 922 height 693
click at [1021, 68] on div "Events This is a collection of social proof interactions captured by your conne…" at bounding box center [647, 398] width 922 height 693
click at [1012, 61] on div "Events This is a collection of social proof interactions captured by your conne…" at bounding box center [647, 398] width 922 height 693
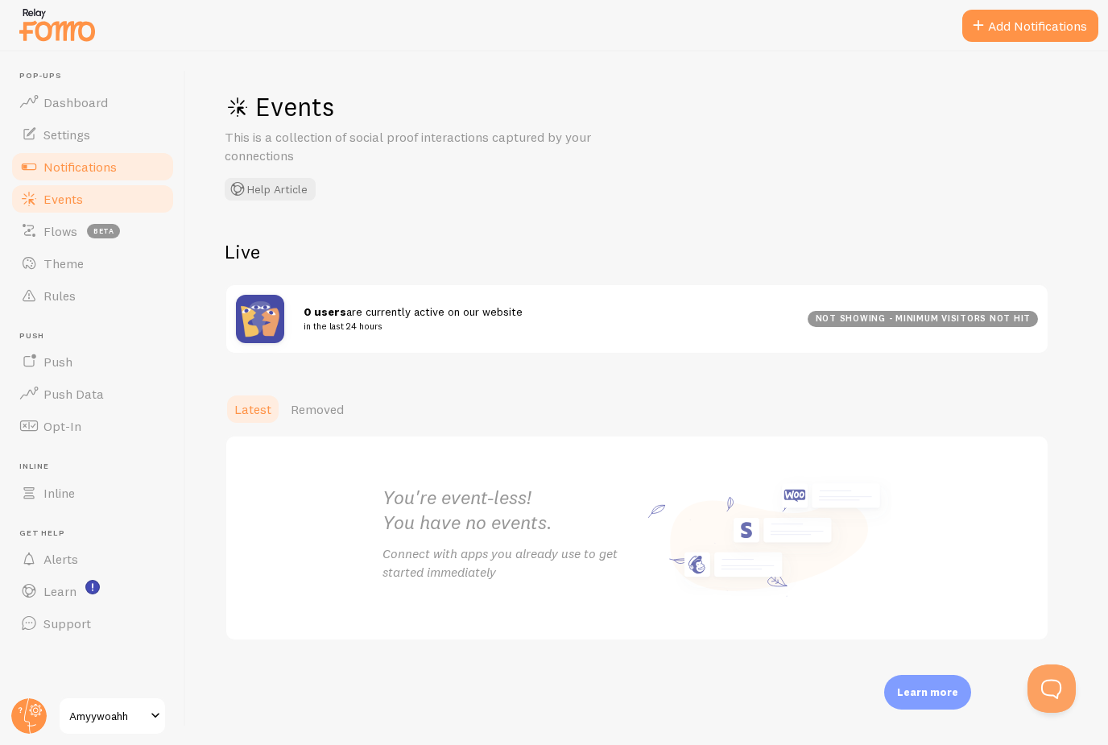
click at [92, 176] on link "Notifications" at bounding box center [93, 167] width 166 height 32
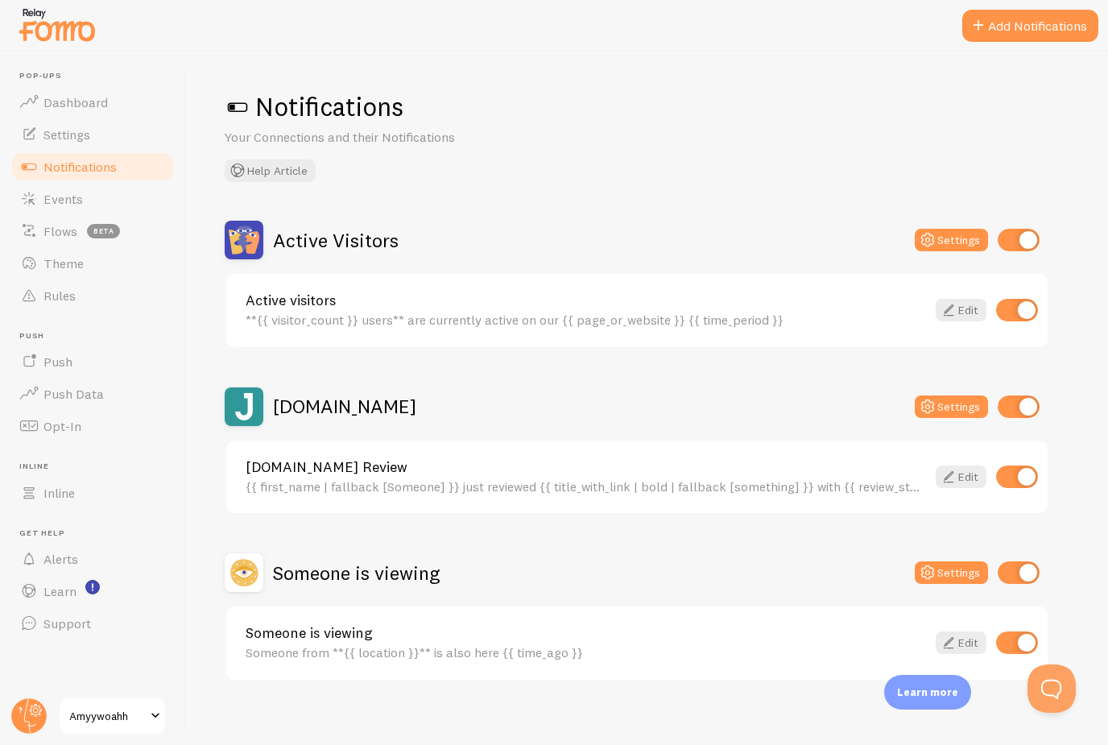
scroll to position [52, 0]
click at [1025, 631] on input "checkbox" at bounding box center [1017, 642] width 42 height 23
checkbox input "false"
click at [1030, 561] on input "checkbox" at bounding box center [1019, 572] width 42 height 23
checkbox input "false"
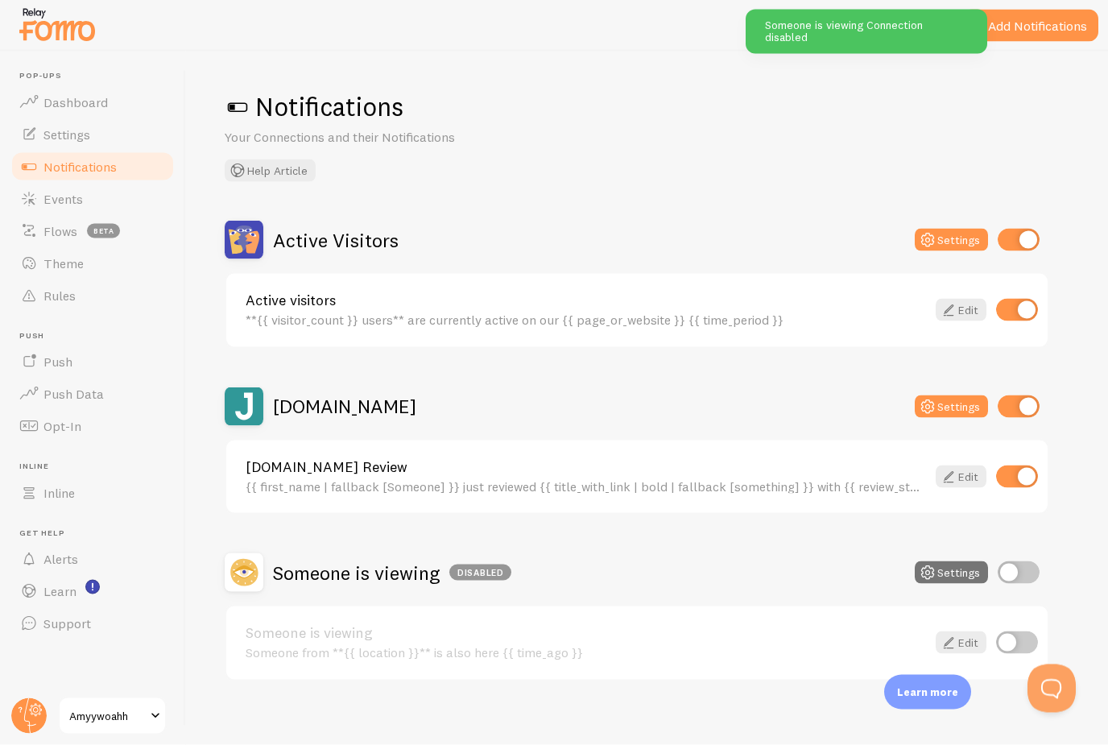
scroll to position [0, 0]
click at [1044, 29] on button "Add Notifications" at bounding box center [1030, 26] width 136 height 32
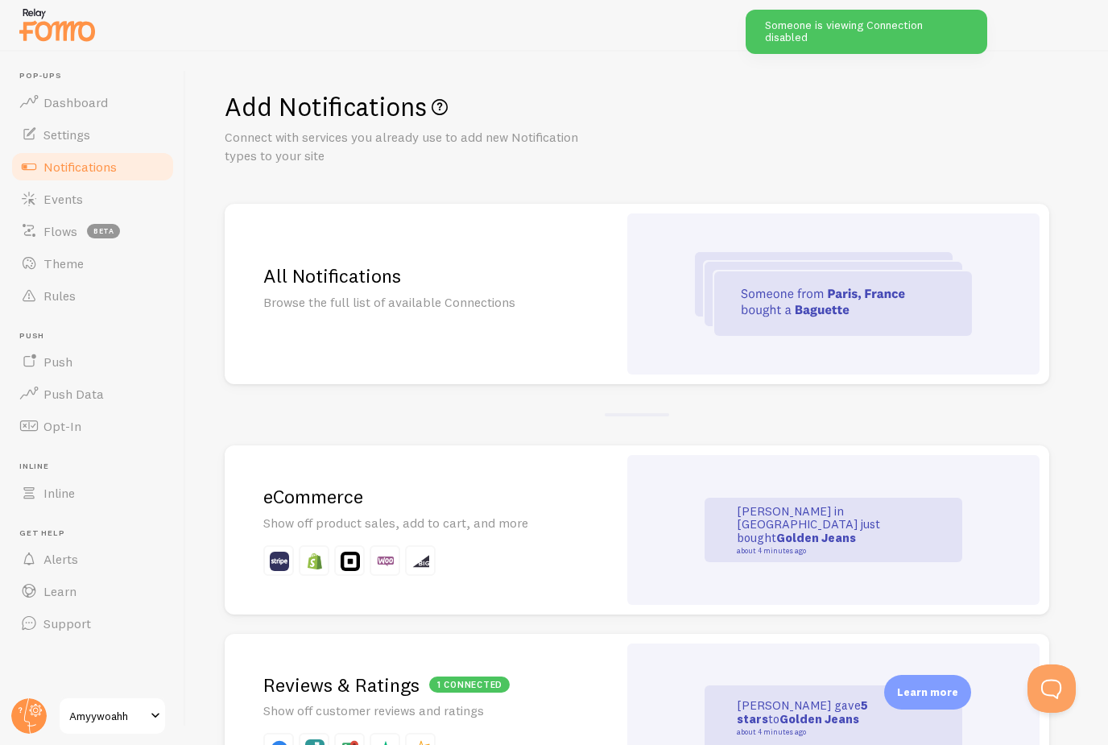
scroll to position [119, 0]
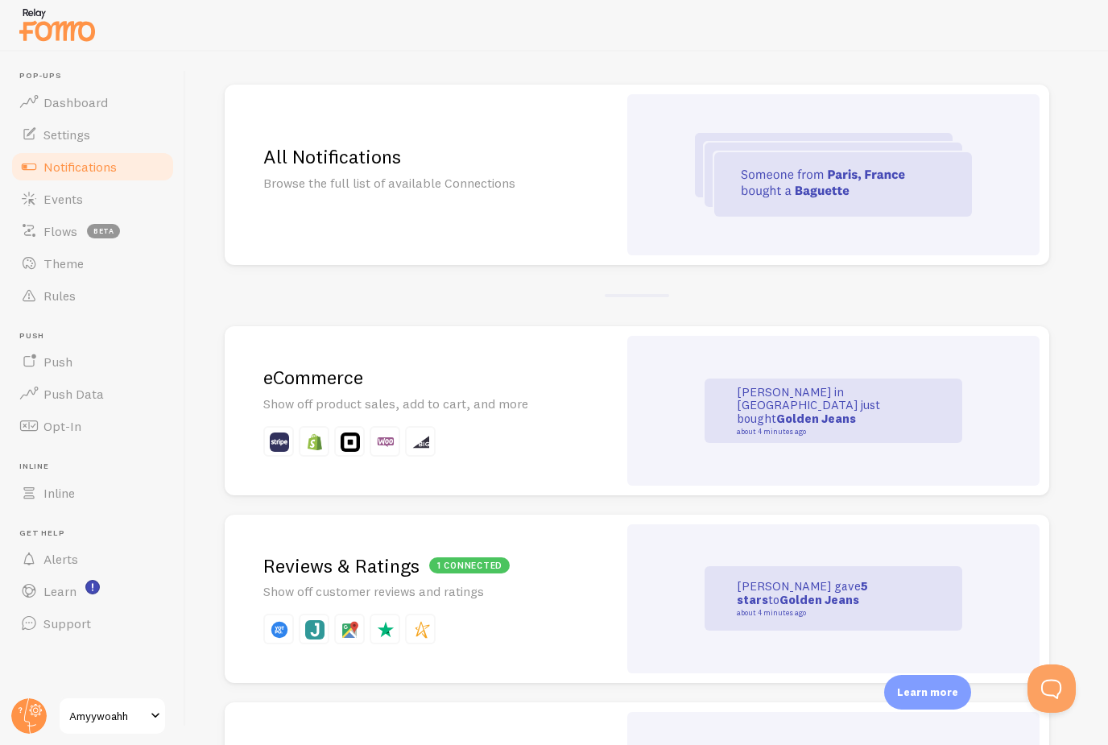
click at [582, 208] on div "All Notifications Browse the full list of available Connections" at bounding box center [421, 175] width 393 height 180
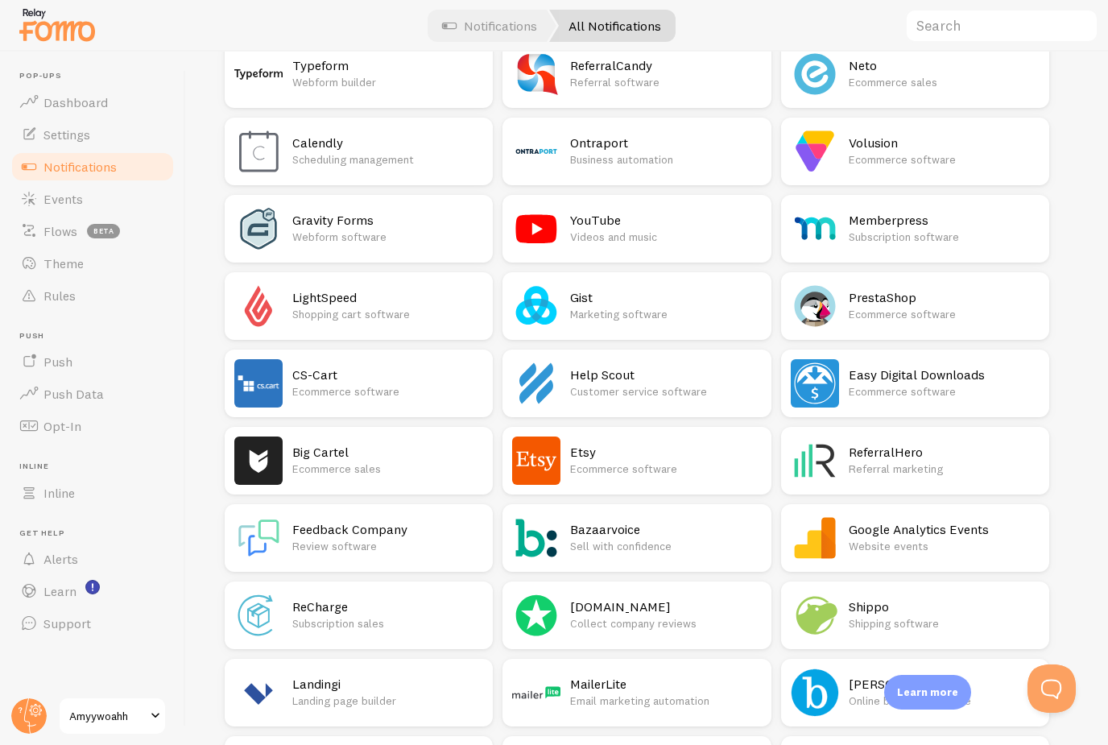
scroll to position [1671, 0]
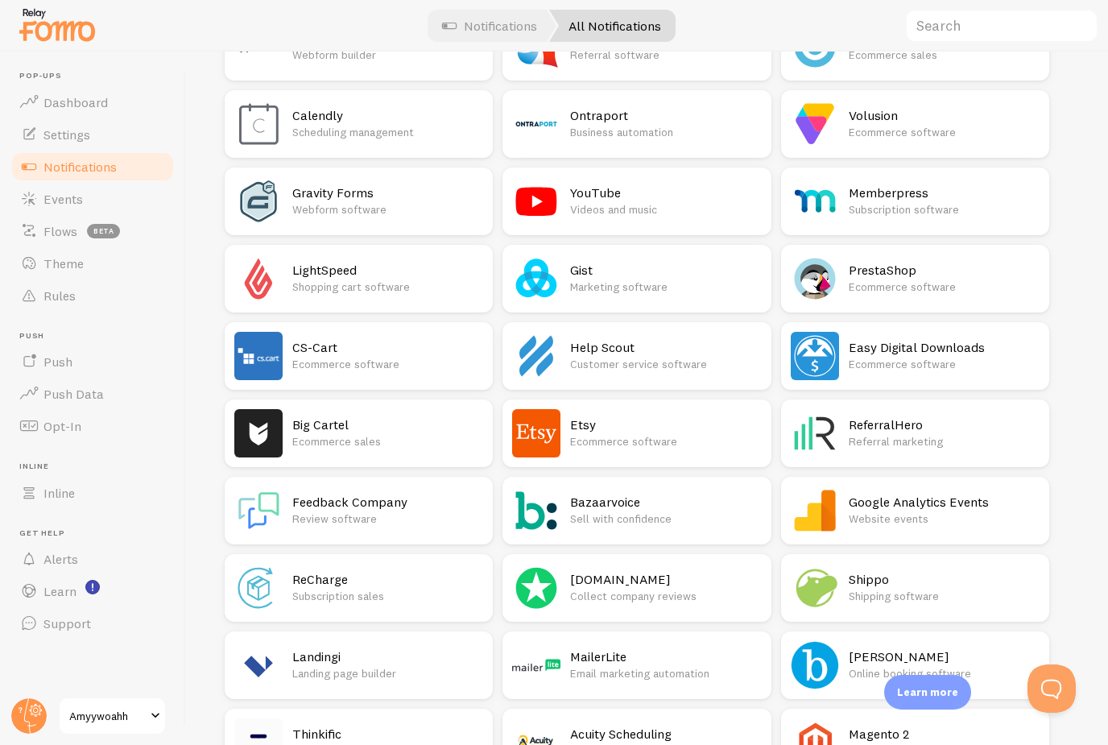
click at [627, 209] on p "Videos and music" at bounding box center [665, 209] width 191 height 16
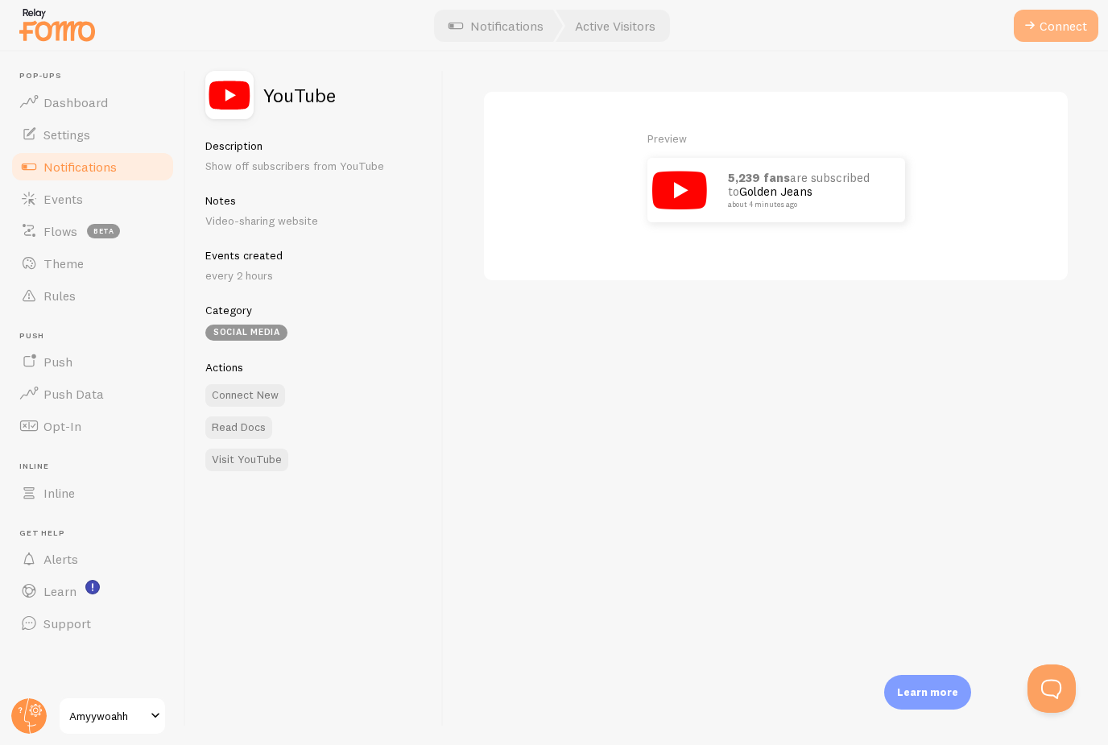
click at [1052, 28] on button "Connect" at bounding box center [1056, 26] width 85 height 32
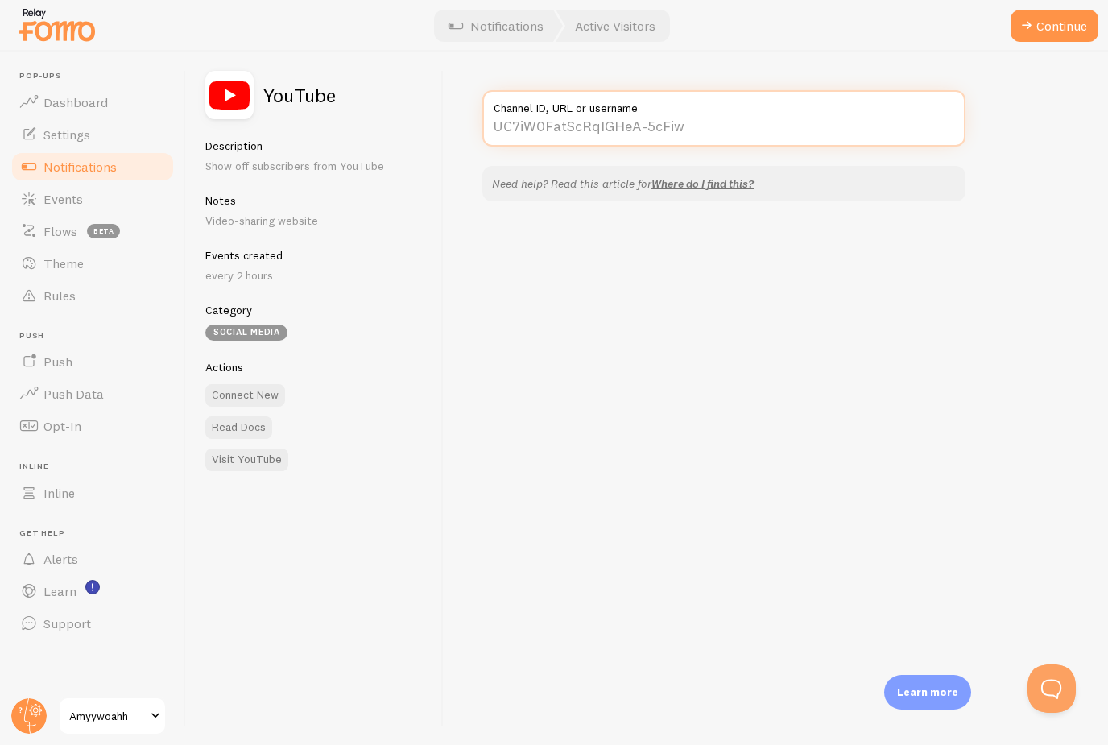
click at [675, 126] on input "Channel ID, URL or username" at bounding box center [723, 118] width 483 height 56
type input "Amyywoahh"
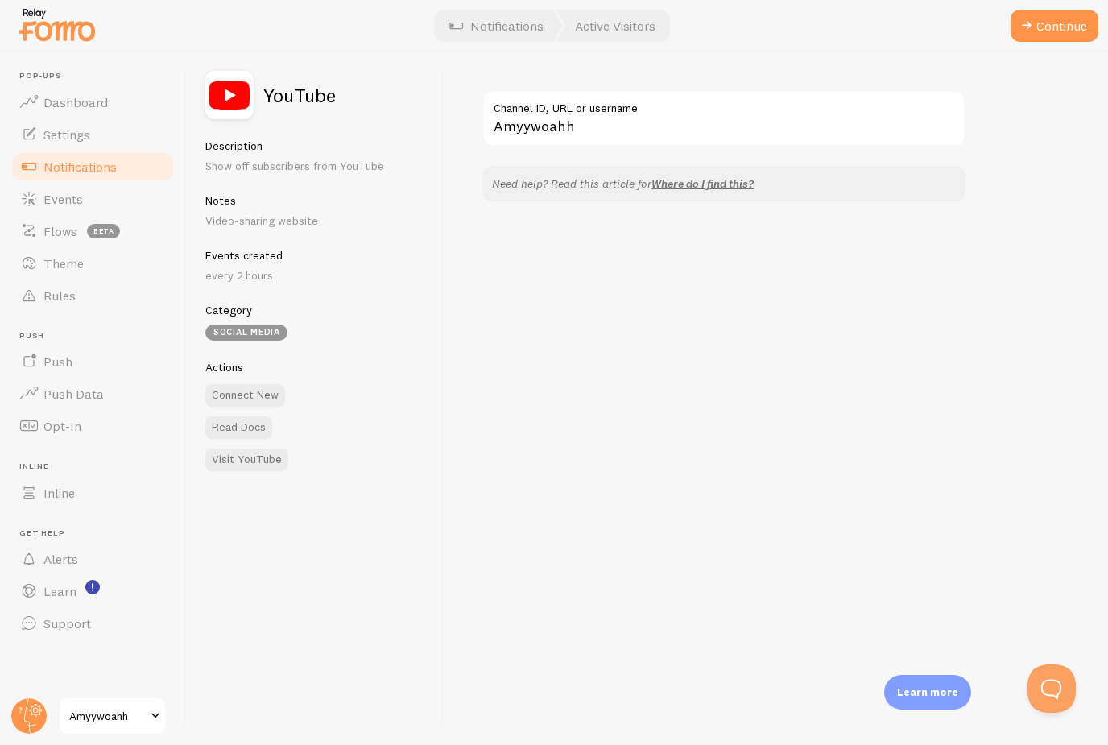
click at [787, 273] on div "Amyywoahh Channel ID, URL or username Need help? Read this article for Where do…" at bounding box center [776, 398] width 664 height 693
click at [1063, 31] on button "Continue" at bounding box center [1054, 26] width 88 height 32
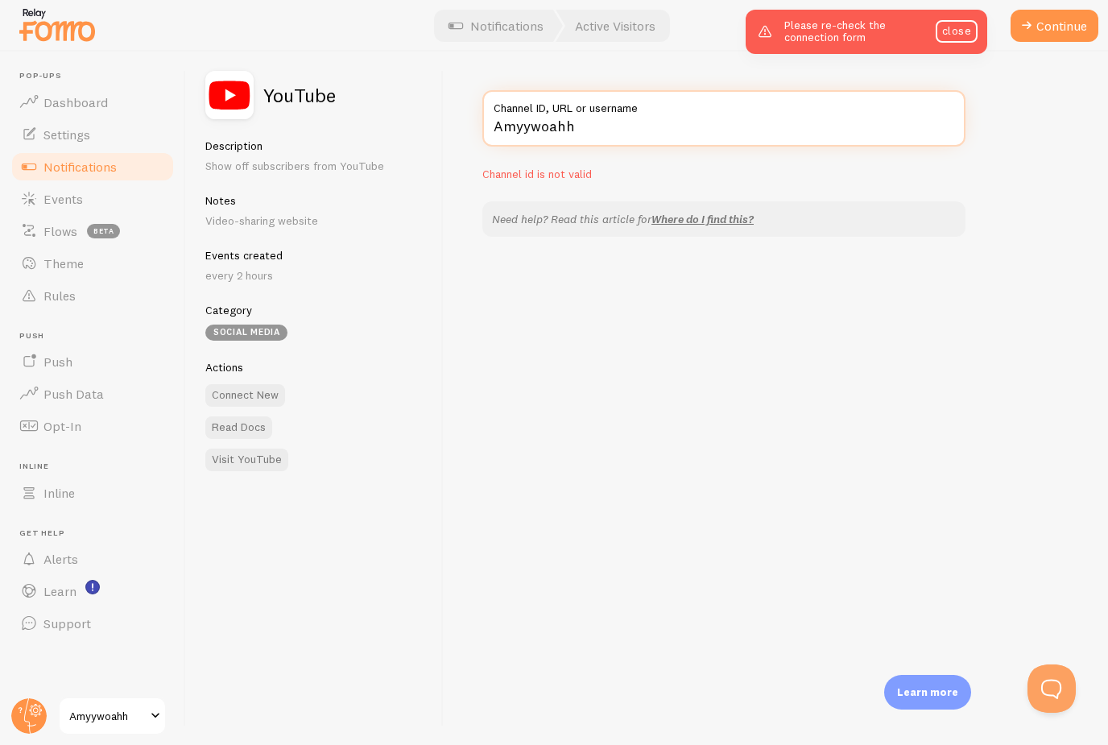
click at [597, 131] on input "Amyywoahh" at bounding box center [723, 118] width 483 height 56
drag, startPoint x: 597, startPoint y: 126, endPoint x: 434, endPoint y: 118, distance: 163.6
click at [434, 118] on div "YouTube Description Show off subscribers from YouTube Notes Video-sharing websi…" at bounding box center [647, 398] width 922 height 693
click at [581, 126] on input "Channel ID, URL or username" at bounding box center [723, 118] width 483 height 56
click at [634, 132] on input "Channel ID, URL or username" at bounding box center [723, 118] width 483 height 56
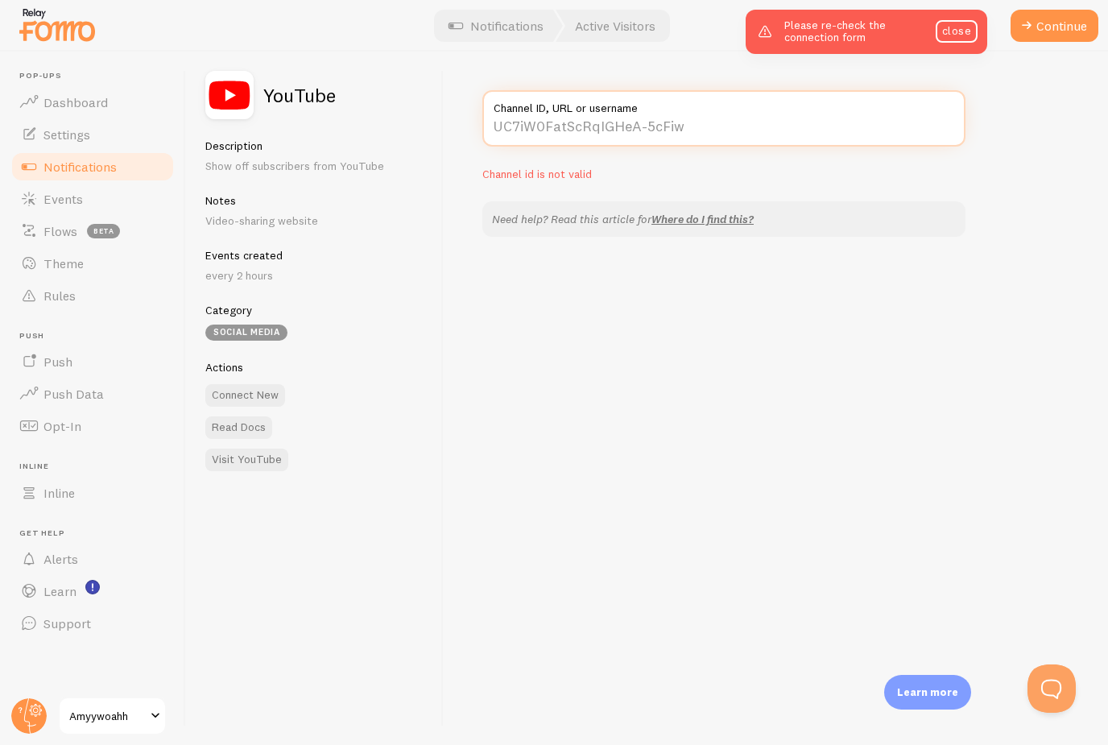
paste input "[URL][DOMAIN_NAME]"
type input "[URL][DOMAIN_NAME]"
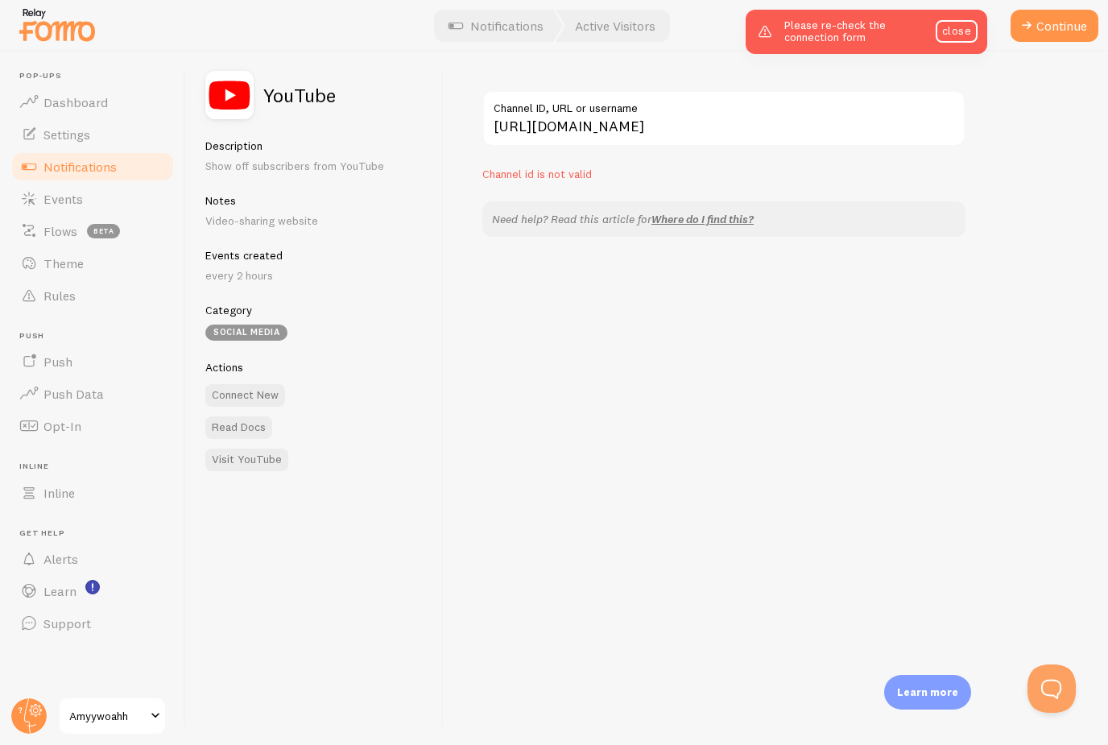
click at [1032, 150] on div "[URL][DOMAIN_NAME] Channel ID, URL or username Channel id is not valid Need hel…" at bounding box center [776, 398] width 664 height 693
click at [1052, 48] on div at bounding box center [554, 26] width 1108 height 52
click at [1067, 19] on button "Continue" at bounding box center [1054, 26] width 88 height 32
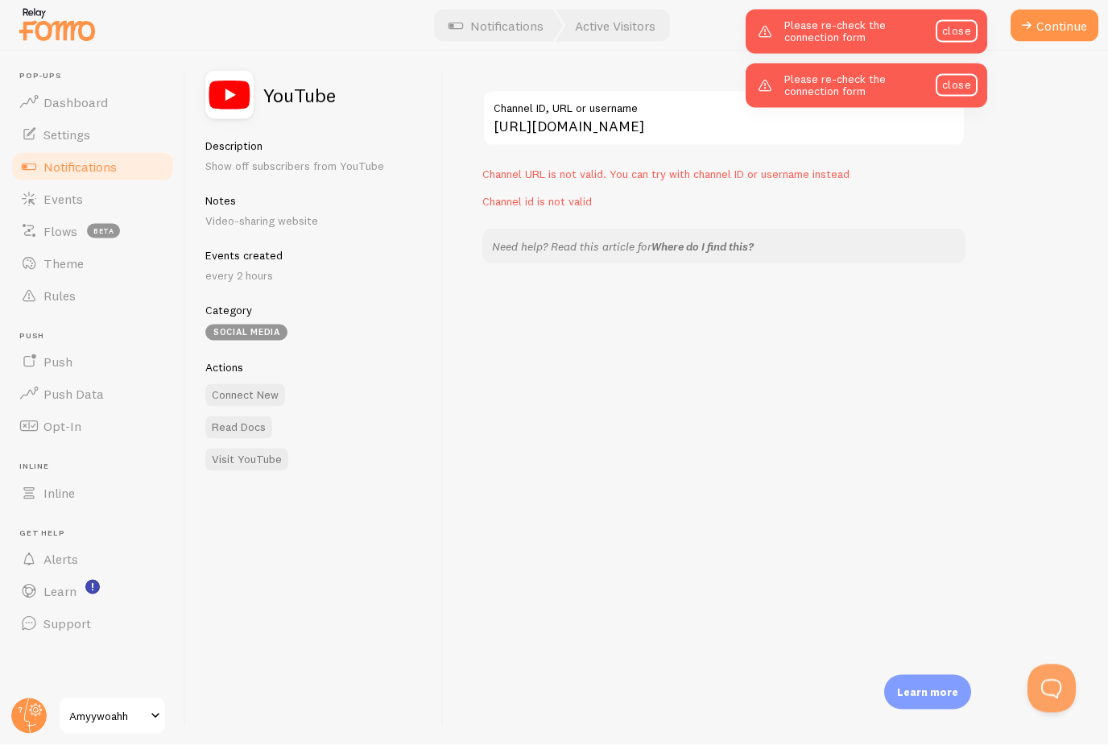
scroll to position [8, 0]
click at [712, 239] on link "Where do I find this?" at bounding box center [702, 246] width 102 height 14
